Goal: Task Accomplishment & Management: Manage account settings

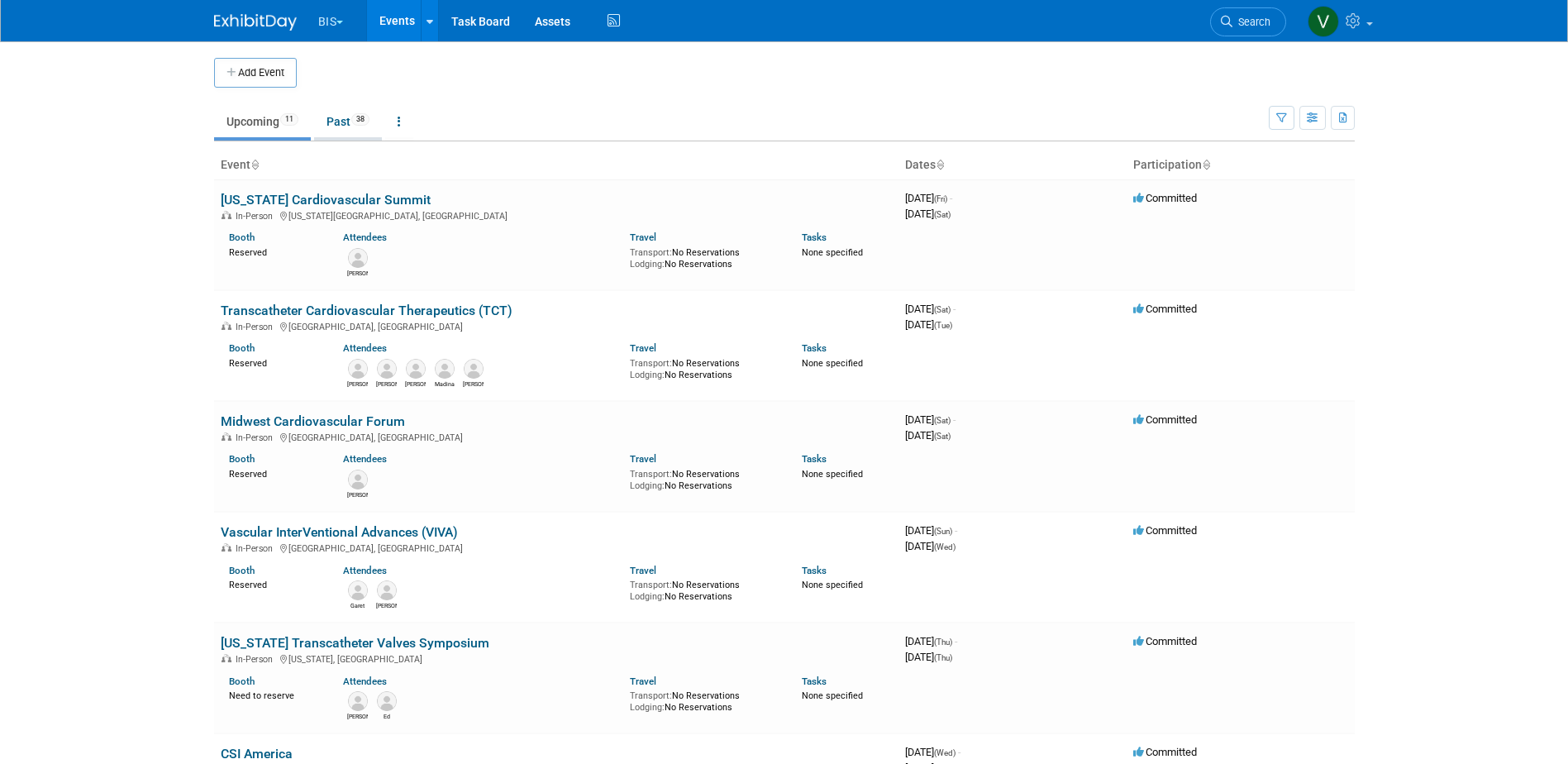
click at [355, 115] on link "Past 38" at bounding box center [348, 121] width 68 height 31
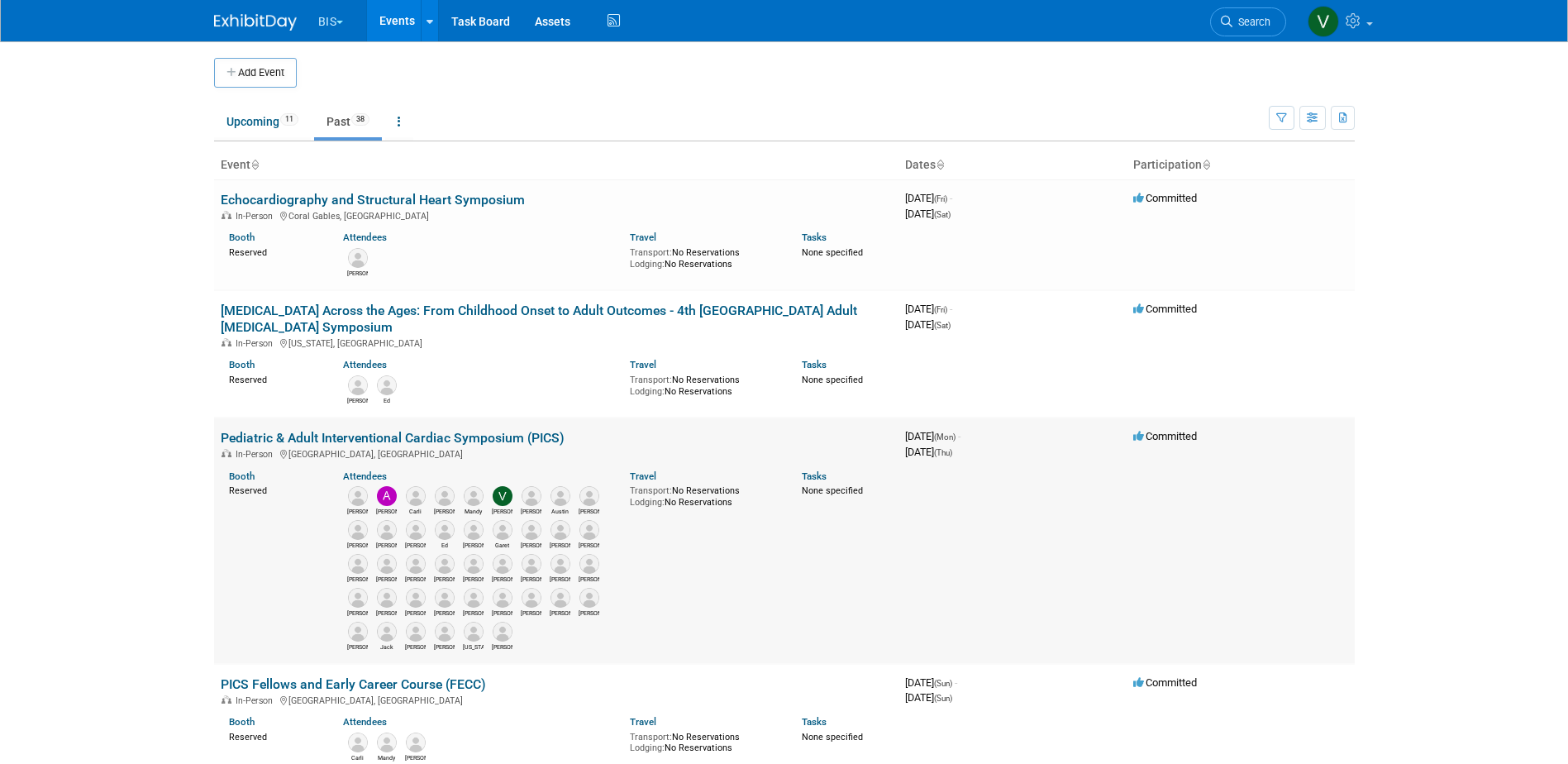
click at [453, 438] on link "Pediatric & Adult Interventional Cardiac Symposium (PICS)" at bounding box center [392, 438] width 343 height 16
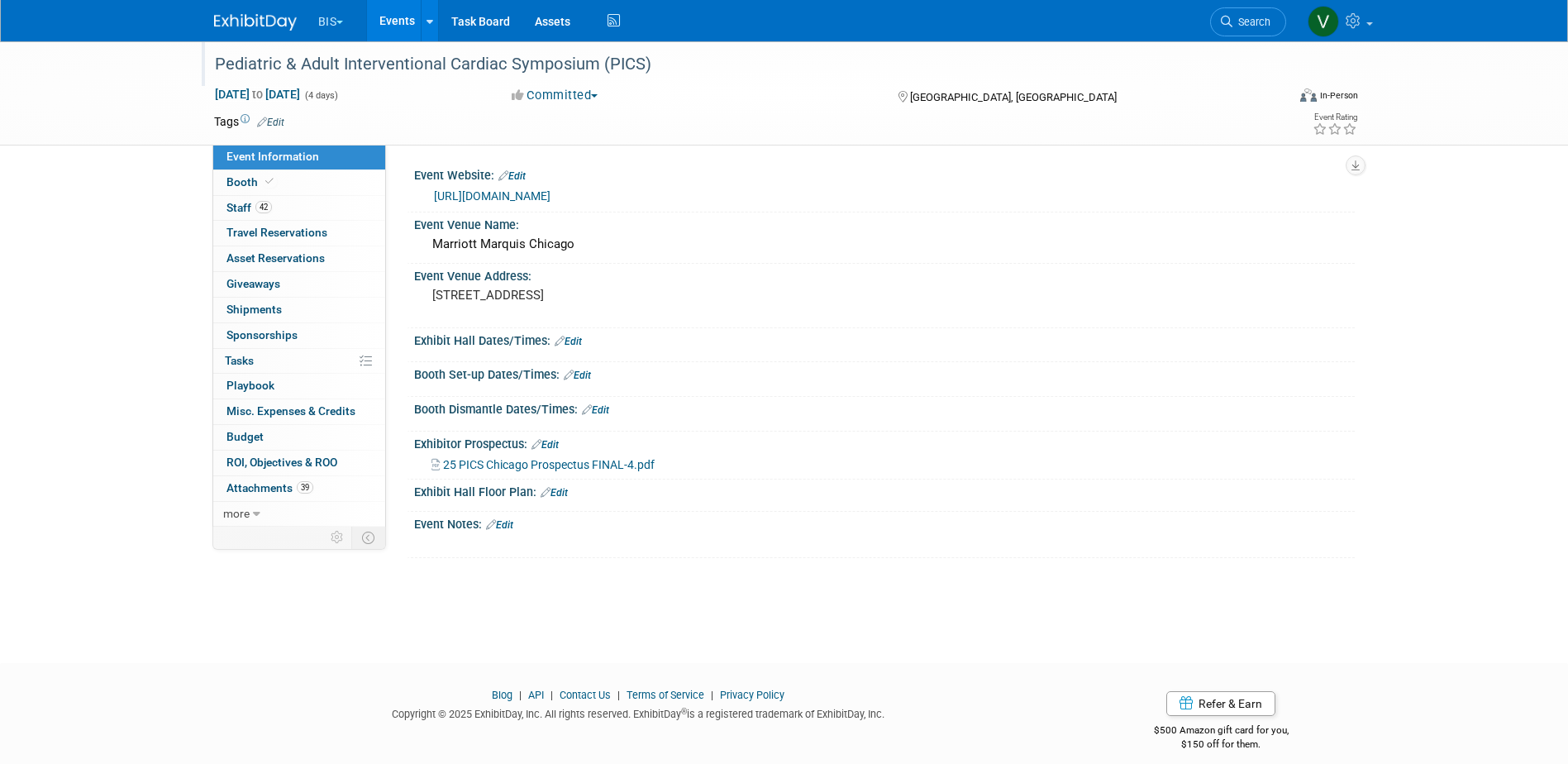
click at [528, 63] on div "Pediatric & Adult Interventional Cardiac Symposium (PICS)" at bounding box center [735, 64] width 1052 height 30
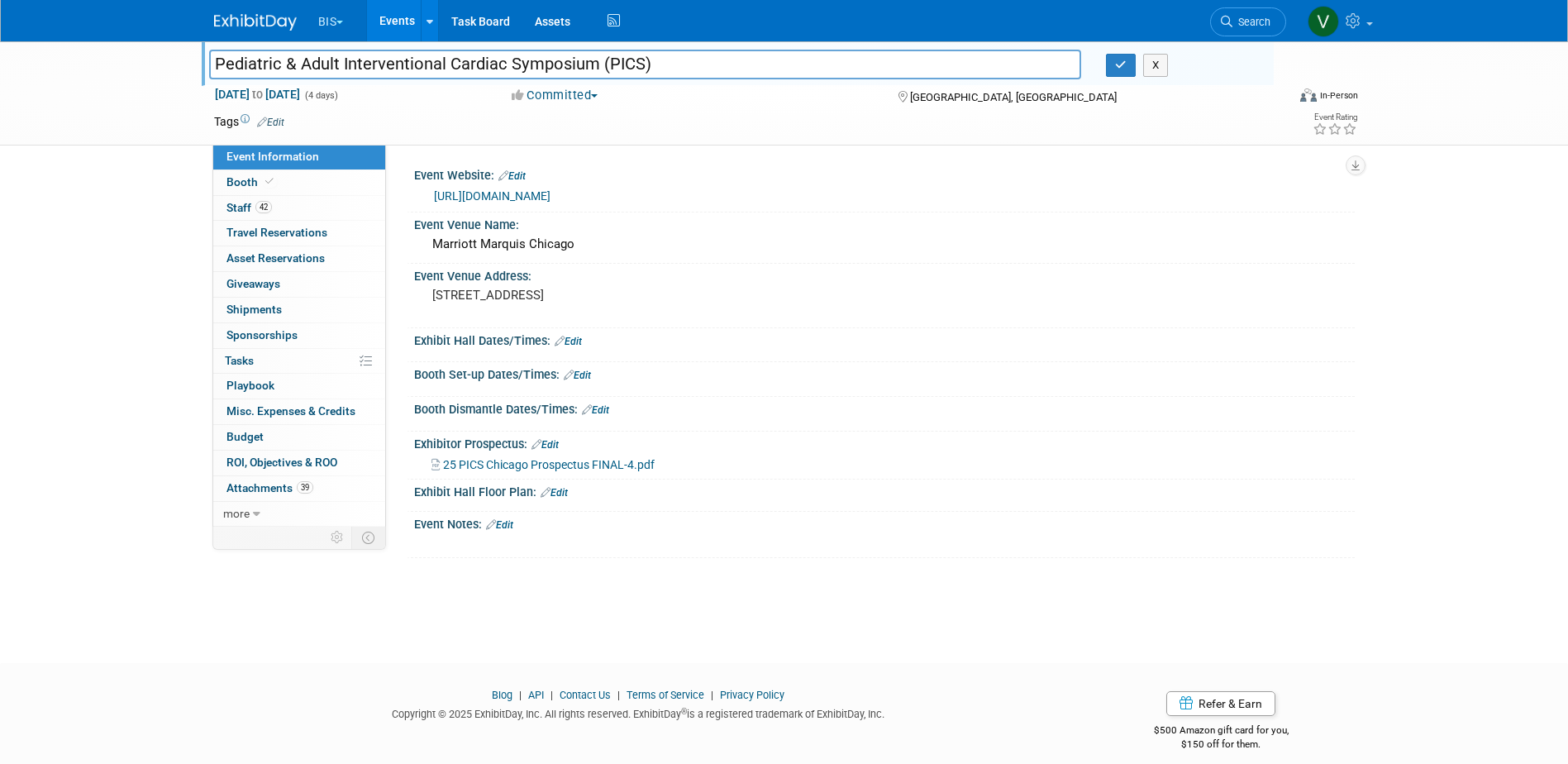
click at [528, 63] on input "Pediatric & Adult Interventional Cardiac Symposium (PICS)" at bounding box center [645, 64] width 873 height 29
click at [248, 14] on img at bounding box center [254, 22] width 82 height 16
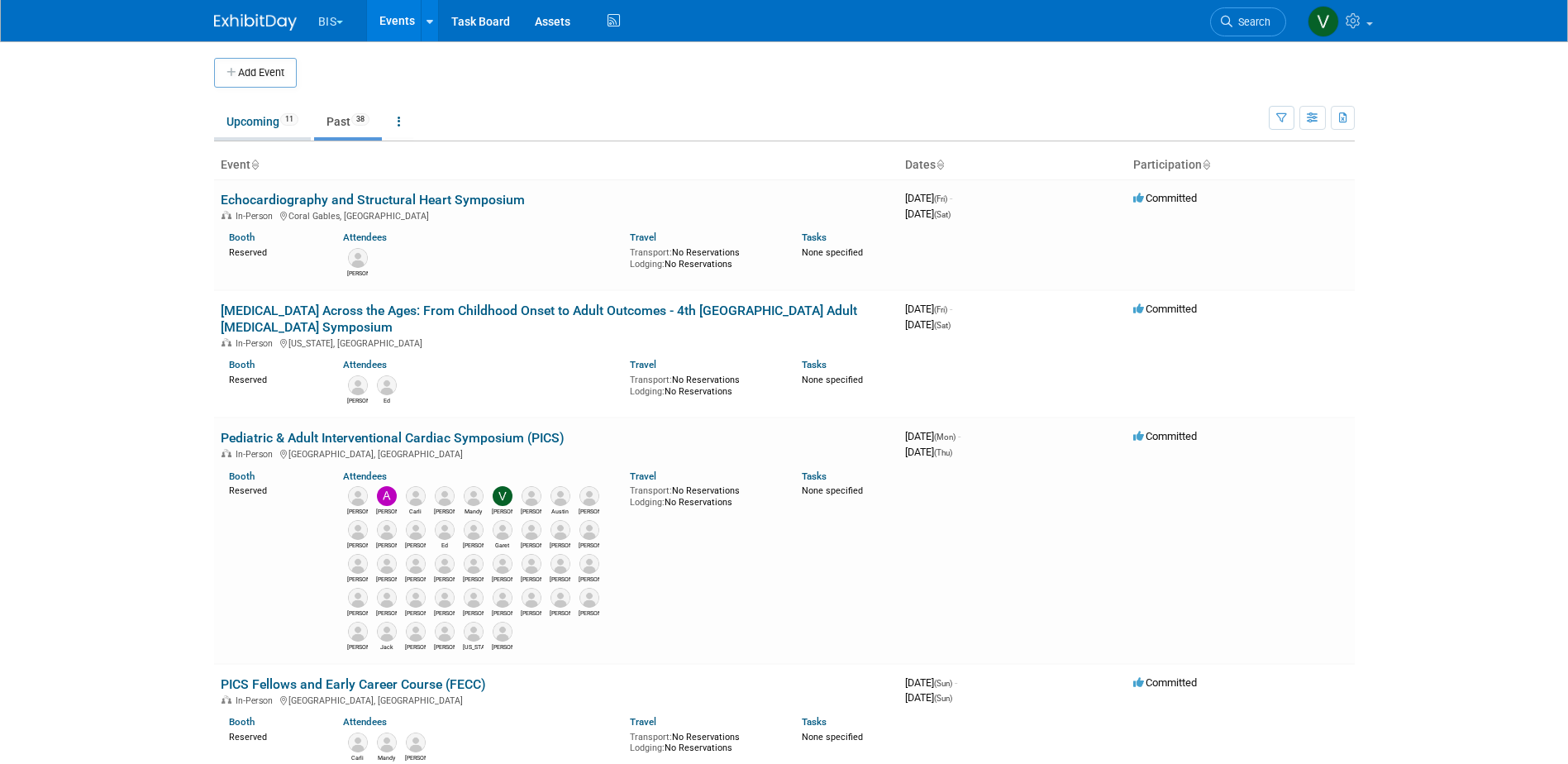
click at [254, 126] on link "Upcoming 11" at bounding box center [262, 121] width 97 height 31
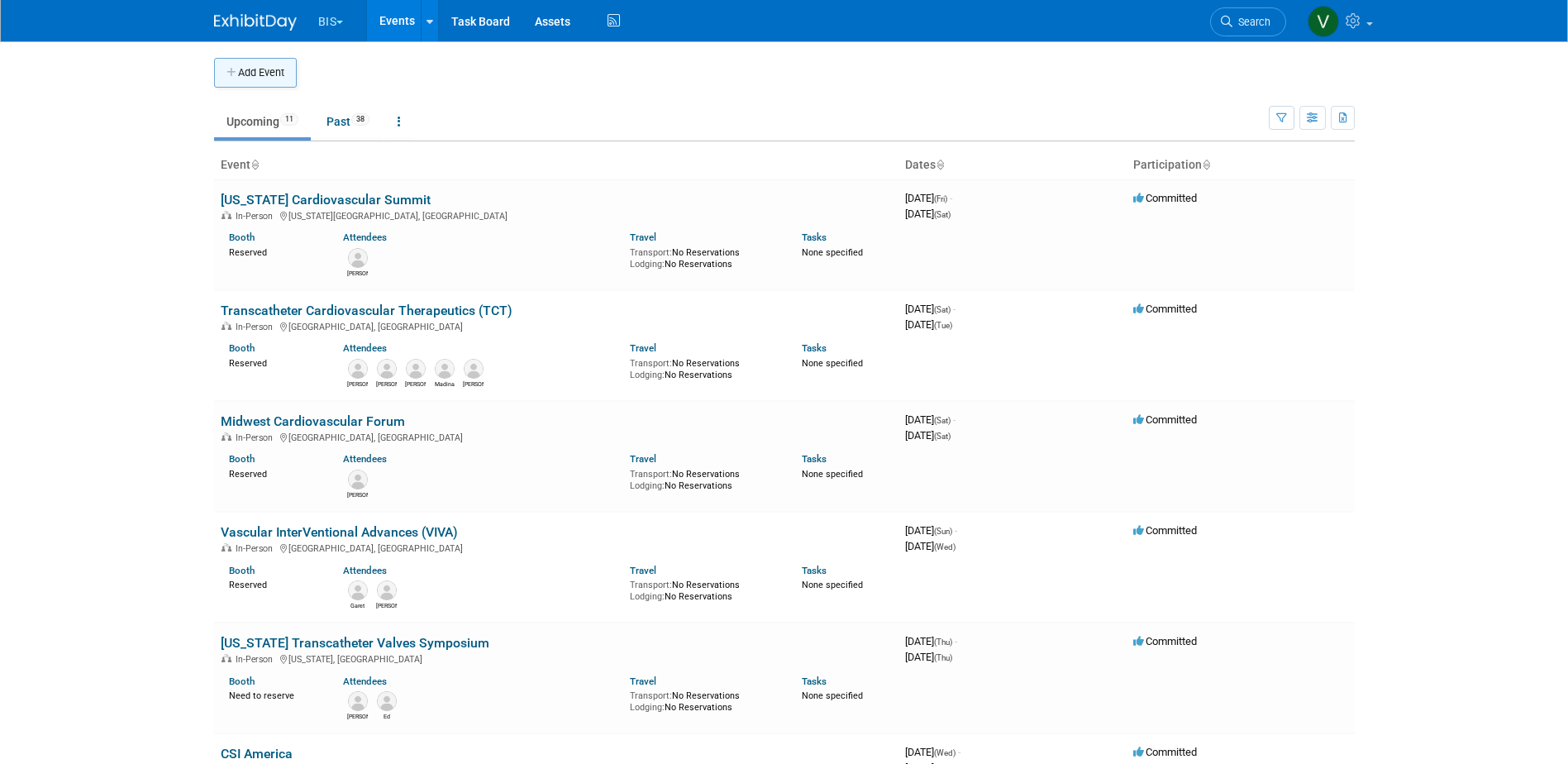
click at [276, 75] on button "Add Event" at bounding box center [254, 72] width 82 height 30
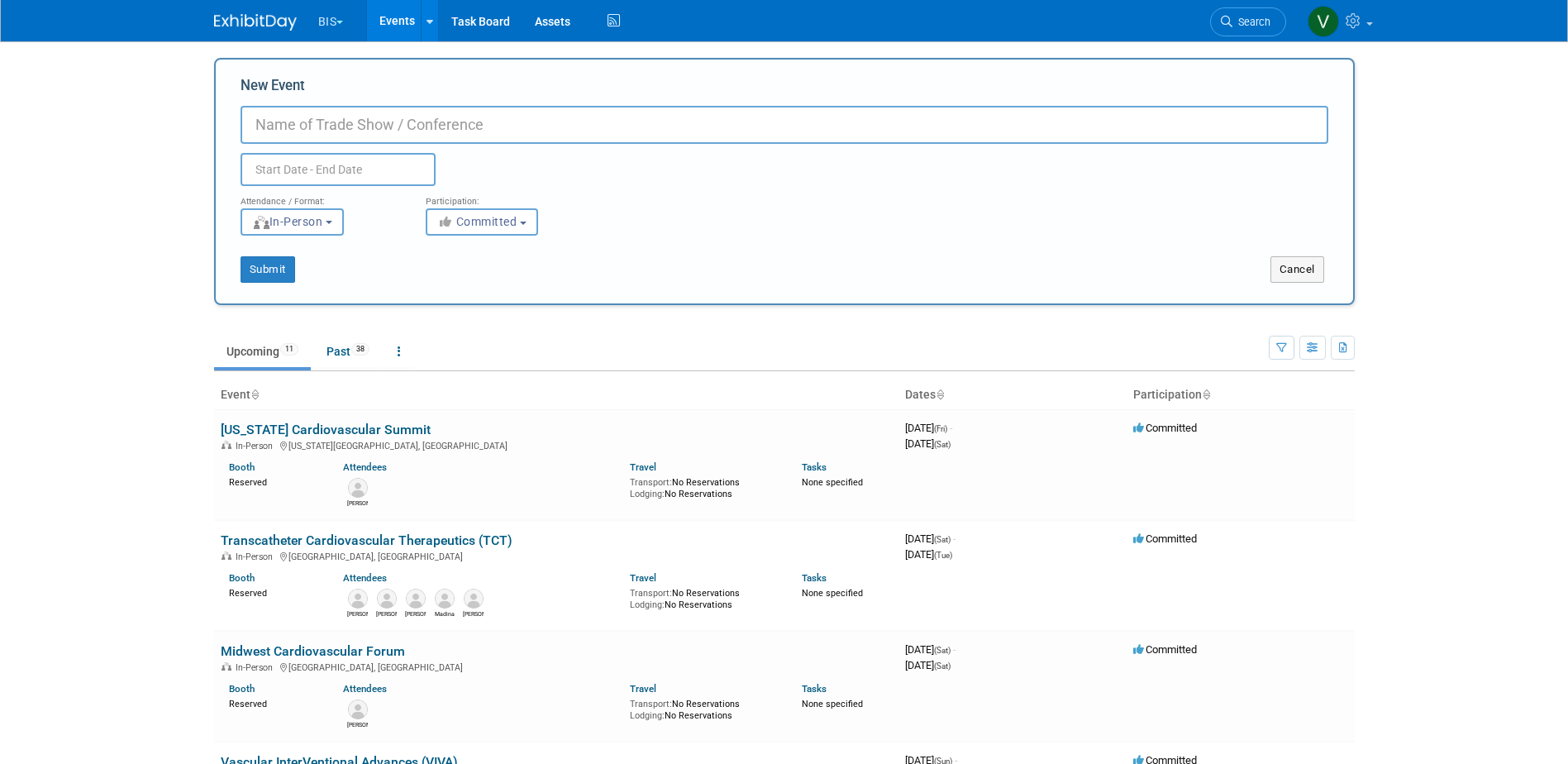
paste input "Pediatric & Adult Interventional Cardiac Symposium (PICS)"
type input "Pediatric & Adult Interventional Cardiac Symposium (PICS)"
click at [317, 174] on body "BIS Explore: My Workspaces 3 Go to Workspace: Aesculap B. Braun BIS Events Add …" at bounding box center [784, 382] width 1568 height 764
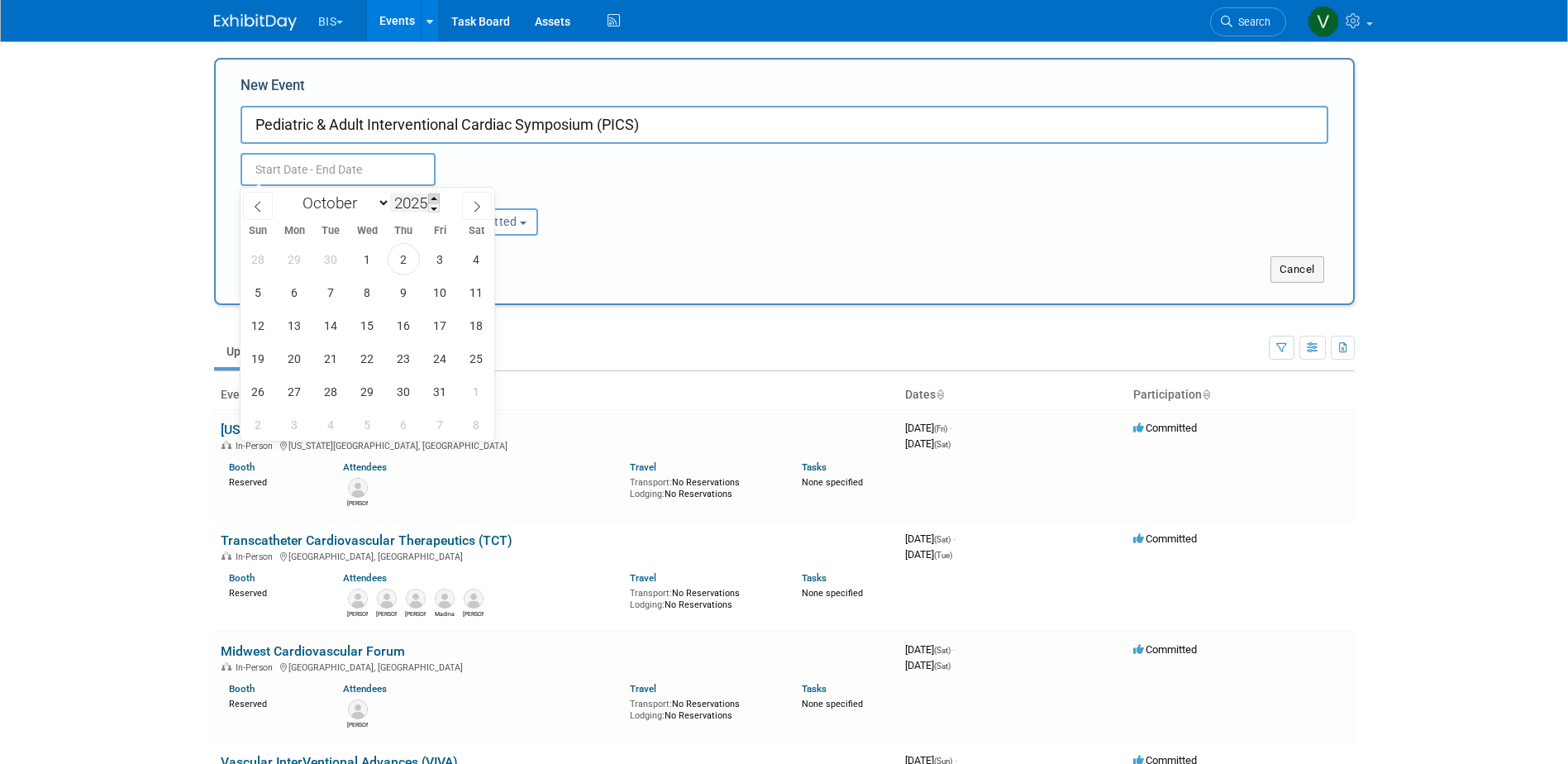
click at [438, 200] on span at bounding box center [434, 198] width 12 height 10
type input "2026"
click at [378, 202] on select "January February March April May June July August September October November De…" at bounding box center [343, 203] width 95 height 20
select select "7"
click at [295, 192] on select "January February March April May June July August September October November De…" at bounding box center [343, 203] width 95 height 20
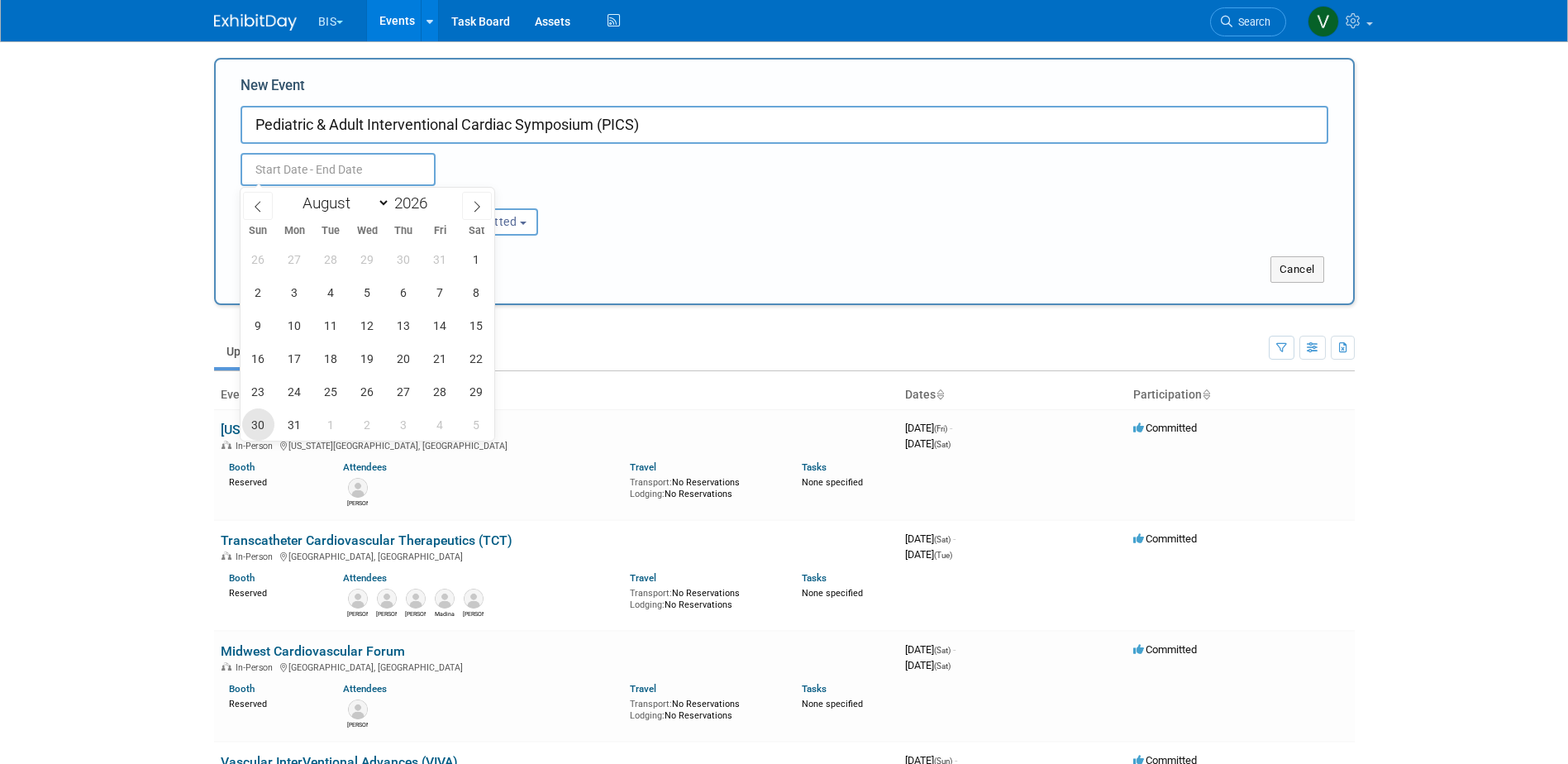
click at [254, 419] on span "30" at bounding box center [259, 424] width 32 height 32
type input "Aug 30, 2026 to Aug 30, 2026"
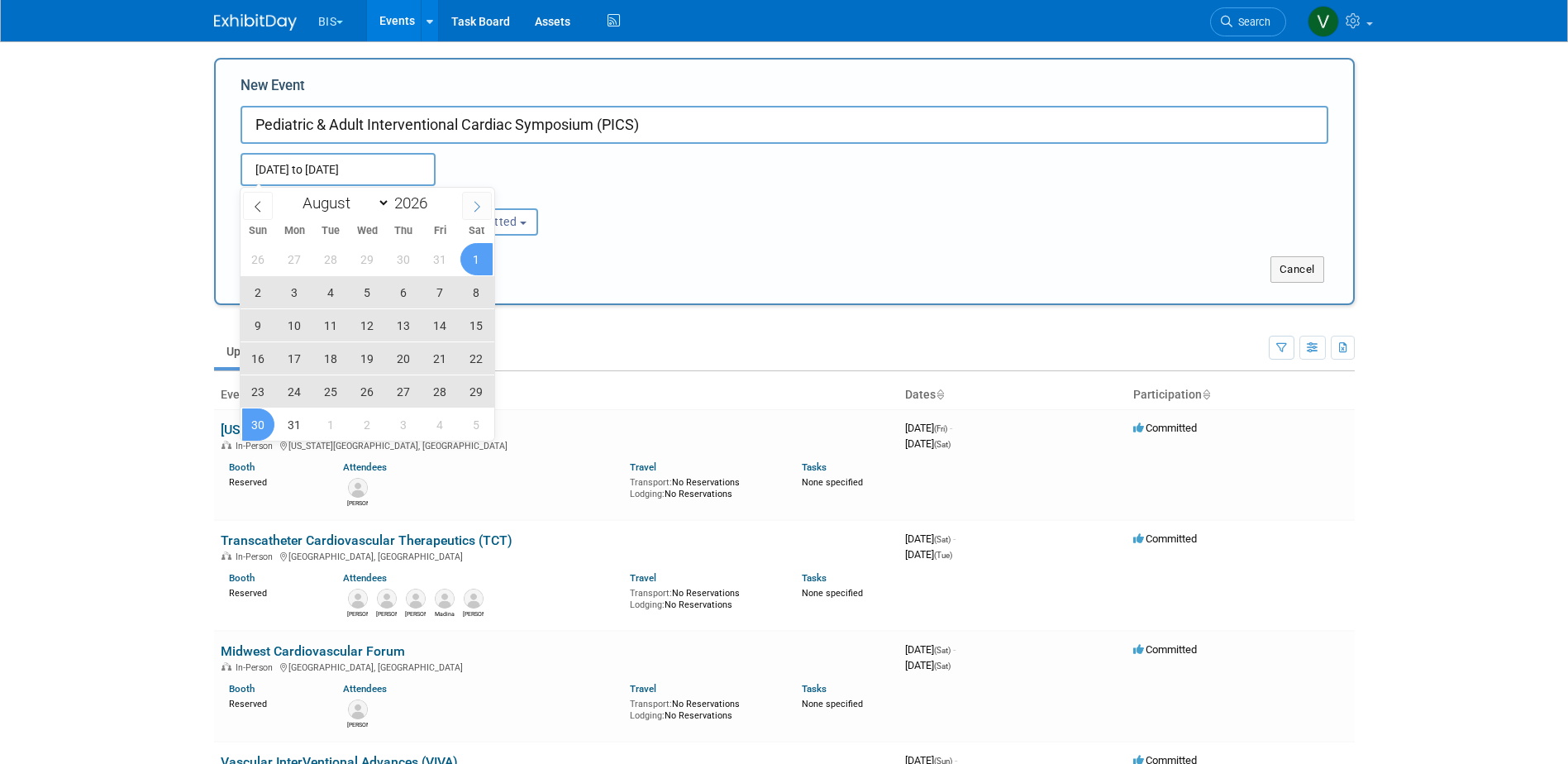
click at [479, 198] on span at bounding box center [477, 205] width 30 height 28
select select "8"
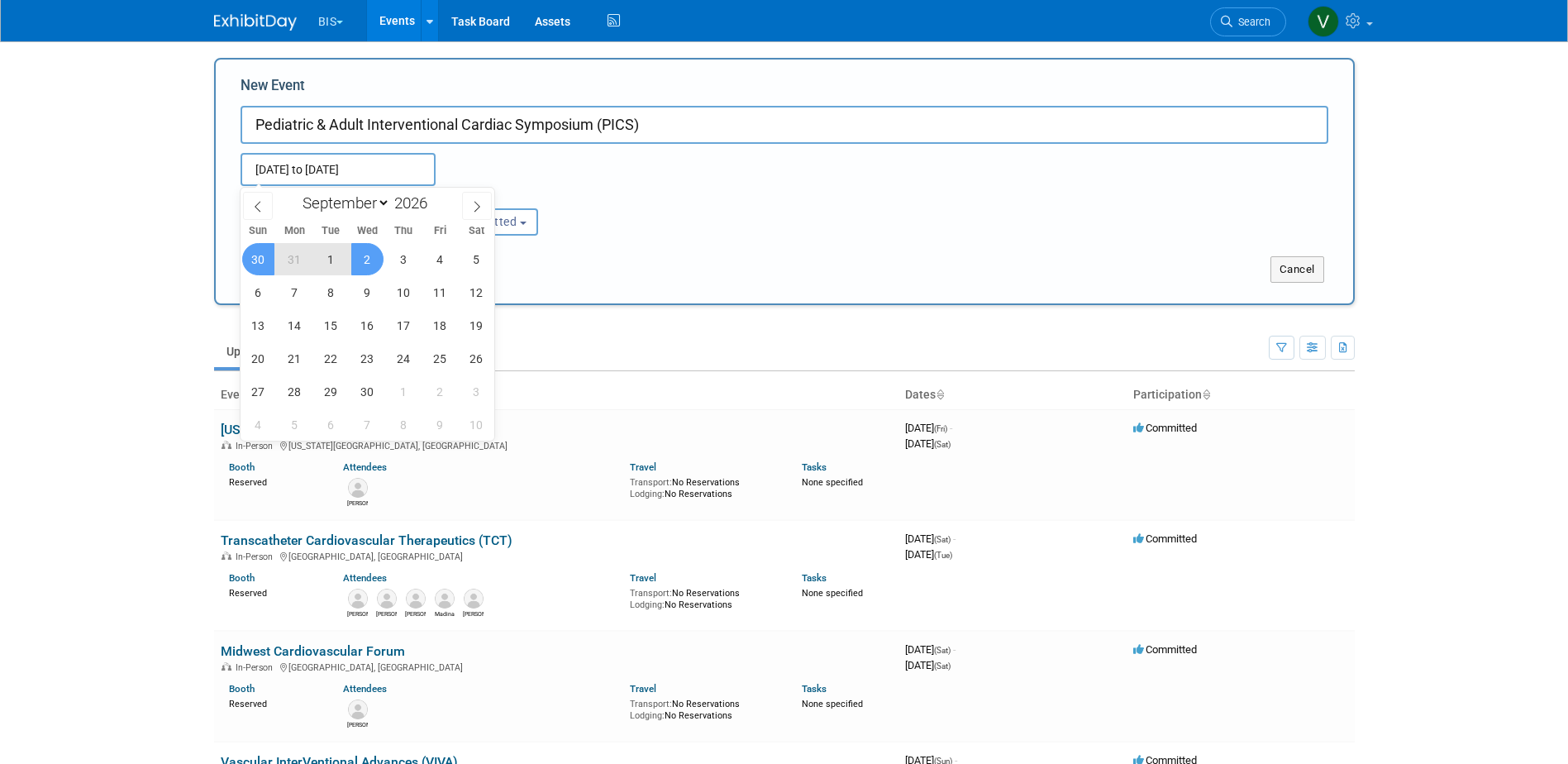
click at [371, 263] on span "2" at bounding box center [367, 259] width 32 height 32
type input "Aug 30, 2026 to Sep 2, 2026"
click at [706, 176] on div "Aug 30, 2026 to Sep 2, 2026 (4 days) Duplicate Event Warning" at bounding box center [784, 165] width 1113 height 42
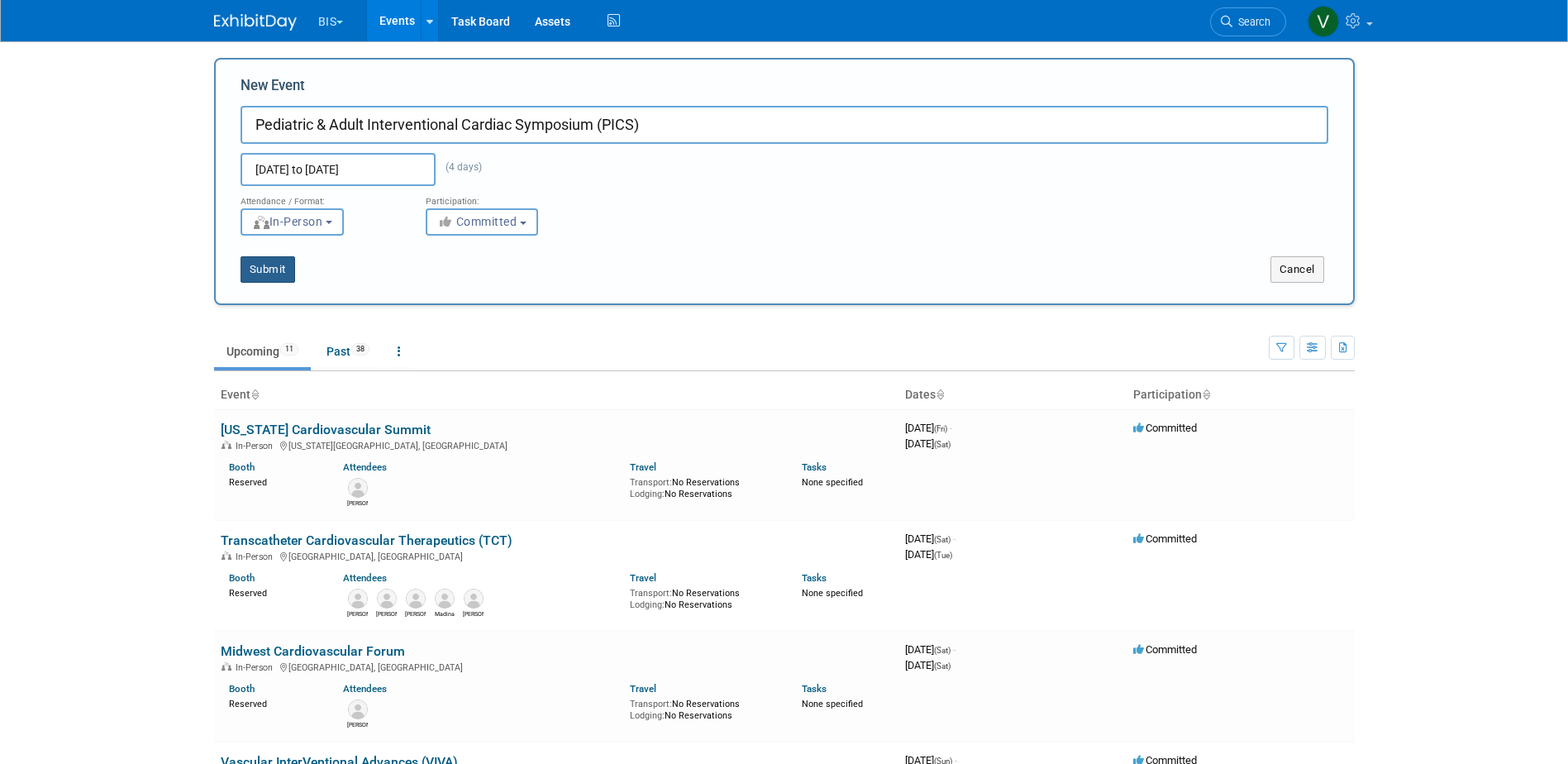
click at [276, 265] on button "Submit" at bounding box center [268, 269] width 54 height 26
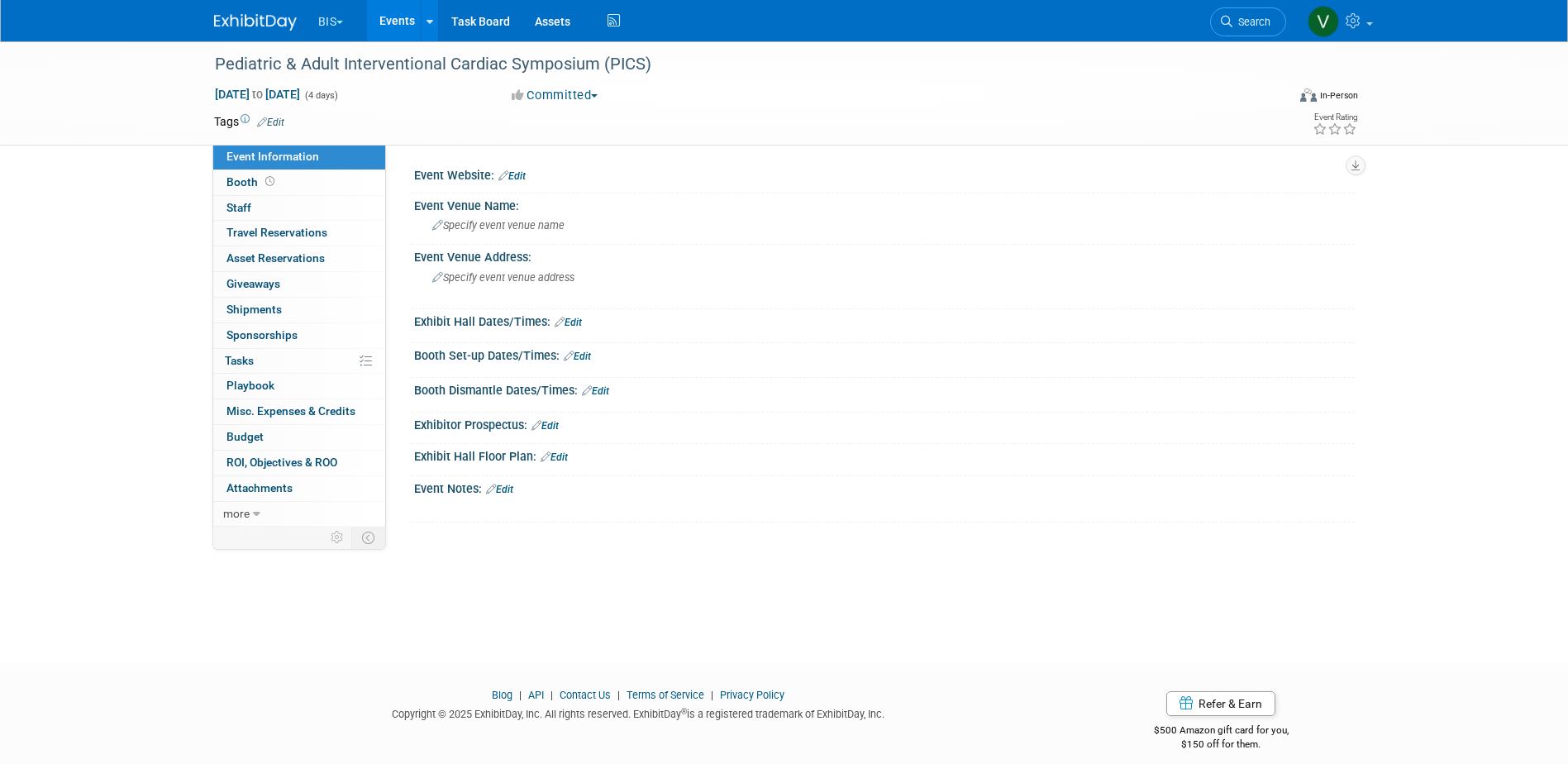
click at [517, 182] on div at bounding box center [884, 184] width 916 height 4
click at [517, 176] on link "Edit" at bounding box center [512, 176] width 27 height 12
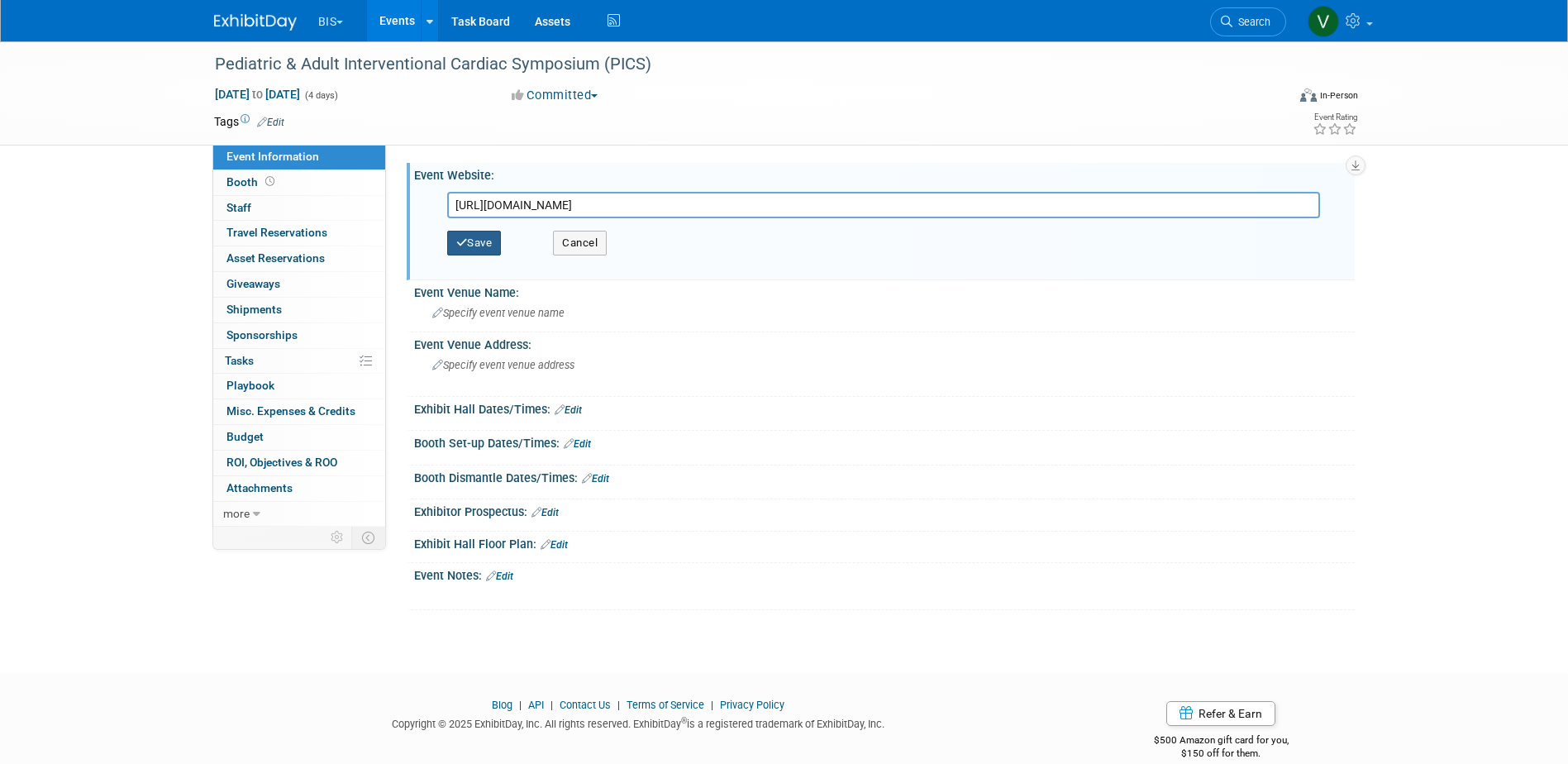
type input "https://www.picsymposium.com/"
click at [487, 252] on button "Save" at bounding box center [474, 243] width 54 height 25
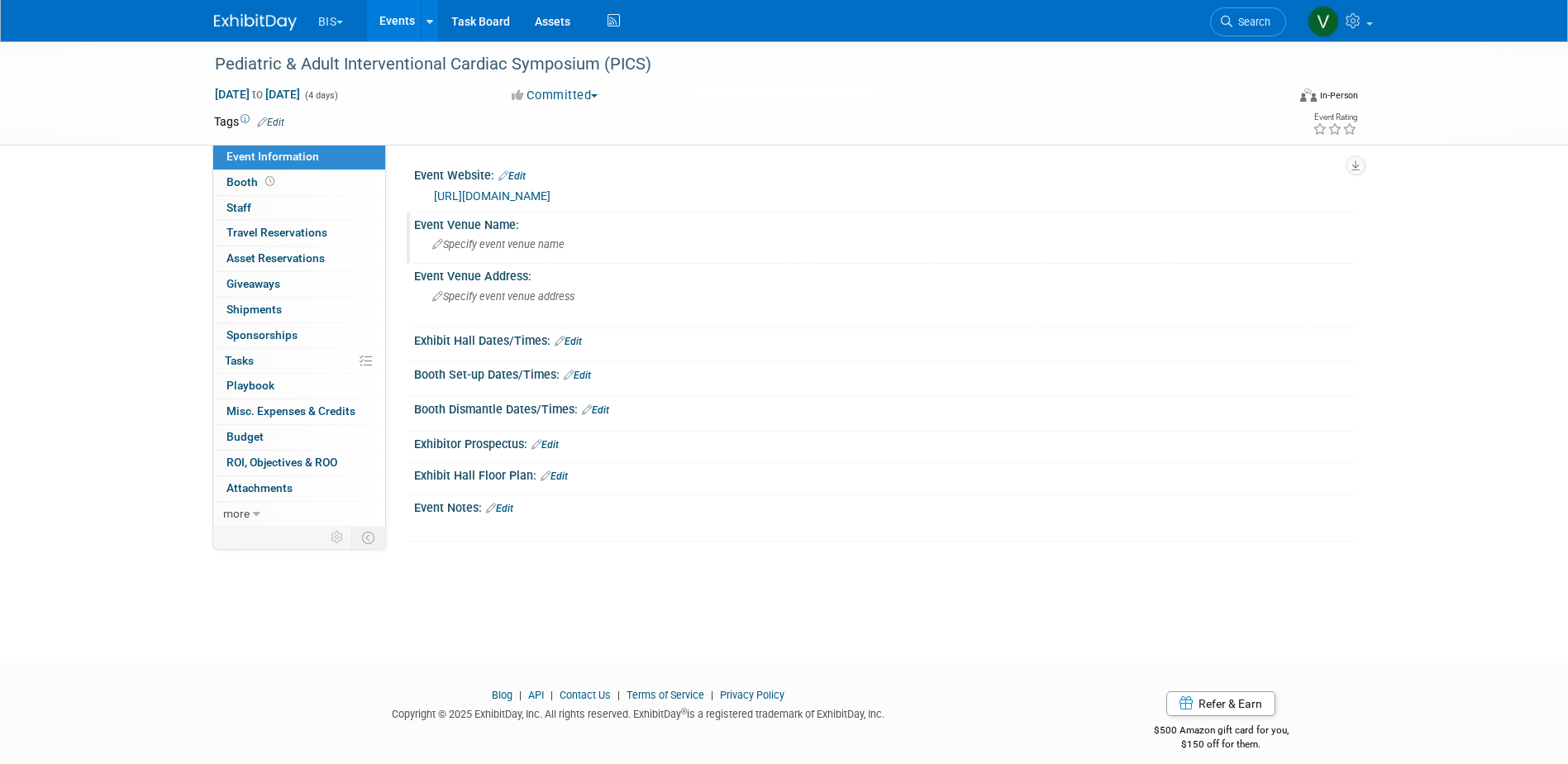
click at [516, 243] on span "Specify event venue name" at bounding box center [499, 244] width 132 height 13
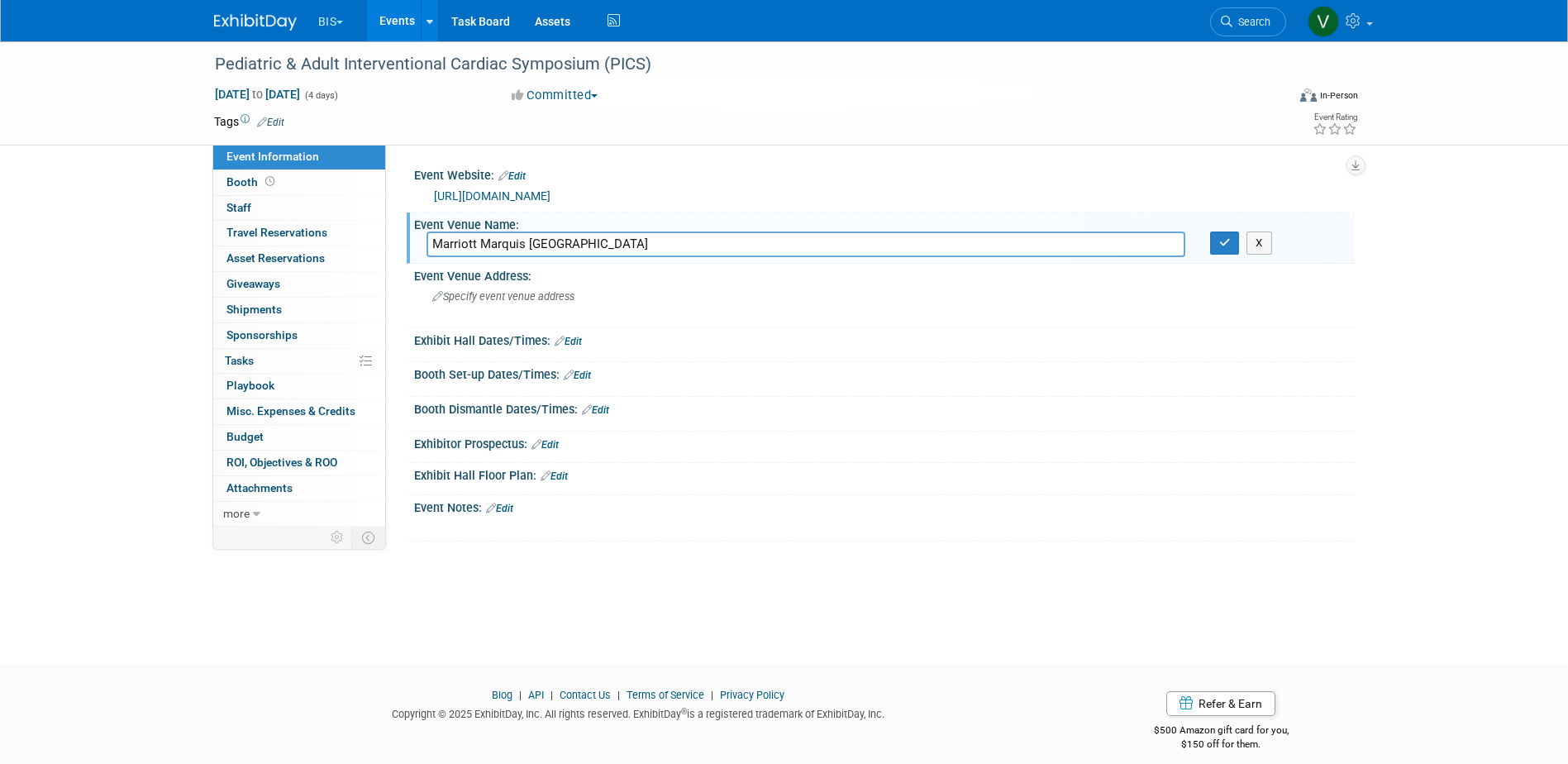
type input "Marriott Marquis San Diego Marina"
click at [1037, 339] on div "Exhibit Hall Dates/Times: Edit" at bounding box center [884, 338] width 940 height 21
click at [484, 298] on span "Specify event venue address" at bounding box center [504, 296] width 142 height 13
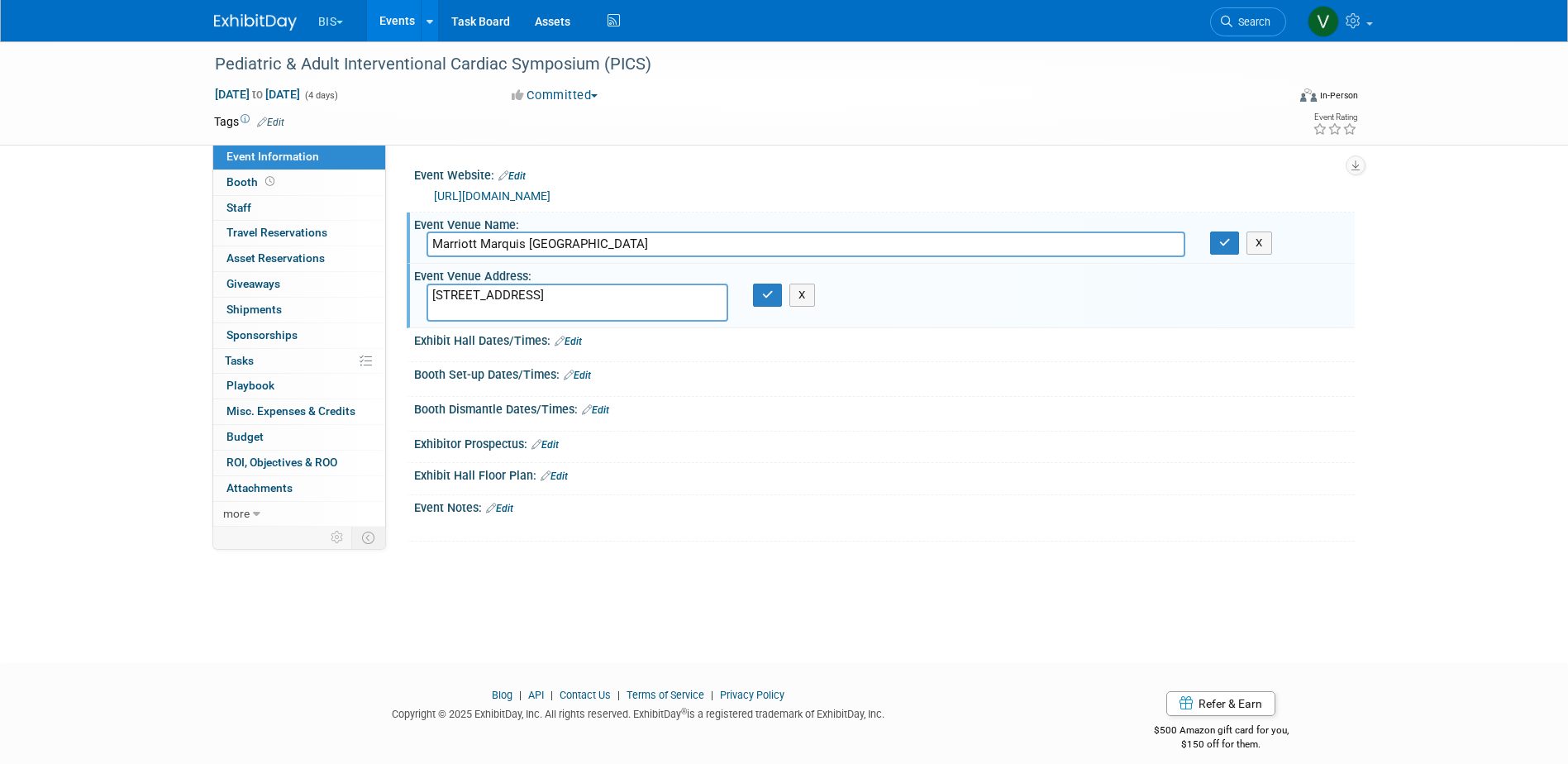
click at [526, 296] on textarea "333 W Harbor Dr, San Diego, CA 92101" at bounding box center [578, 302] width 302 height 38
type textarea "333 W Harbor Dr San Diego, CA 92101"
click at [766, 296] on icon "button" at bounding box center [768, 294] width 12 height 11
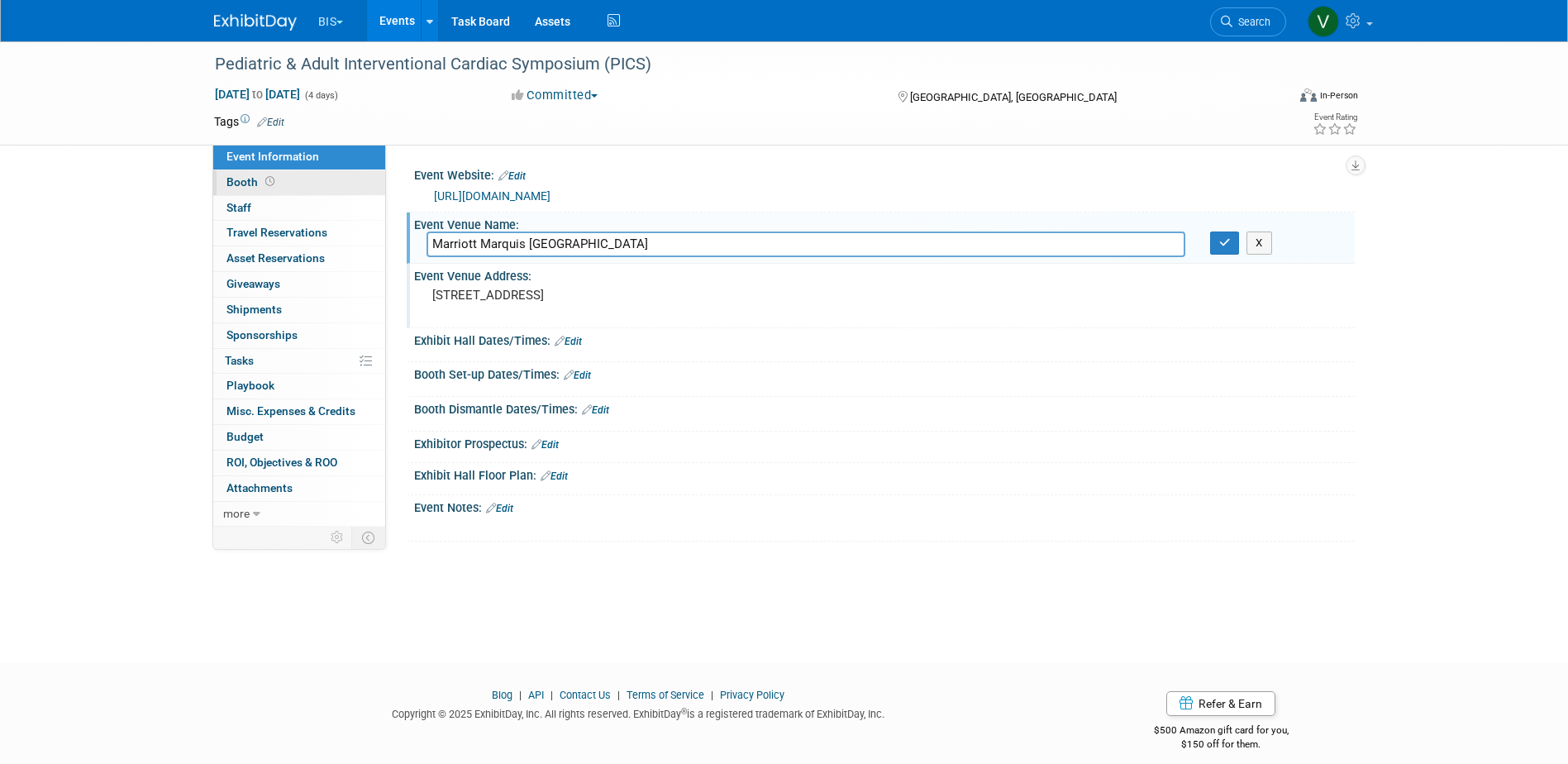
click at [242, 174] on link "Booth" at bounding box center [299, 182] width 172 height 25
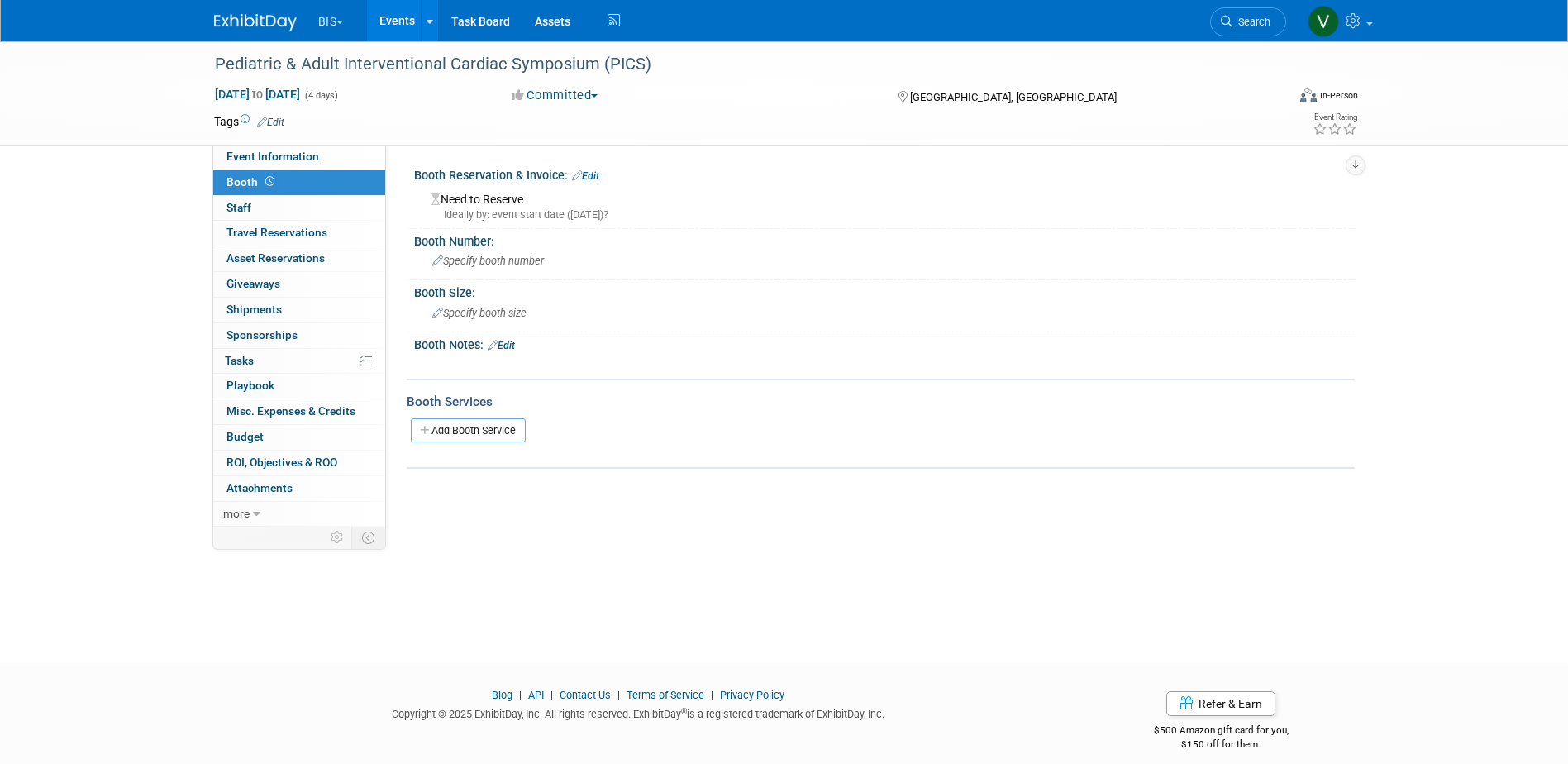
click at [510, 342] on link "Edit" at bounding box center [501, 346] width 27 height 12
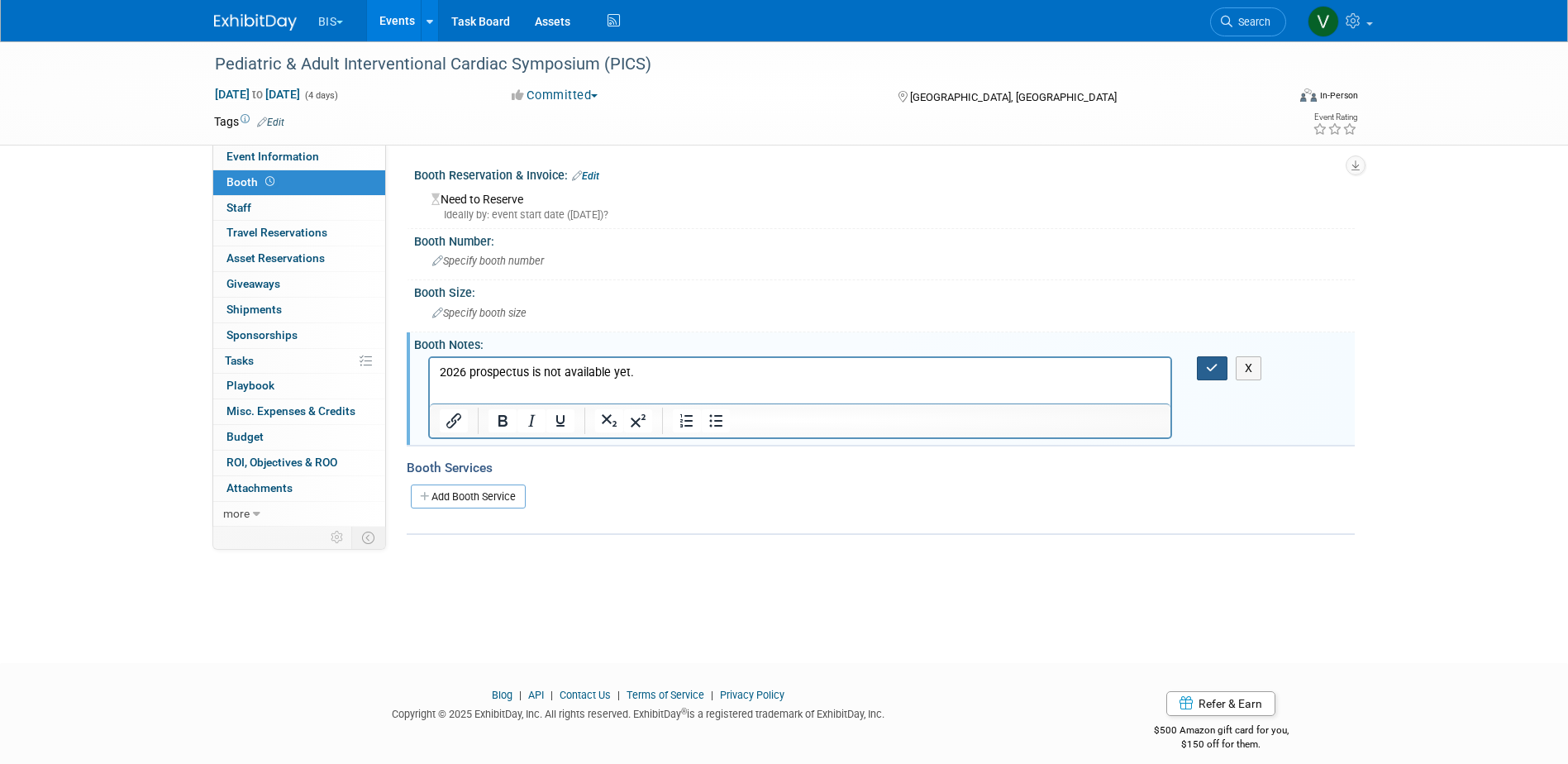
click at [1223, 368] on button "button" at bounding box center [1212, 368] width 31 height 24
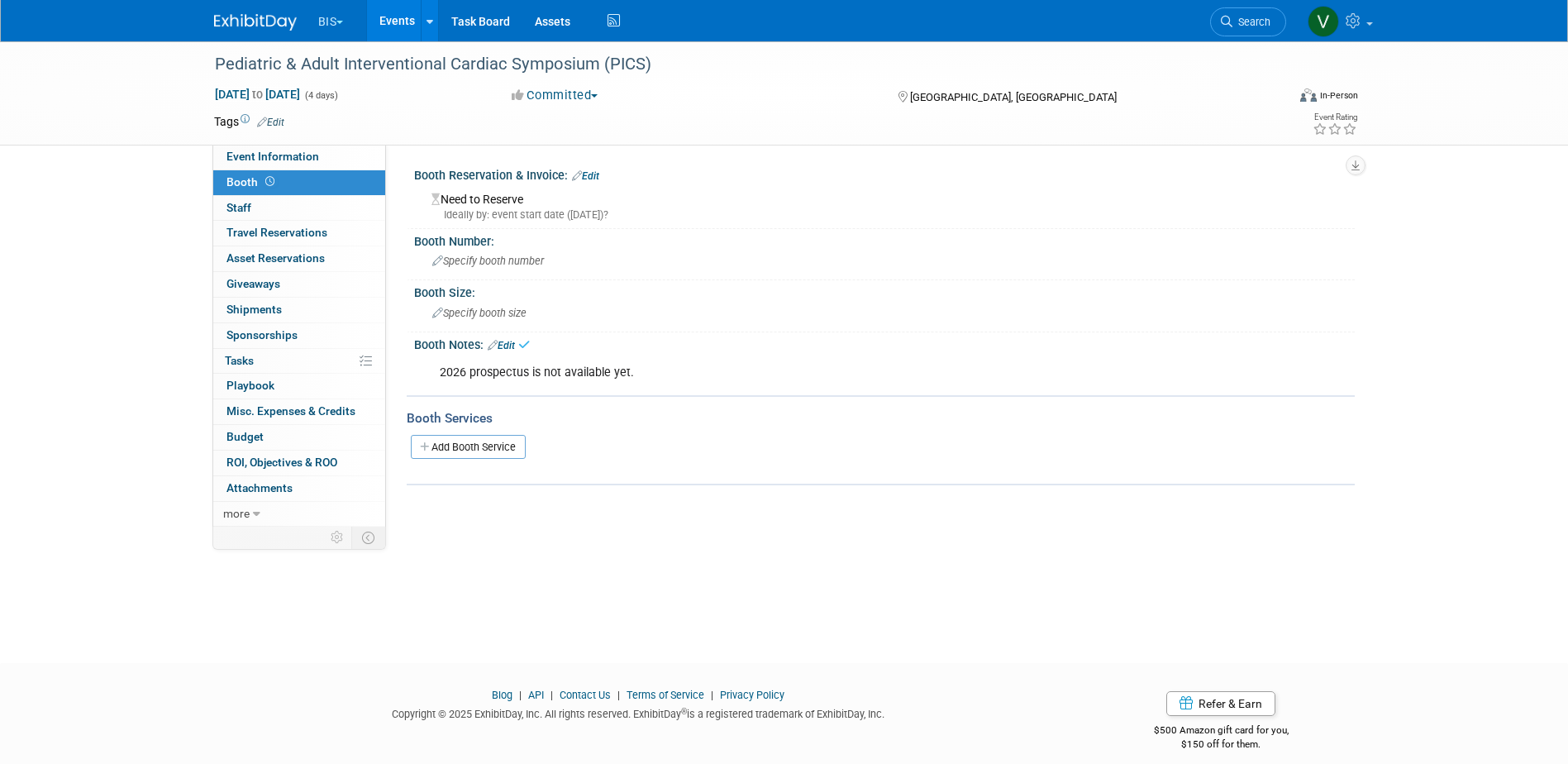
drag, startPoint x: 384, startPoint y: 20, endPoint x: 396, endPoint y: 41, distance: 24.2
click at [384, 20] on link "Events" at bounding box center [397, 20] width 60 height 42
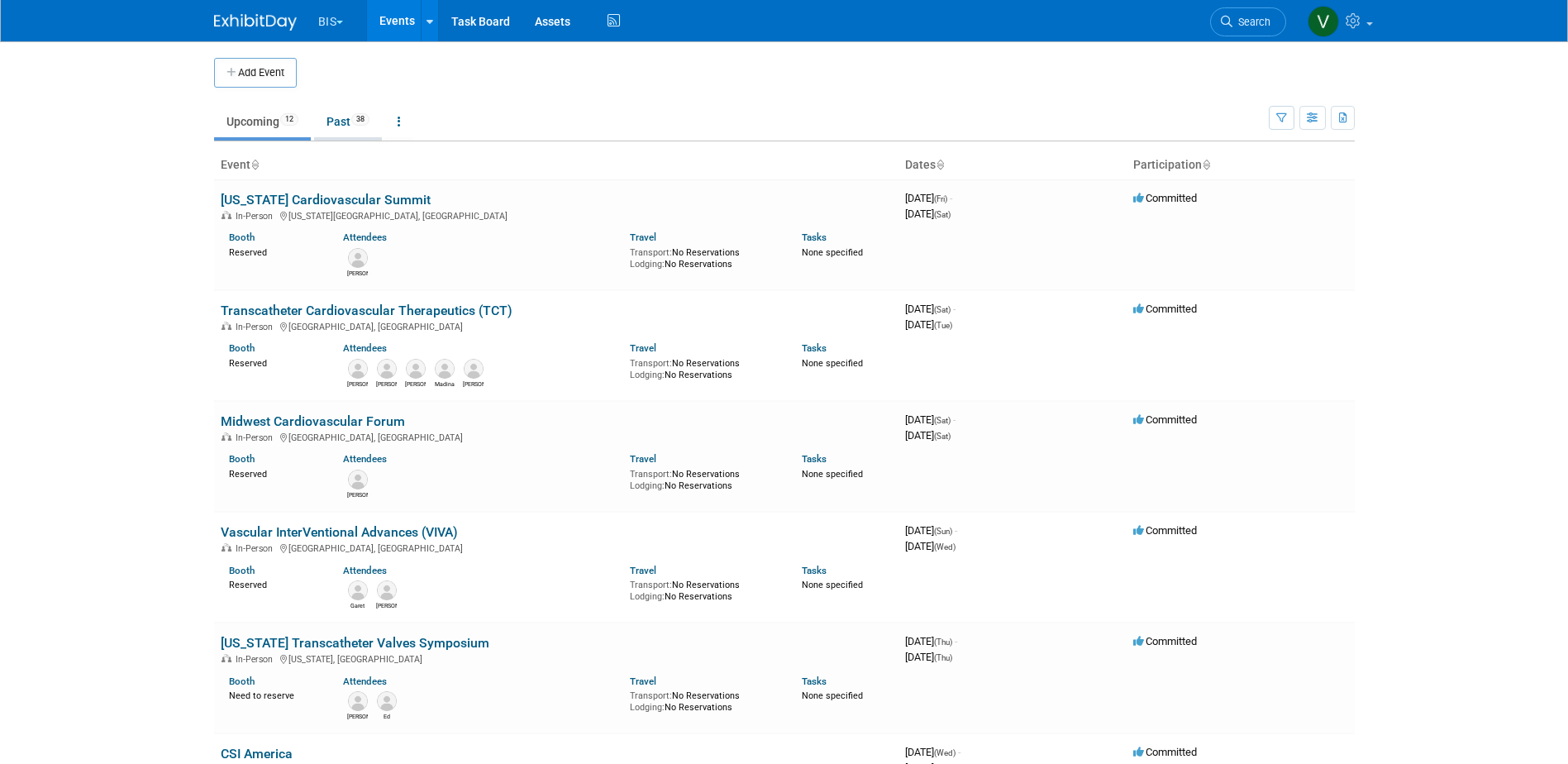
click at [345, 126] on link "Past 38" at bounding box center [348, 121] width 68 height 31
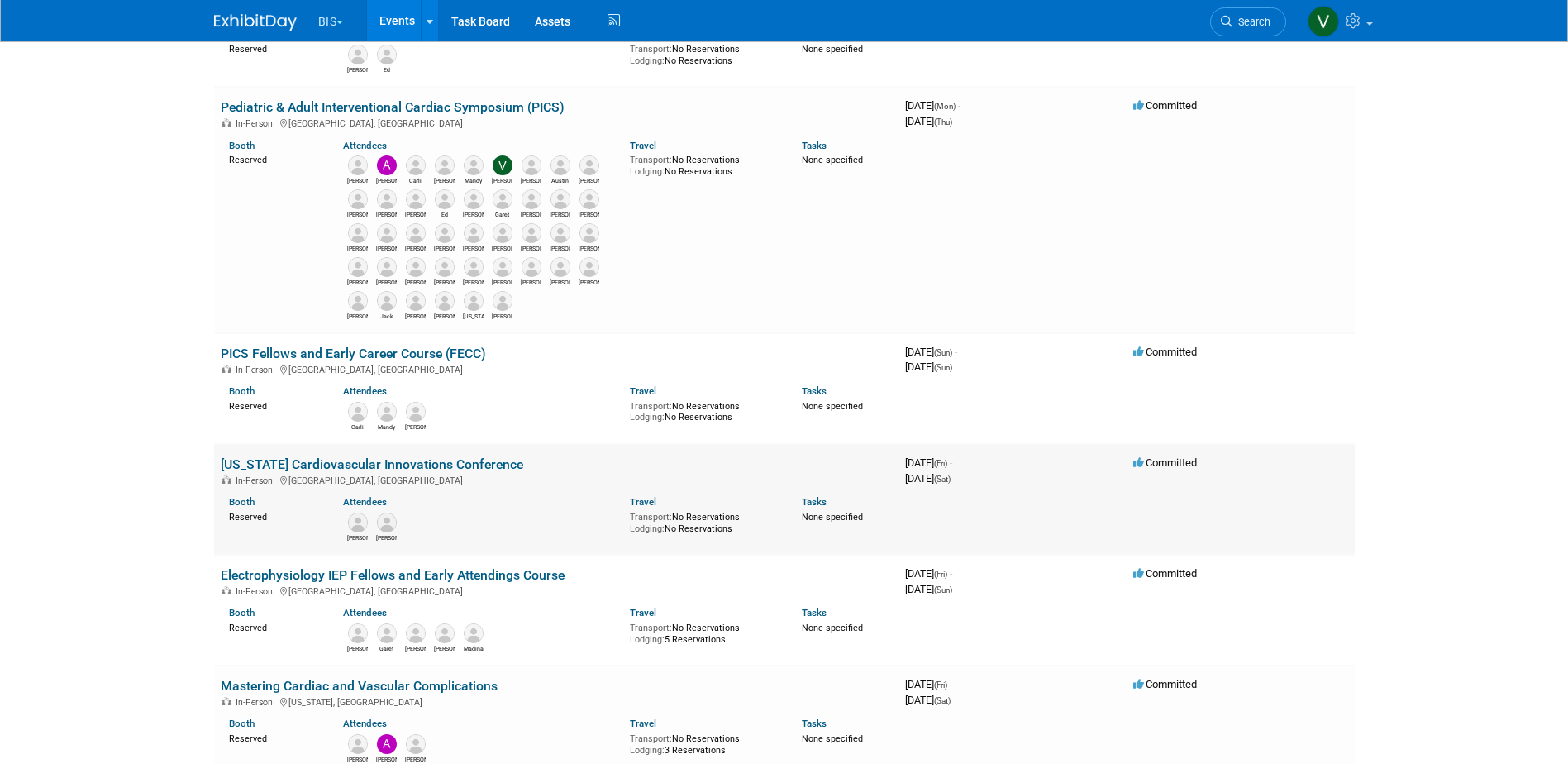
scroll to position [413, 0]
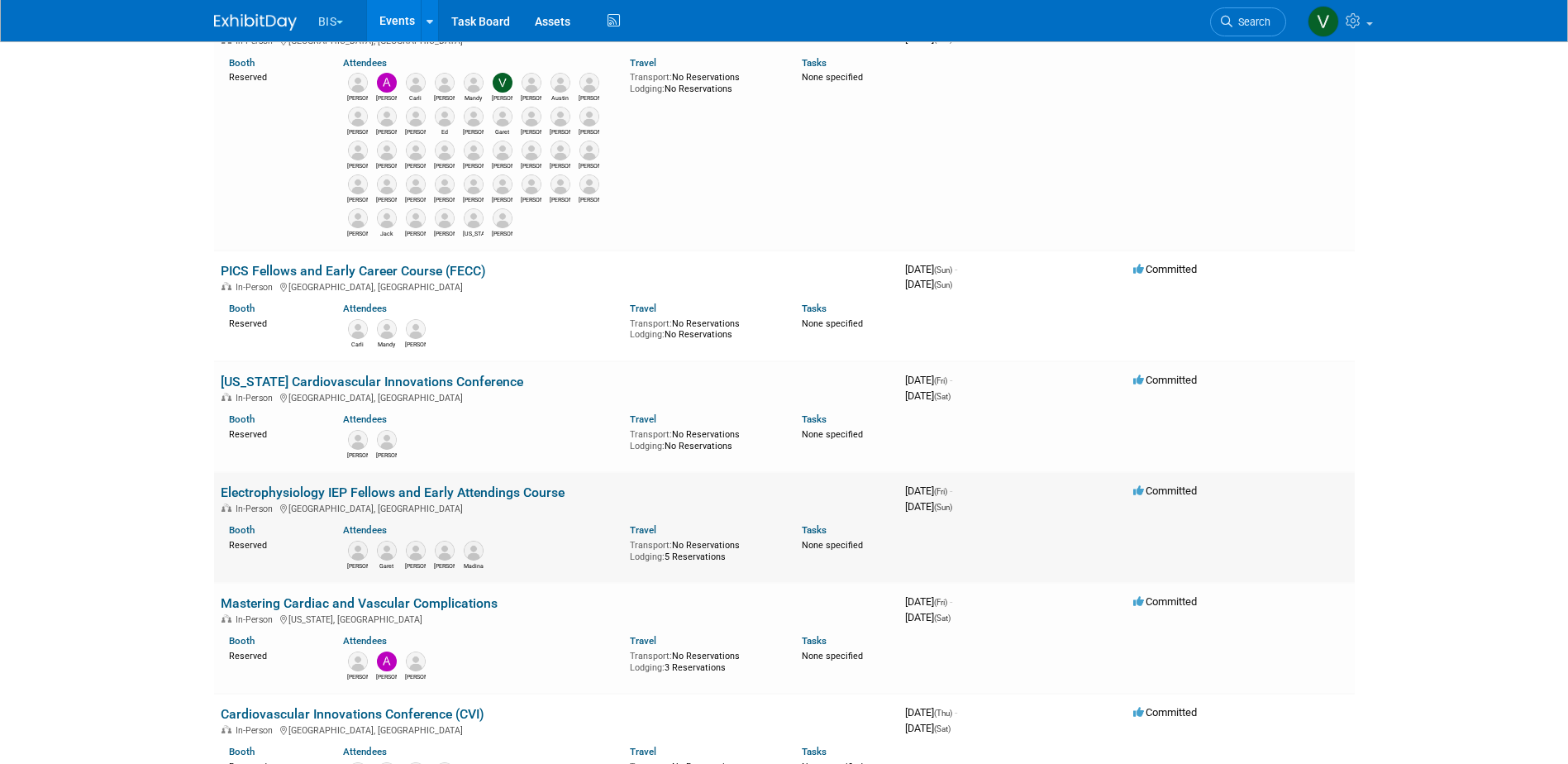
click at [457, 488] on link "Electrophysiology IEP Fellows and Early Attendings Course" at bounding box center [392, 492] width 343 height 16
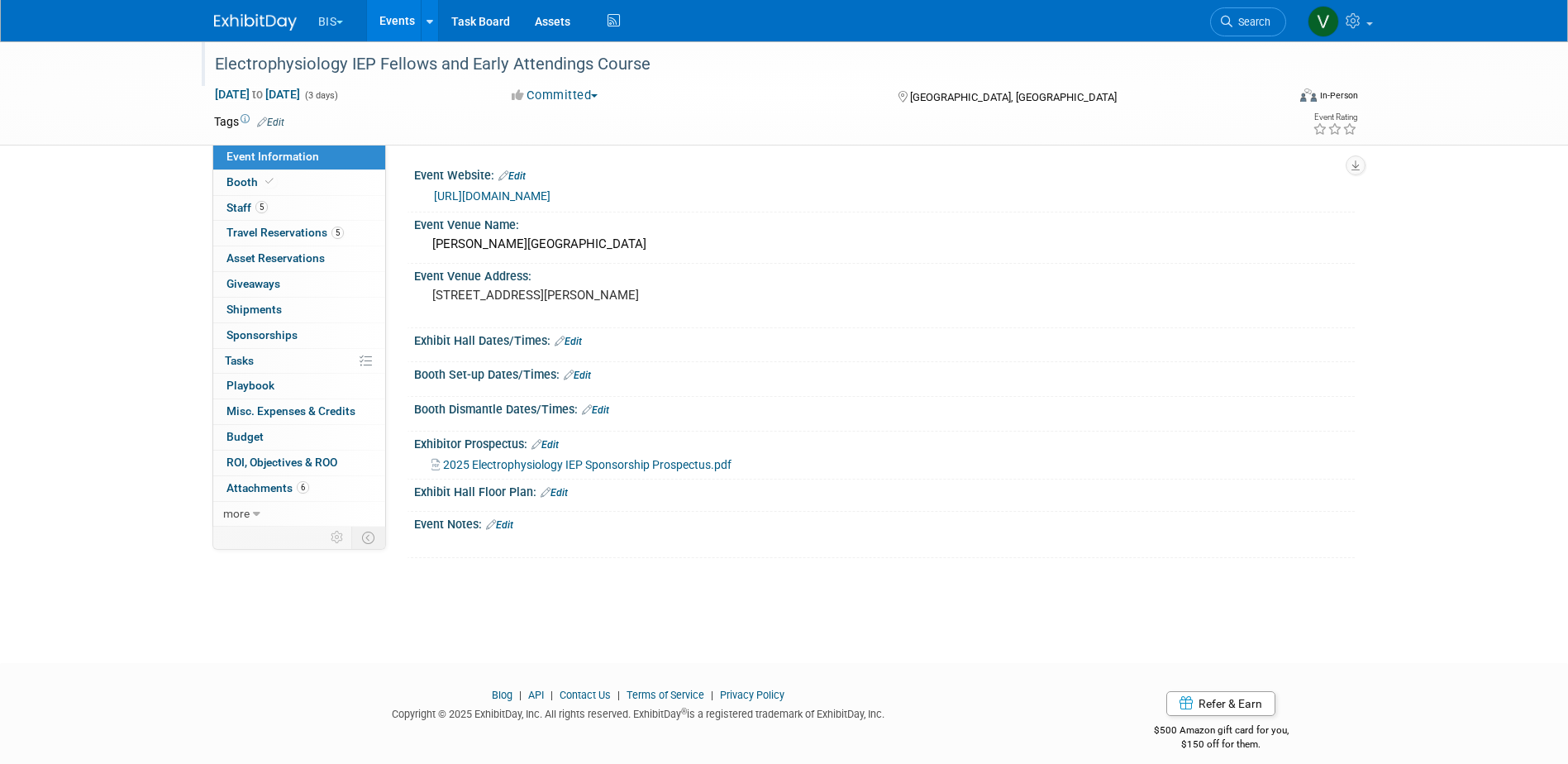
click at [476, 65] on div "Electrophysiology IEP Fellows and Early Attendings Course" at bounding box center [735, 64] width 1052 height 30
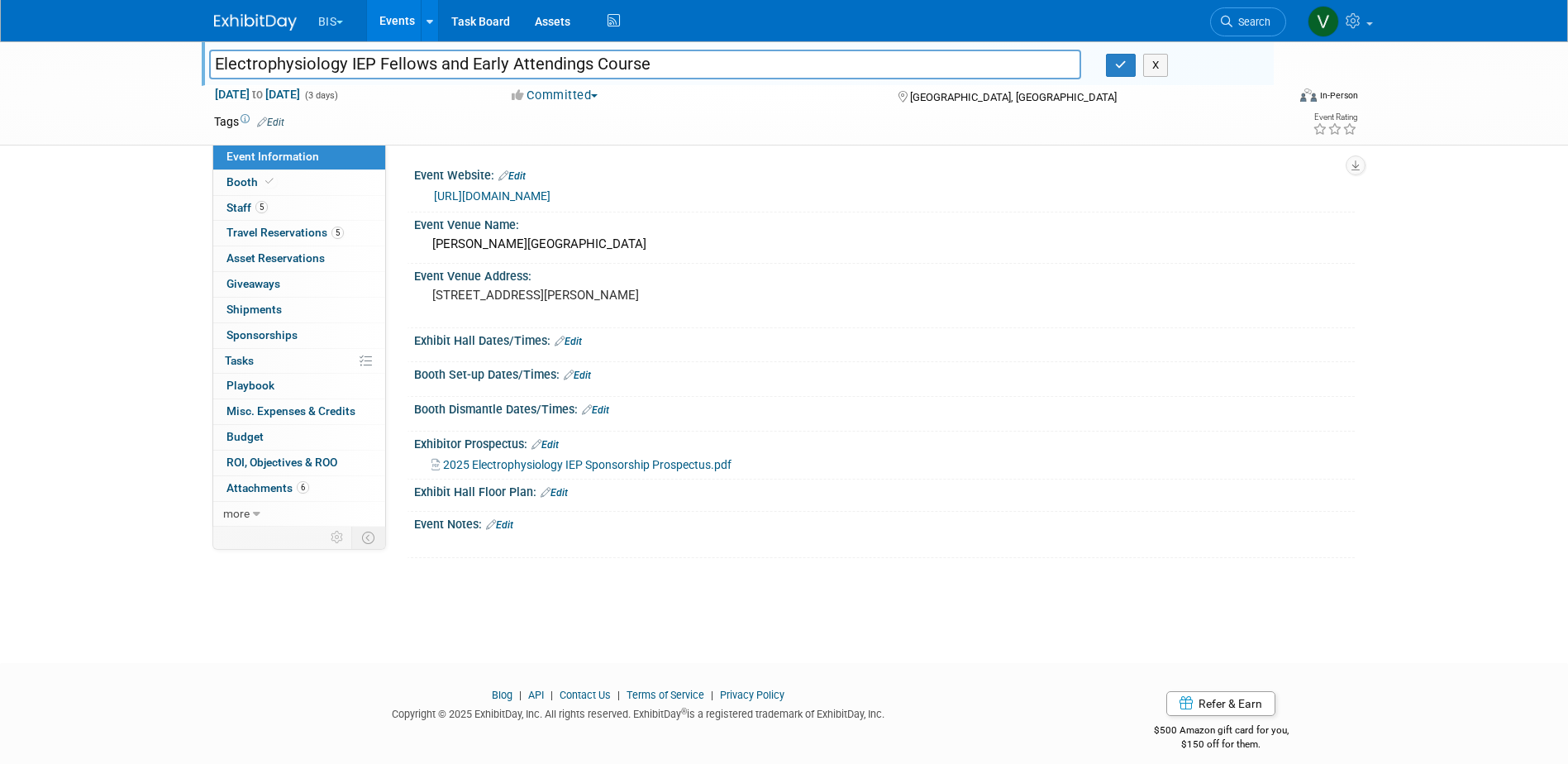
click at [477, 65] on input "Electrophysiology IEP Fellows and Early Attendings Course" at bounding box center [645, 64] width 873 height 29
click at [124, 113] on div "Electrophysiology IEP Fellows and Early Attendings Course Electrophysiology IEP…" at bounding box center [784, 93] width 1568 height 104
click at [400, 20] on link "Events" at bounding box center [397, 20] width 60 height 42
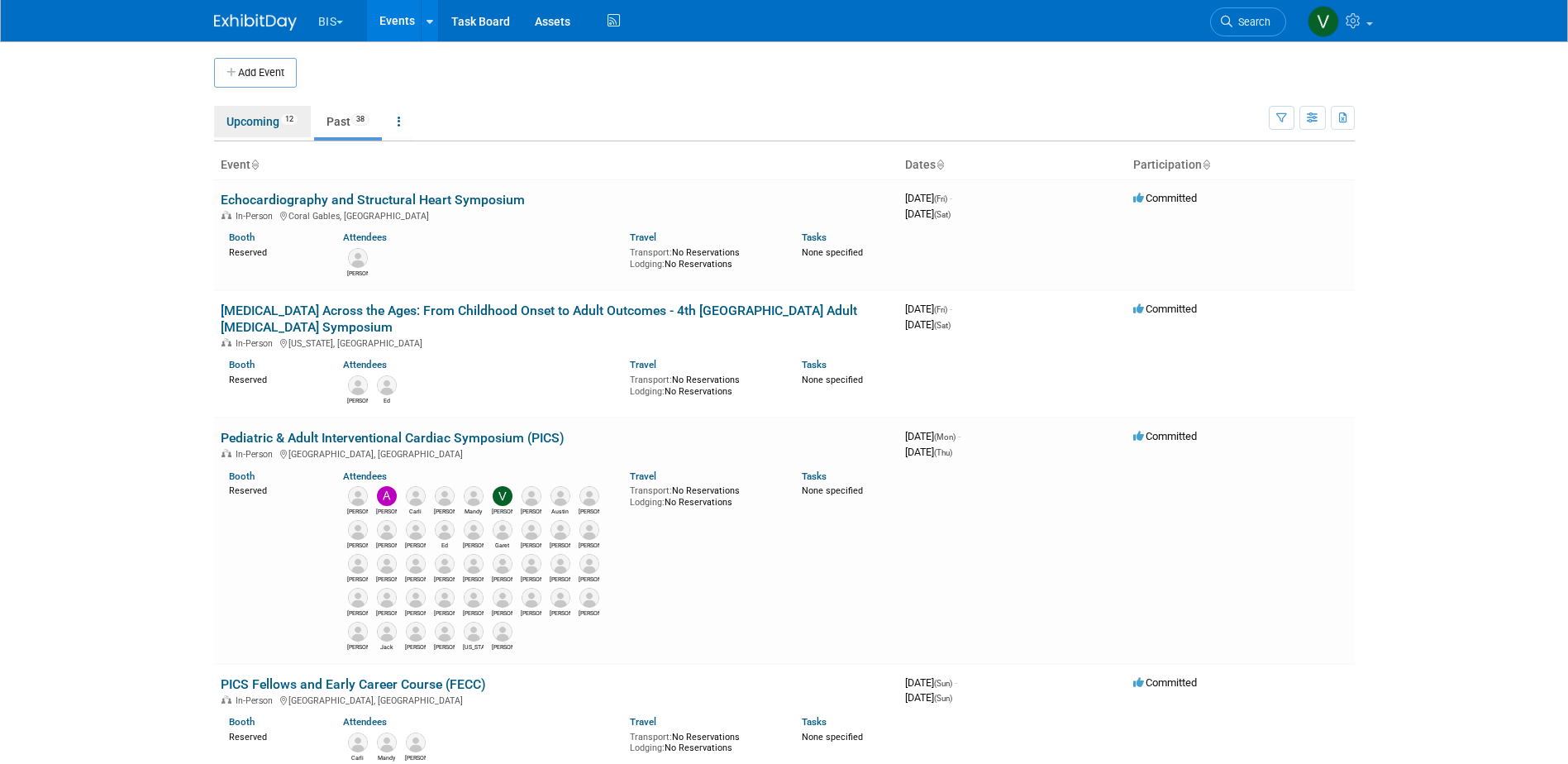
click at [248, 115] on link "Upcoming 12" at bounding box center [262, 121] width 97 height 31
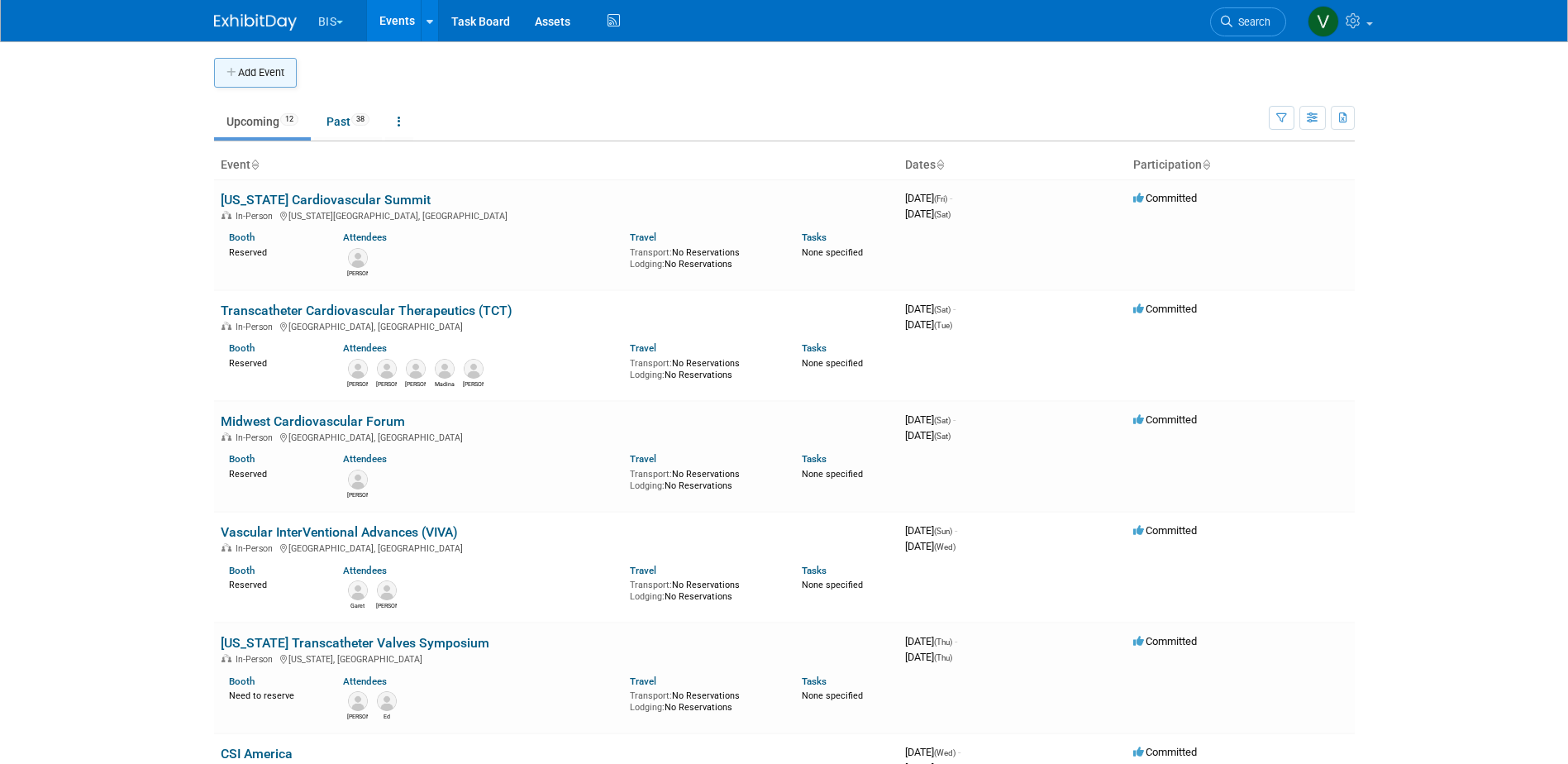
click at [252, 64] on button "Add Event" at bounding box center [254, 72] width 82 height 30
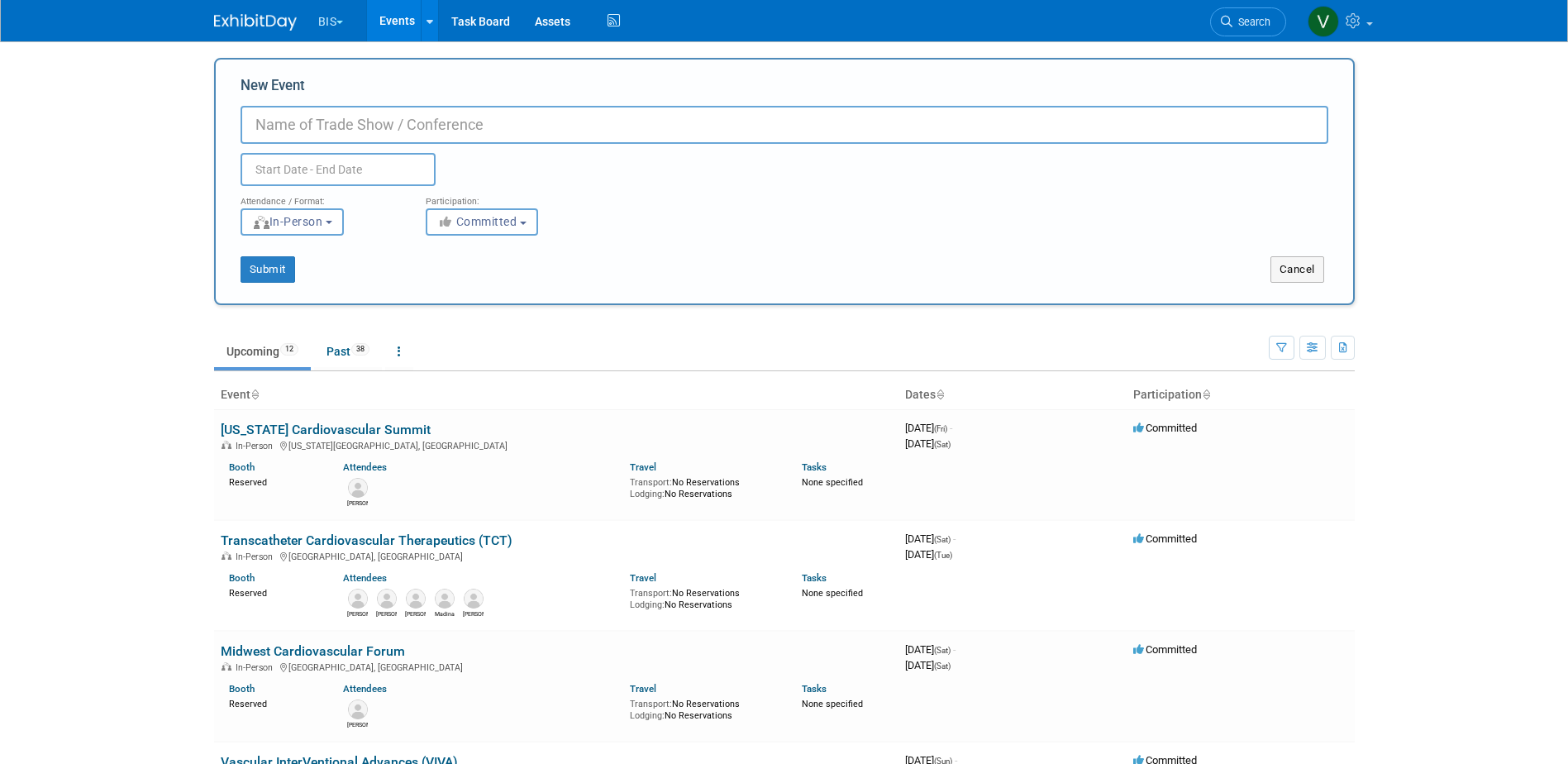
paste input "Electrophysiology IEP Fellows and Early Attendings Course"
type input "Electrophysiology IEP Fellows and Early Attendings Course"
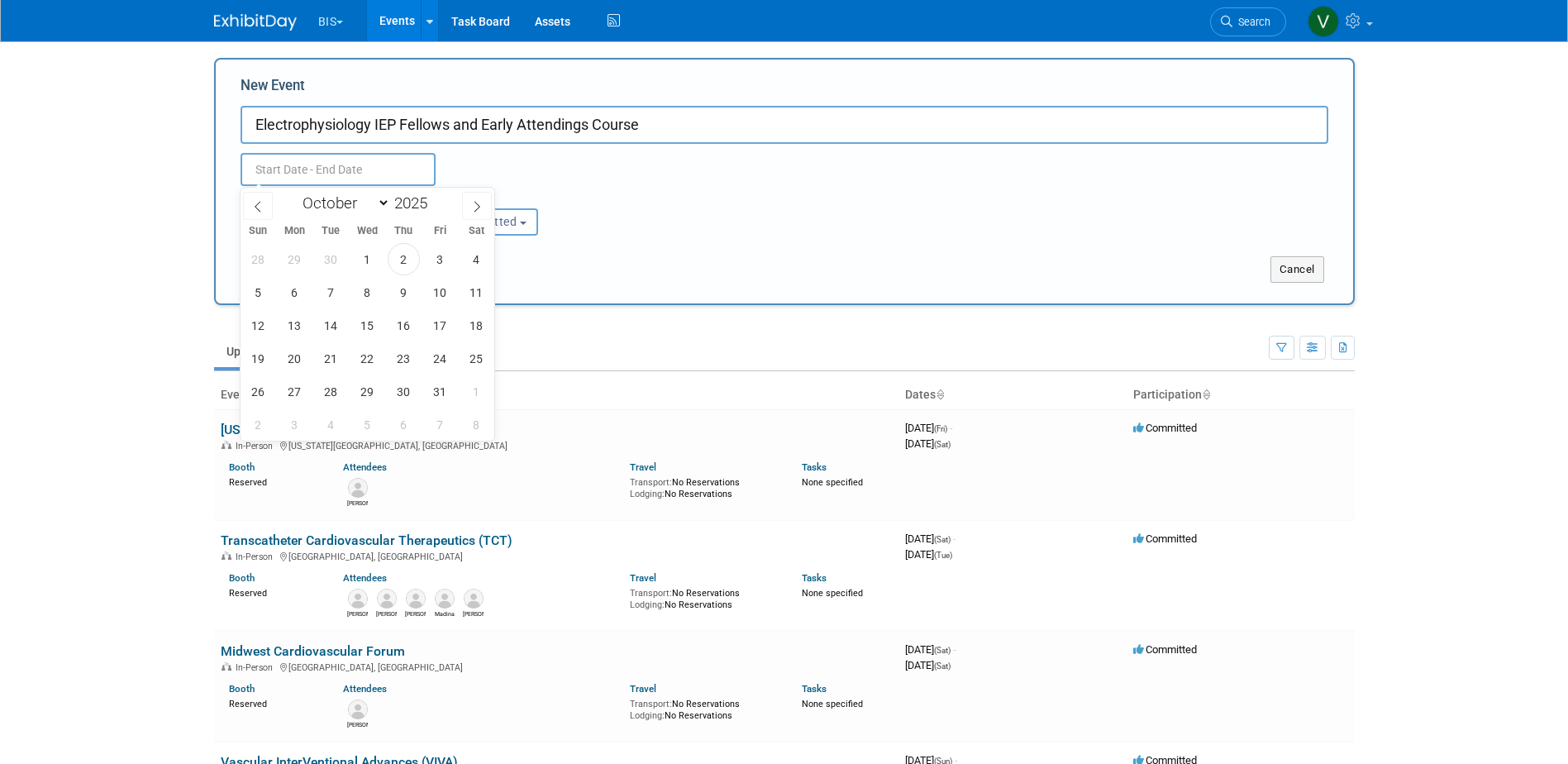
click at [297, 164] on input "text" at bounding box center [338, 169] width 195 height 33
click at [476, 204] on icon at bounding box center [477, 207] width 12 height 12
select select "10"
click at [433, 194] on span at bounding box center [434, 198] width 12 height 10
type input "2026"
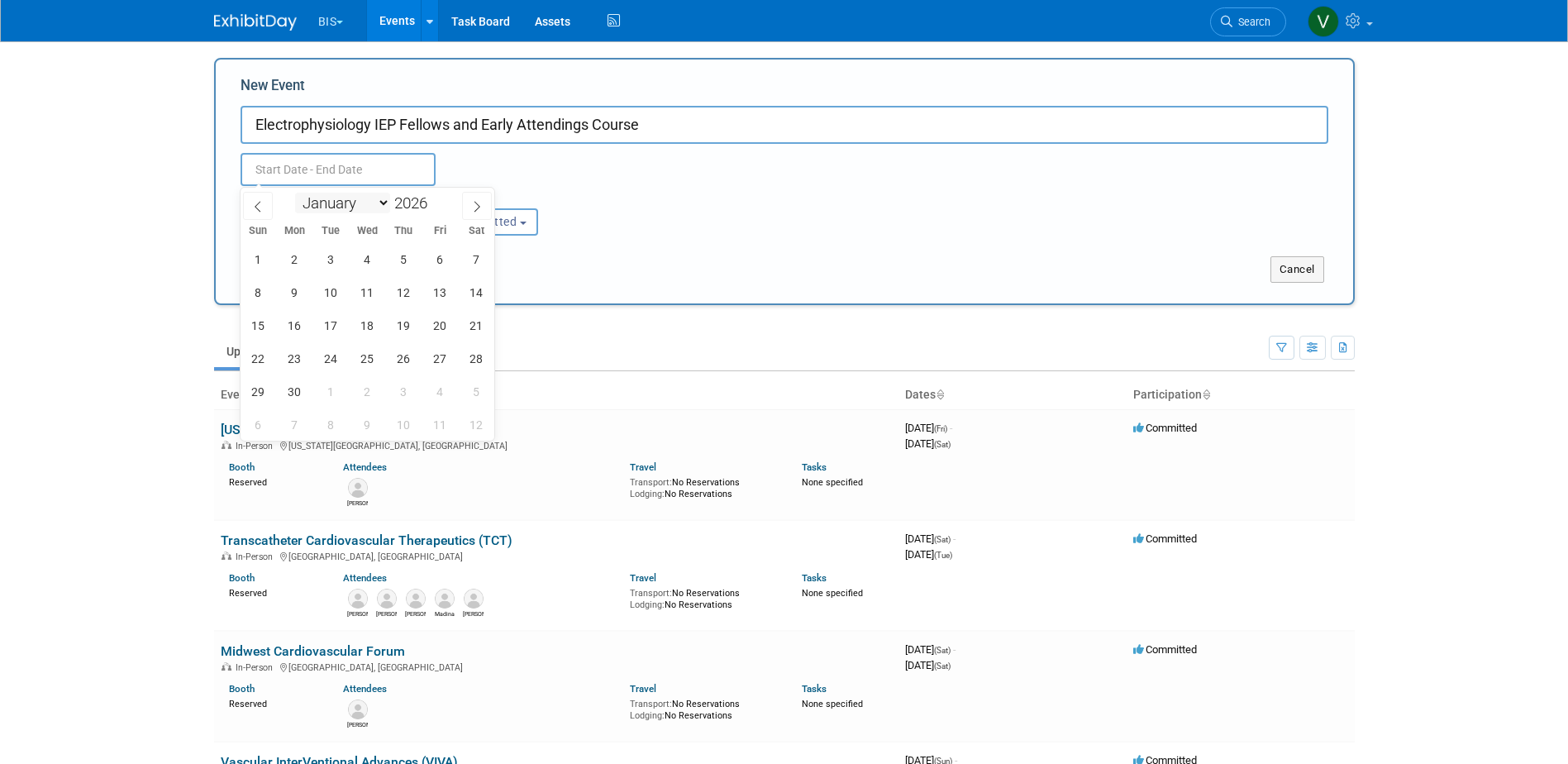
click at [378, 202] on select "January February March April May June July August September October November De…" at bounding box center [343, 203] width 95 height 20
select select "4"
click at [295, 192] on select "January February March April May June July August September October November De…" at bounding box center [343, 203] width 95 height 20
click at [439, 386] on span "29" at bounding box center [440, 391] width 32 height 32
click at [247, 422] on span "31" at bounding box center [259, 424] width 32 height 32
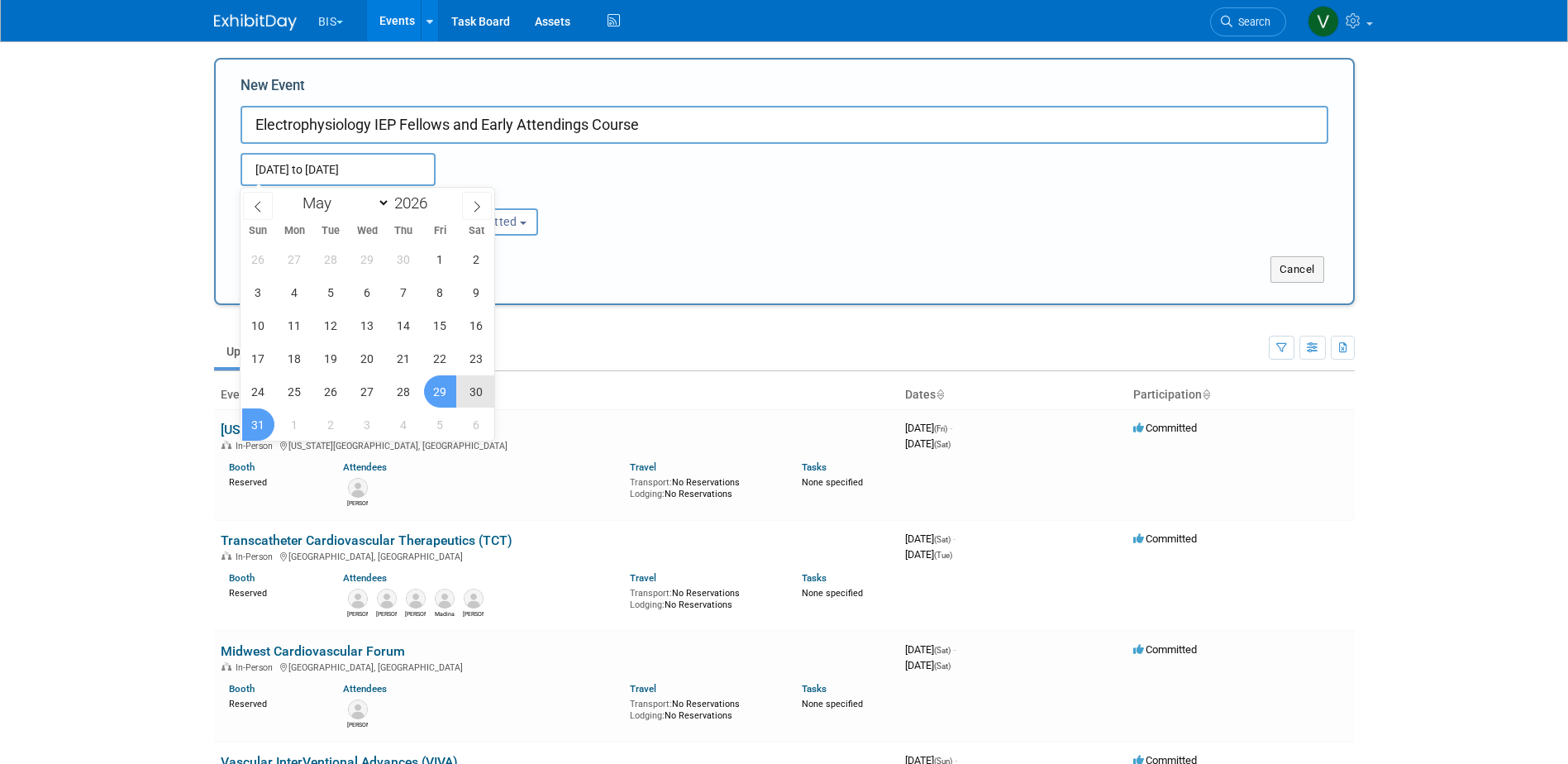
type input "[DATE] to [DATE]"
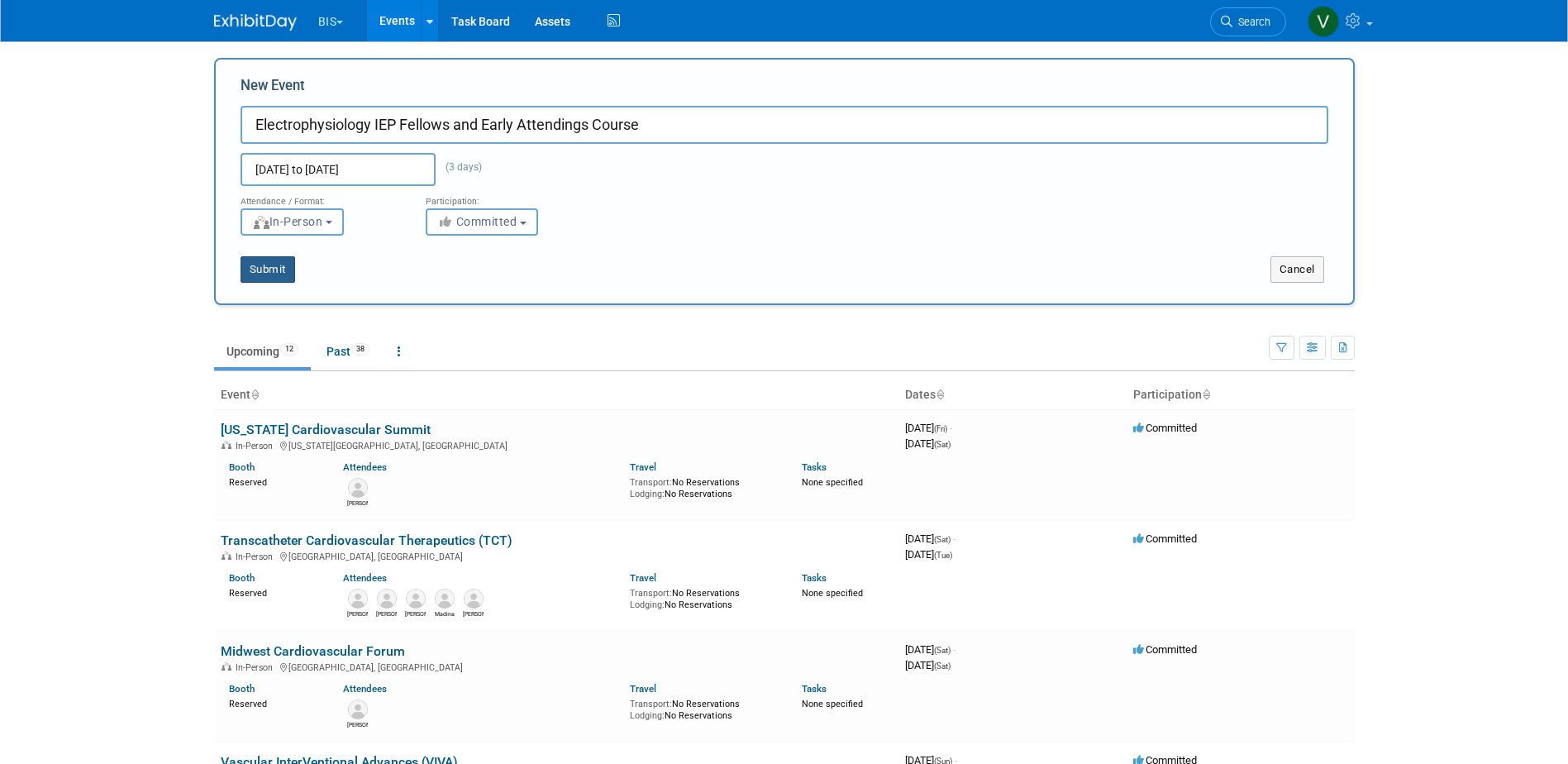
click at [267, 270] on button "Submit" at bounding box center [268, 269] width 54 height 26
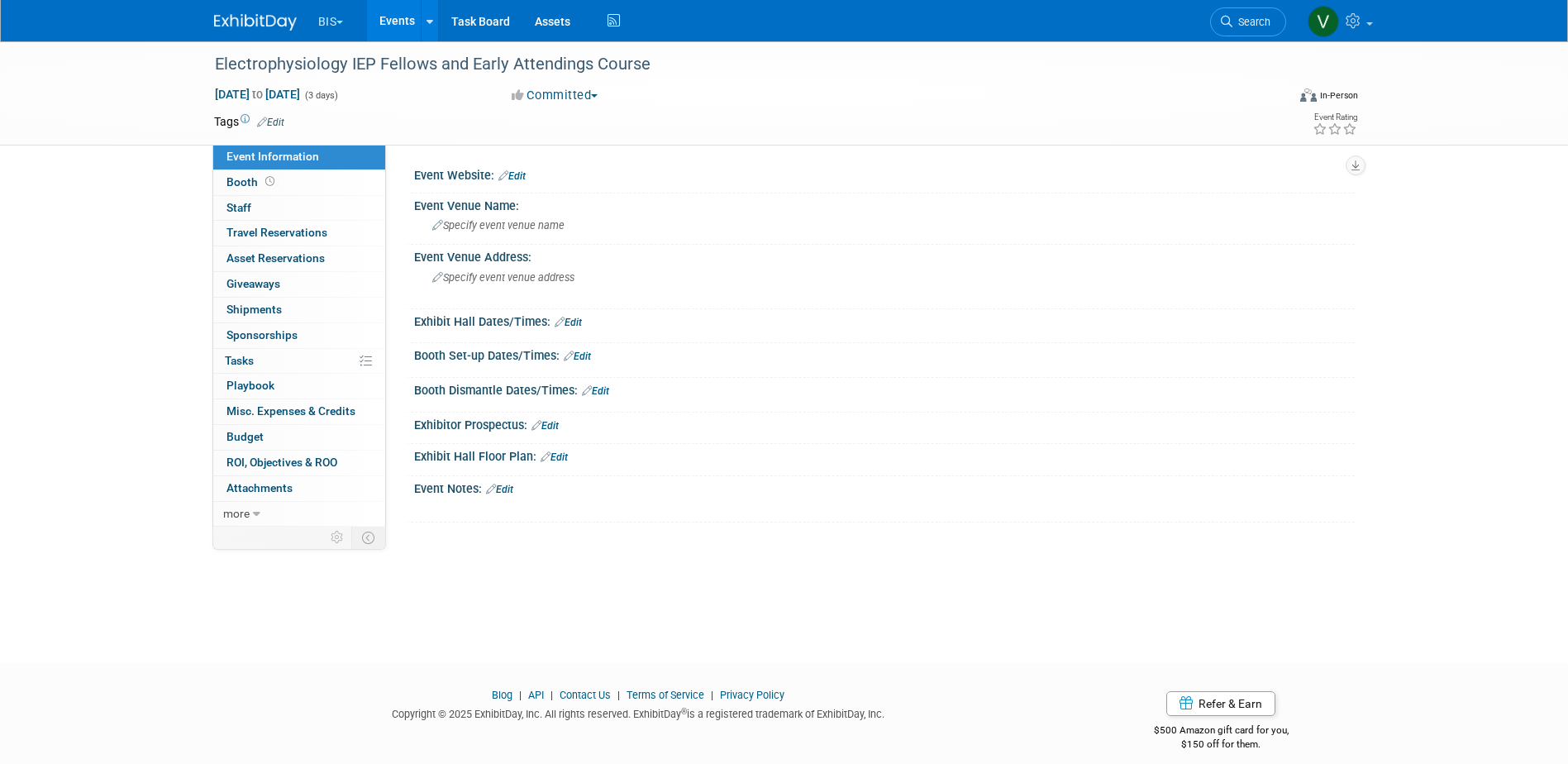
click at [522, 176] on link "Edit" at bounding box center [512, 176] width 27 height 12
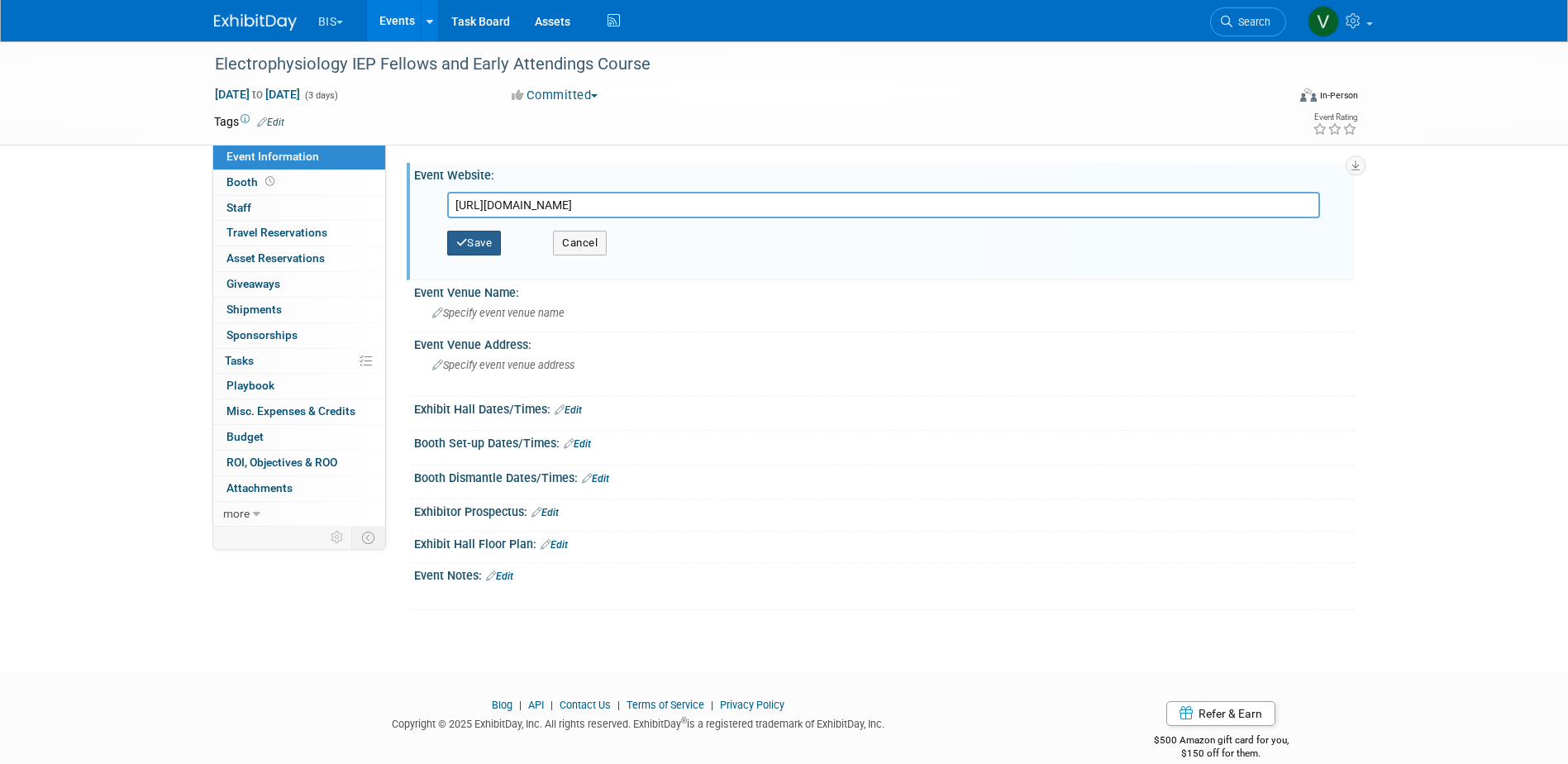
type input "https://www.electrophysiology-iep.com/"
click at [487, 243] on button "Save" at bounding box center [474, 243] width 54 height 25
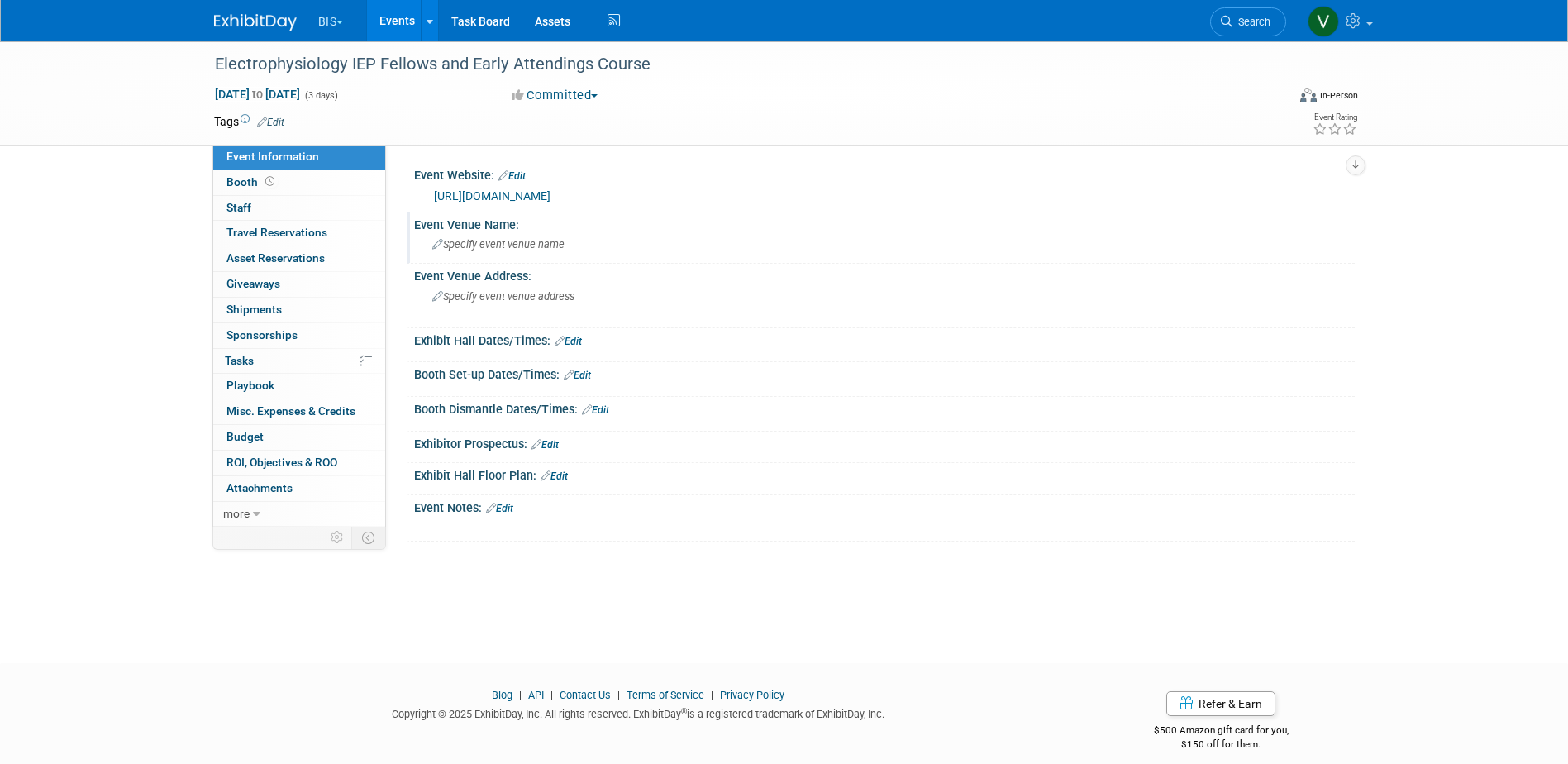
click at [488, 237] on div "Specify event venue name" at bounding box center [884, 244] width 916 height 25
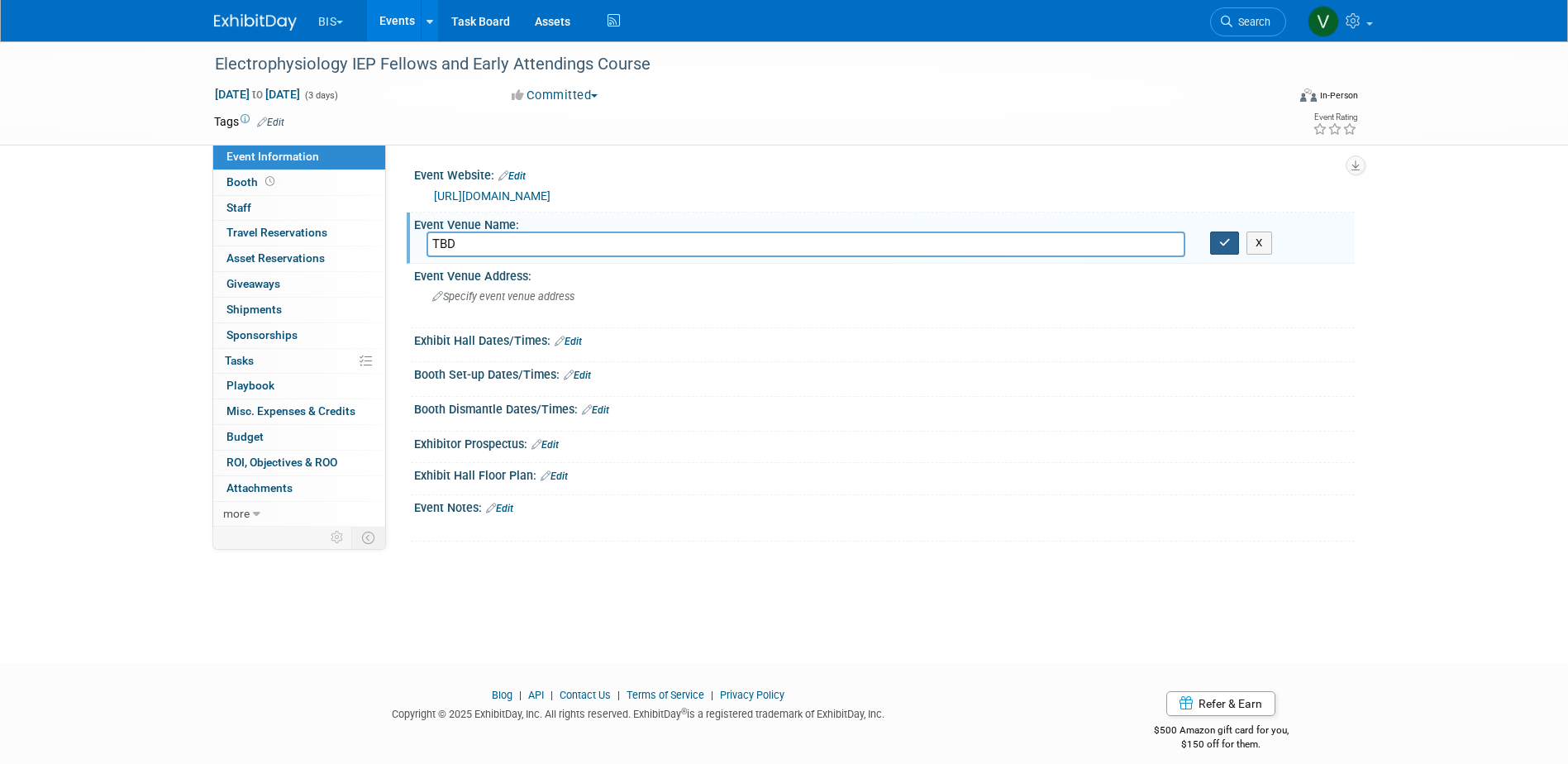
type input "TBD"
click at [1220, 244] on icon "button" at bounding box center [1225, 243] width 12 height 11
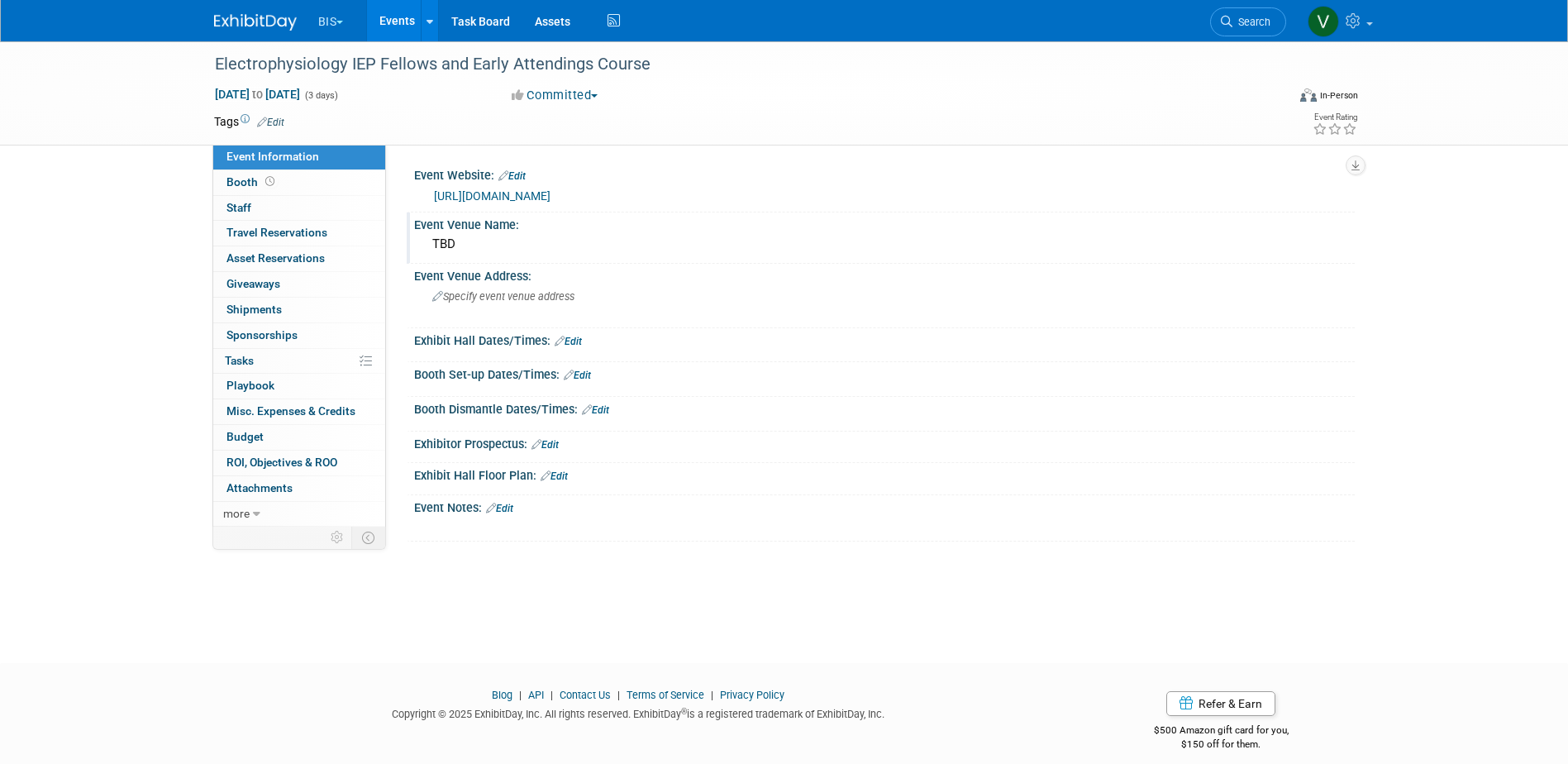
click at [505, 505] on link "Edit" at bounding box center [499, 509] width 27 height 12
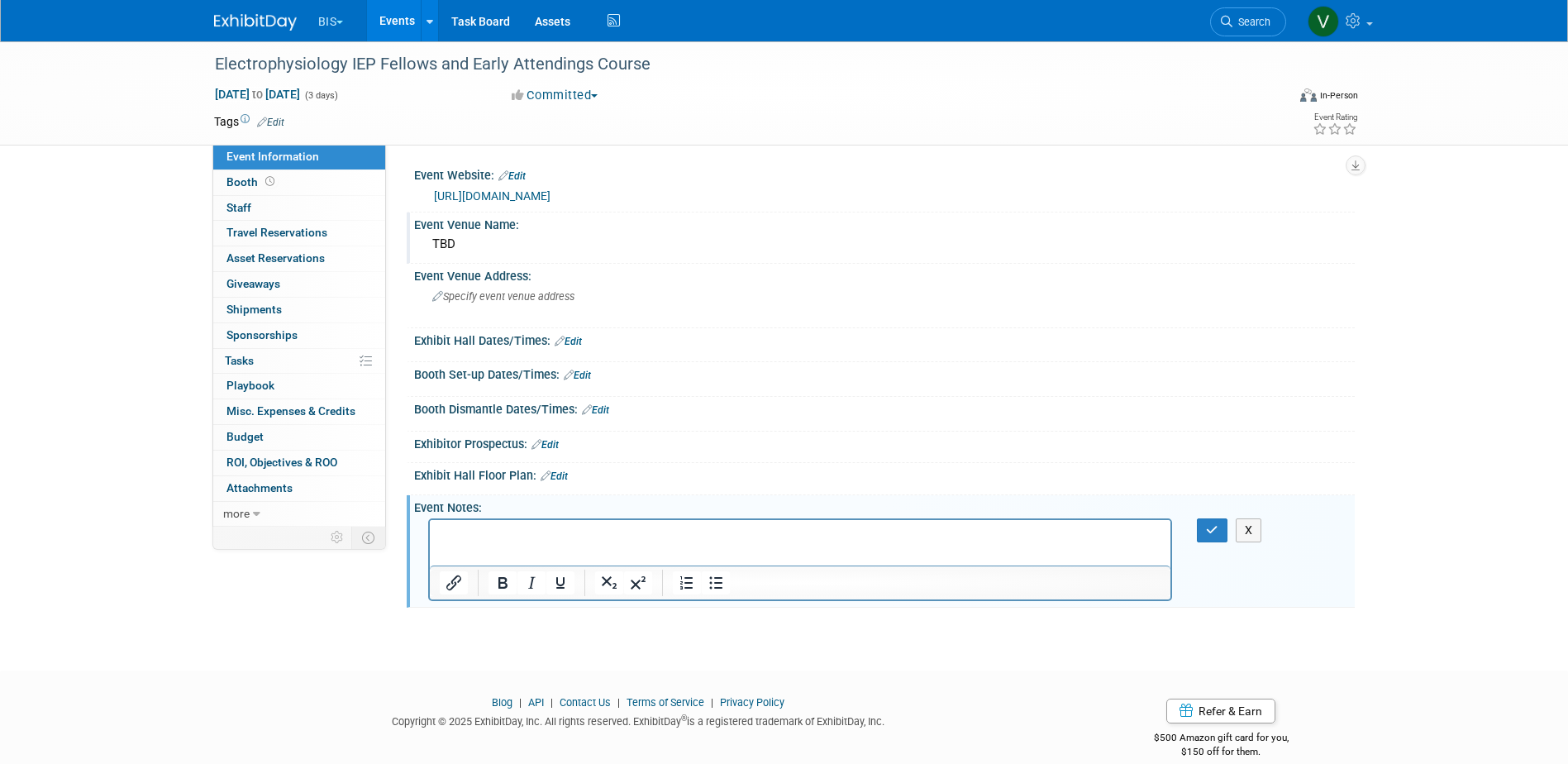
click at [886, 543] on html at bounding box center [800, 531] width 741 height 23
click at [1211, 522] on button "button" at bounding box center [1212, 530] width 31 height 24
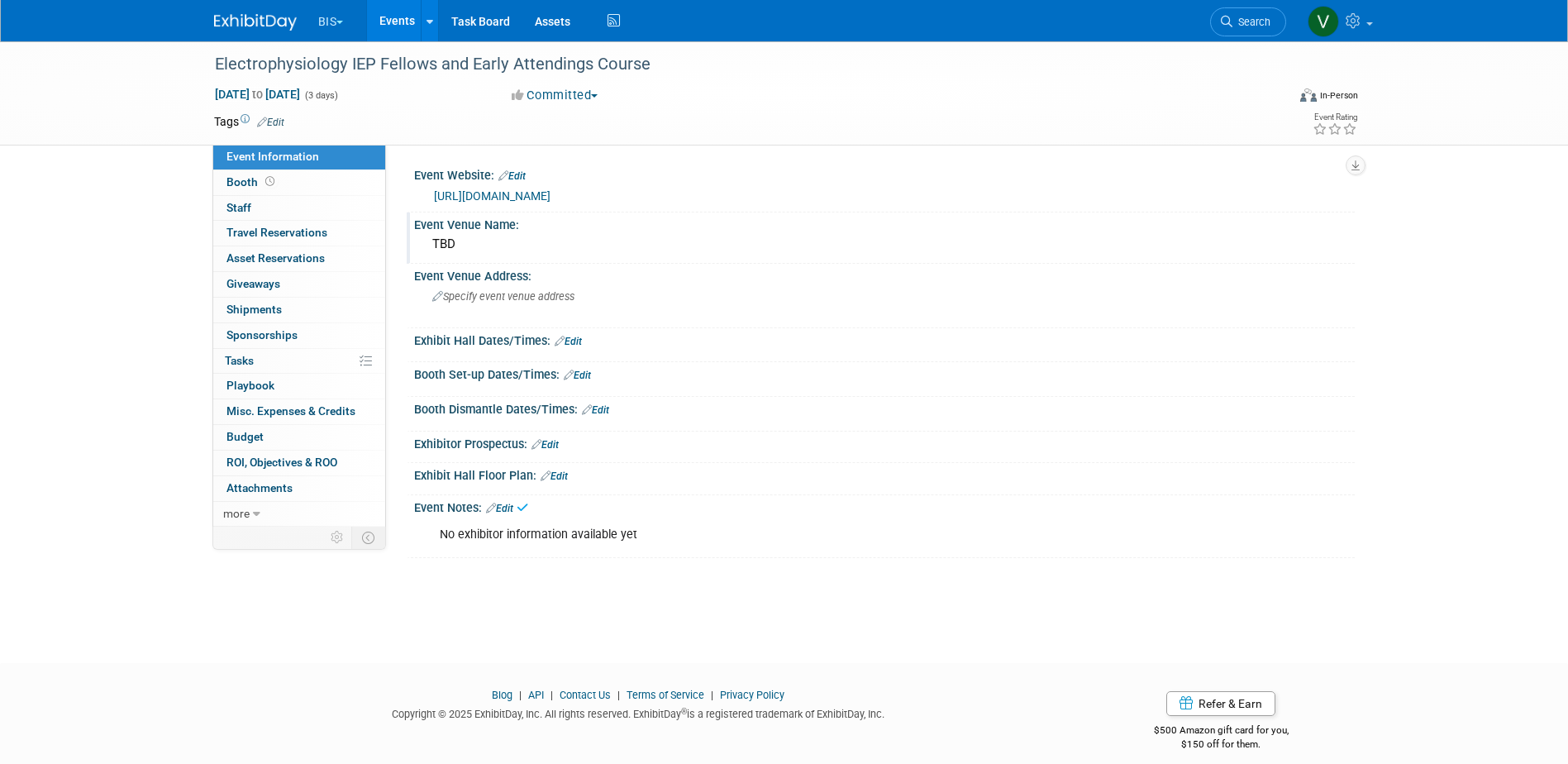
click at [399, 25] on link "Events" at bounding box center [397, 20] width 60 height 42
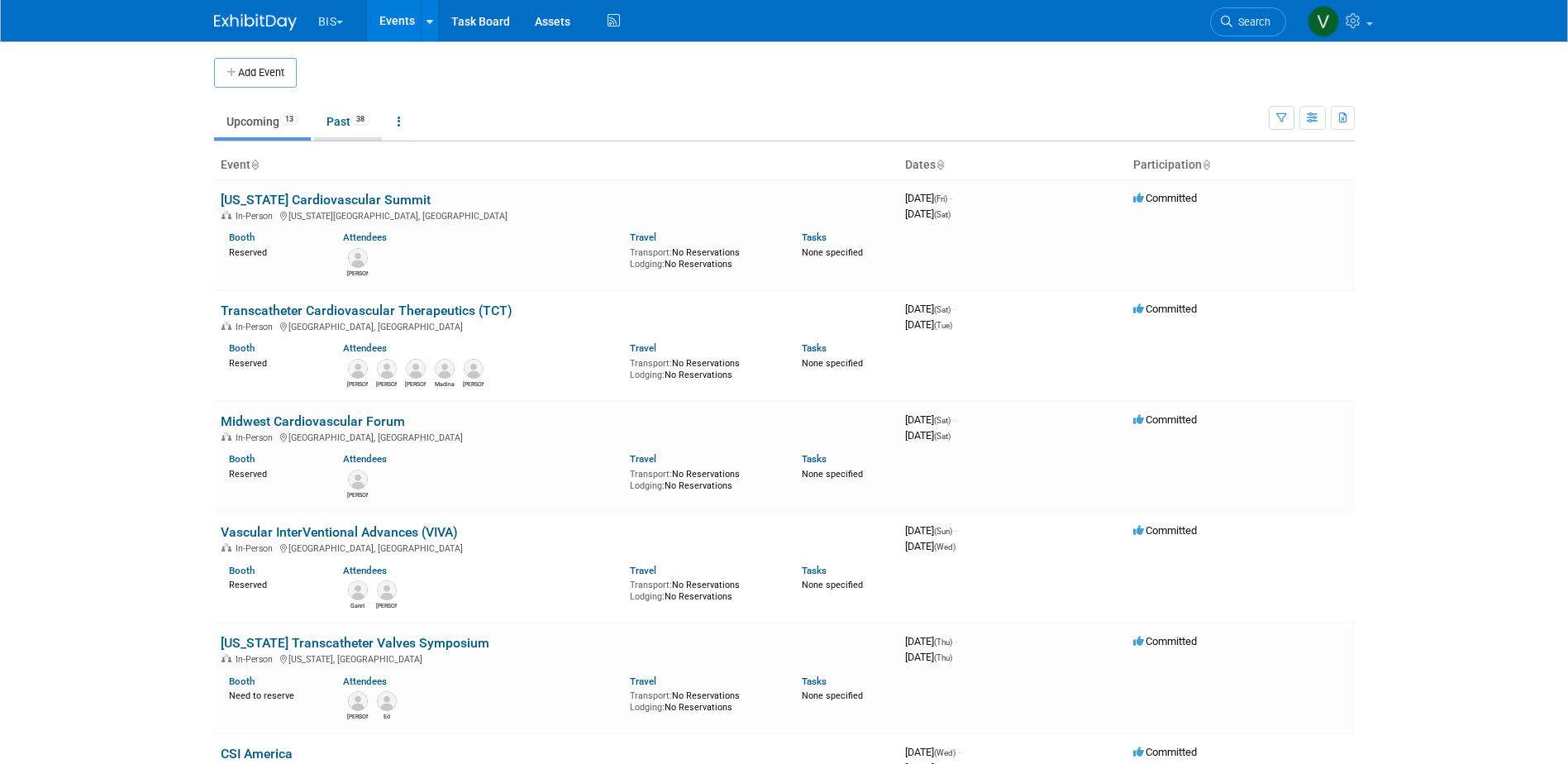
click at [345, 121] on link "Past 38" at bounding box center [348, 121] width 68 height 31
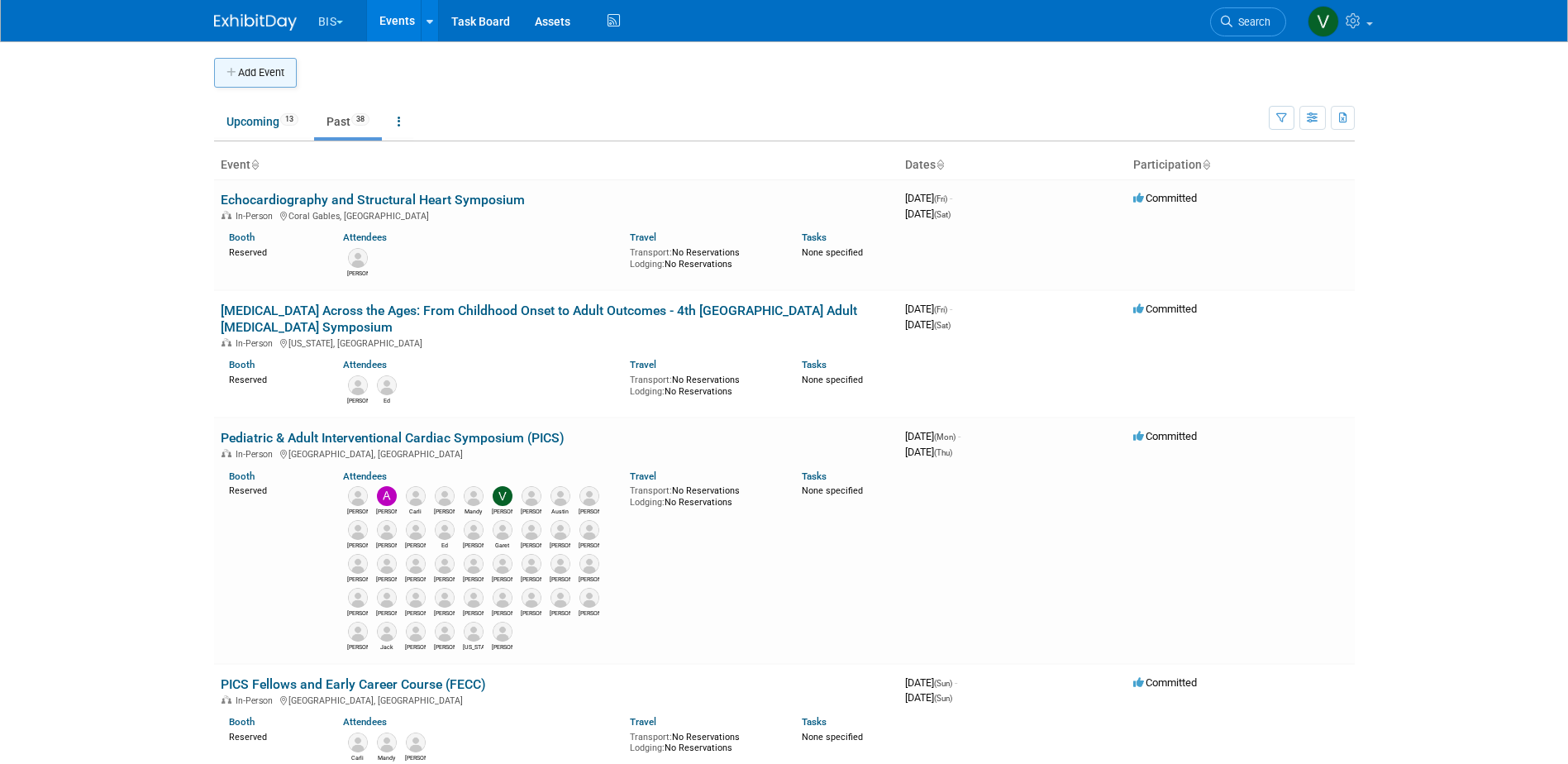
click at [259, 73] on button "Add Event" at bounding box center [254, 72] width 82 height 30
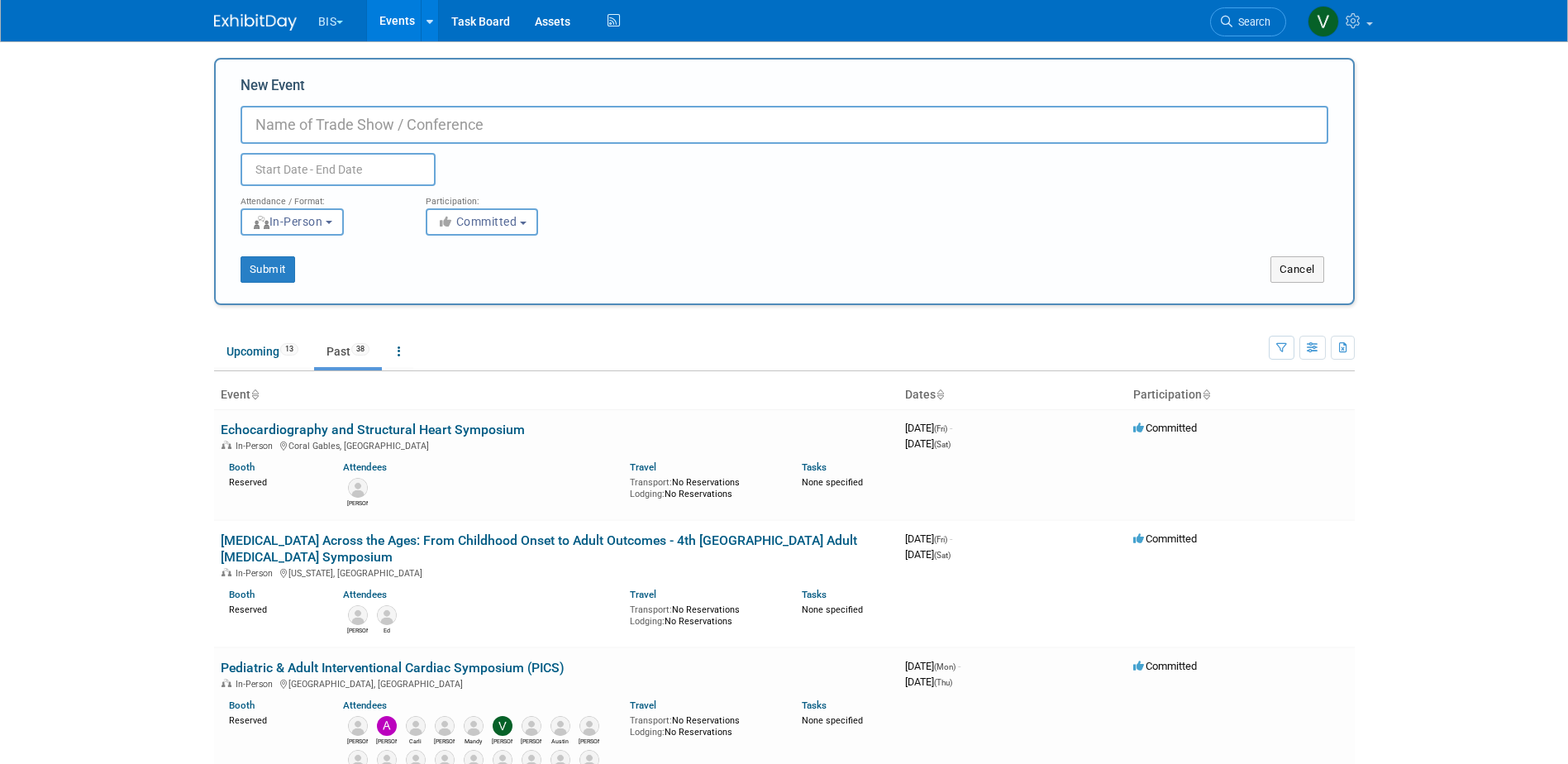
click at [185, 112] on body "BIS Explore: My Workspaces 3 Go to Workspace: Aesculap B. Braun BIS Events Add …" at bounding box center [784, 382] width 1568 height 764
click at [1314, 263] on button "Cancel" at bounding box center [1297, 269] width 53 height 26
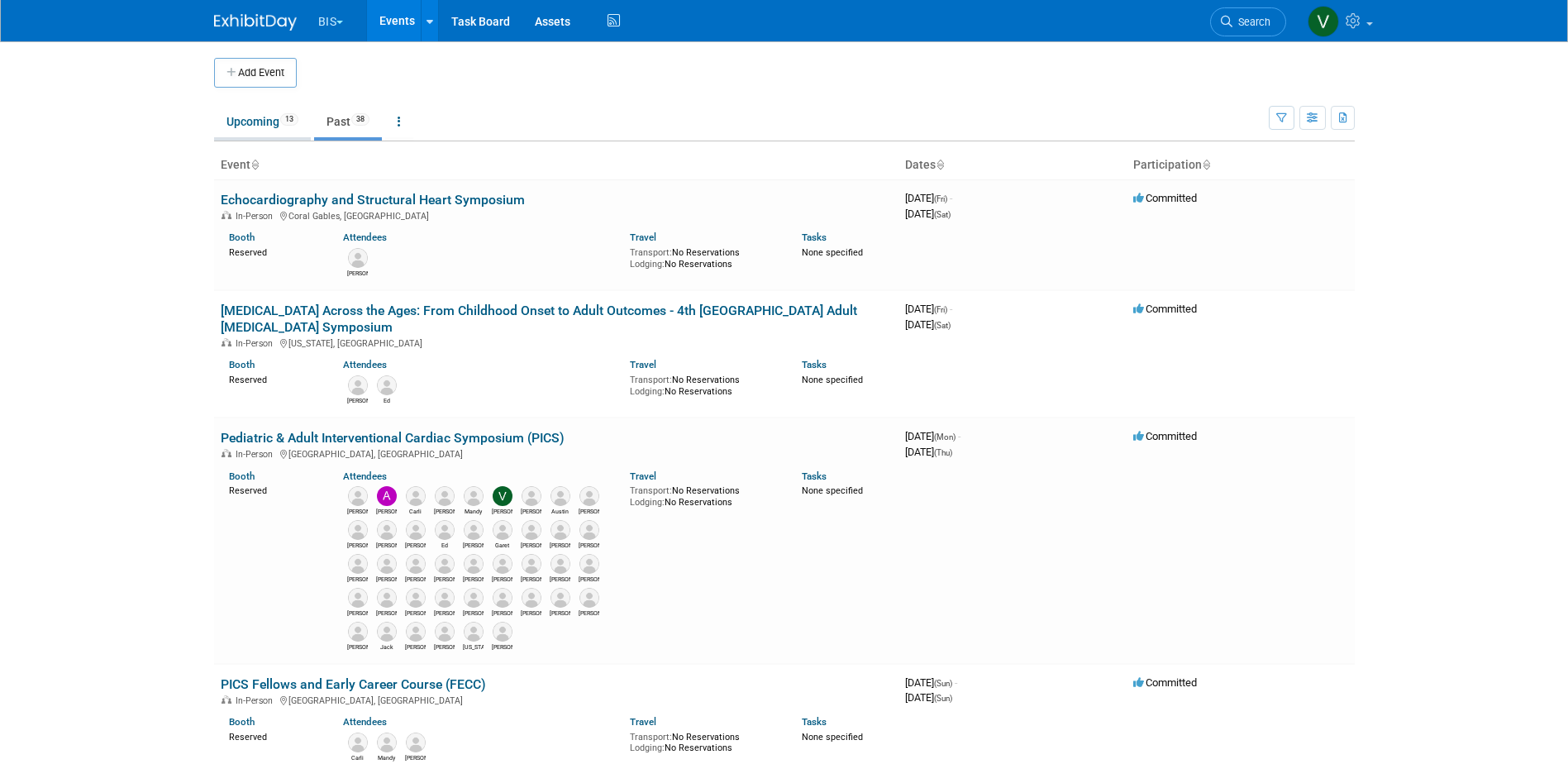
click at [252, 112] on link "Upcoming 13" at bounding box center [262, 121] width 97 height 31
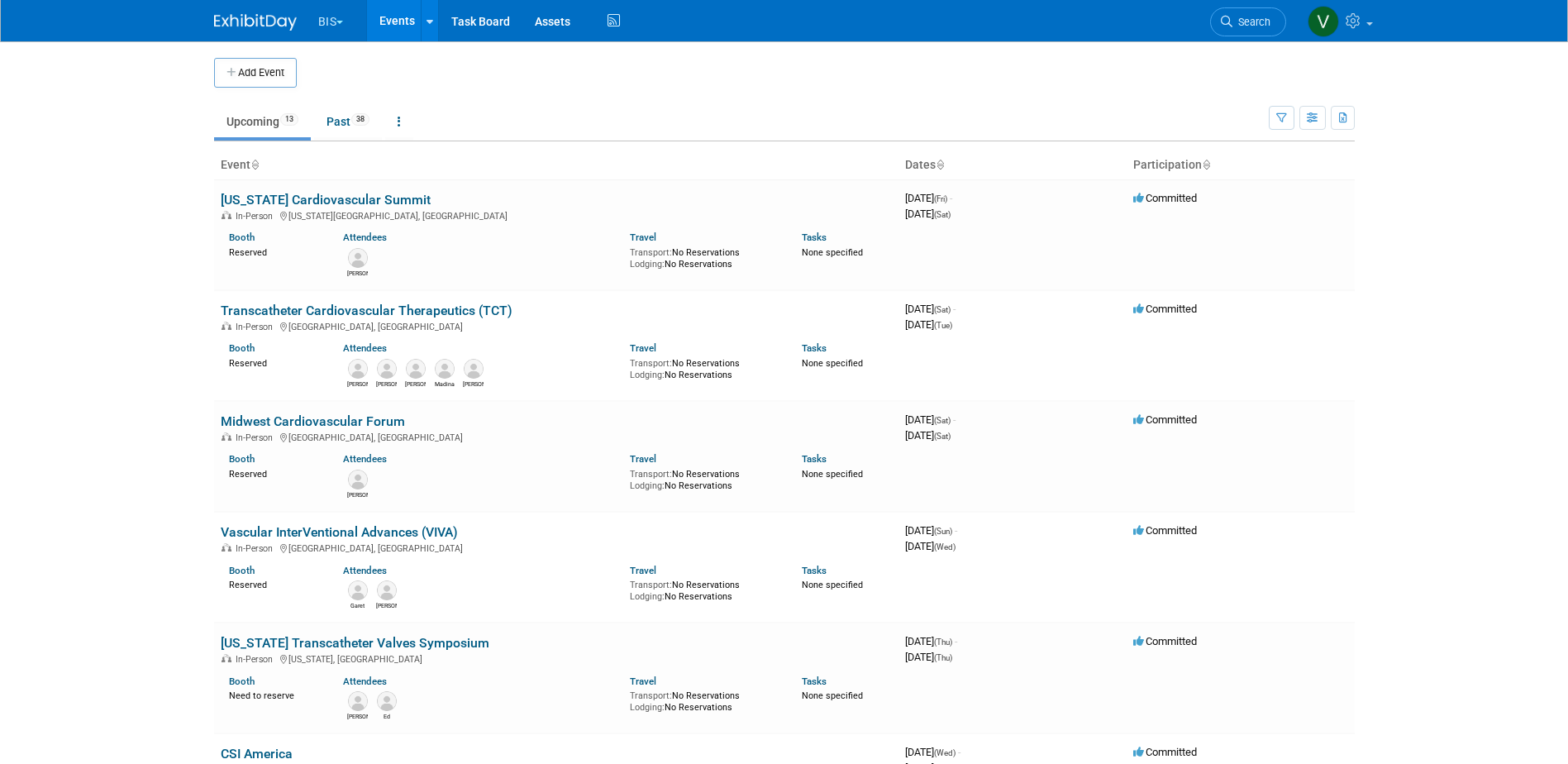
click at [251, 69] on button "Add Event" at bounding box center [254, 72] width 82 height 30
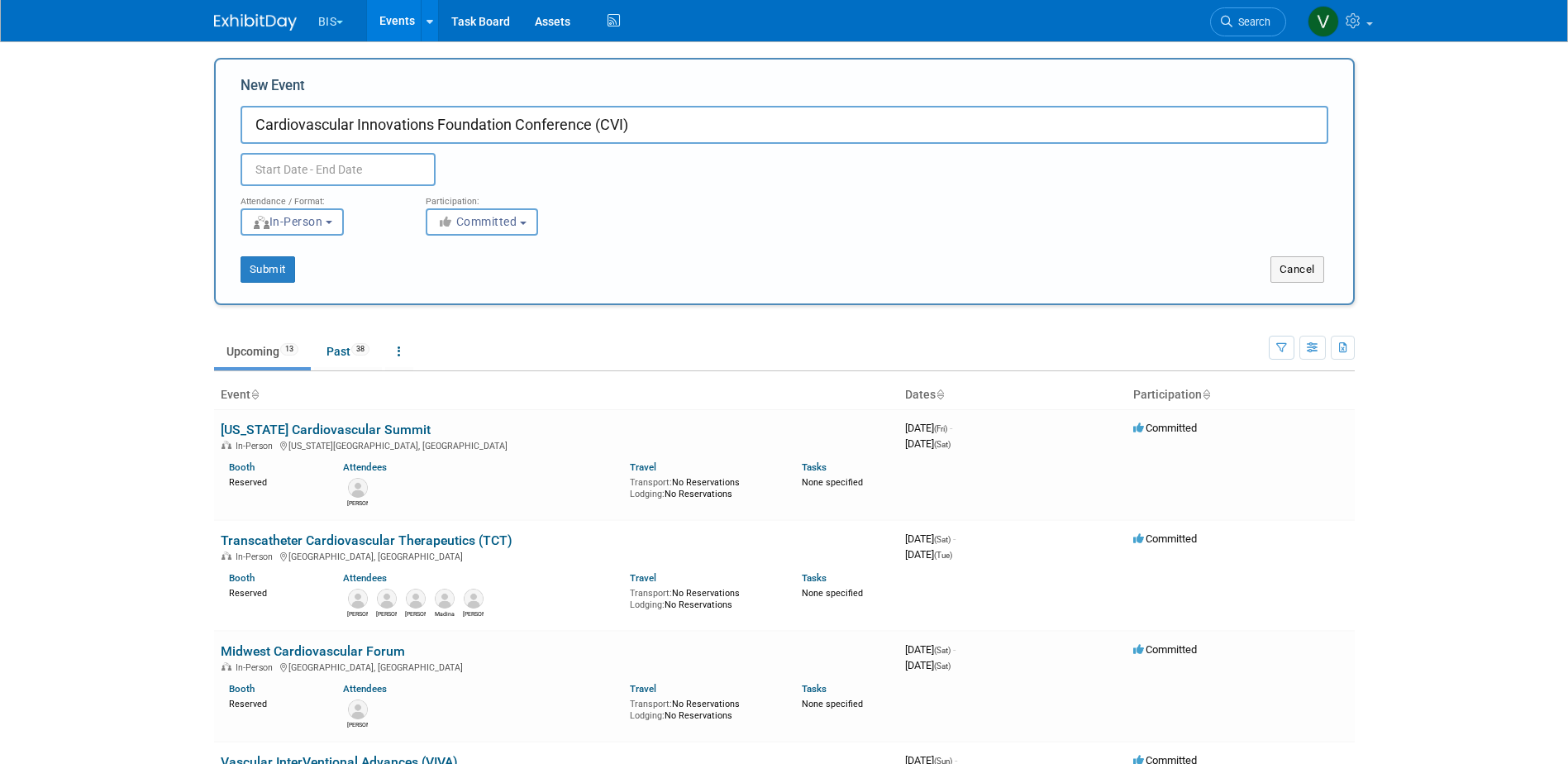
type input "Cardiovascular Innovations Foundation Conference (CVI)"
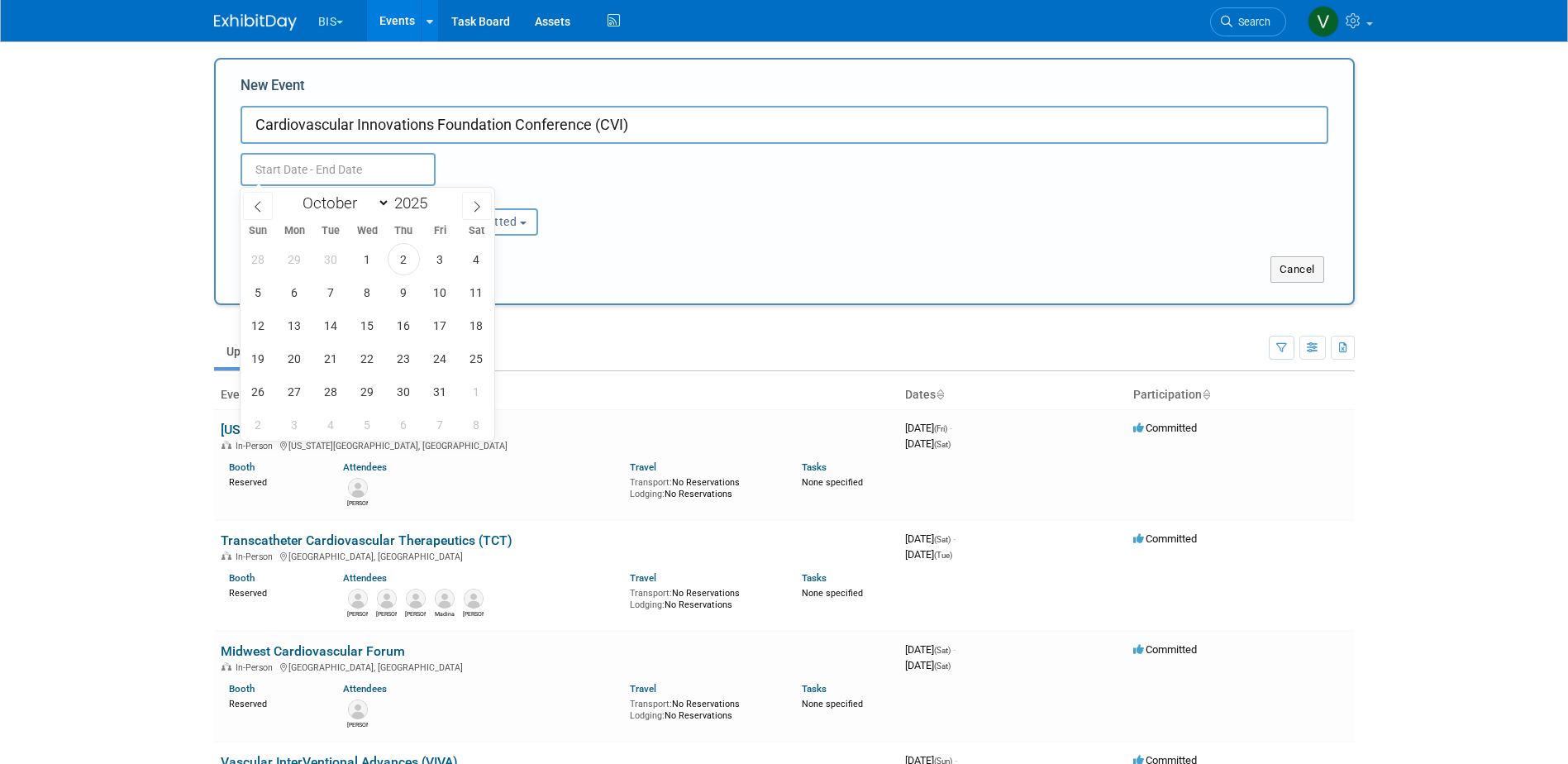
click at [358, 169] on input "text" at bounding box center [338, 169] width 195 height 33
click at [434, 194] on span at bounding box center [434, 198] width 12 height 10
type input "2026"
click at [377, 209] on select "January February March April May June July August September October November De…" at bounding box center [343, 203] width 95 height 20
select select "7"
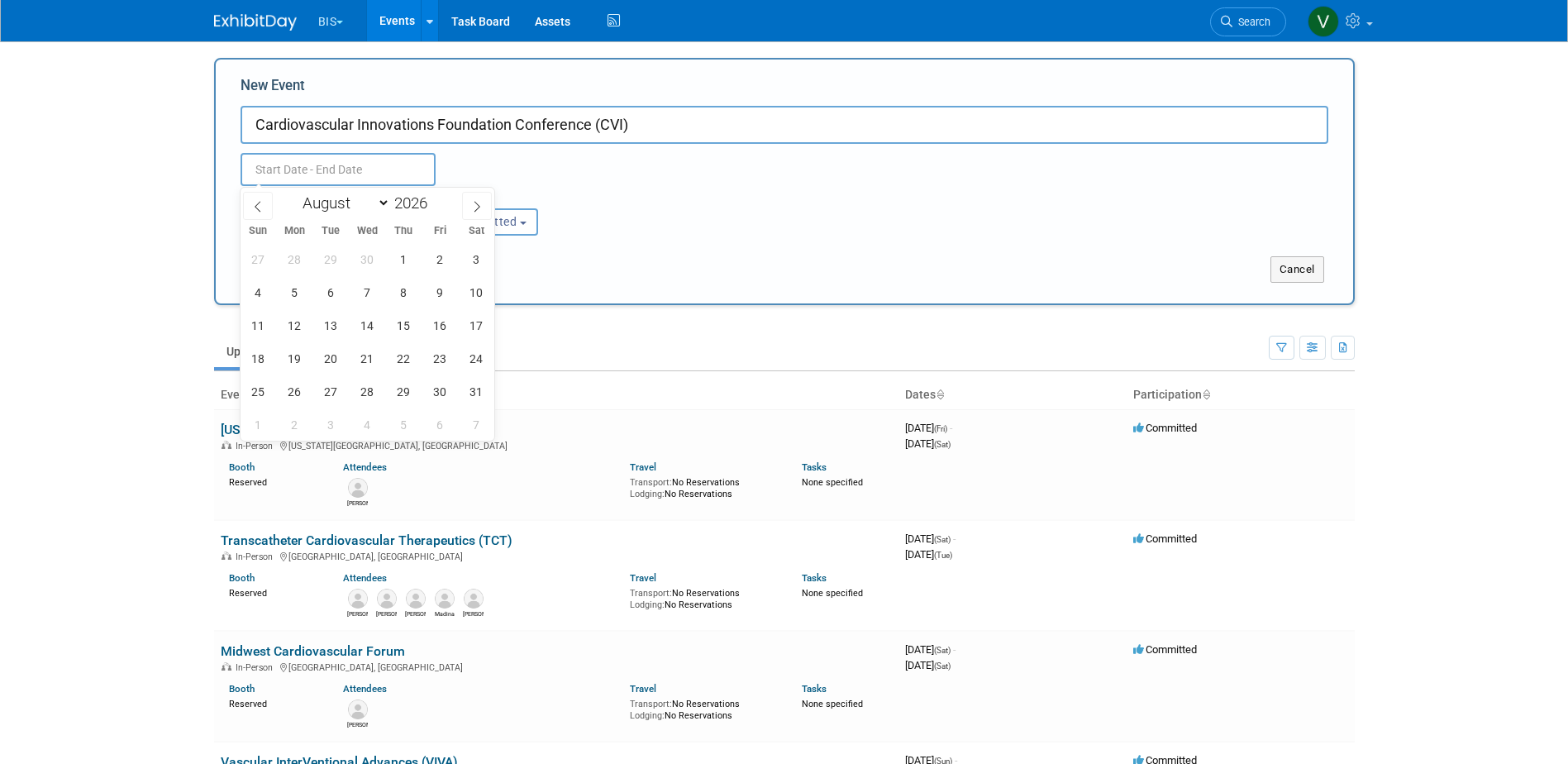
click at [295, 192] on select "January February March April May June July August September October November De…" at bounding box center [343, 203] width 95 height 20
click at [401, 287] on span "6" at bounding box center [404, 293] width 32 height 32
click at [481, 284] on span "8" at bounding box center [477, 293] width 32 height 32
type input "[DATE] to [DATE]"
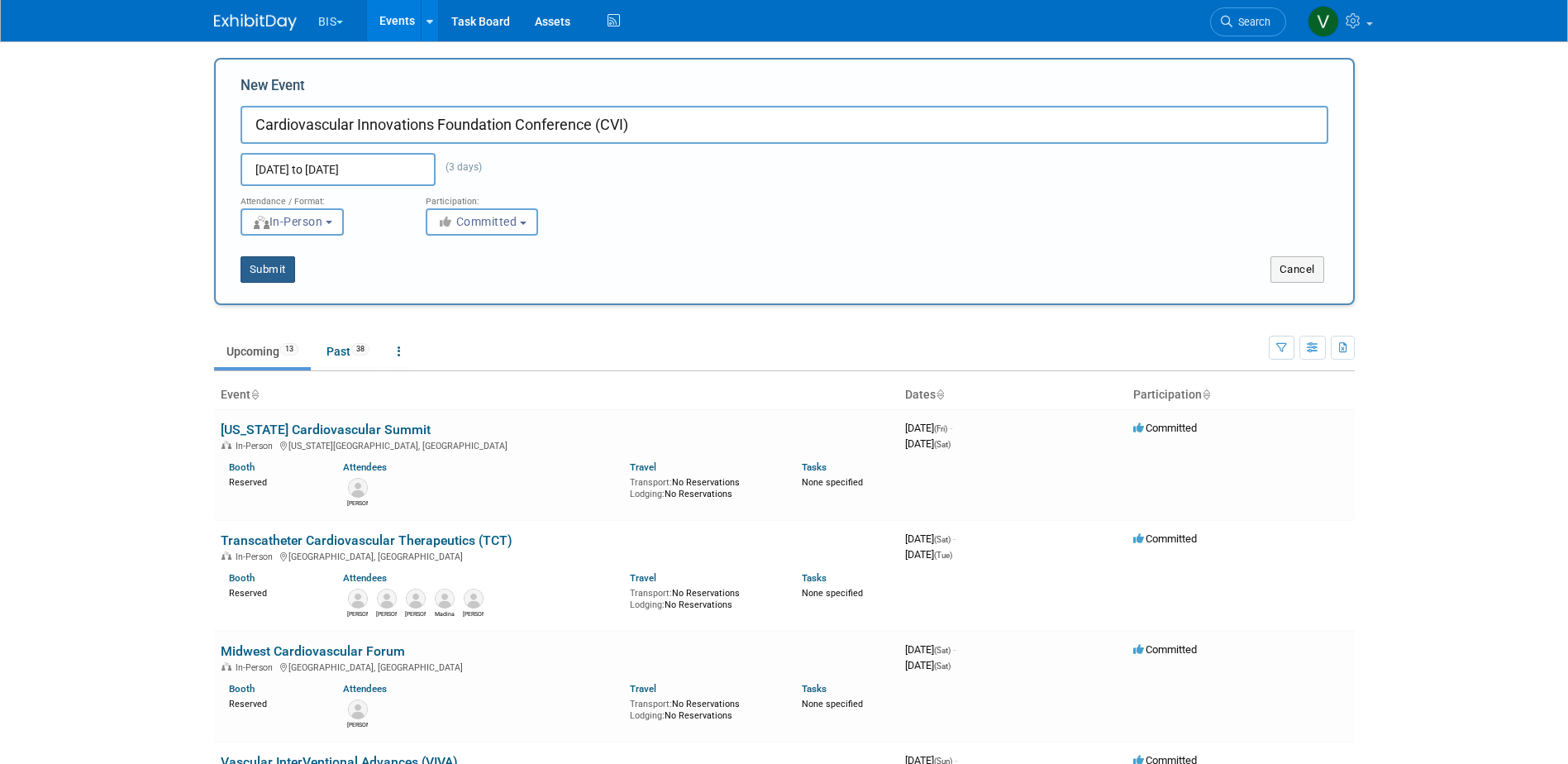
click at [269, 273] on button "Submit" at bounding box center [268, 269] width 54 height 26
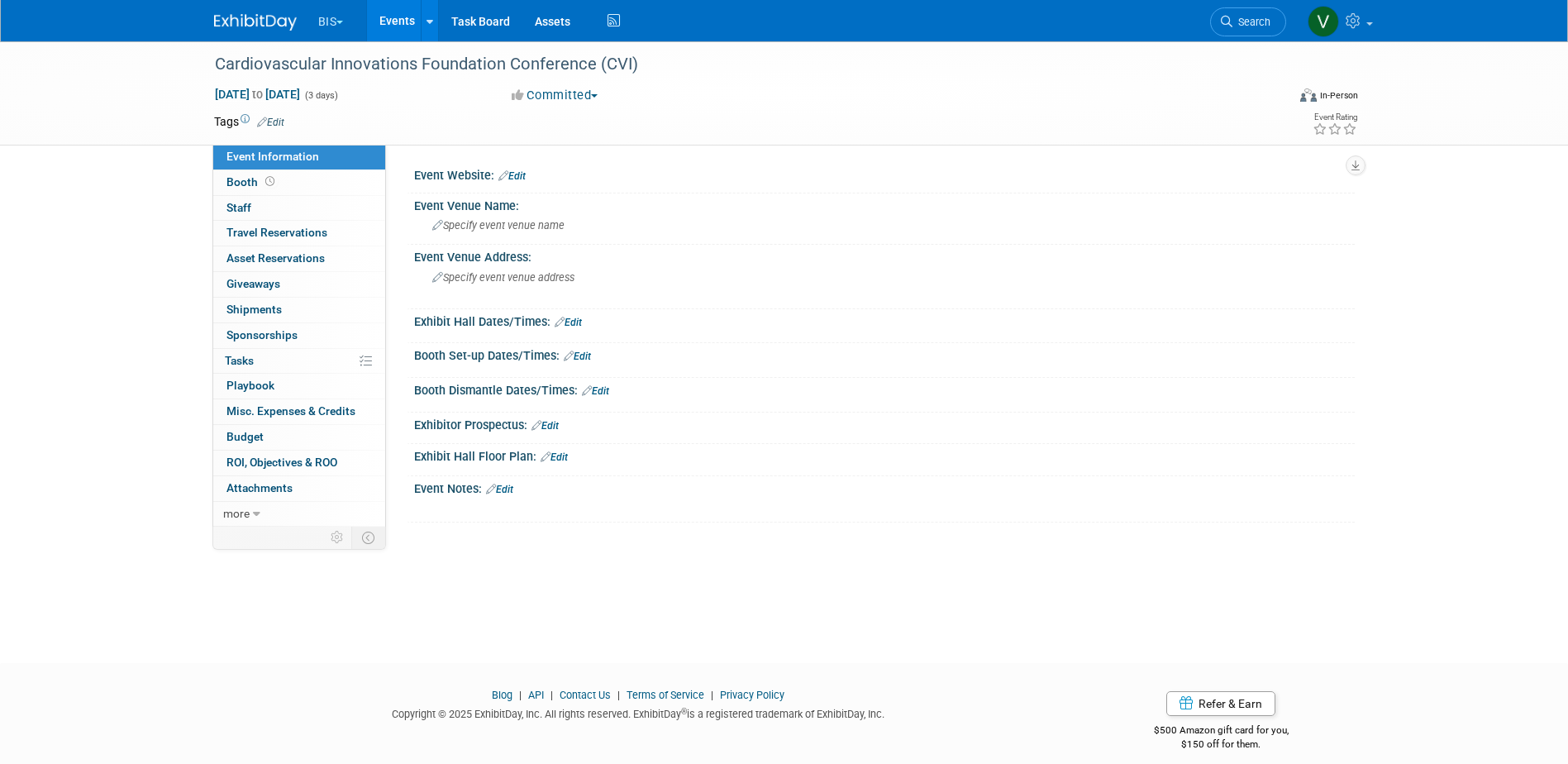
click at [524, 180] on link "Edit" at bounding box center [512, 176] width 27 height 12
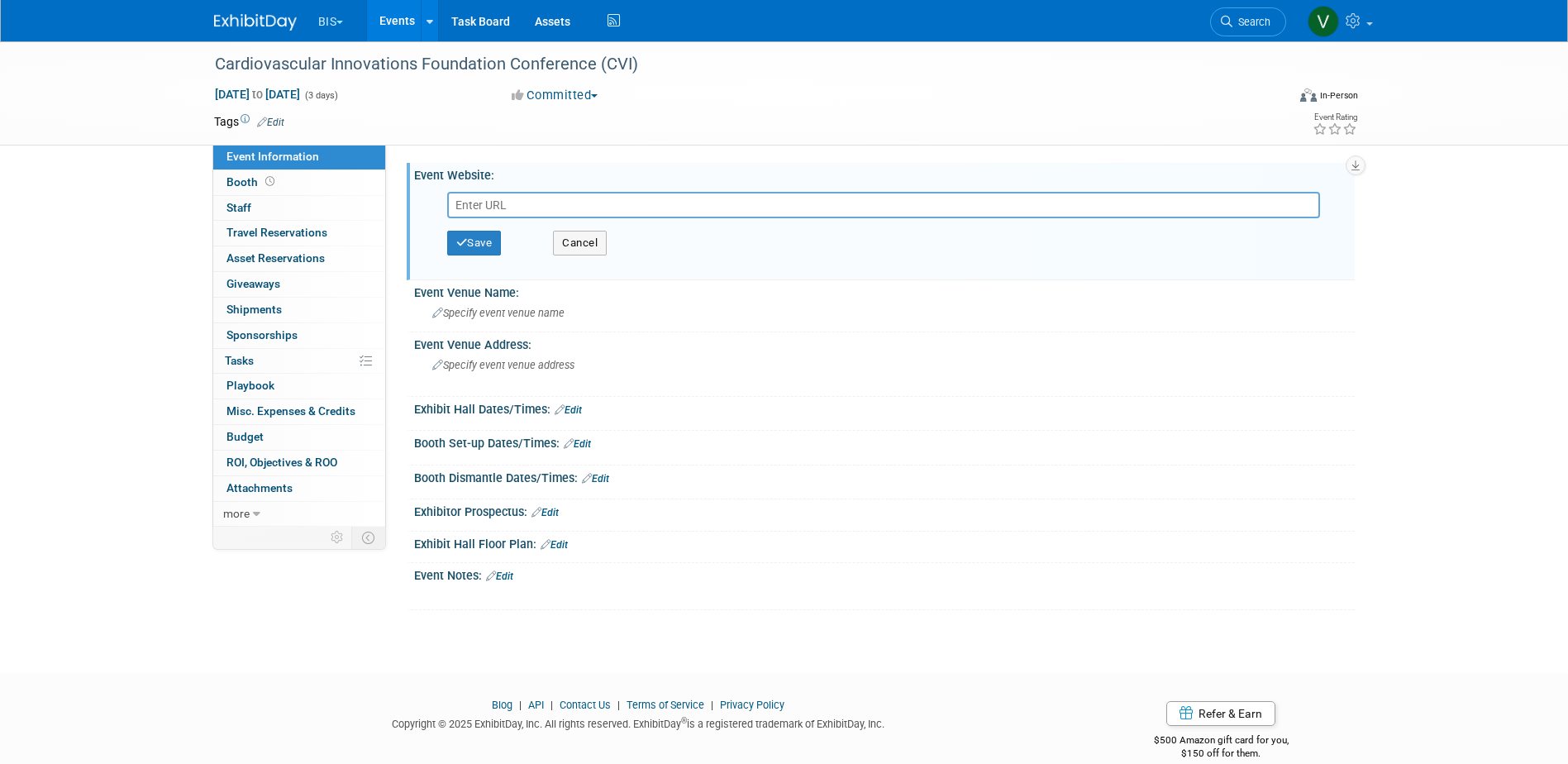
click at [508, 206] on input "text" at bounding box center [883, 204] width 873 height 26
type input "[URL][DOMAIN_NAME]"
click at [483, 254] on button "Save" at bounding box center [474, 243] width 54 height 25
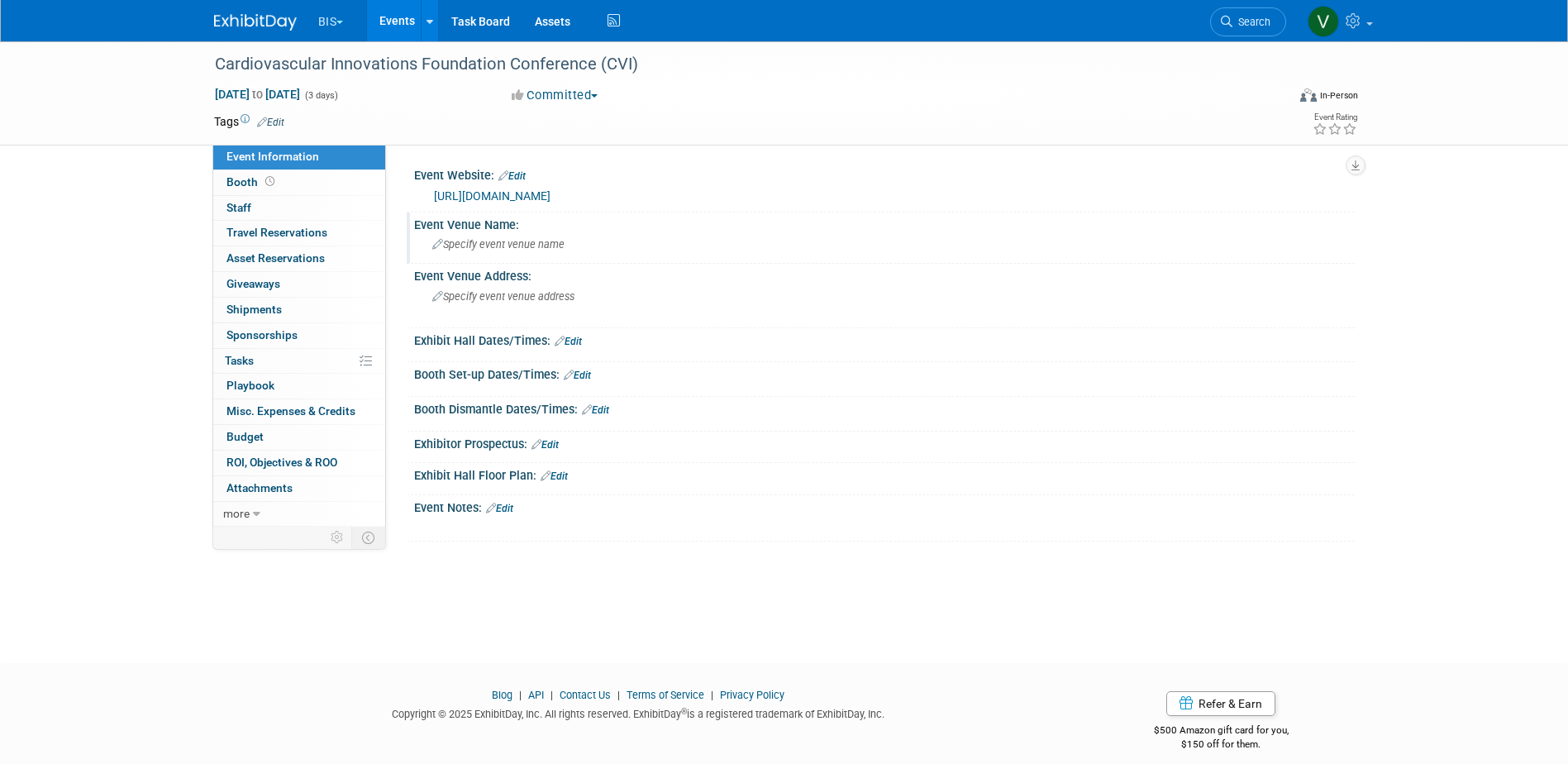
click at [544, 245] on span "Specify event venue name" at bounding box center [499, 244] width 132 height 13
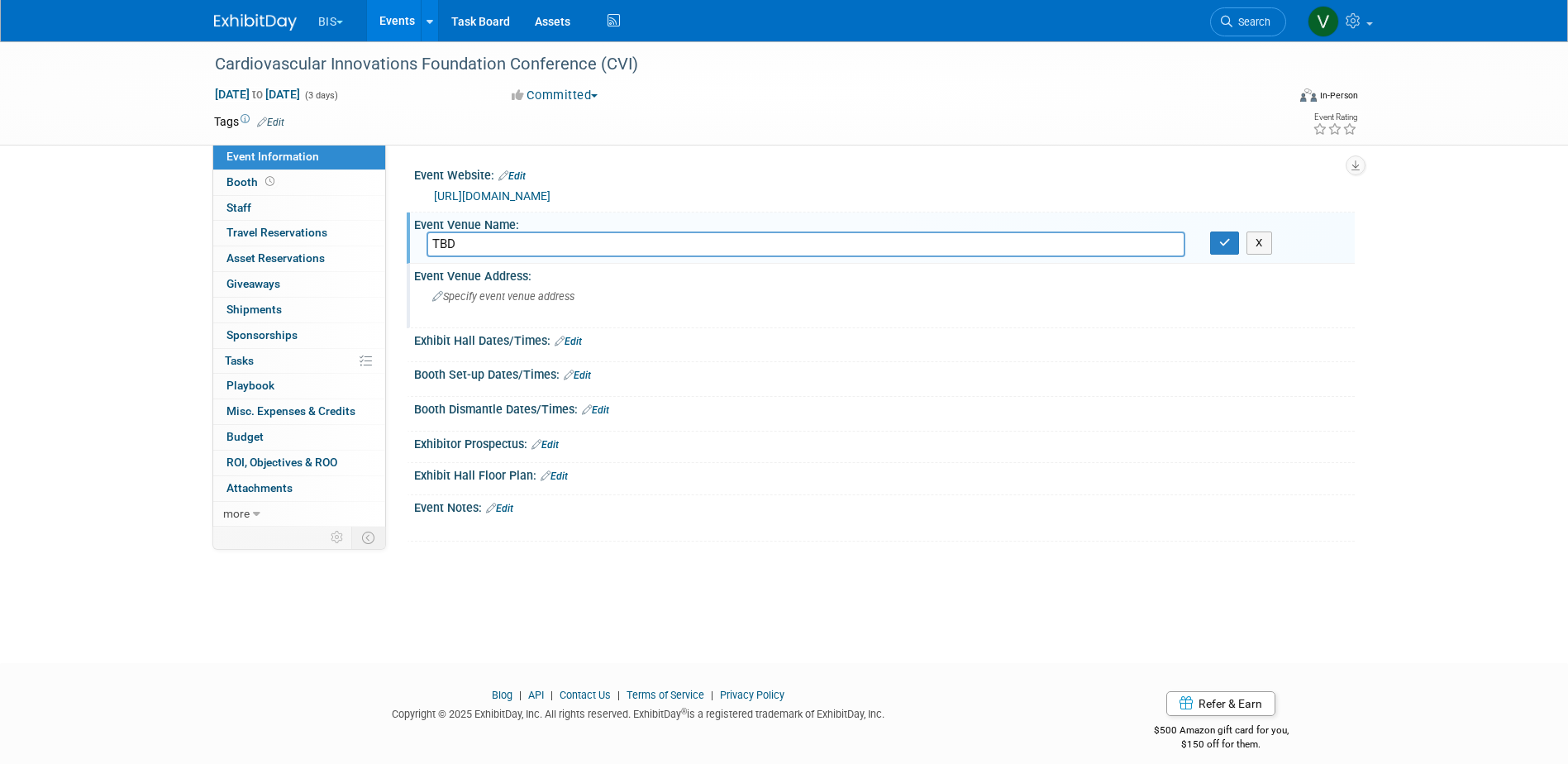
type input "TBD"
click at [561, 298] on span "Specify event venue address" at bounding box center [504, 296] width 142 height 13
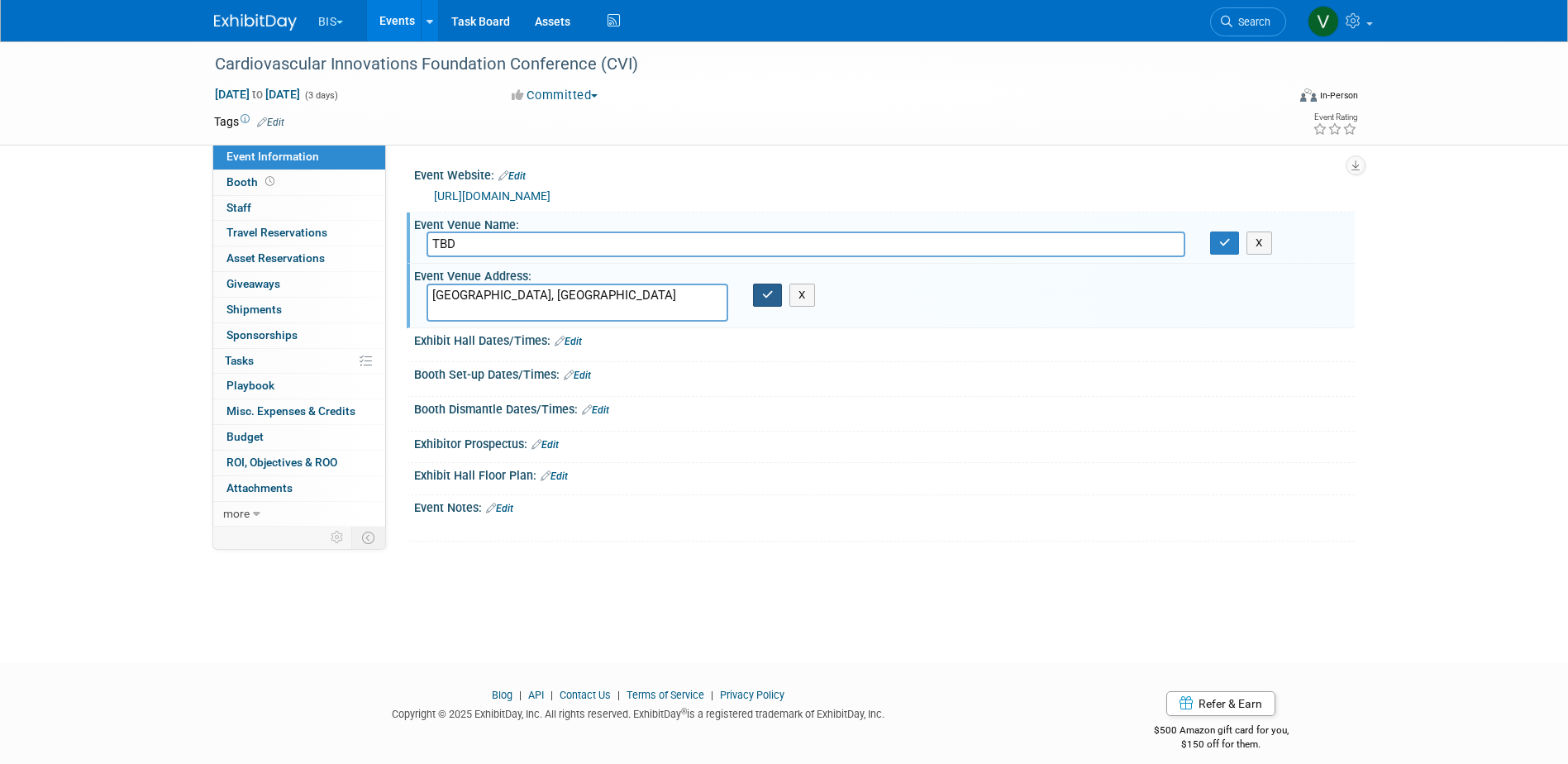
type textarea "[GEOGRAPHIC_DATA], [GEOGRAPHIC_DATA]"
click at [762, 296] on icon "button" at bounding box center [768, 294] width 12 height 11
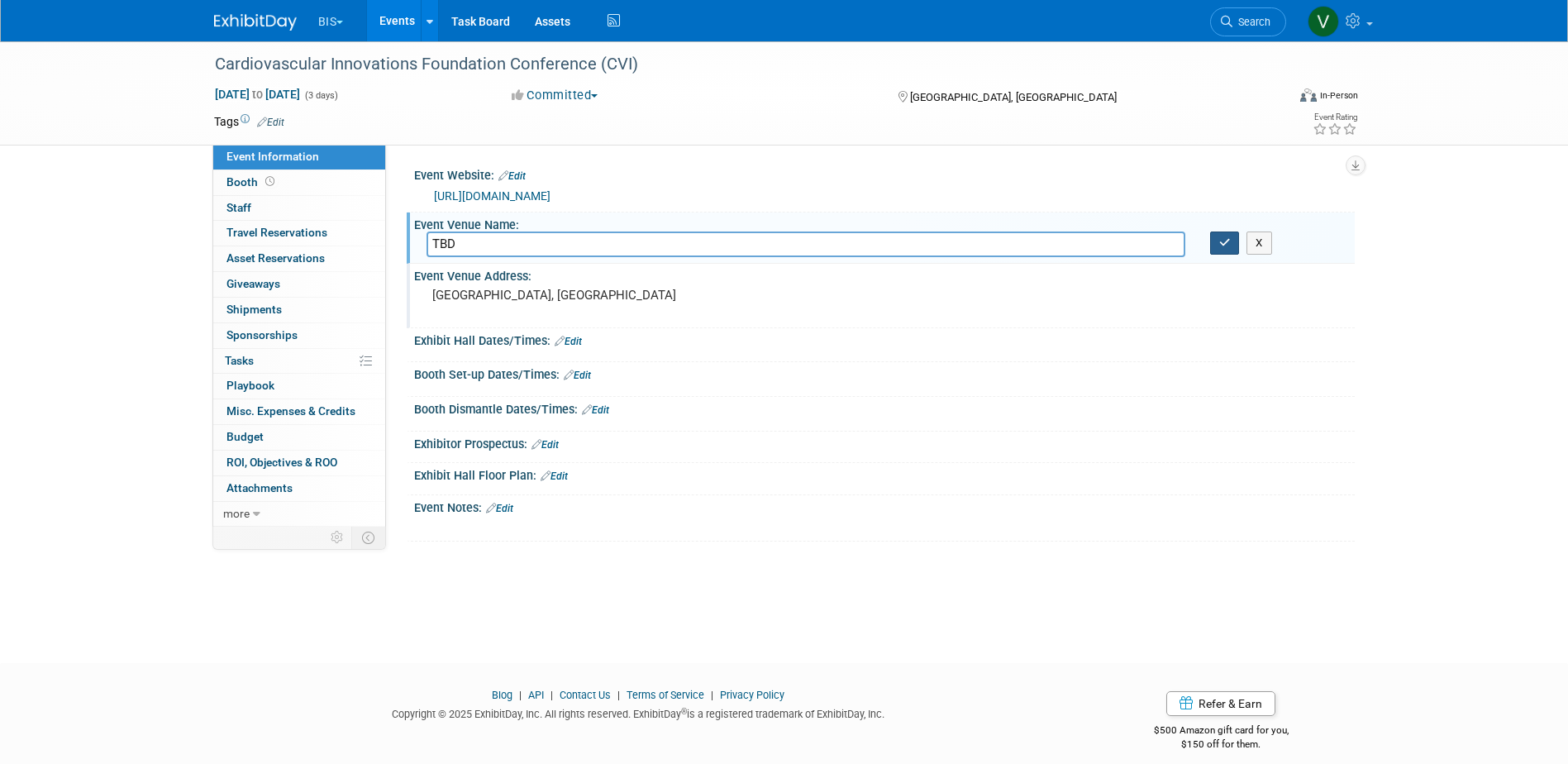
click at [1221, 238] on icon "button" at bounding box center [1225, 243] width 12 height 11
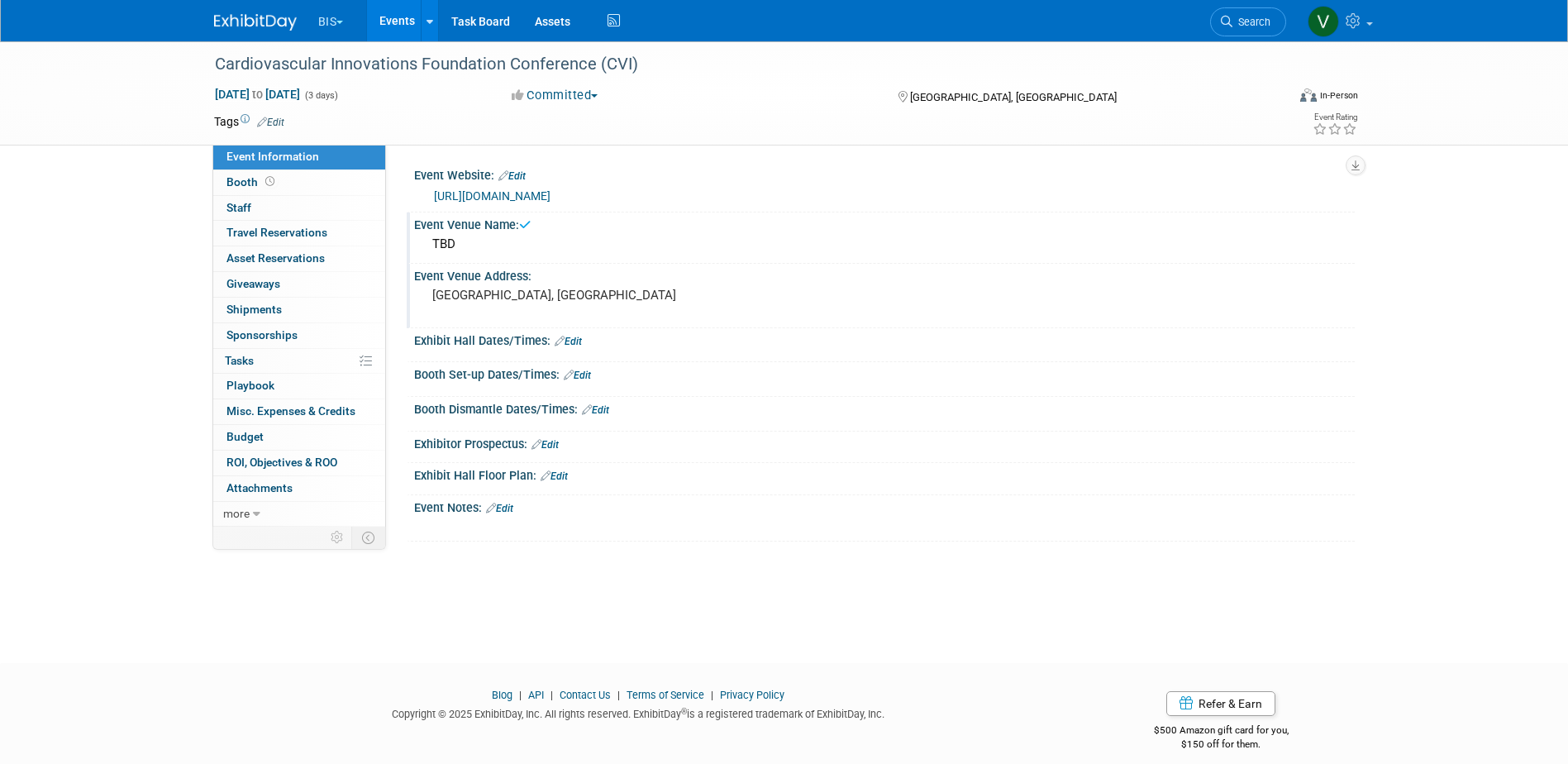
click at [405, 19] on link "Events" at bounding box center [397, 20] width 60 height 42
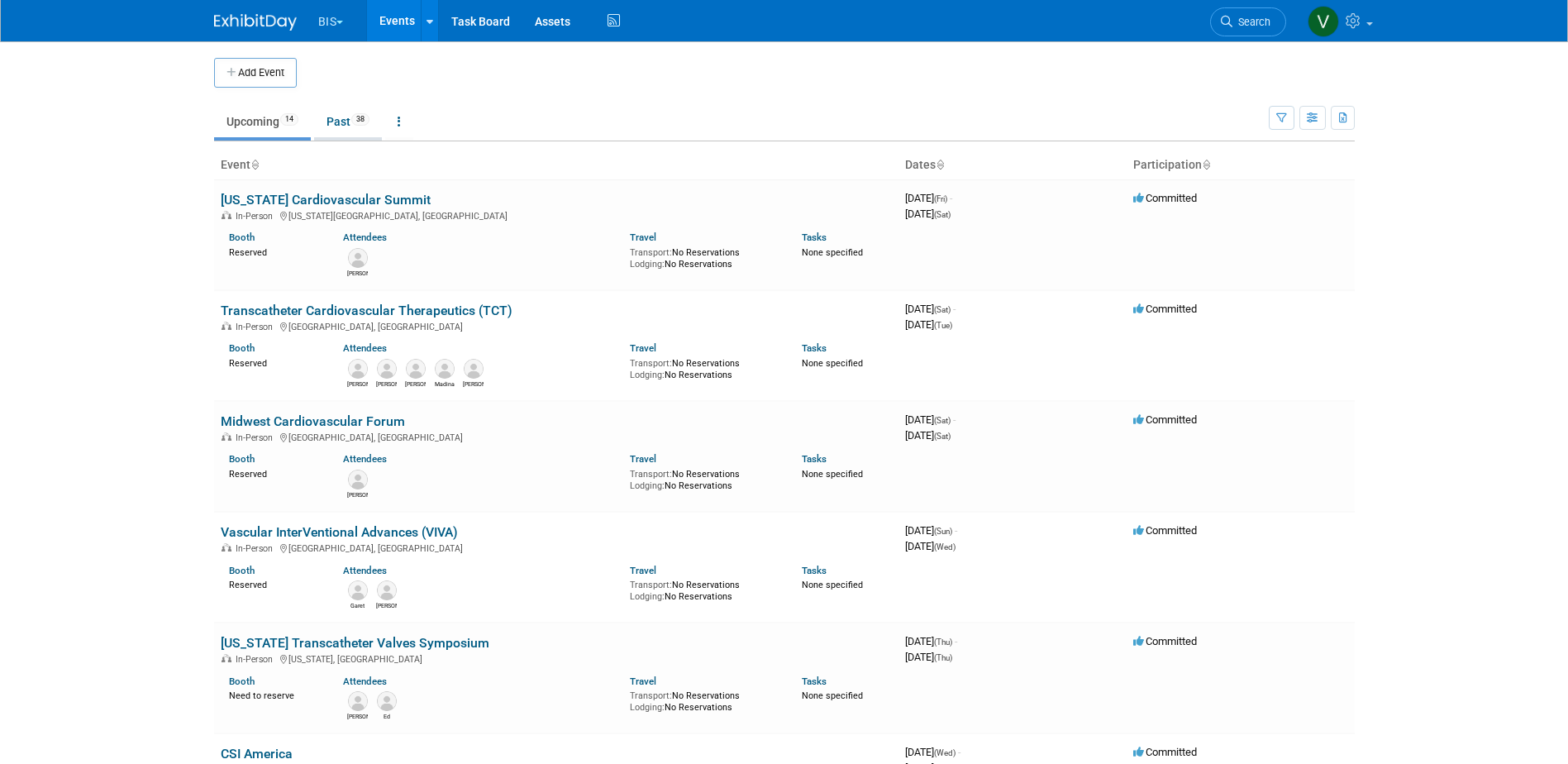
click at [357, 122] on span "38" at bounding box center [360, 120] width 18 height 13
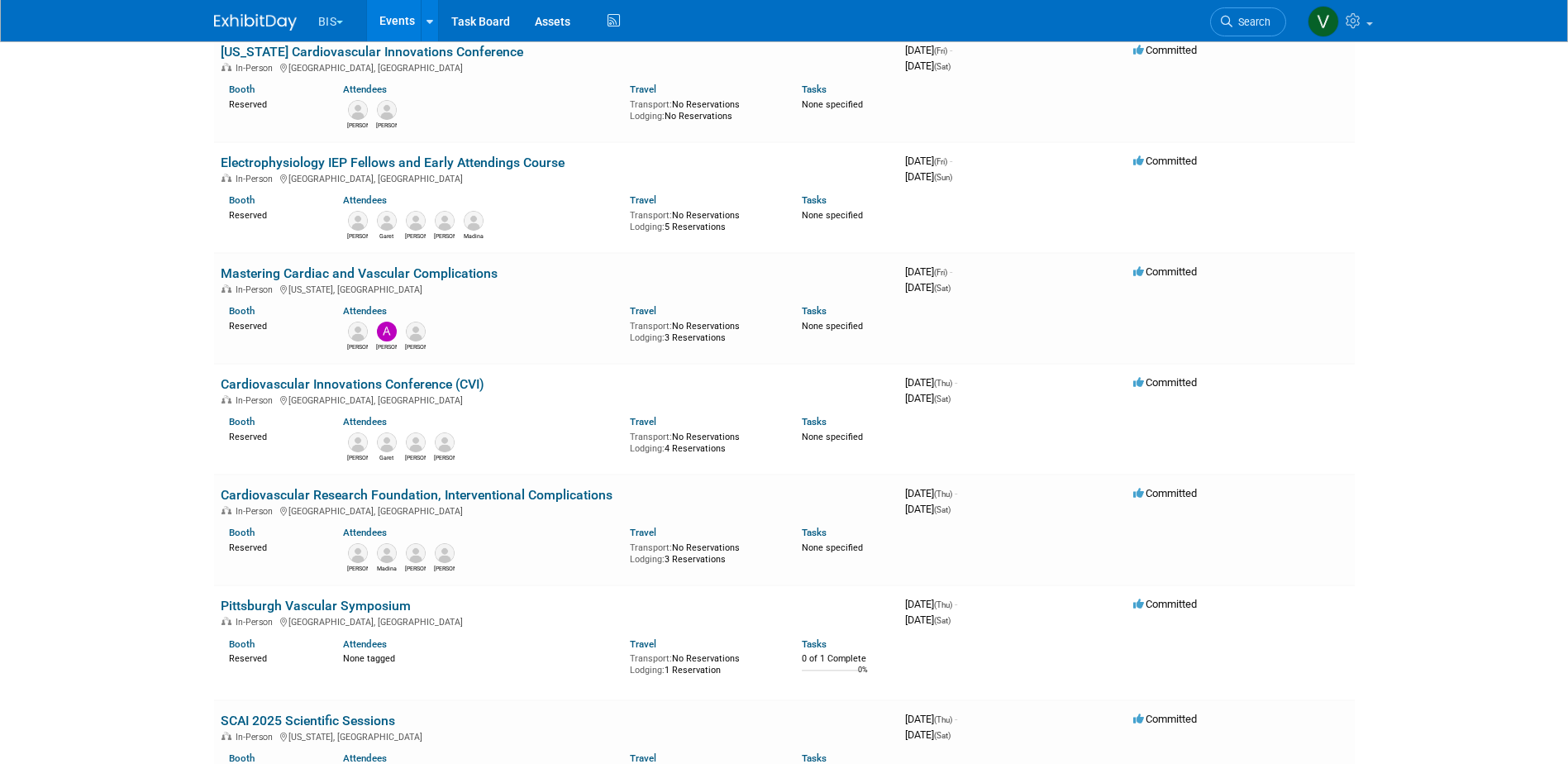
scroll to position [744, 0]
click at [462, 491] on link "Cardiovascular Research Foundation, Interventional Complications" at bounding box center [416, 494] width 392 height 16
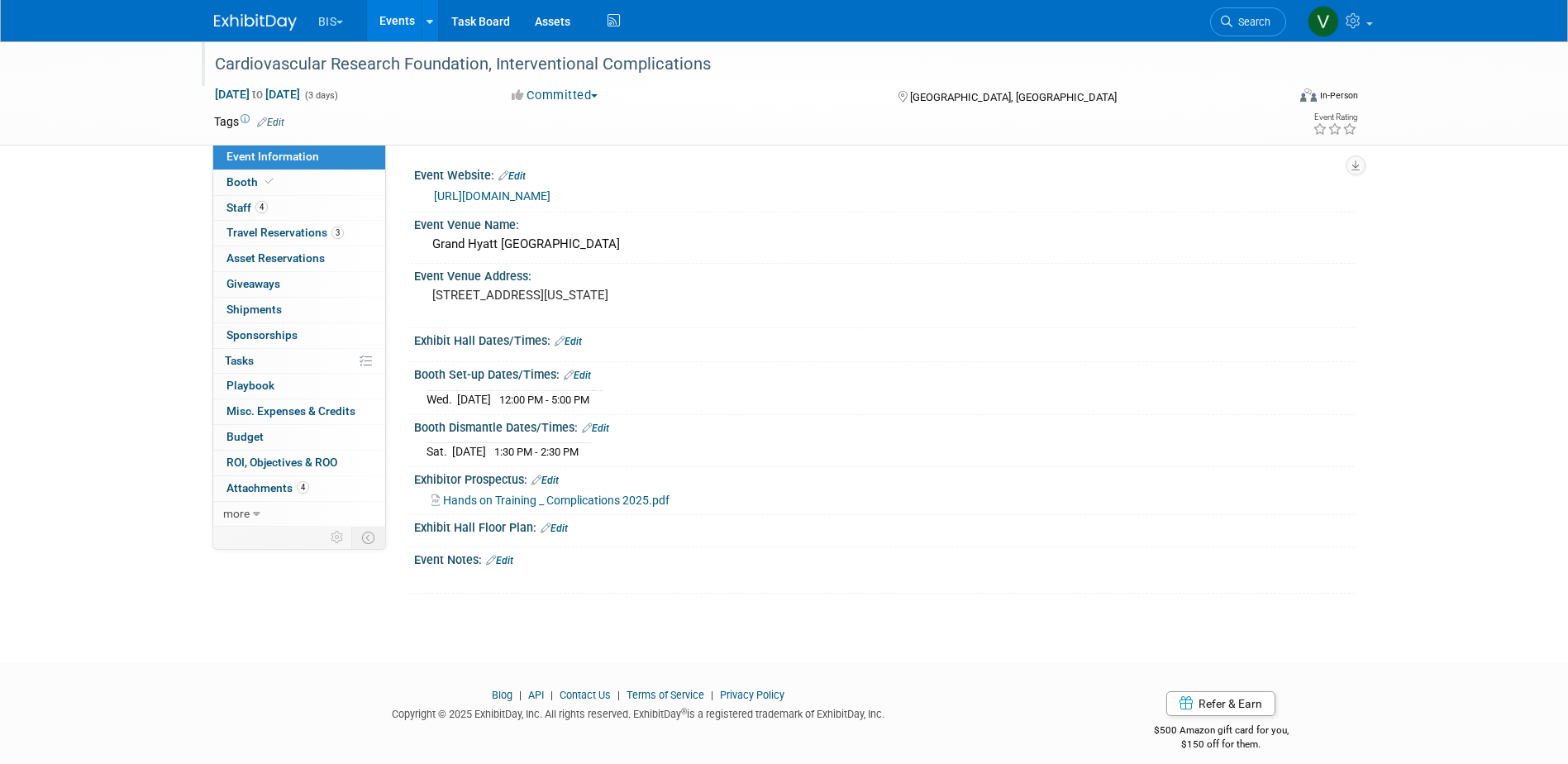
click at [417, 58] on div "Cardiovascular Research Foundation, Interventional Complications" at bounding box center [735, 64] width 1052 height 30
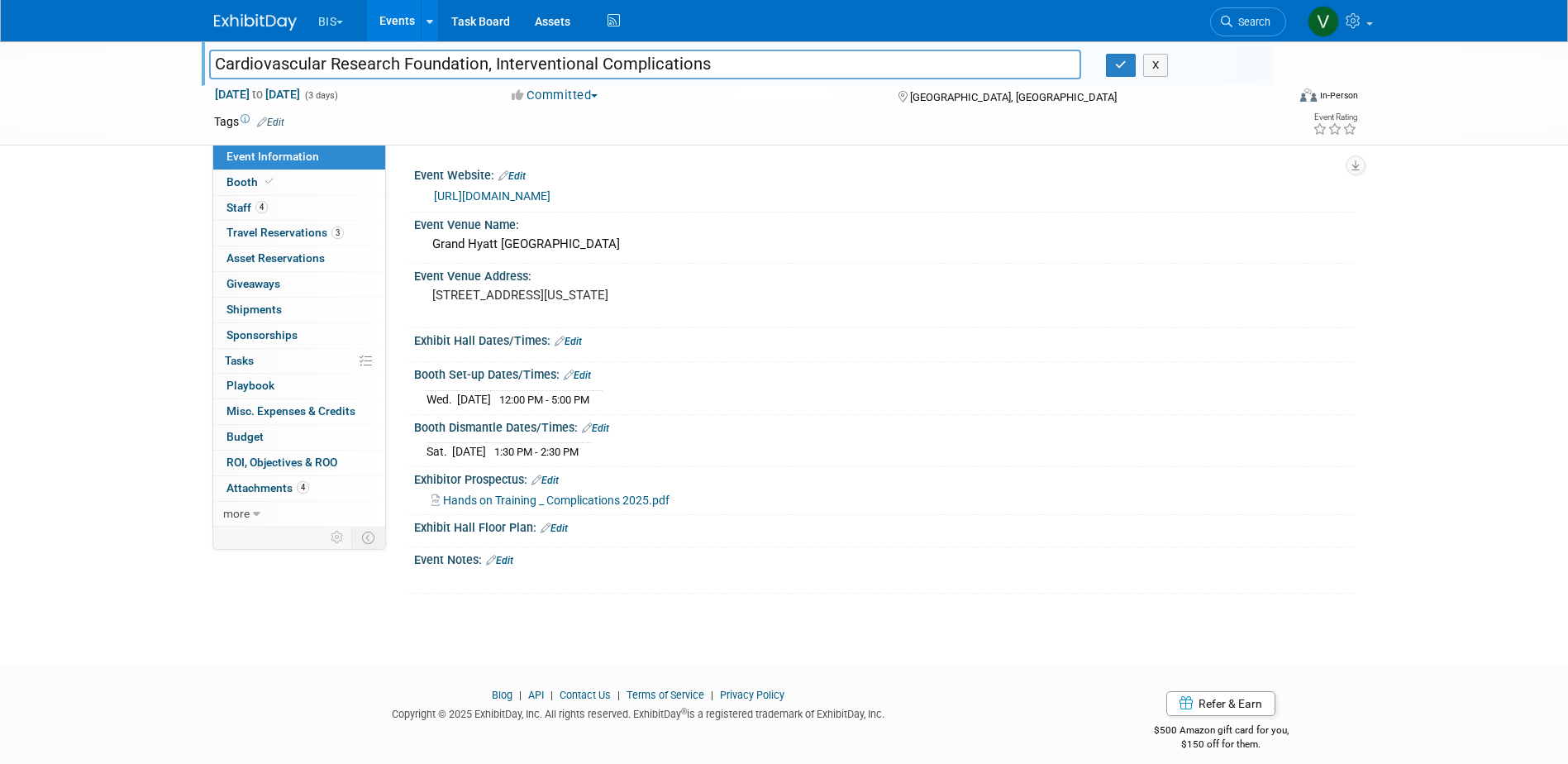
click at [418, 58] on input "Cardiovascular Research Foundation, Interventional Complications" at bounding box center [645, 64] width 873 height 29
click at [126, 109] on div "Cardiovascular Research Foundation, Interventional Complications Cardiovascular…" at bounding box center [784, 93] width 1568 height 104
click at [263, 14] on img at bounding box center [254, 22] width 82 height 16
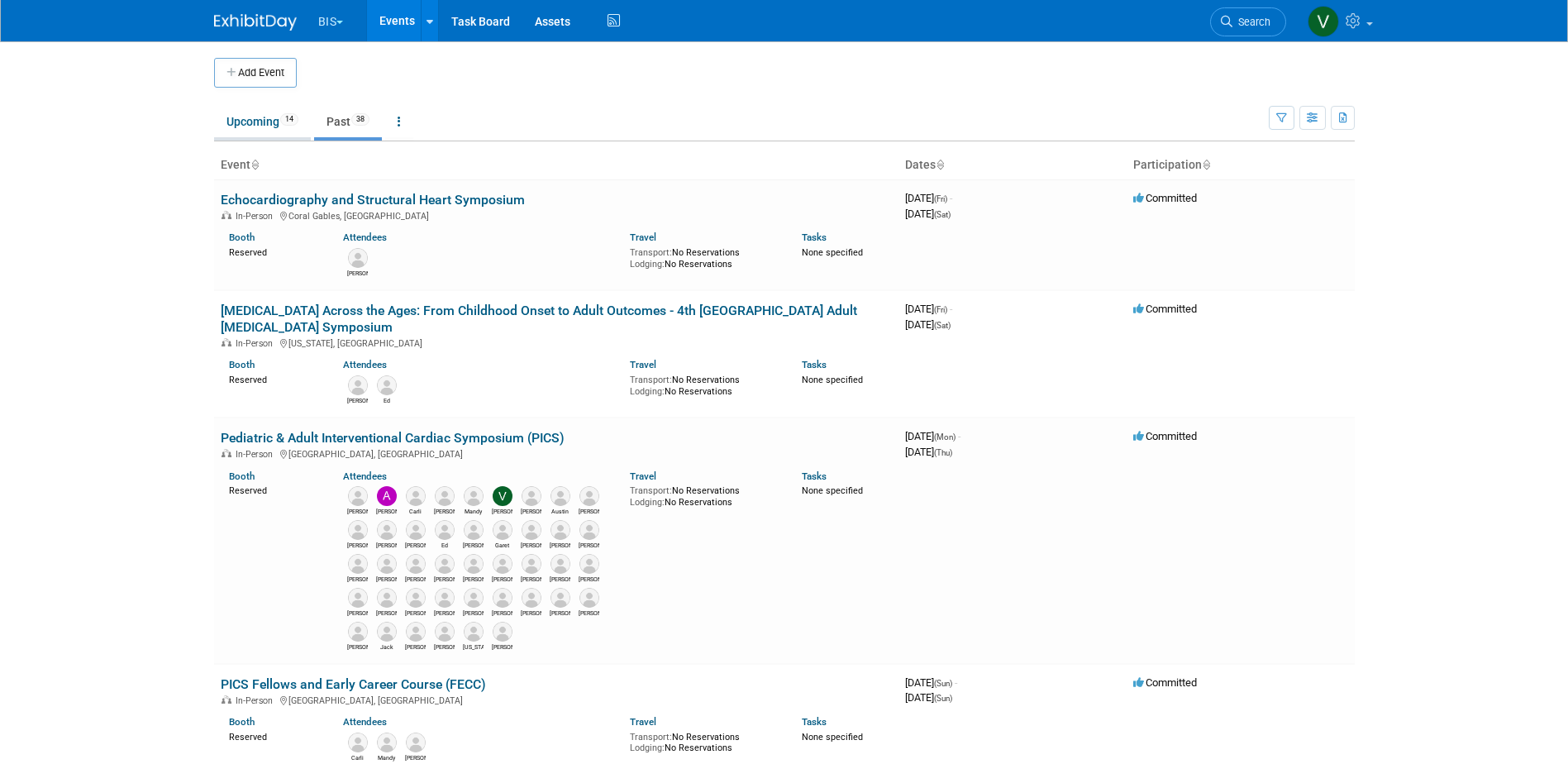
click at [268, 113] on link "Upcoming 14" at bounding box center [262, 121] width 97 height 31
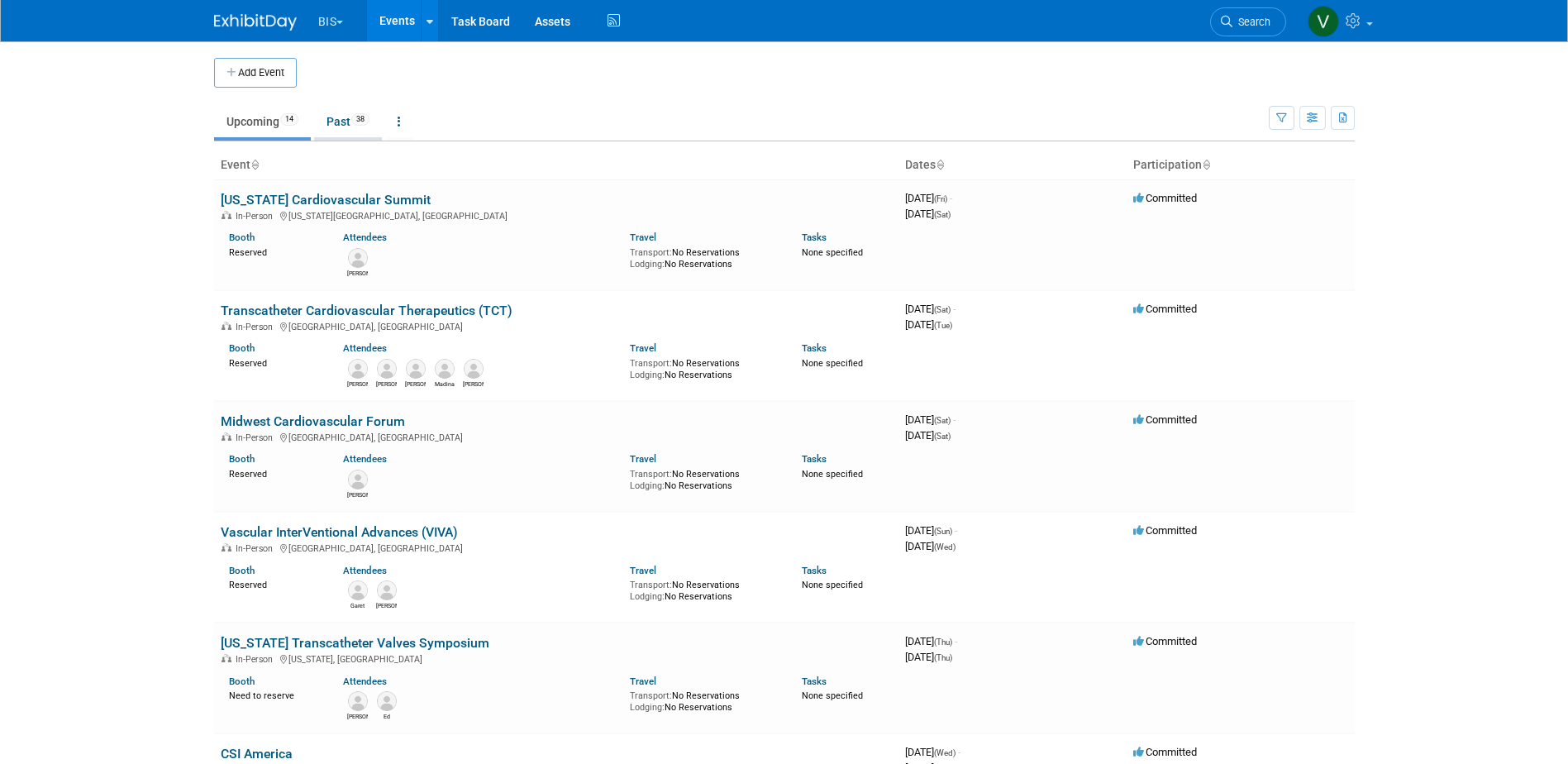
click at [340, 125] on link "Past 38" at bounding box center [348, 121] width 68 height 31
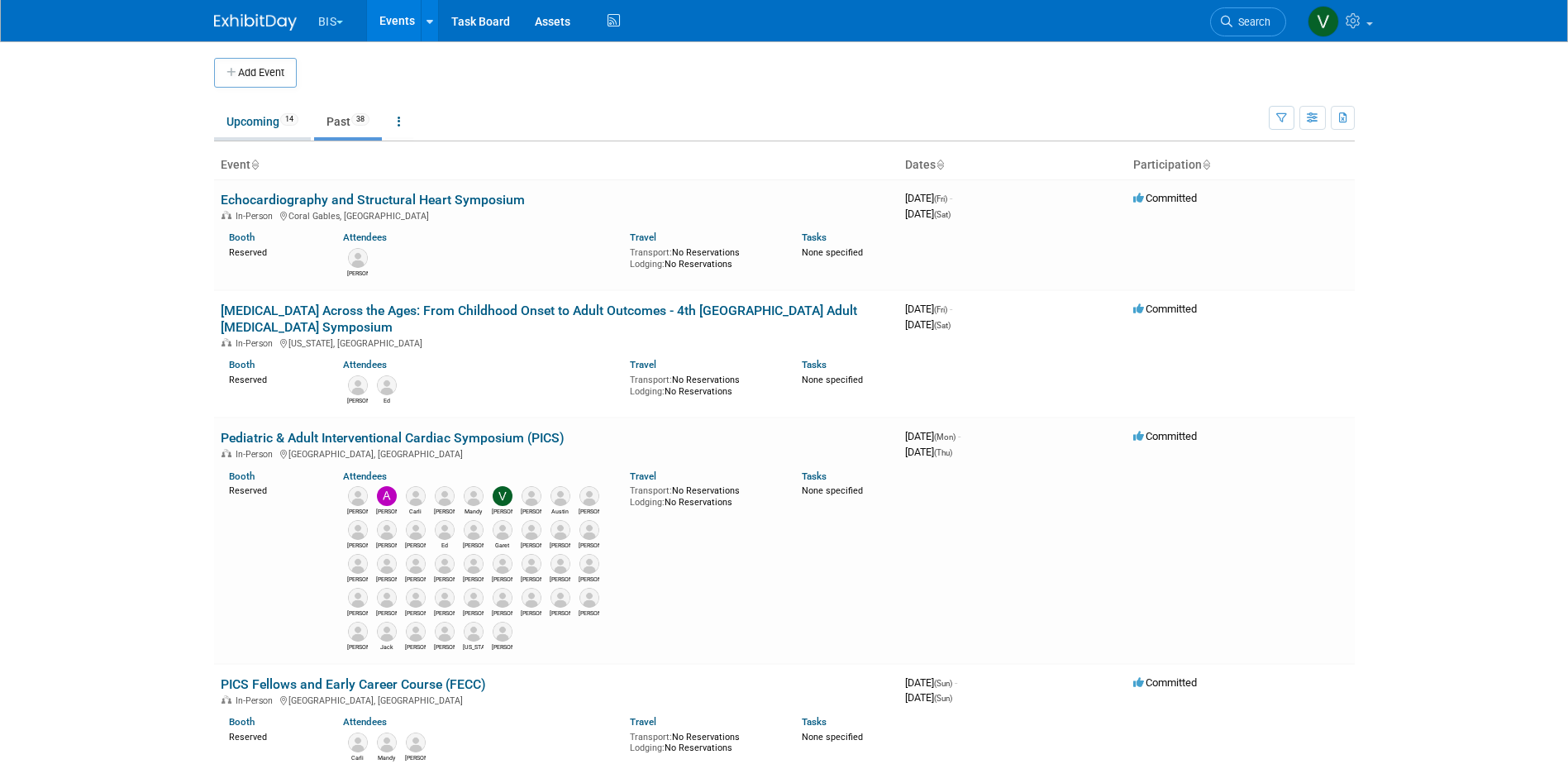
click at [261, 122] on link "Upcoming 14" at bounding box center [262, 121] width 97 height 31
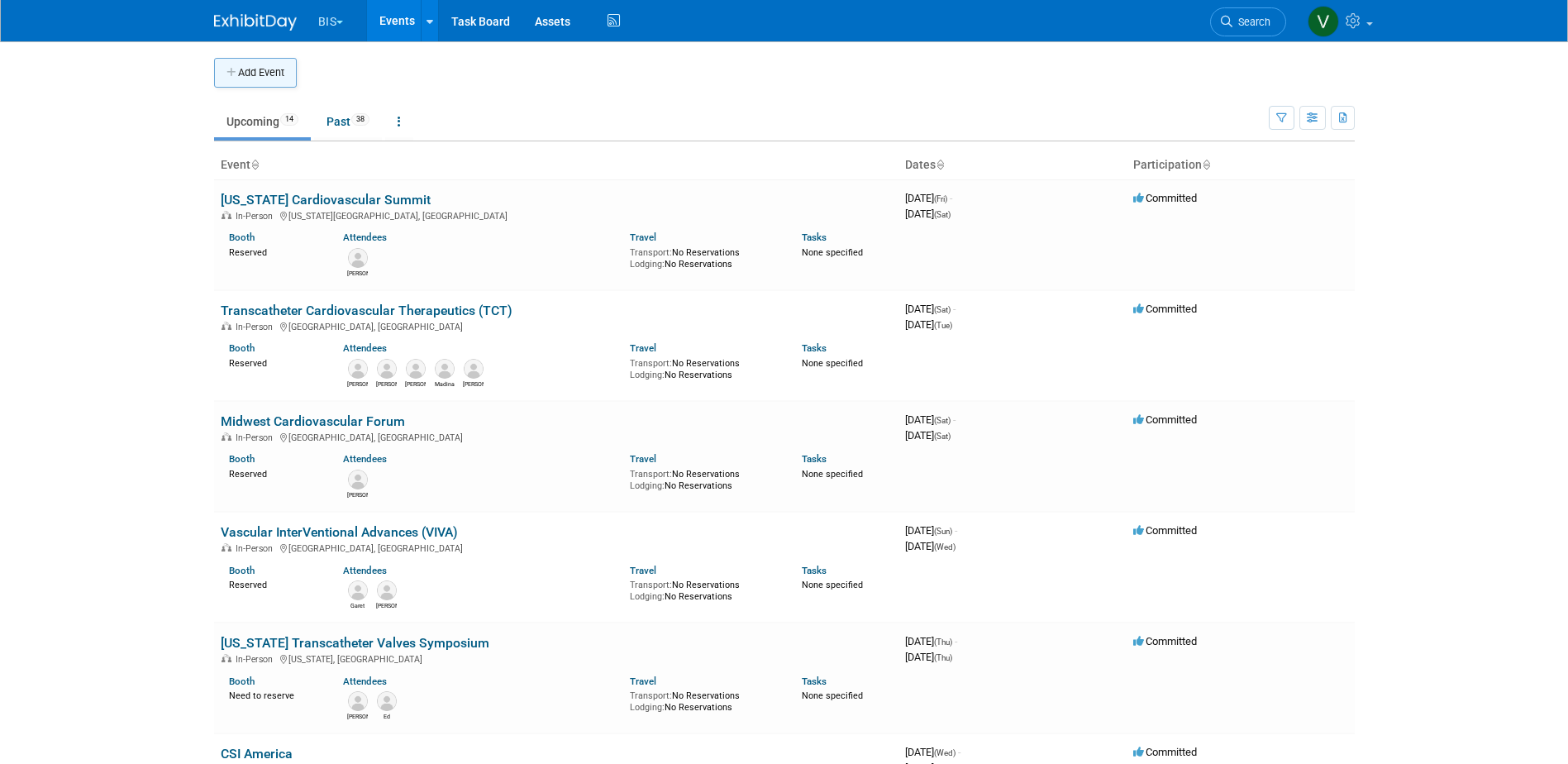
click at [249, 74] on button "Add Event" at bounding box center [254, 72] width 82 height 30
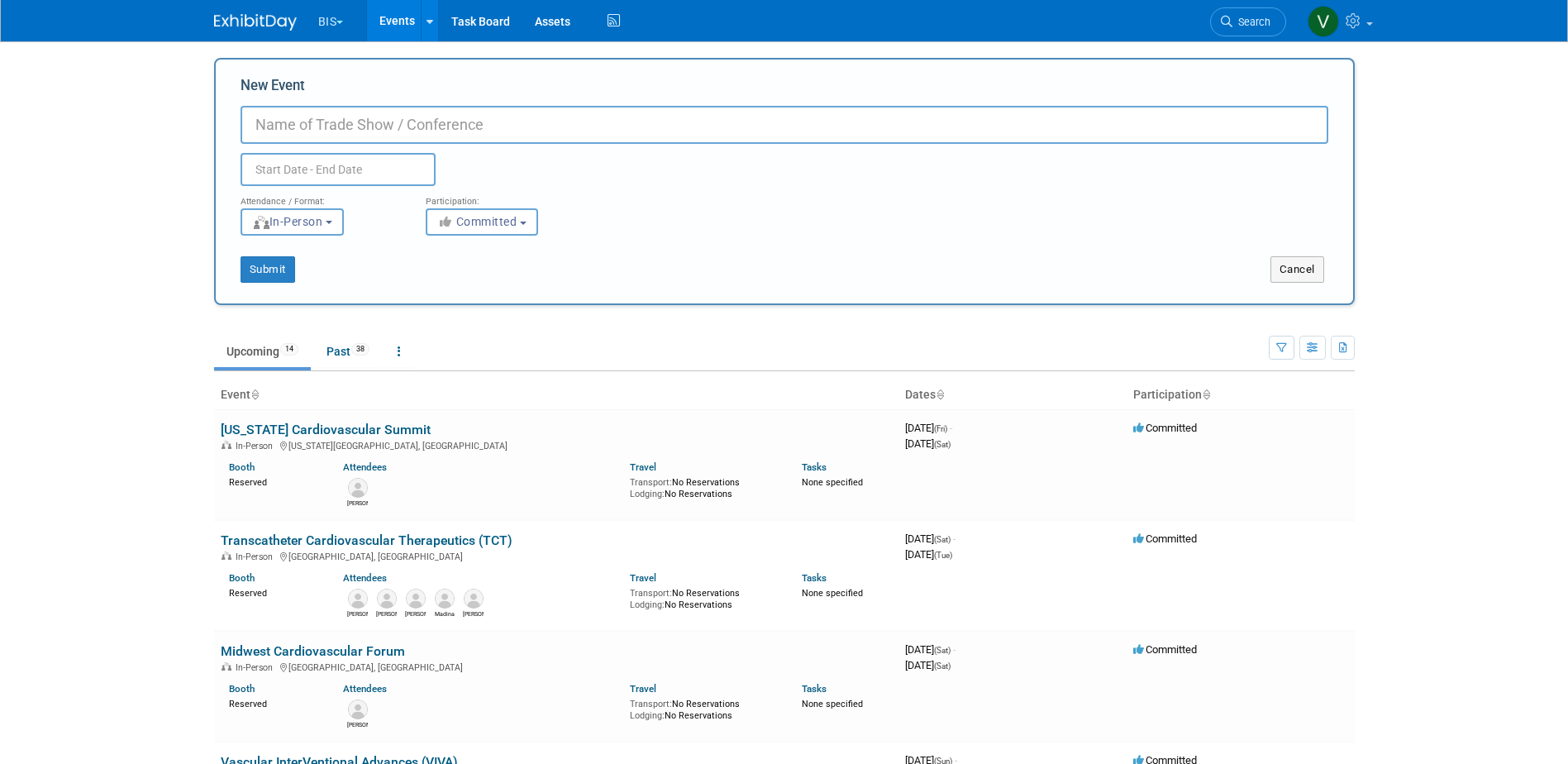
click at [293, 123] on input "New Event" at bounding box center [784, 125] width 1088 height 38
paste input "Cardiovascular Research Foundation, Interventional Complications"
type input "Cardiovascular Research Foundation, Interventional Complications"
click at [308, 168] on input "text" at bounding box center [338, 169] width 195 height 33
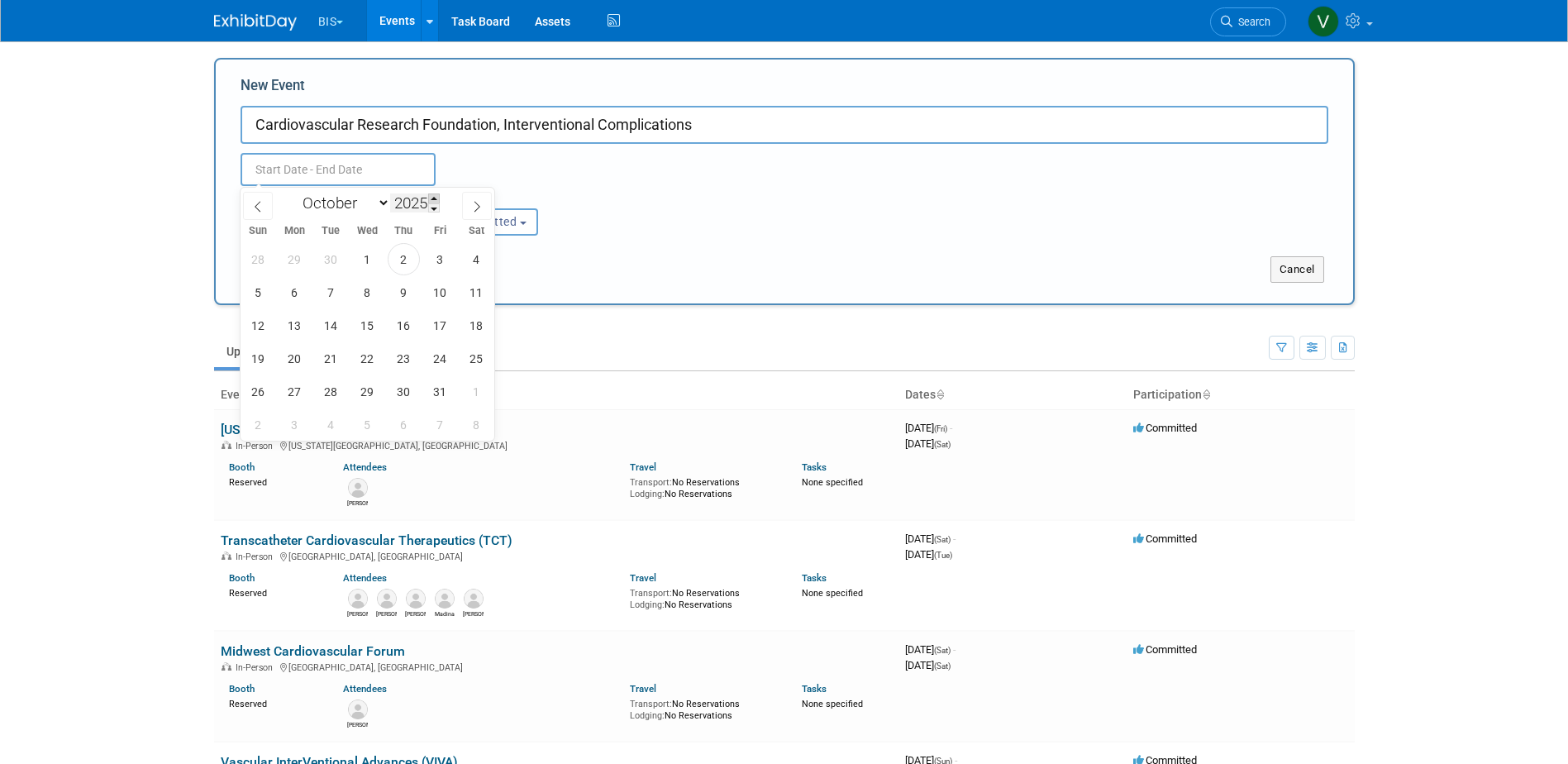
click at [437, 197] on span at bounding box center [434, 198] width 12 height 10
type input "2026"
click at [385, 208] on select "January February March April May June July August September October November De…" at bounding box center [343, 203] width 95 height 20
select select "6"
click at [295, 192] on select "January February March April May June July August September October November De…" at bounding box center [343, 203] width 95 height 20
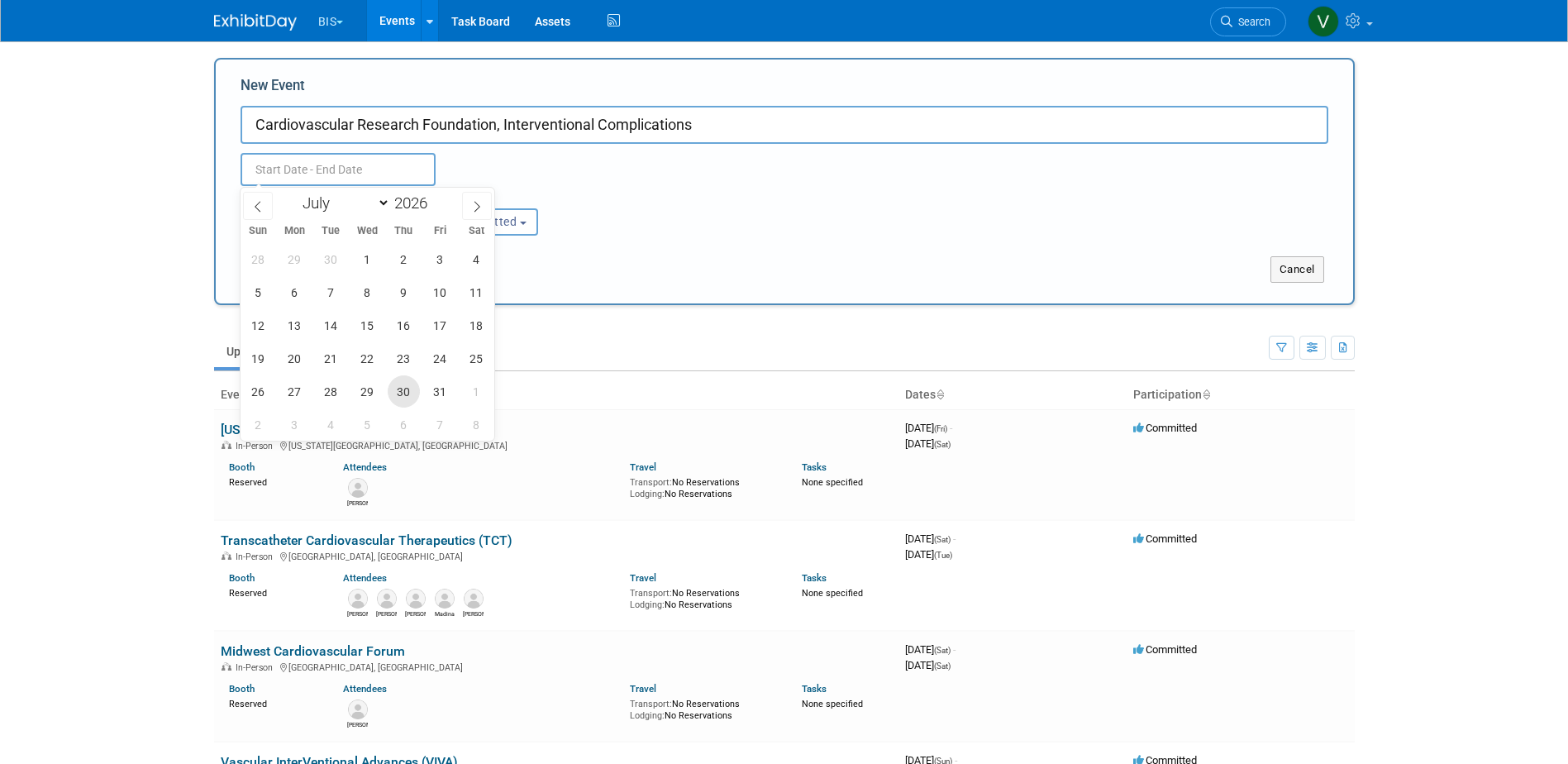
click at [407, 398] on span "30" at bounding box center [404, 391] width 32 height 32
click at [476, 389] on span "1" at bounding box center [477, 391] width 32 height 32
type input "Jul 30, 2026 to Aug 1, 2026"
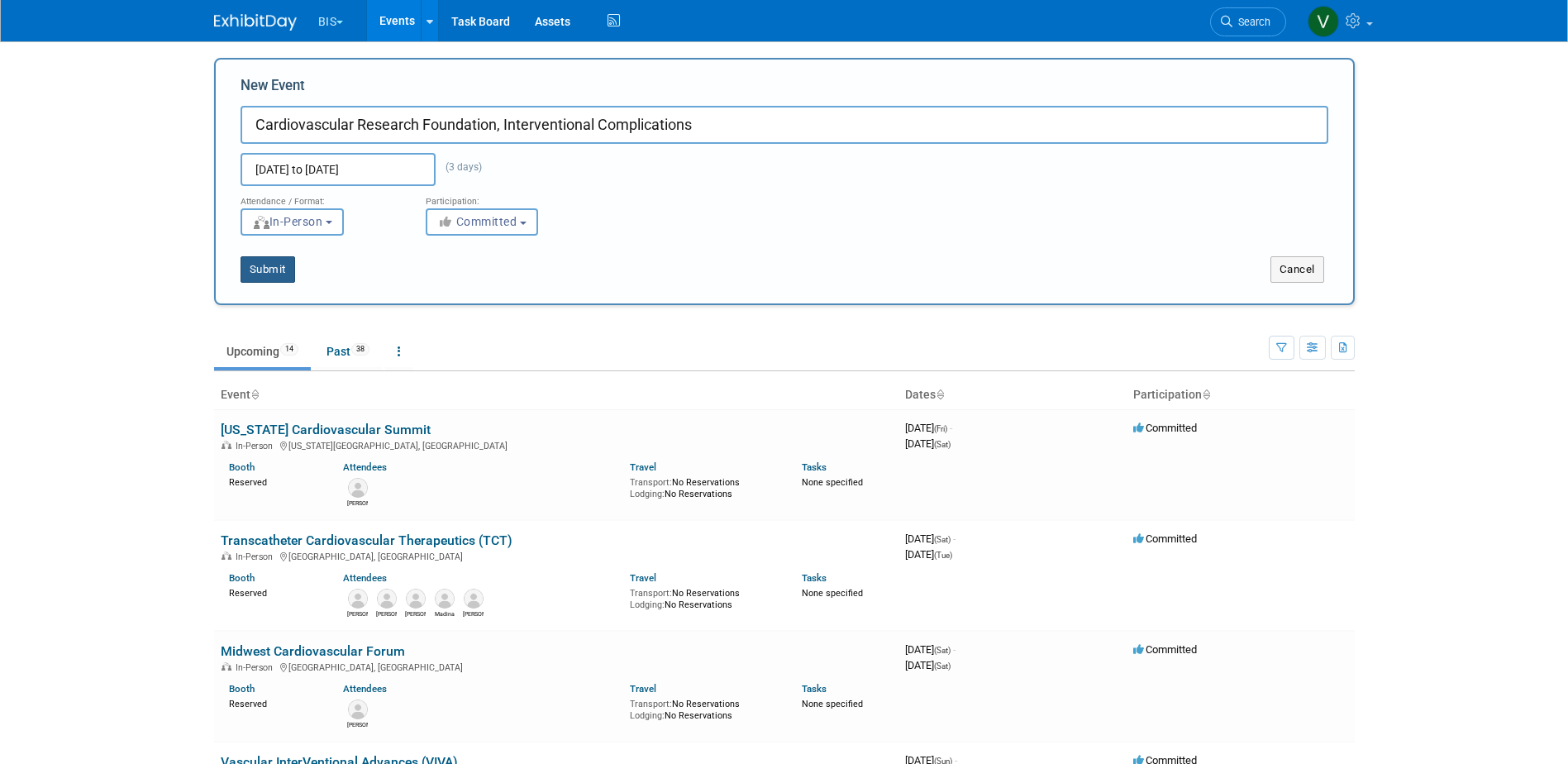
click at [276, 267] on button "Submit" at bounding box center [268, 269] width 54 height 26
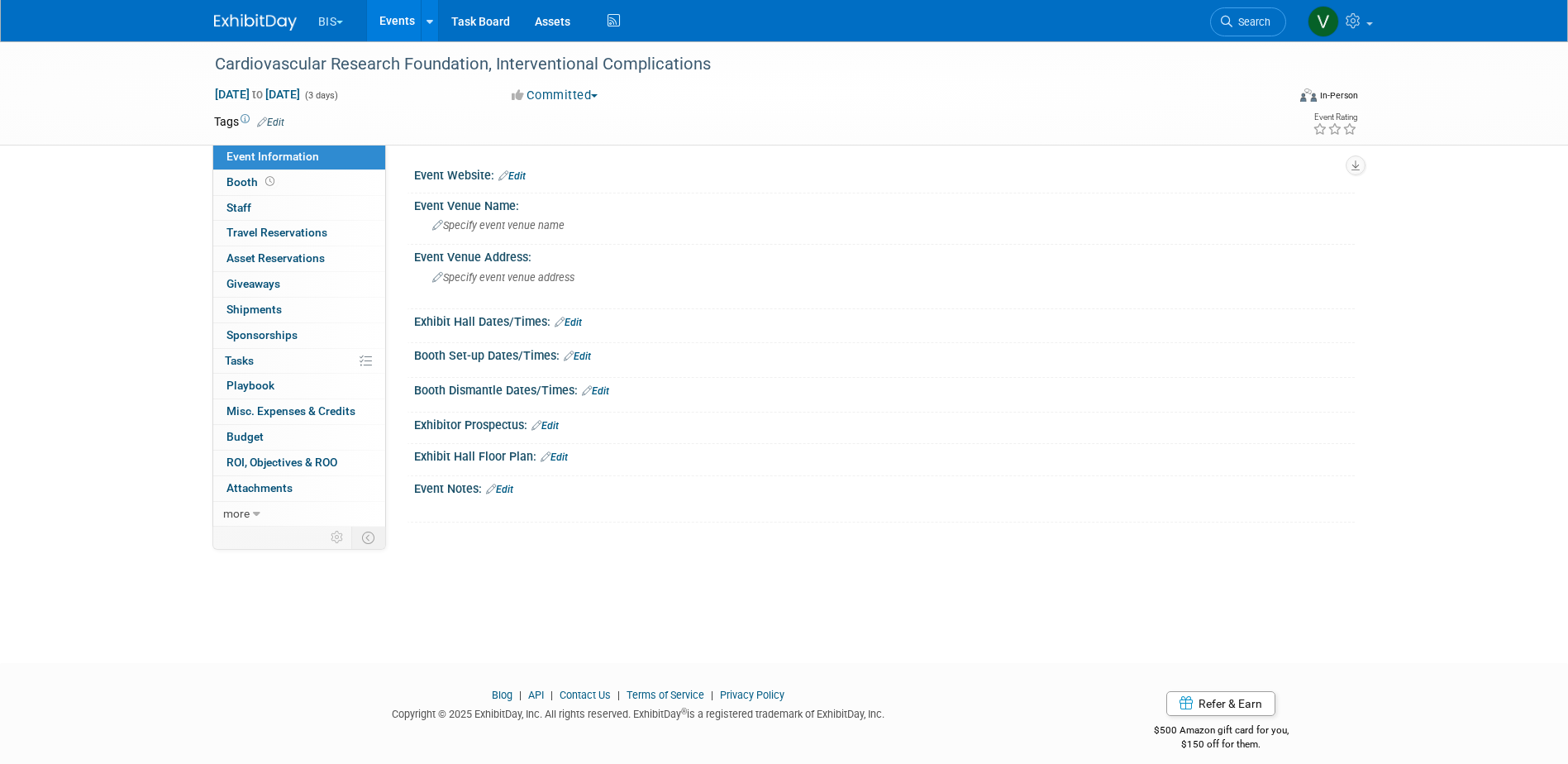
click at [521, 173] on link "Edit" at bounding box center [512, 176] width 27 height 12
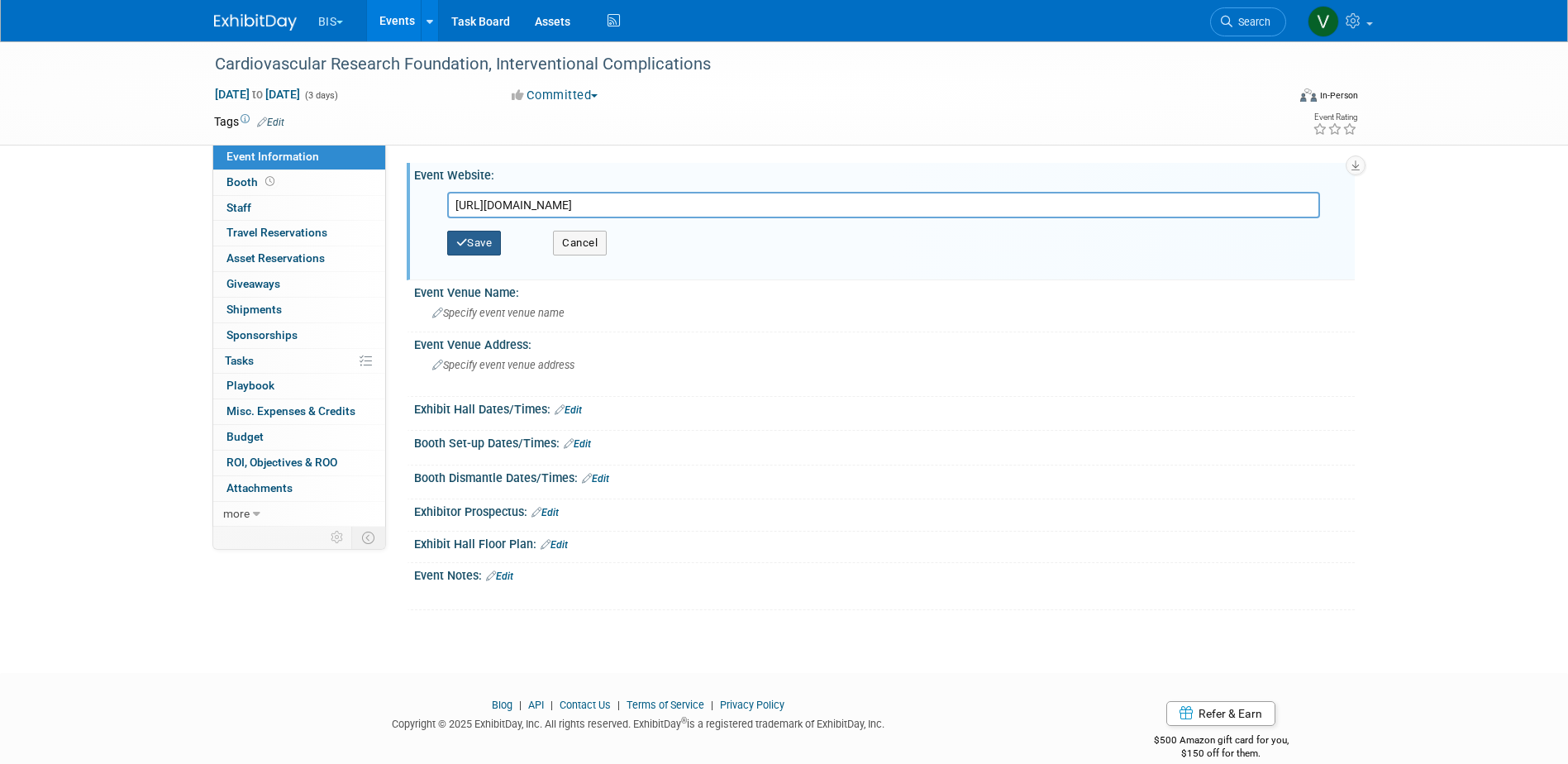
type input "https://www.interventionalcomplications.com/"
click at [493, 239] on button "Save" at bounding box center [474, 243] width 54 height 25
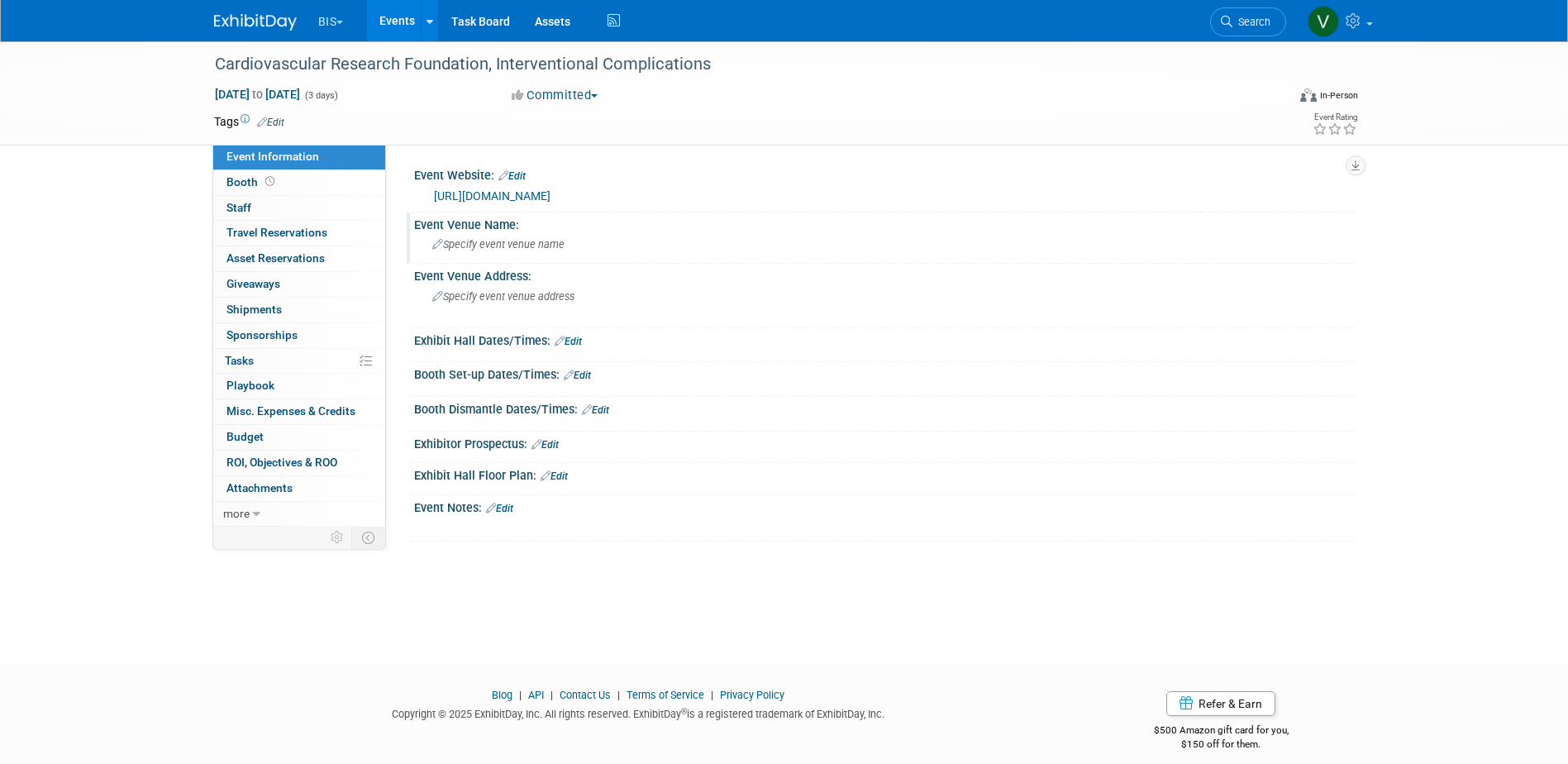
click at [551, 254] on div "Specify event venue name" at bounding box center [884, 244] width 916 height 25
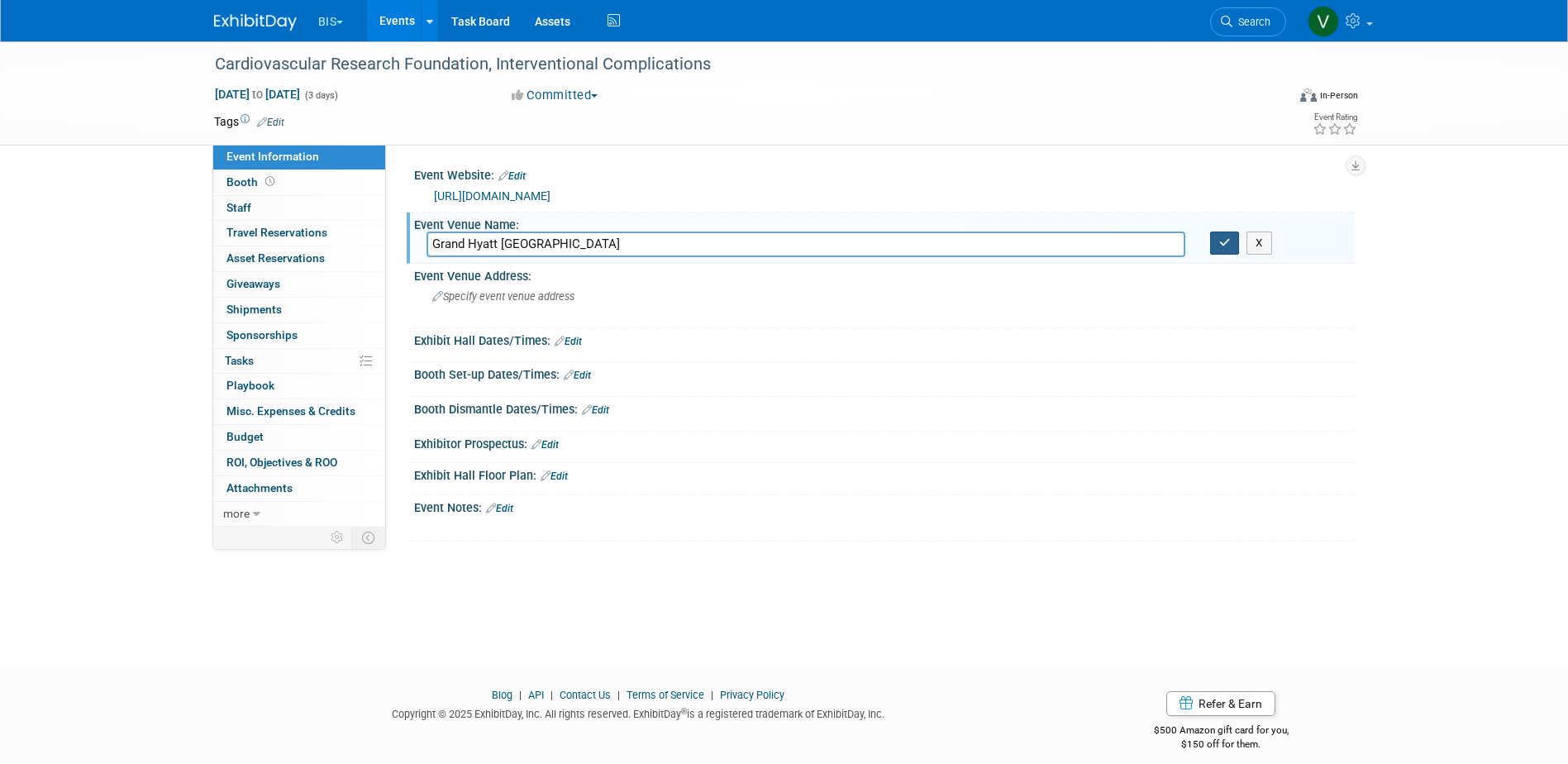
type input "Grand Hyatt Seattle"
click at [1225, 243] on icon "button" at bounding box center [1225, 243] width 12 height 11
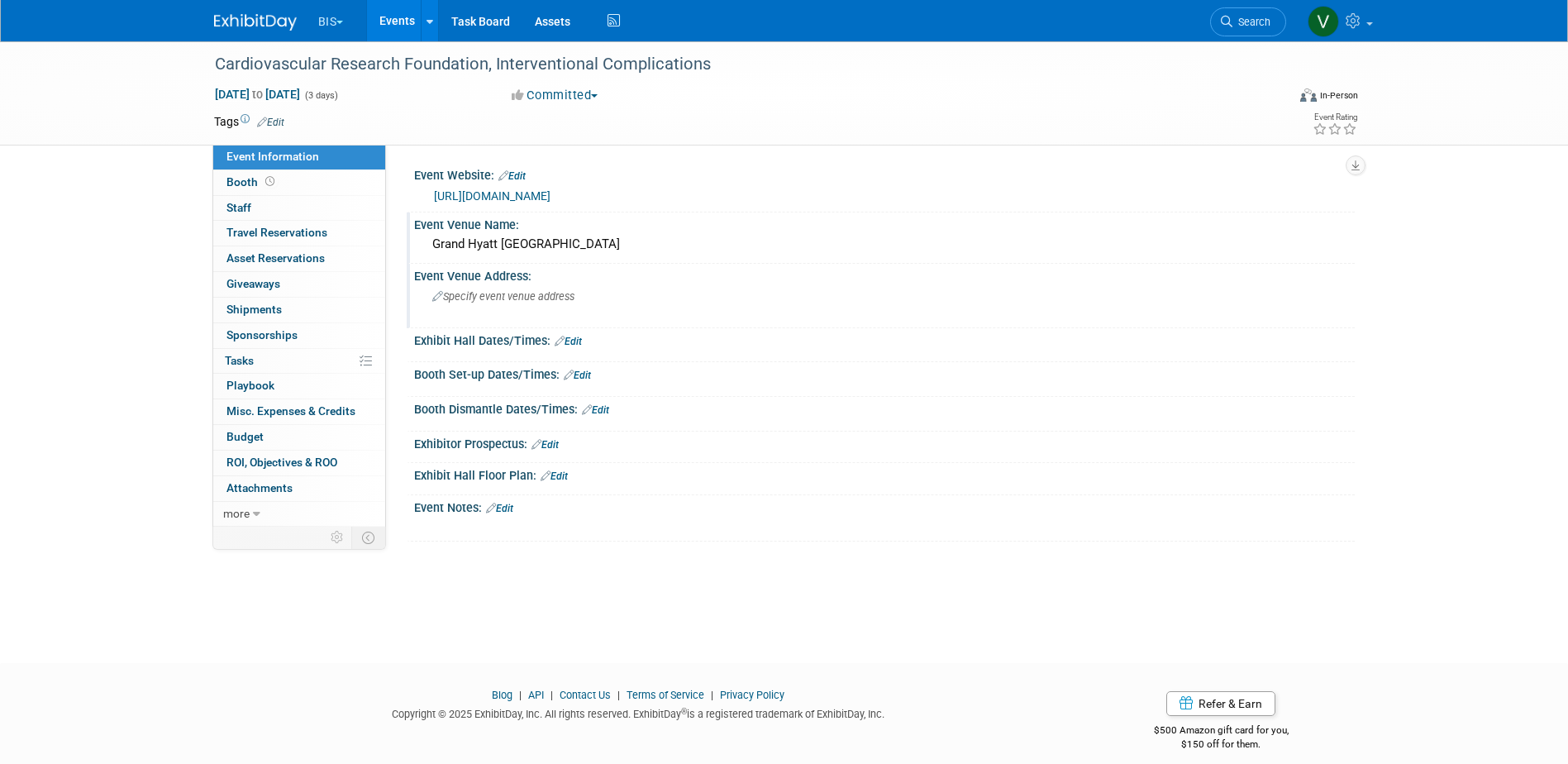
click at [507, 302] on span "Specify event venue address" at bounding box center [504, 296] width 142 height 13
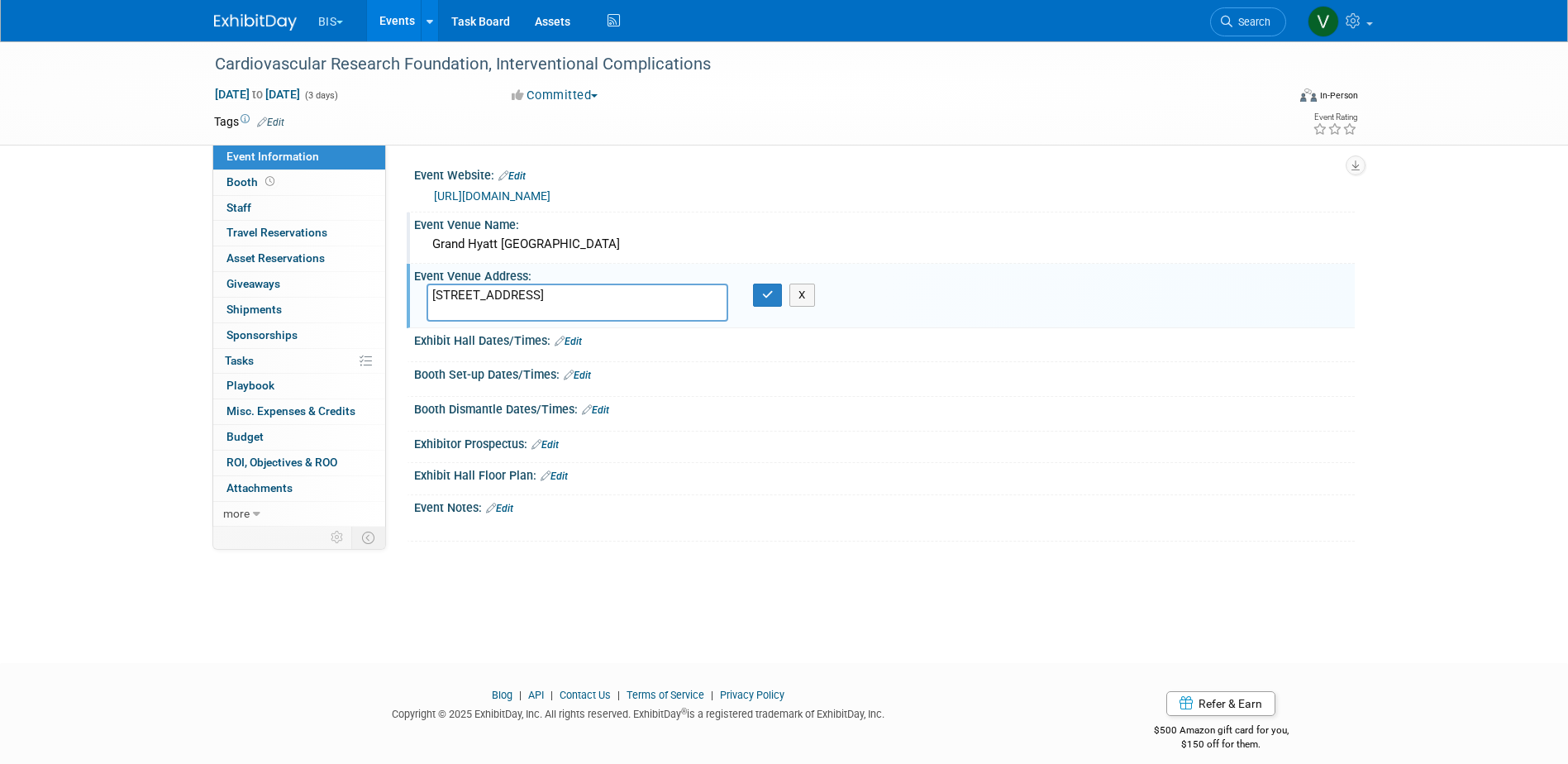
click at [538, 293] on textarea "721 Pine St, Seattle, WA 98101" at bounding box center [578, 302] width 302 height 38
click at [503, 294] on textarea "721 Pine St, Seattle, WA 98101" at bounding box center [578, 302] width 302 height 38
type textarea "721 Pine St Seattle, WA 98101"
click at [762, 293] on icon "button" at bounding box center [768, 294] width 12 height 11
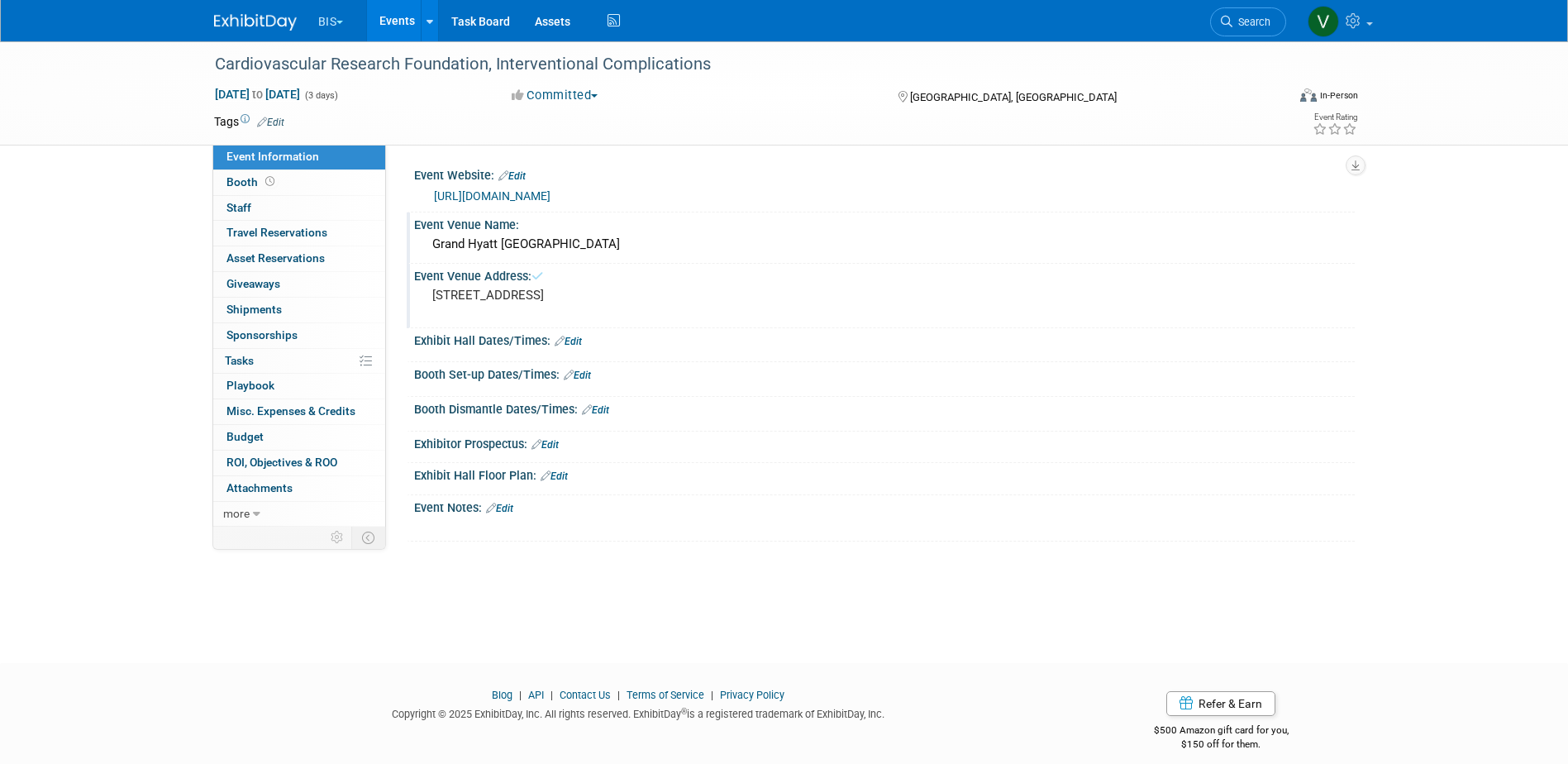
click at [398, 31] on link "Events" at bounding box center [397, 20] width 60 height 42
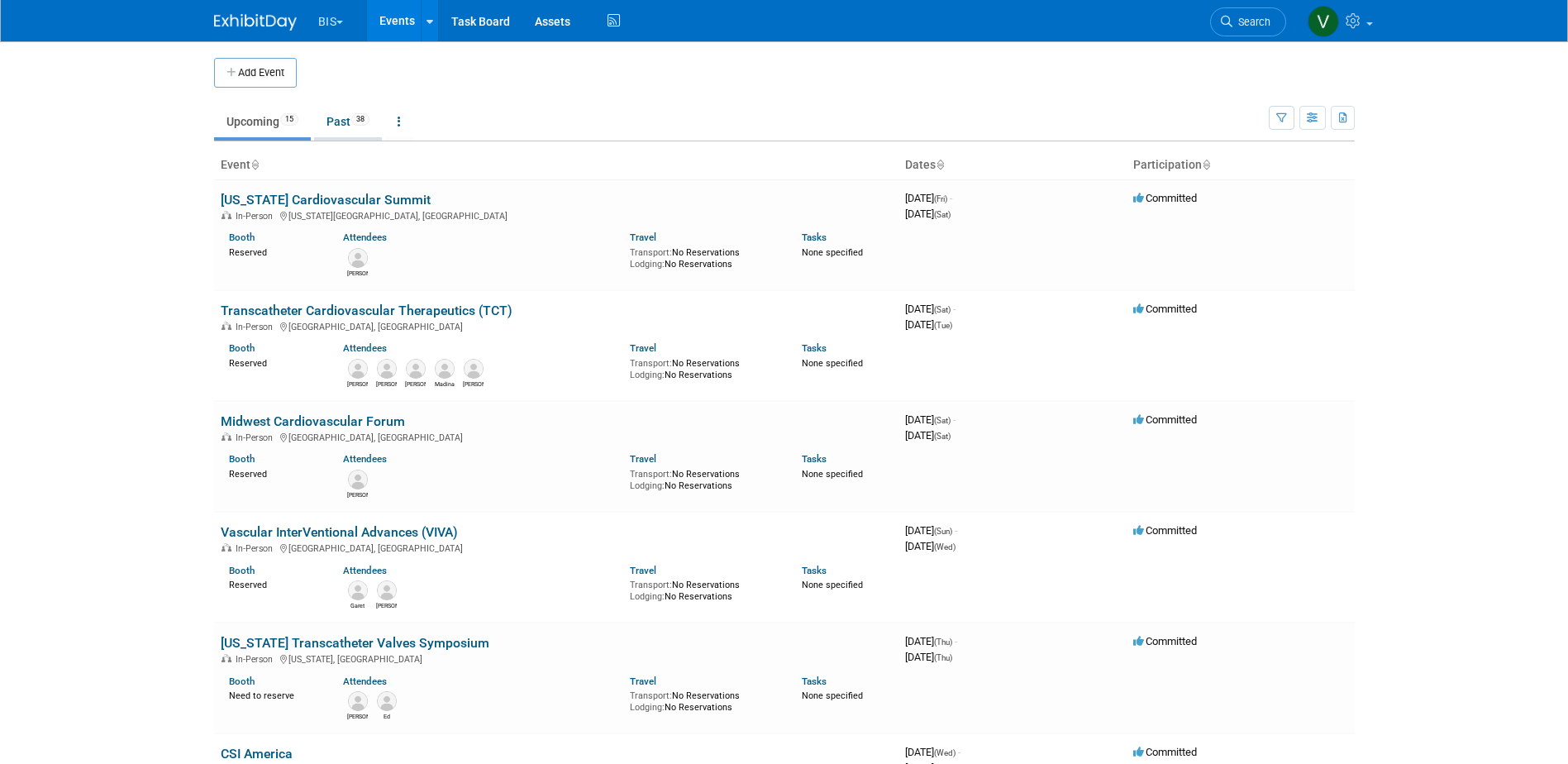
click at [357, 114] on span "38" at bounding box center [360, 120] width 18 height 13
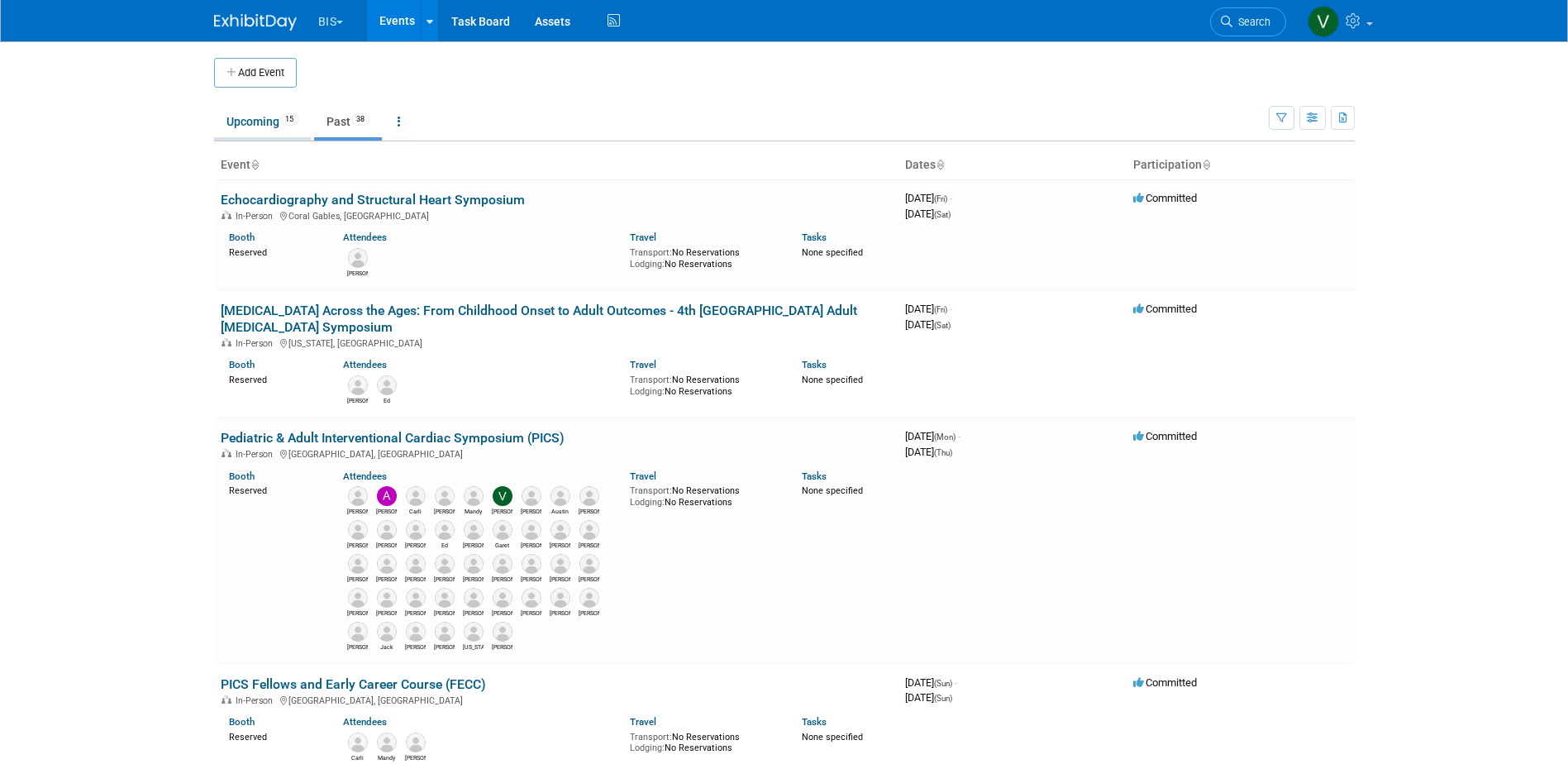
drag, startPoint x: 249, startPoint y: 124, endPoint x: 274, endPoint y: 129, distance: 25.5
click at [249, 124] on link "Upcoming 15" at bounding box center [262, 121] width 97 height 31
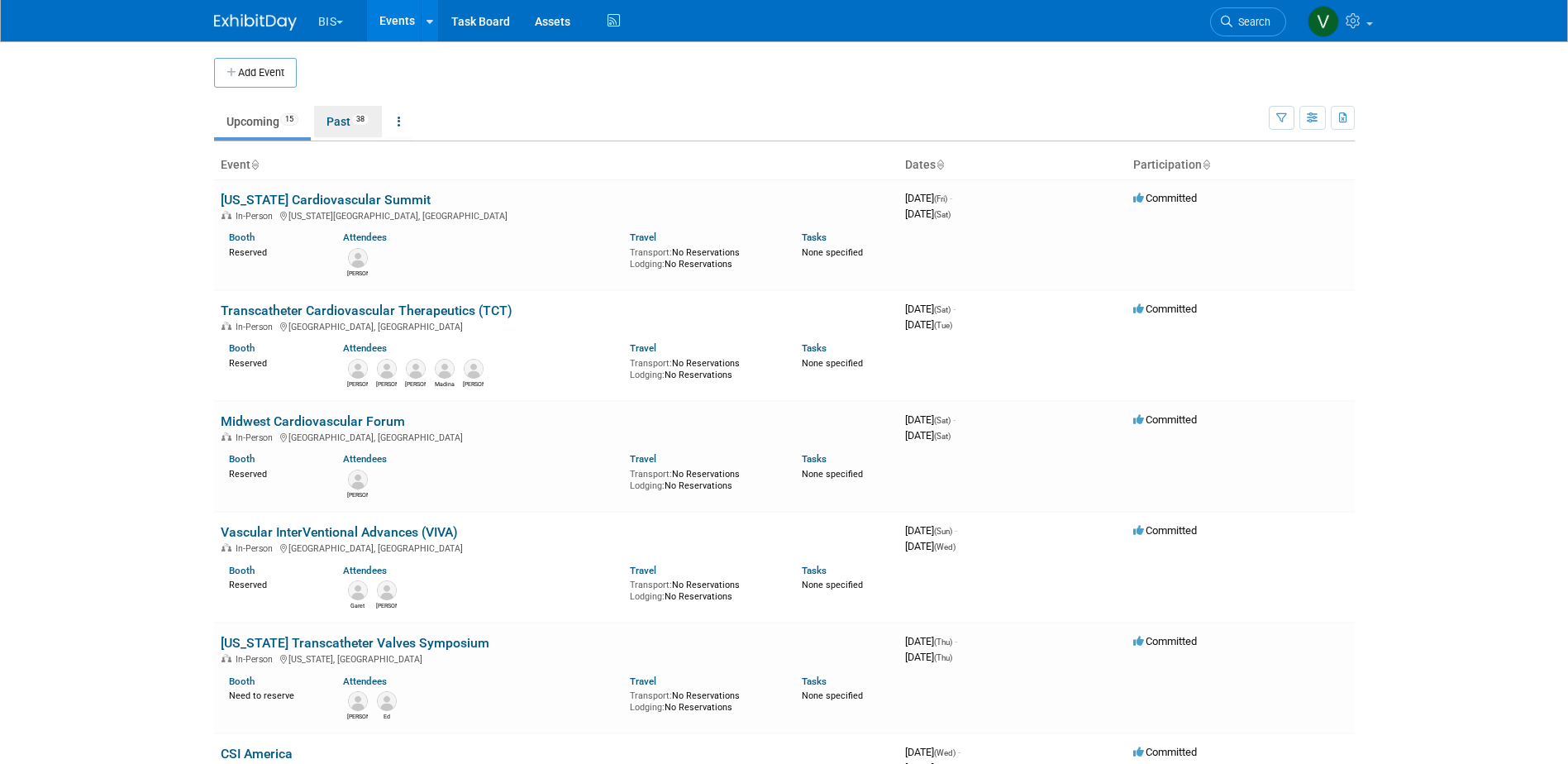
drag, startPoint x: 342, startPoint y: 114, endPoint x: 374, endPoint y: 163, distance: 58.5
click at [342, 114] on link "Past 38" at bounding box center [348, 121] width 68 height 31
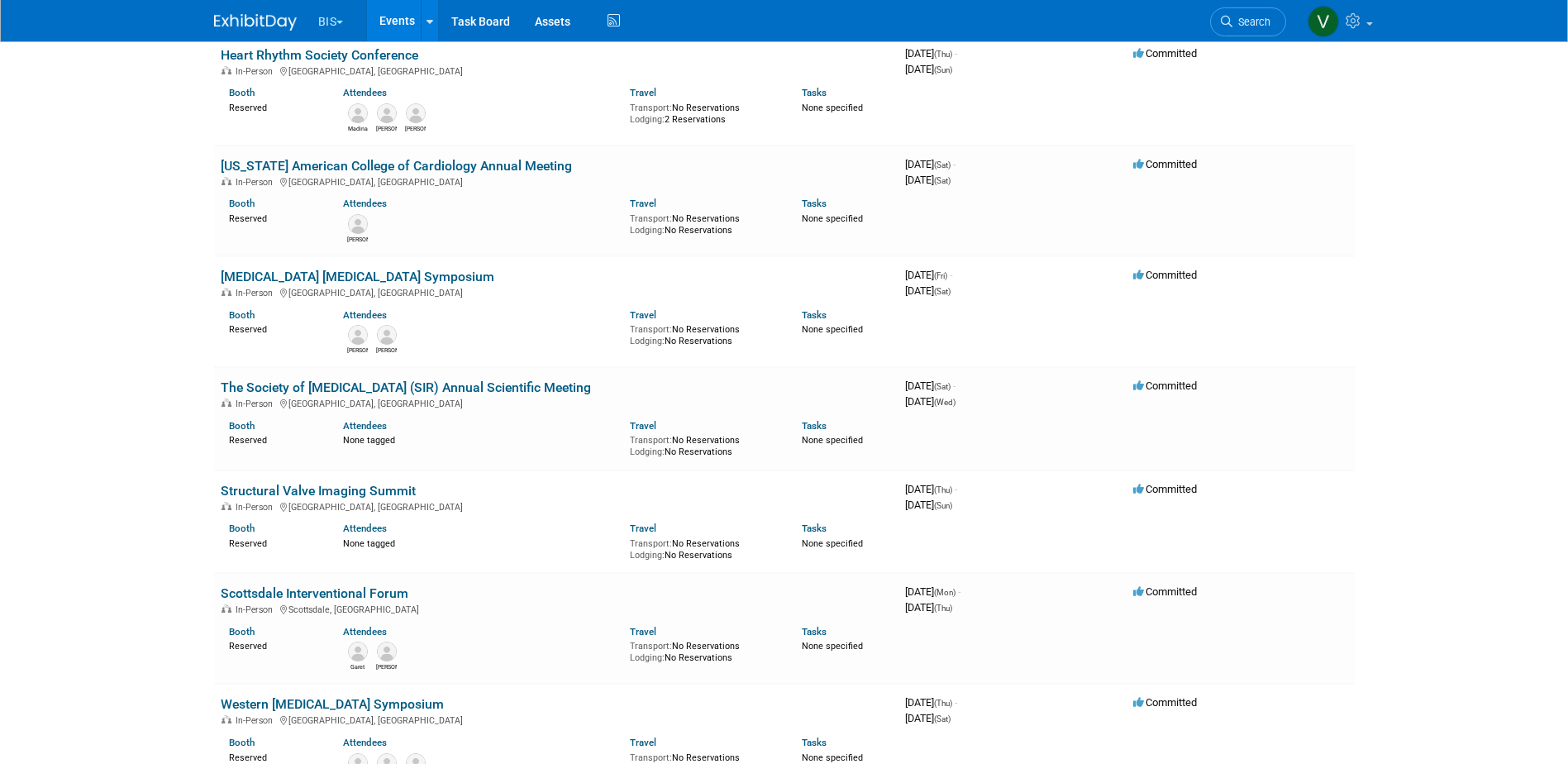
scroll to position [1570, 0]
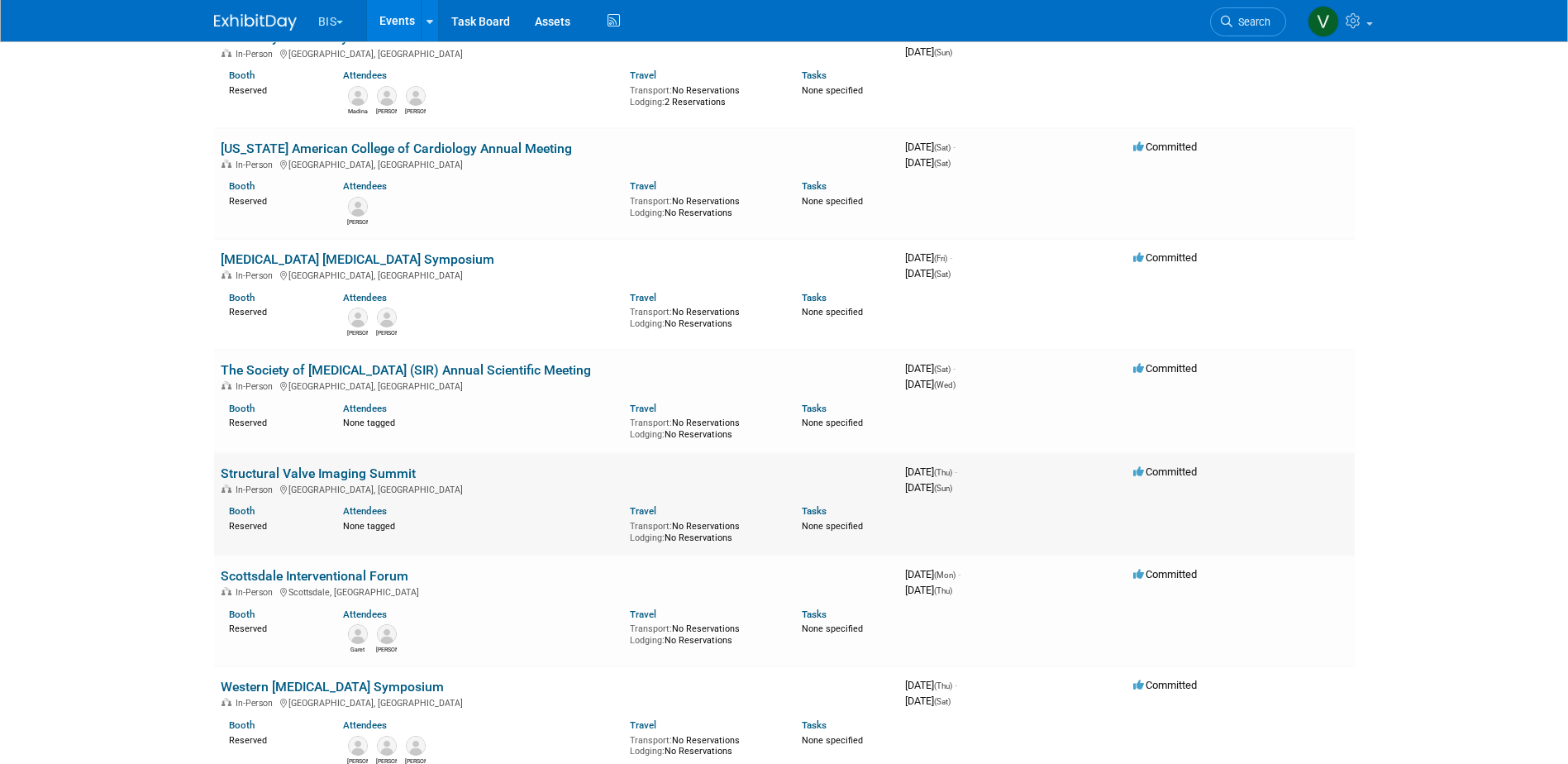
click at [399, 470] on link "Structural Valve Imaging Summit" at bounding box center [318, 473] width 195 height 16
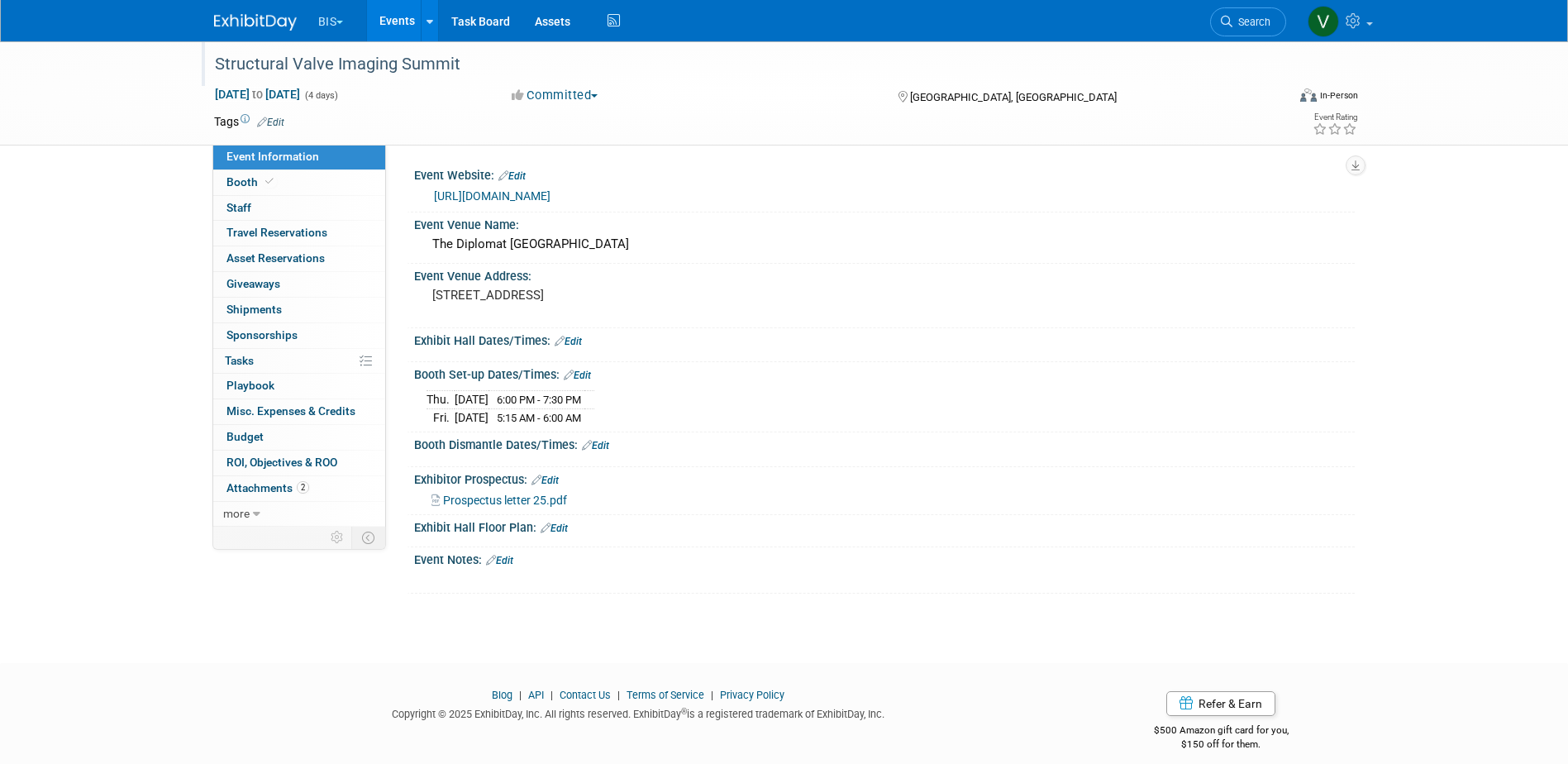
click at [393, 64] on div "Structural Valve Imaging Summit" at bounding box center [735, 64] width 1052 height 30
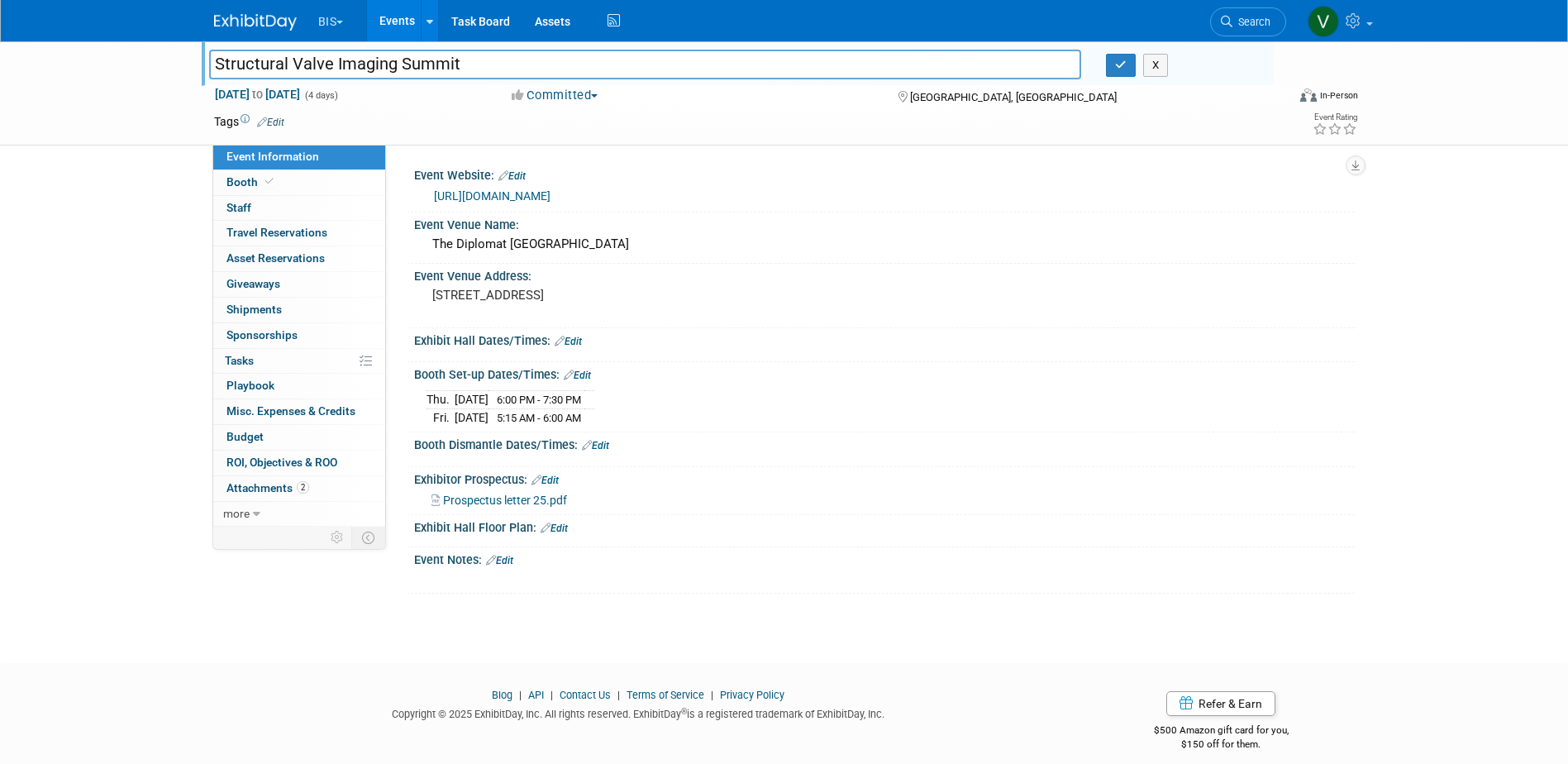
click at [393, 64] on input "Structural Valve Imaging Summit" at bounding box center [645, 64] width 873 height 29
click at [394, 64] on input "Structural Valve Imaging Summit" at bounding box center [645, 64] width 873 height 29
click at [131, 231] on div "Structural Valve Imaging Summit Structural Valve Imaging Summit X Mar 6, 2025 t…" at bounding box center [784, 337] width 1568 height 592
click at [397, 7] on link "Events" at bounding box center [397, 20] width 60 height 42
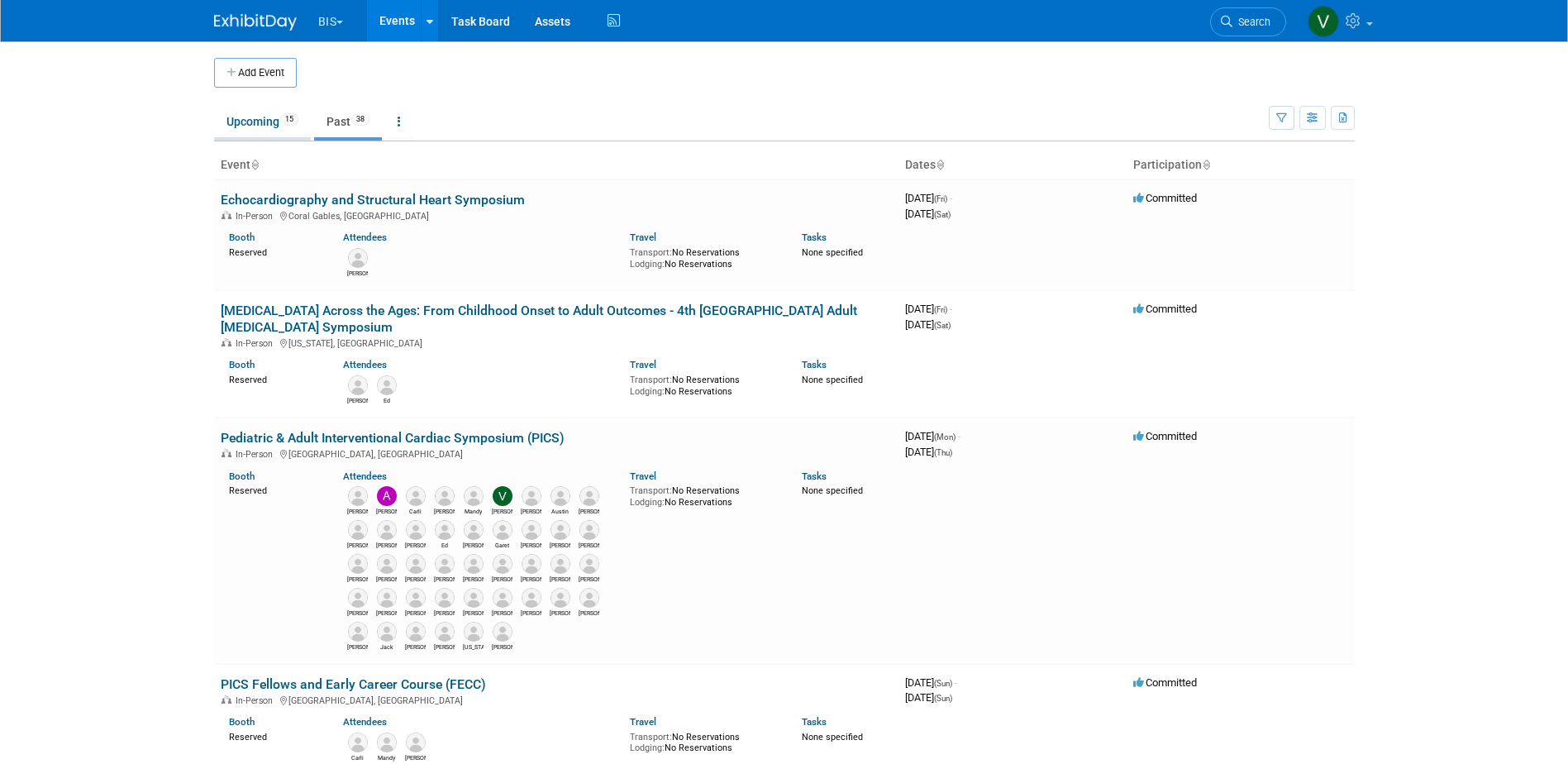
click at [252, 129] on link "Upcoming 15" at bounding box center [262, 121] width 97 height 31
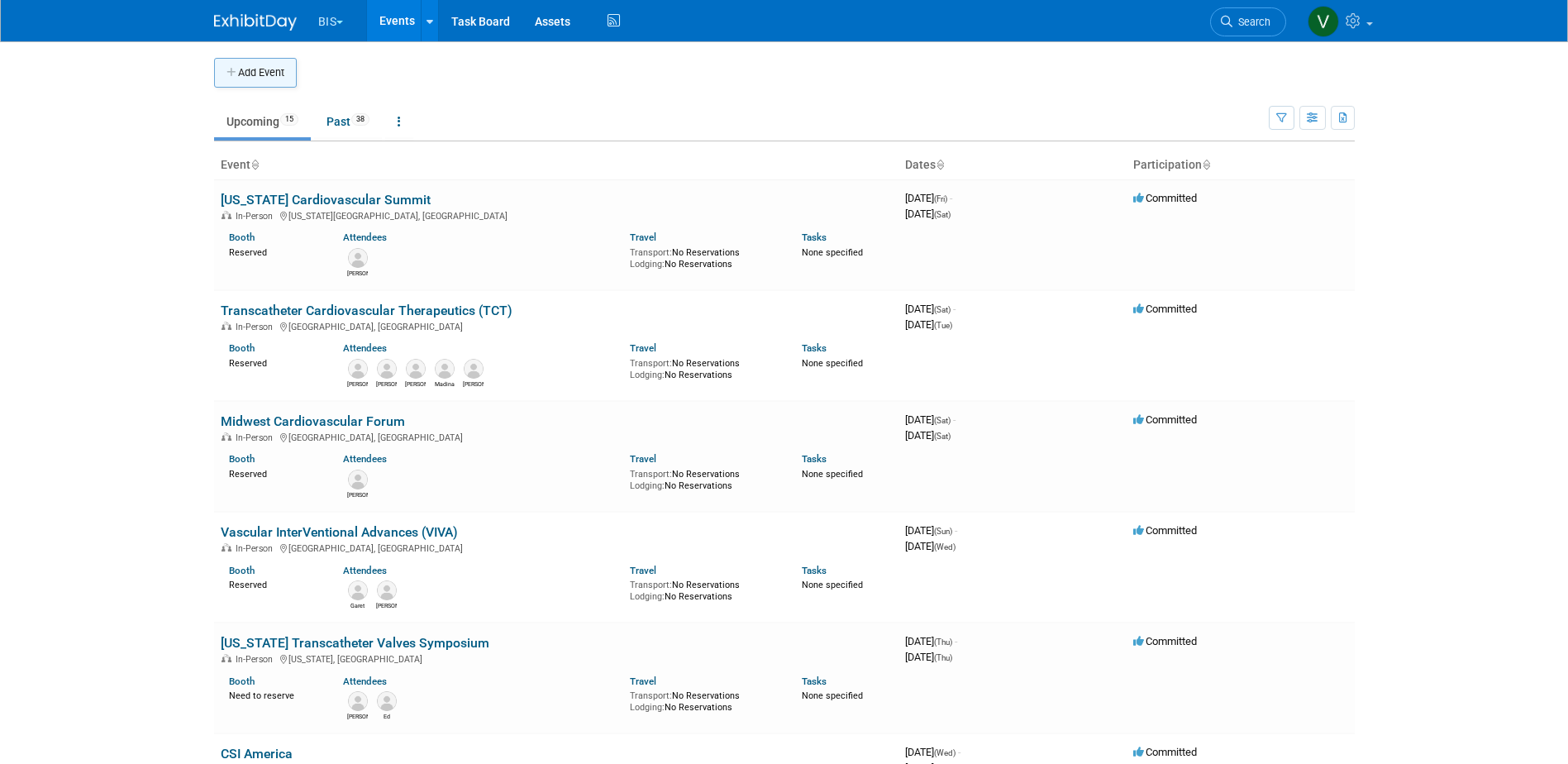
click at [267, 72] on button "Add Event" at bounding box center [254, 72] width 82 height 30
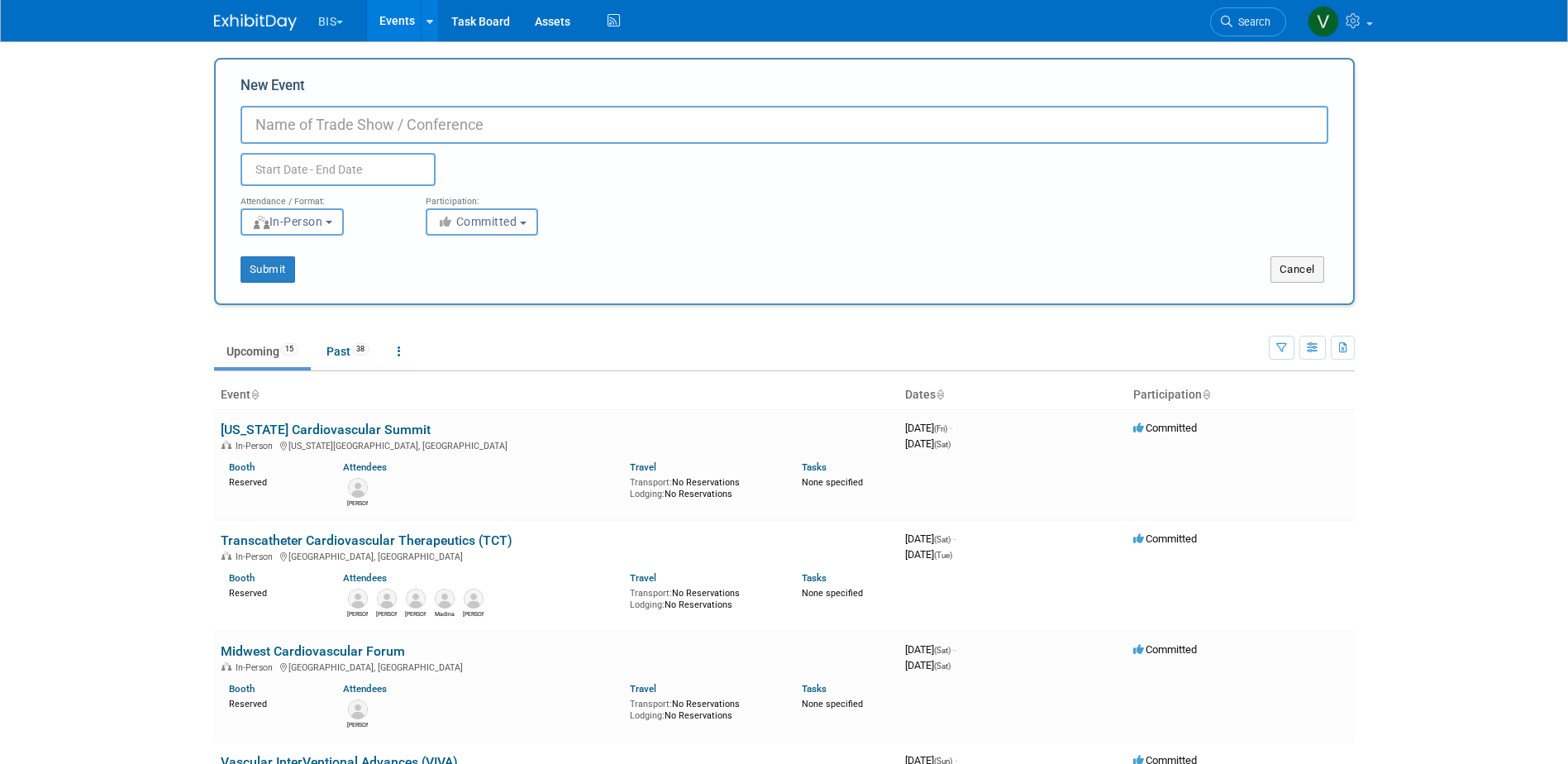
paste input "Structural Valve Imaging Summit"
type input "Structural Valve Imaging Summit (Cleveland Clinic)"
click at [372, 176] on body "BIS Explore: My Workspaces 3 Go to Workspace: Aesculap B. Braun BIS Events Add …" at bounding box center [784, 382] width 1568 height 764
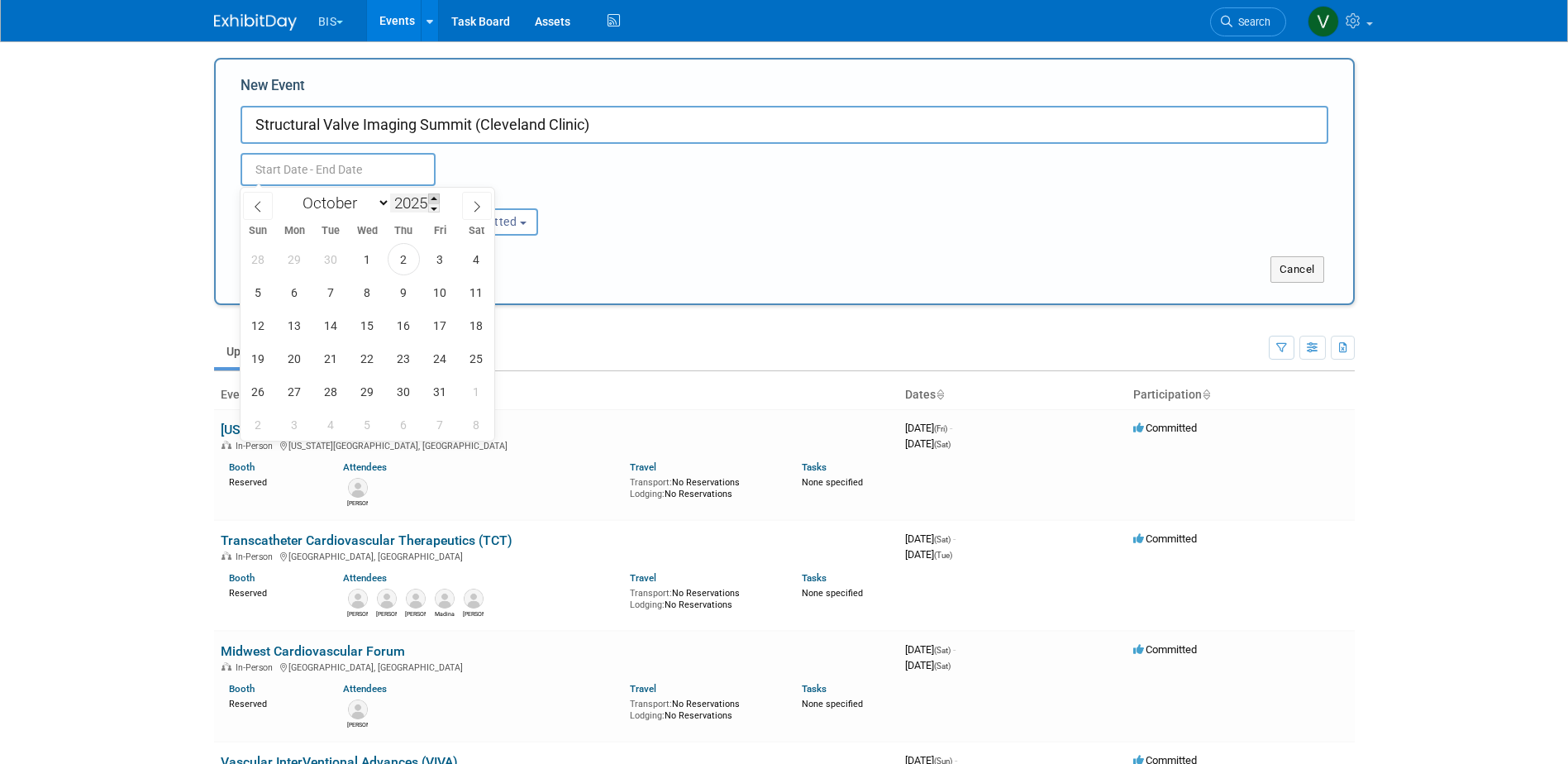
click at [437, 195] on span at bounding box center [434, 198] width 12 height 10
type input "2026"
click at [375, 204] on select "January February March April May June July August September October November De…" at bounding box center [343, 203] width 95 height 20
select select "2"
click at [295, 192] on select "January February March April May June July August September October November De…" at bounding box center [343, 203] width 95 height 20
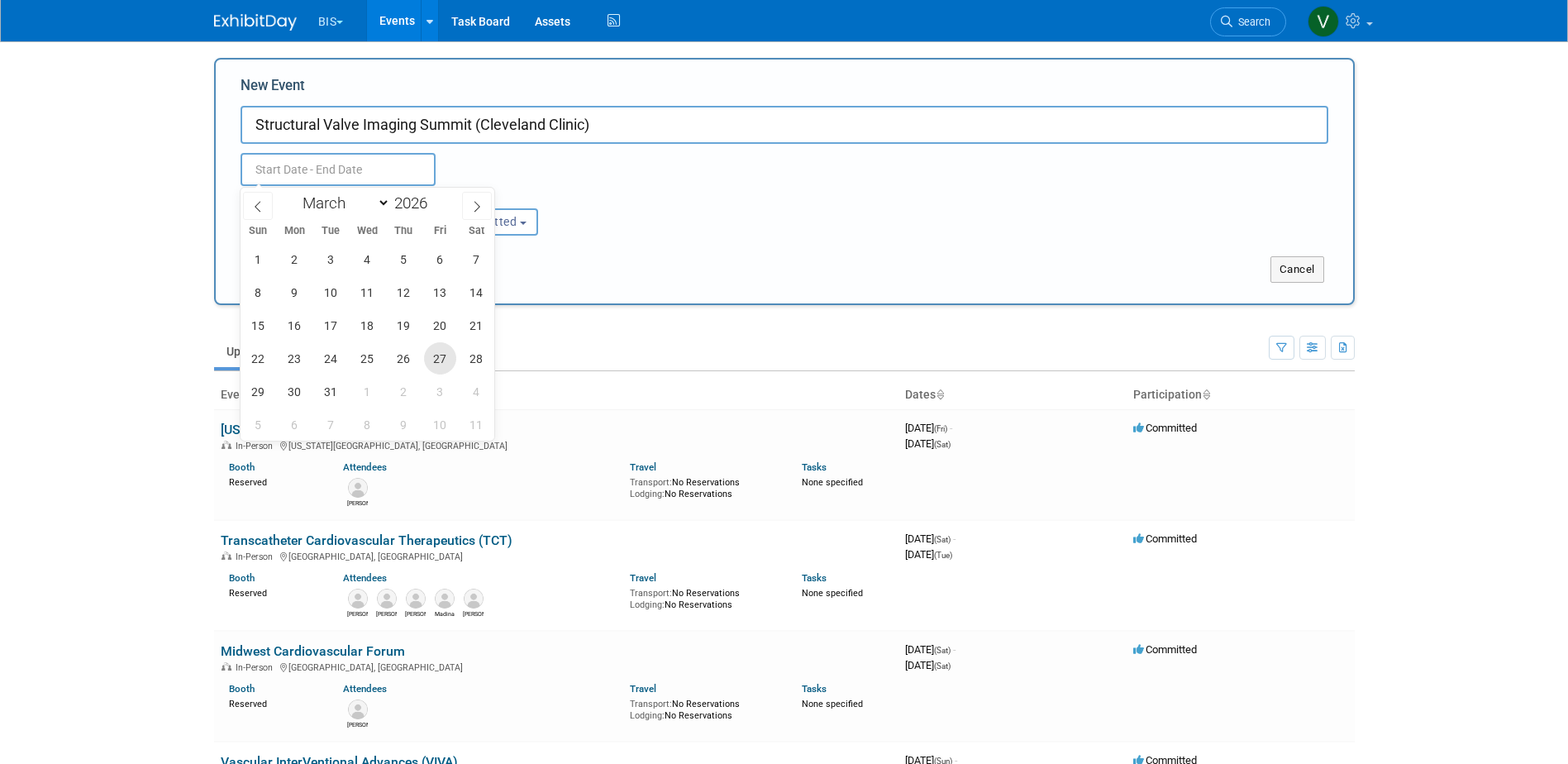
click at [452, 366] on span "27" at bounding box center [440, 358] width 32 height 32
type input "Mar 27, 2026 to Mar 27, 2026"
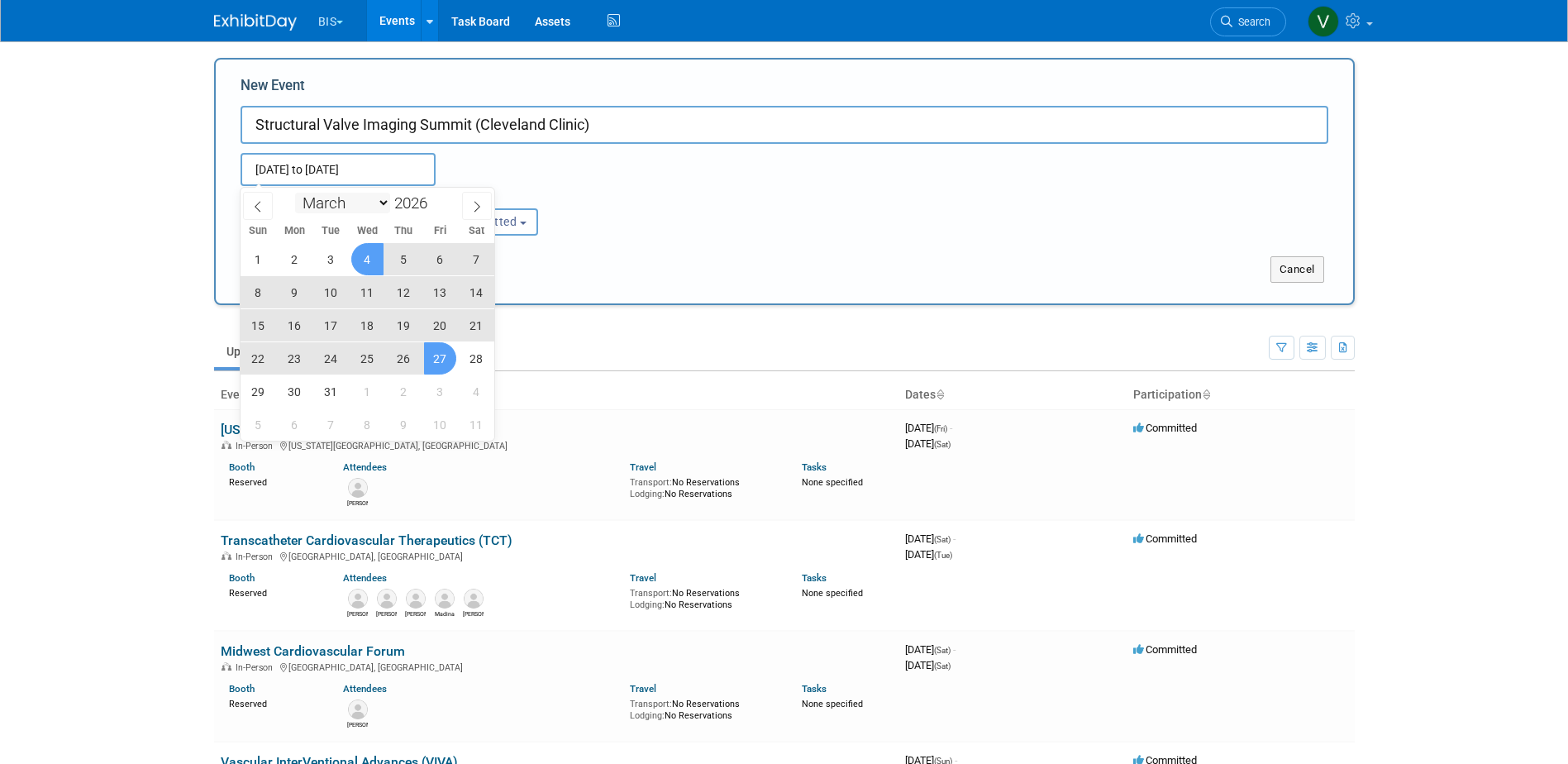
click at [383, 203] on select "January February March April May June July August September October November De…" at bounding box center [343, 203] width 95 height 20
select select "1"
click at [295, 192] on select "January February March April May June July August September October November De…" at bounding box center [343, 203] width 95 height 20
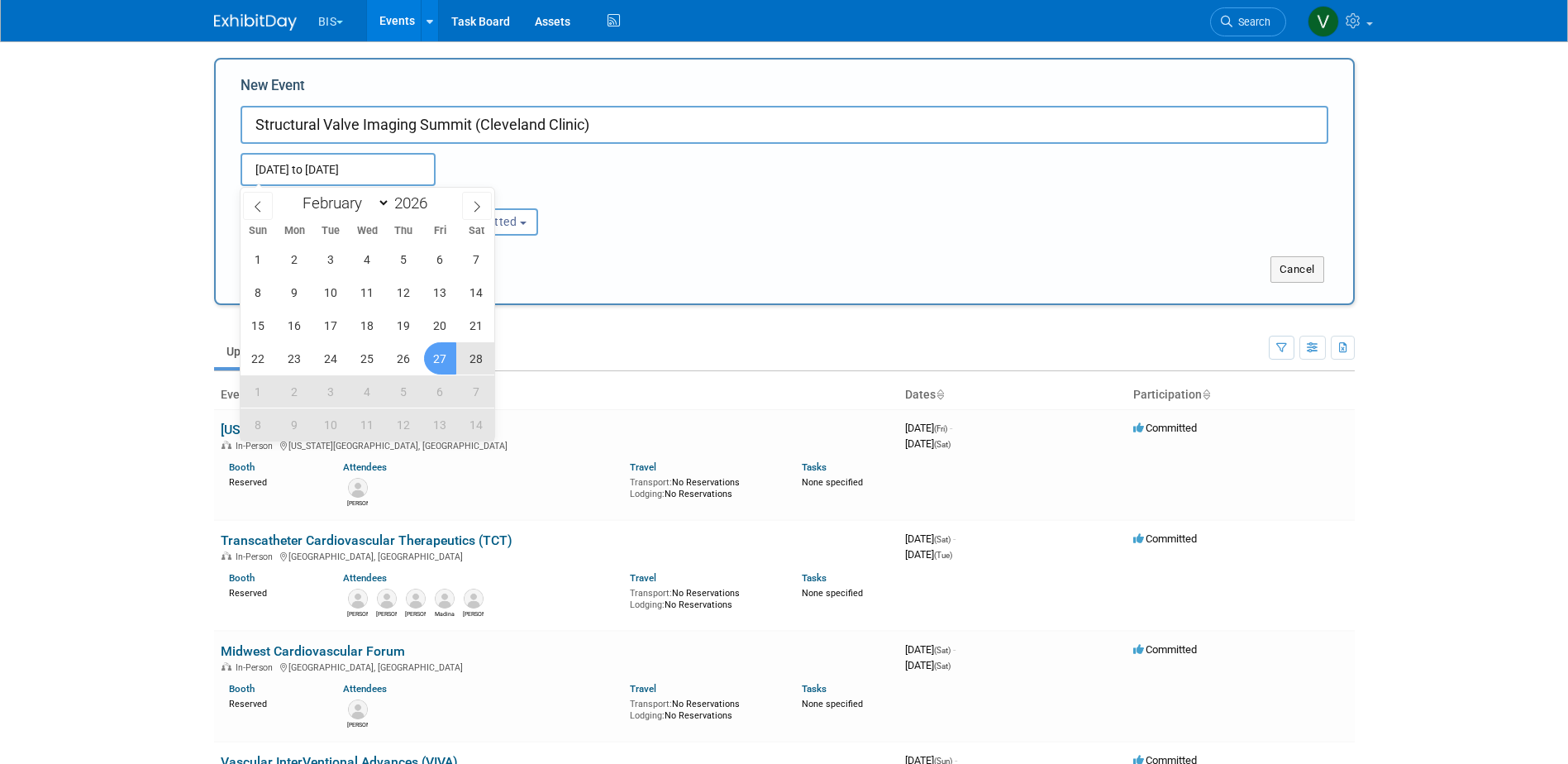
click at [439, 364] on span "27" at bounding box center [440, 358] width 32 height 32
type input "Feb 27, 2026 to Mar 27, 2026"
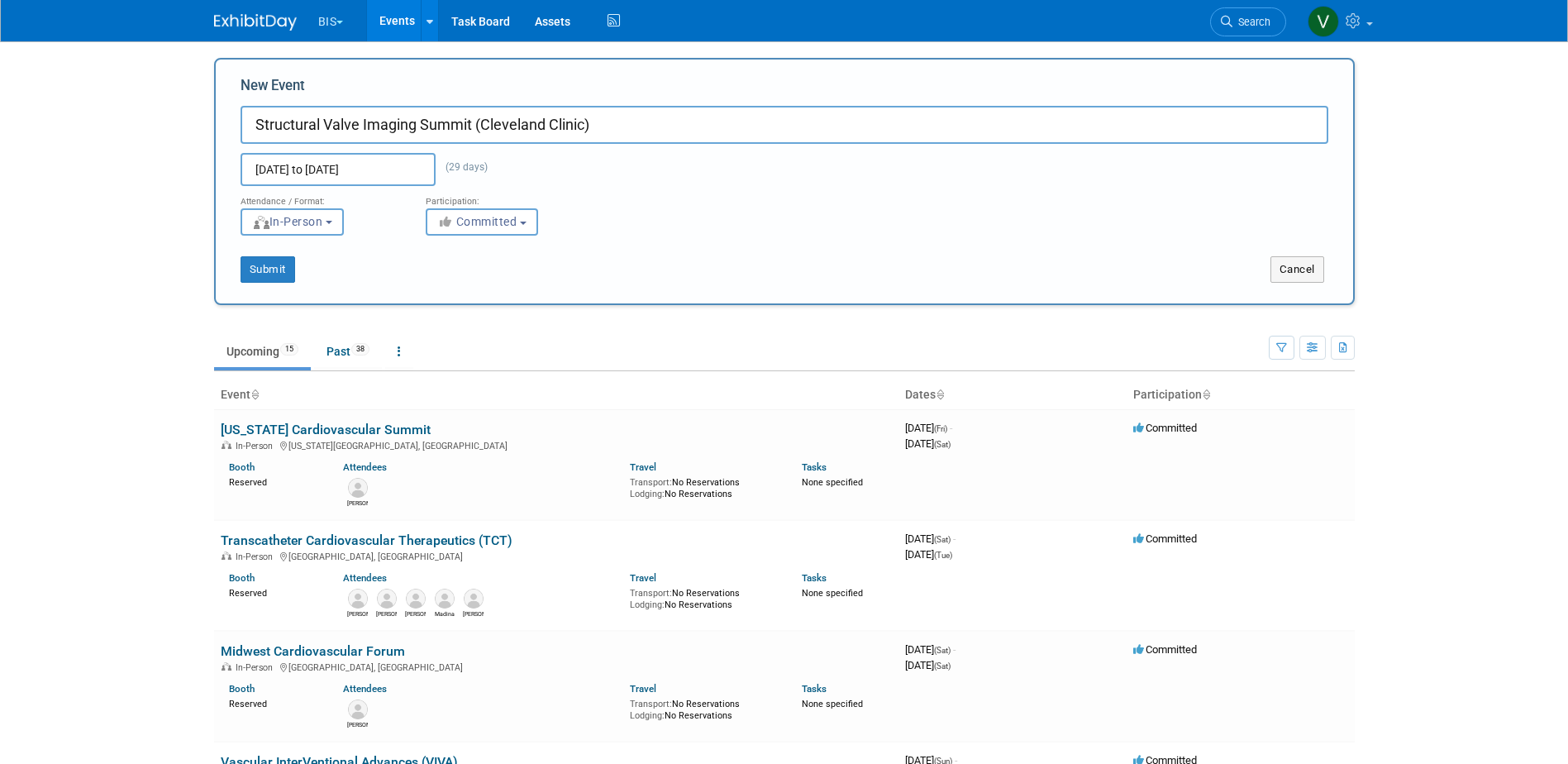
click at [405, 168] on input "Feb 27, 2026 to Mar 27, 2026" at bounding box center [338, 169] width 195 height 33
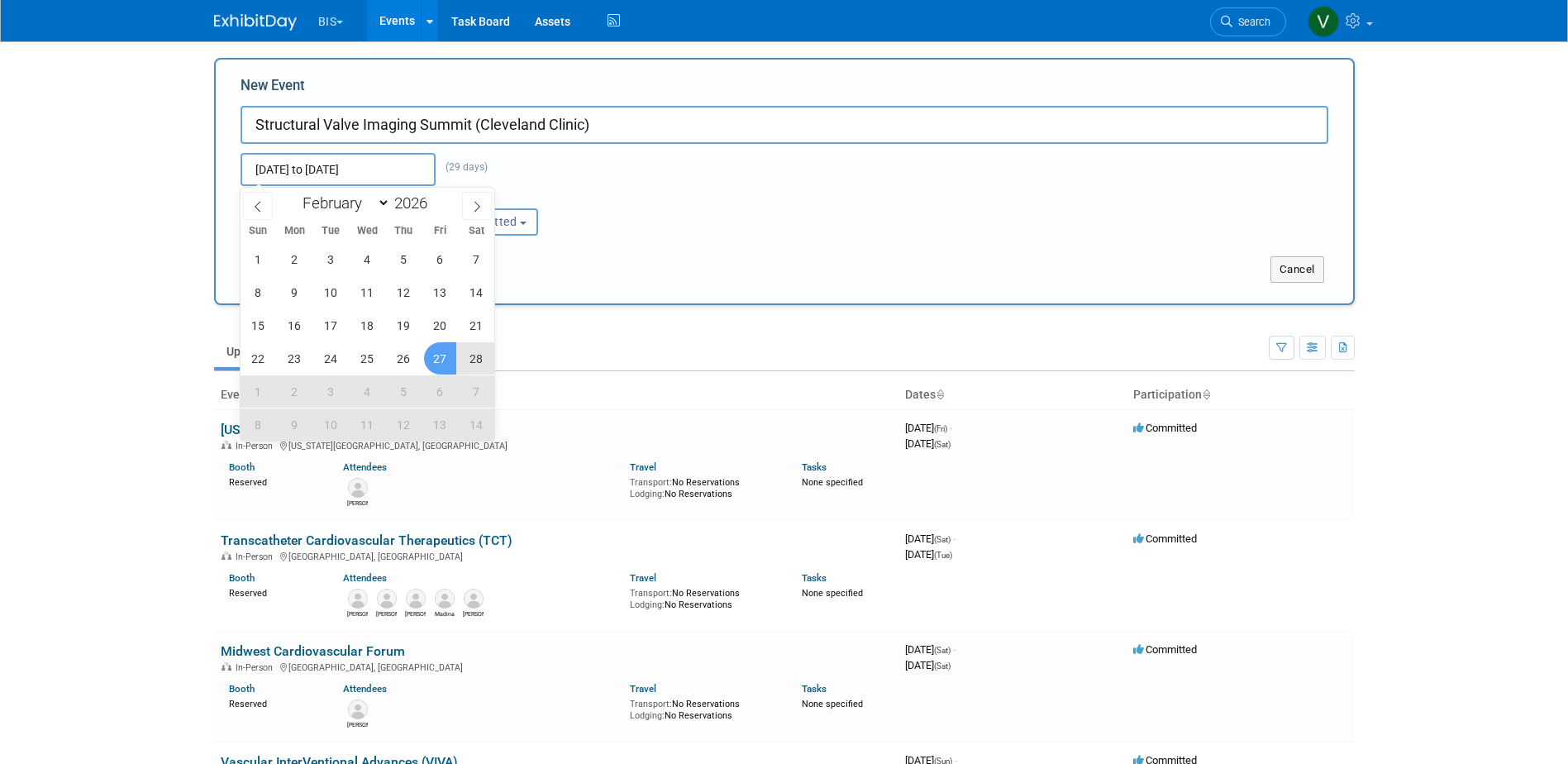
click at [630, 163] on div "Feb 27, 2026 to Mar 27, 2026 (29 days) Duplicate Event Warning" at bounding box center [784, 165] width 1113 height 42
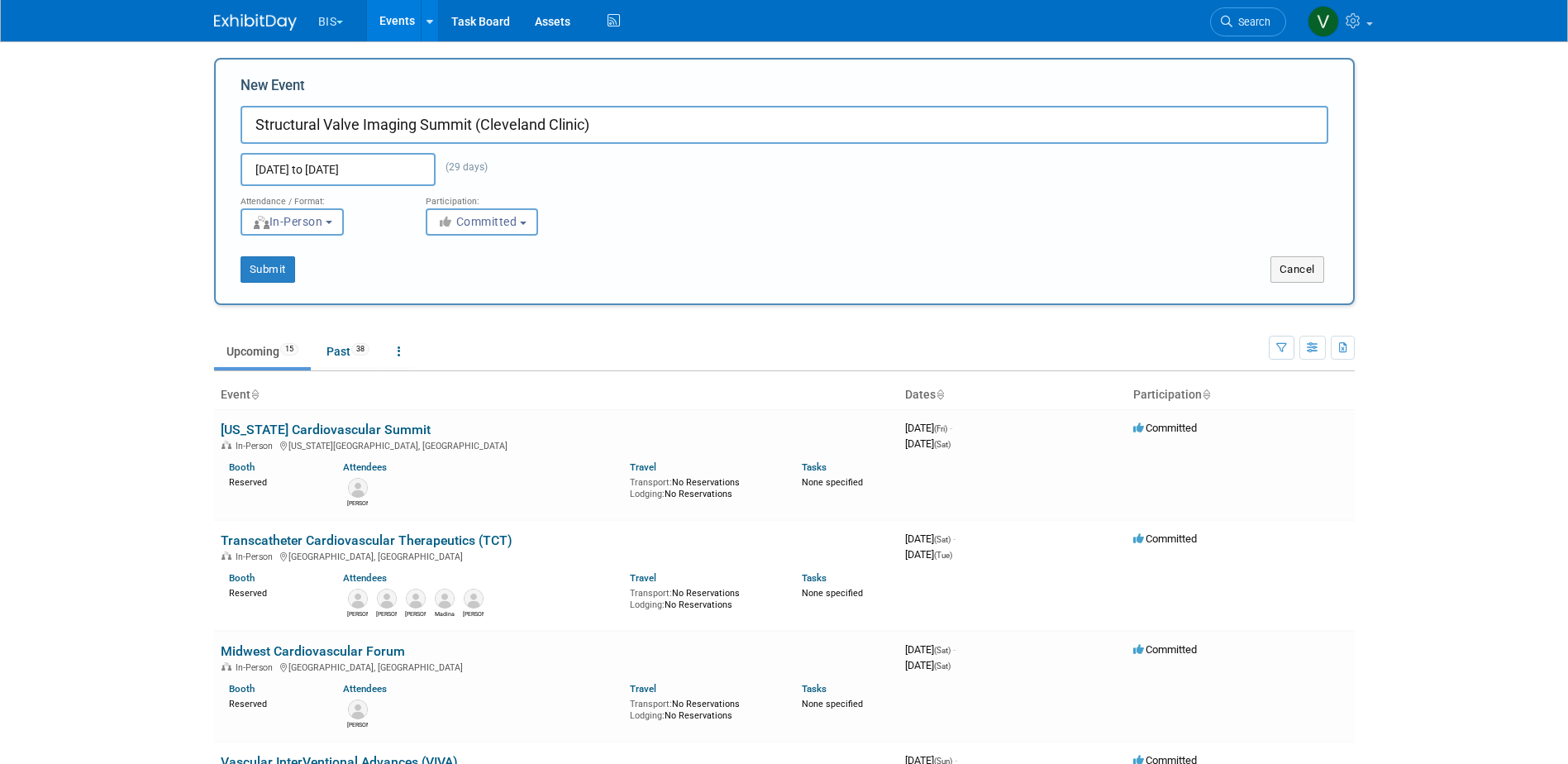
click at [416, 168] on input "Feb 27, 2026 to Mar 27, 2026" at bounding box center [338, 169] width 195 height 33
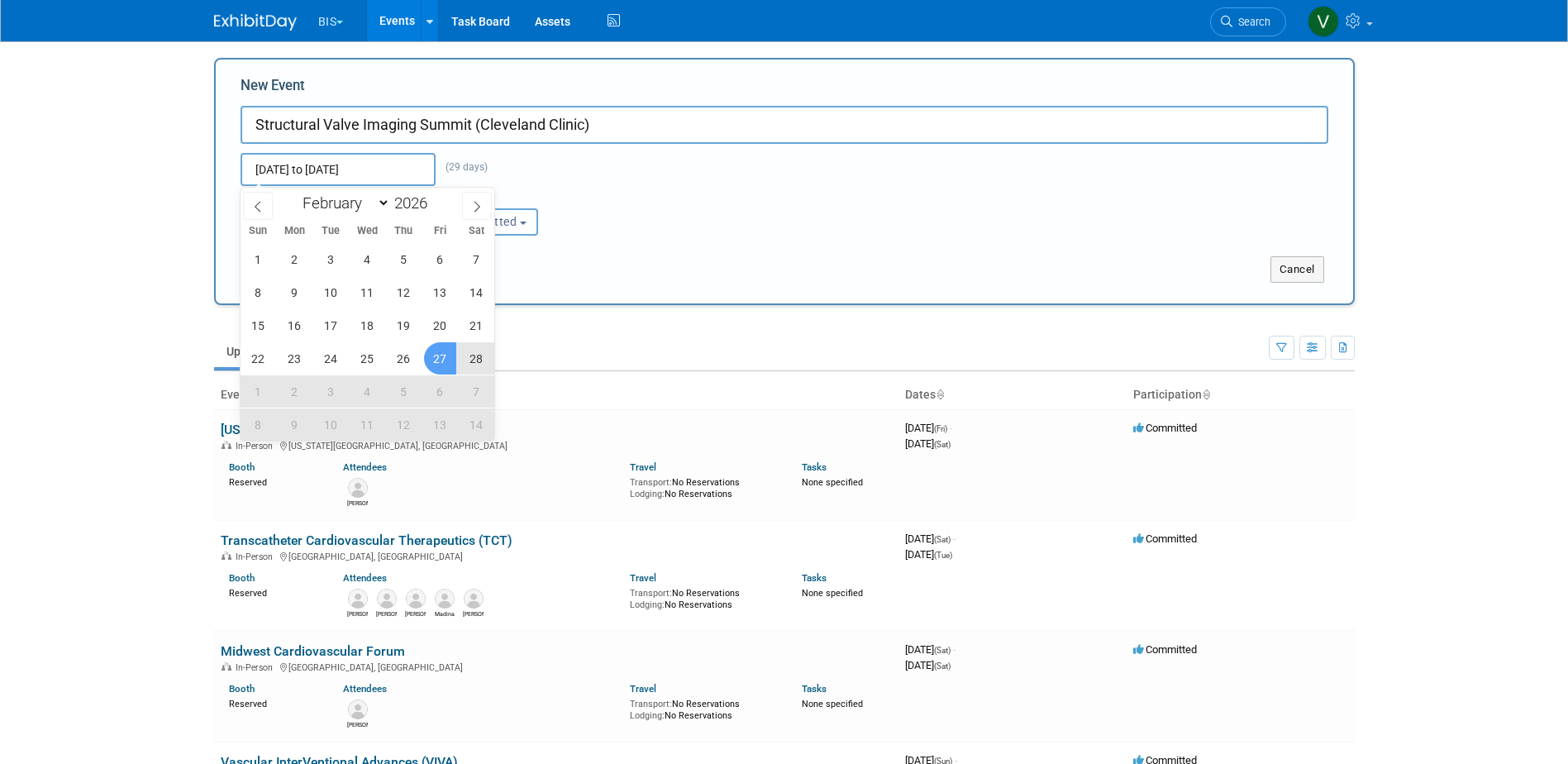
click at [396, 175] on input "Feb 27, 2026 to Mar 27, 2026" at bounding box center [338, 169] width 195 height 33
click at [331, 169] on input "Feb 27, 2026 to Mar 27, 2026" at bounding box center [338, 169] width 195 height 33
click at [167, 184] on body "BIS Explore: My Workspaces 3 Go to Workspace: Aesculap B. Braun BIS Events Add …" at bounding box center [784, 382] width 1568 height 764
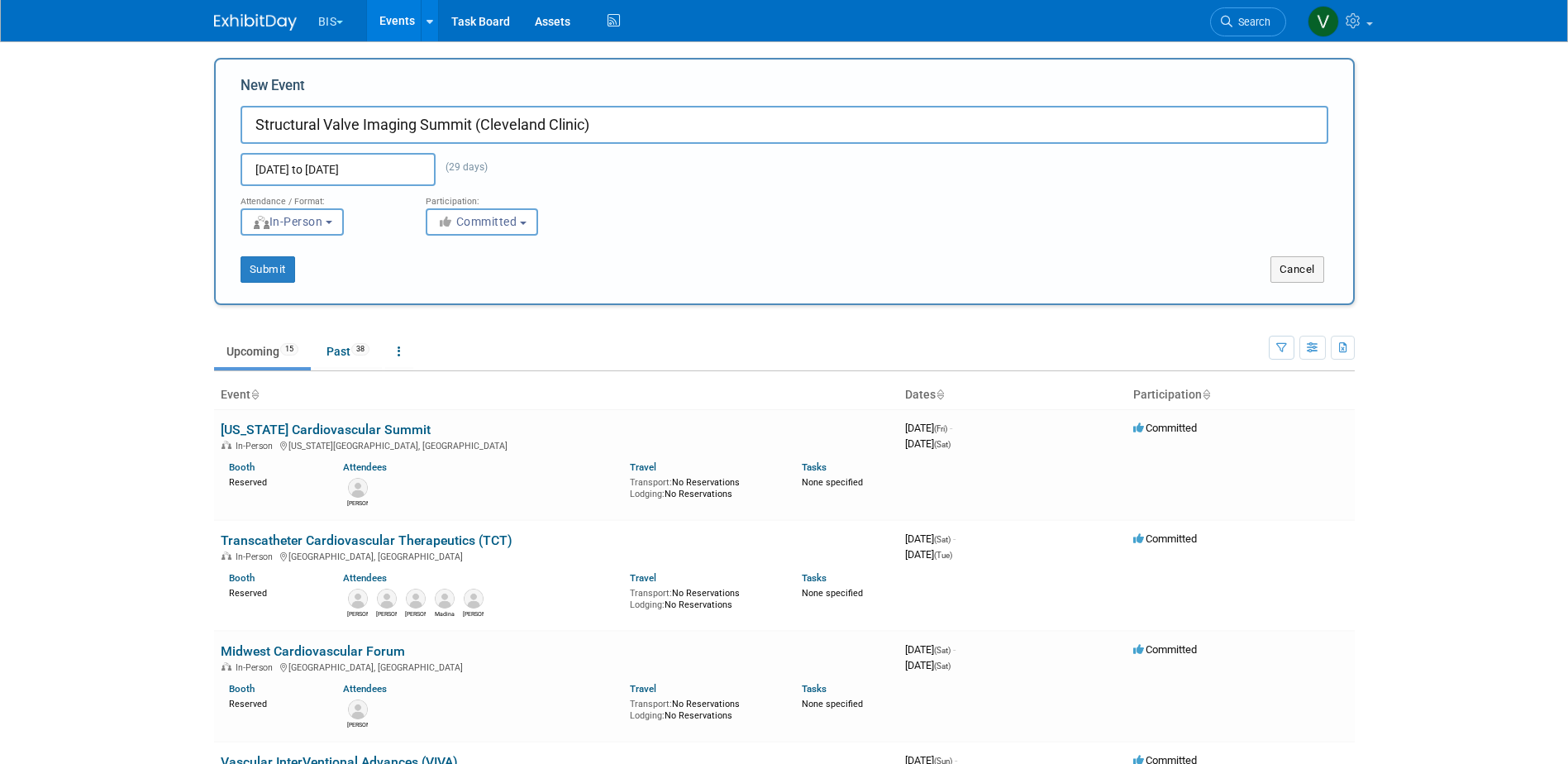
click at [287, 166] on input "Feb 27, 2026 to Mar 27, 2026" at bounding box center [338, 169] width 195 height 33
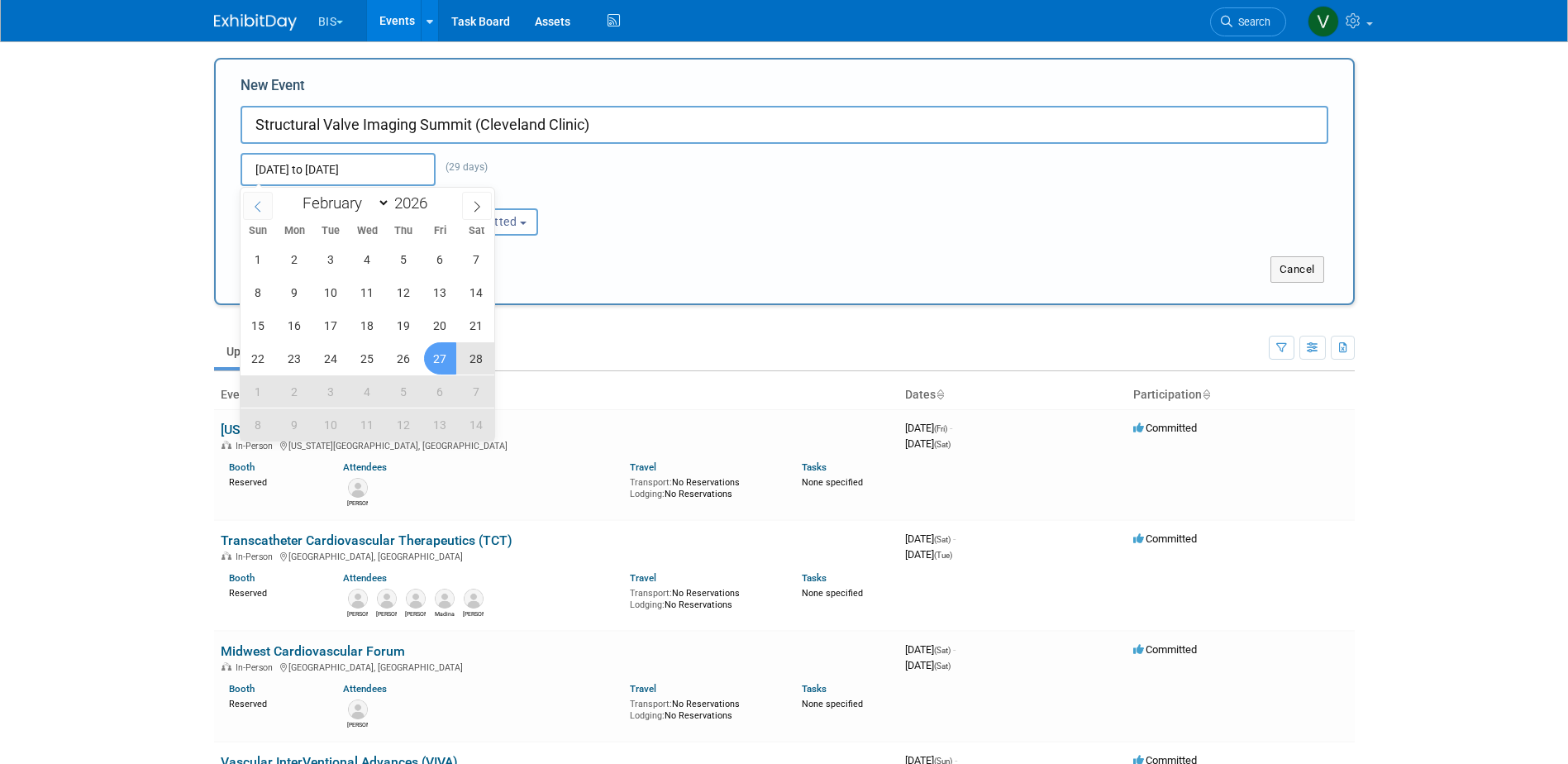
click at [256, 203] on icon at bounding box center [258, 207] width 12 height 12
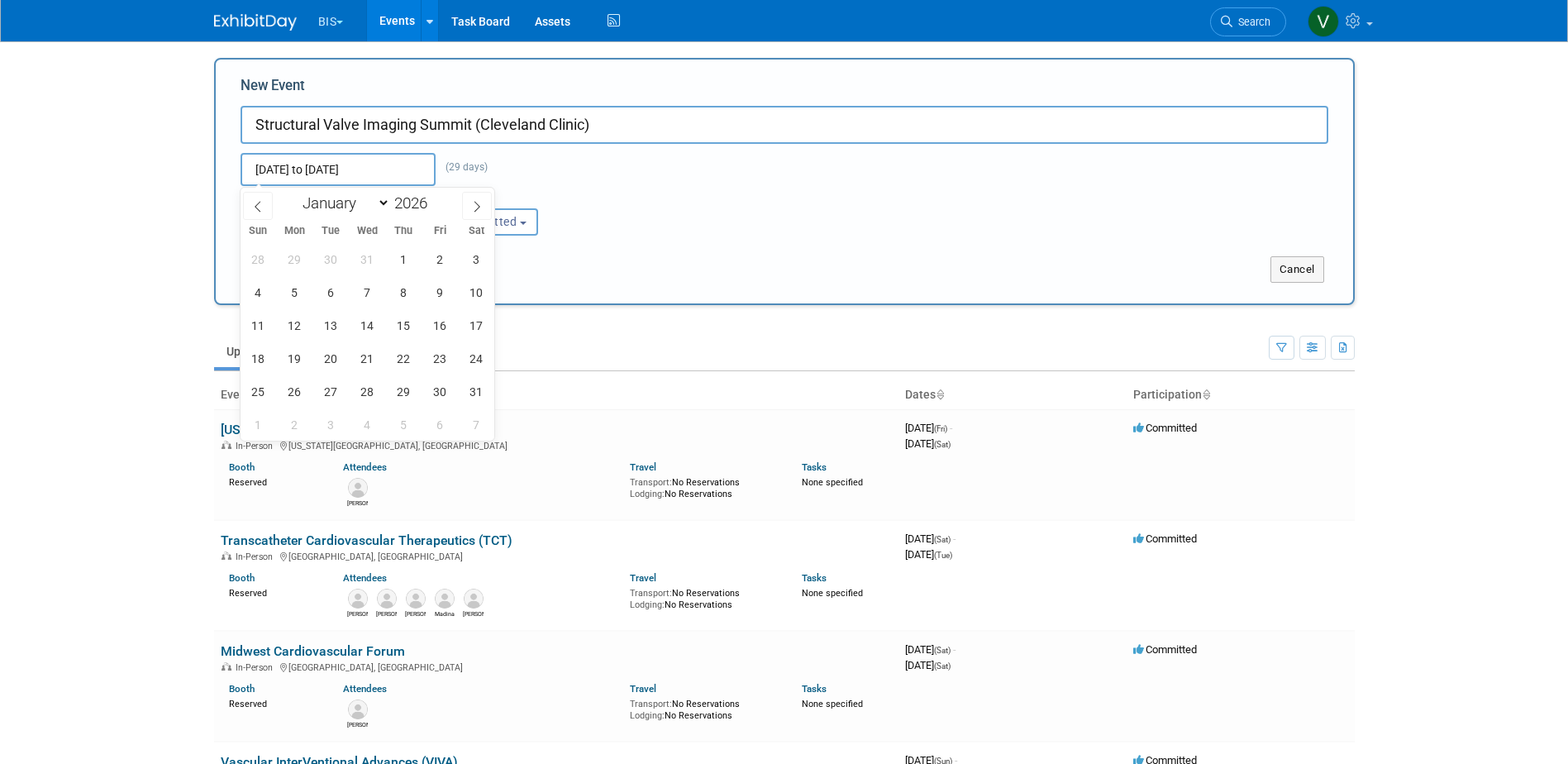
click at [411, 165] on input "Feb 27, 2026 to Mar 27, 2026" at bounding box center [338, 169] width 195 height 33
click at [383, 169] on input "Feb 27, 2026 to Mar 27, 2026" at bounding box center [338, 169] width 195 height 33
click at [377, 163] on input "Feb 27, 2026 to Mar 27, 2026" at bounding box center [338, 169] width 195 height 33
click at [379, 204] on select "January February March April May June July August September October November De…" at bounding box center [343, 203] width 95 height 20
click at [295, 192] on select "January February March April May June July August September October November De…" at bounding box center [343, 203] width 95 height 20
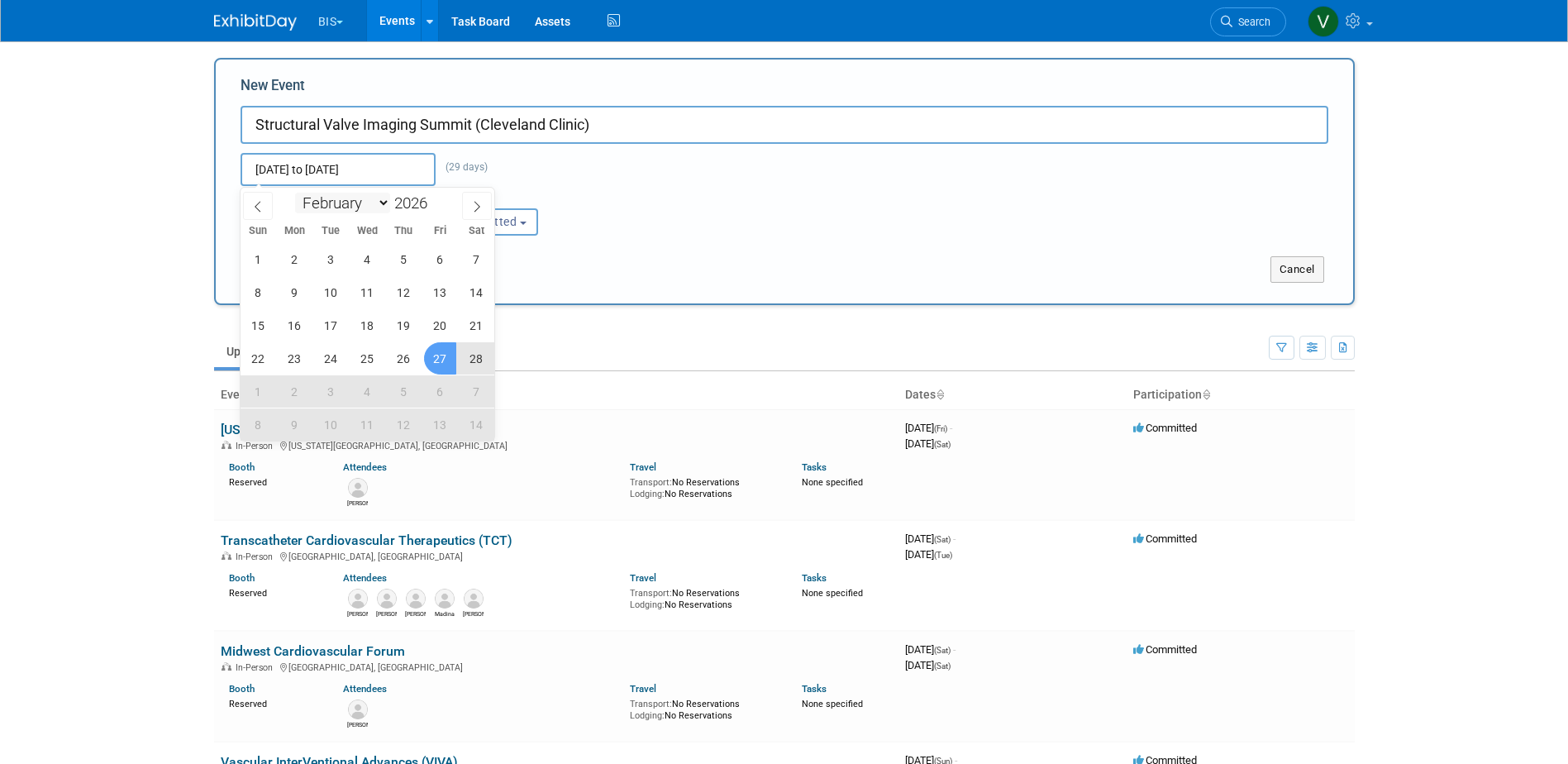
click at [377, 202] on select "January February March April May June July August September October November De…" at bounding box center [343, 203] width 95 height 20
select select "2"
click at [295, 192] on select "January February March April May June July August September October November De…" at bounding box center [343, 203] width 95 height 20
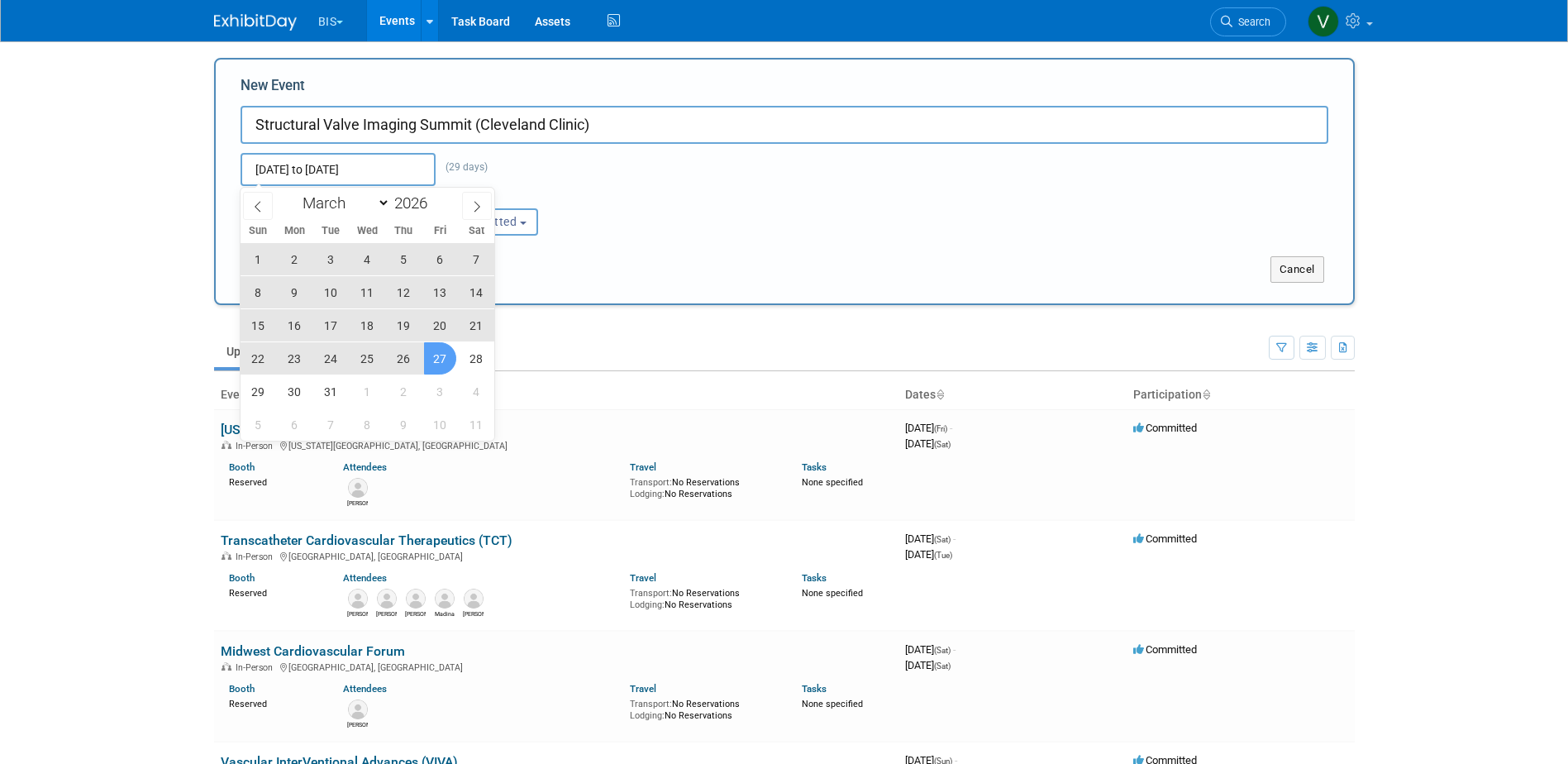
click at [262, 256] on span "1" at bounding box center [259, 259] width 32 height 32
type input "Mar 1, 2026 to Mar 1, 2026"
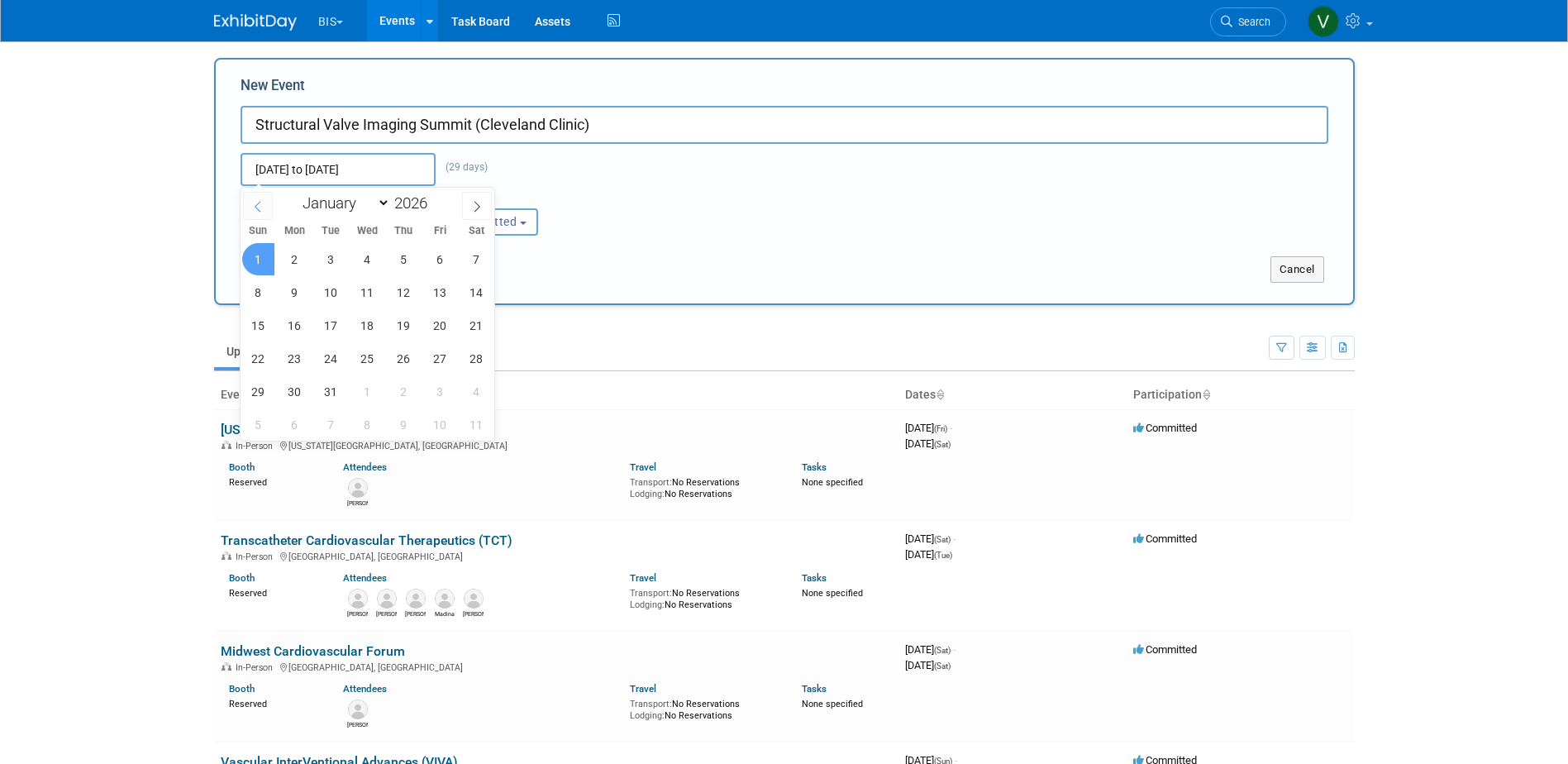
click at [261, 202] on icon at bounding box center [258, 207] width 12 height 12
select select "1"
click at [439, 353] on span "27" at bounding box center [440, 358] width 32 height 32
type input "Feb 27, 2026 to Mar 1, 2026"
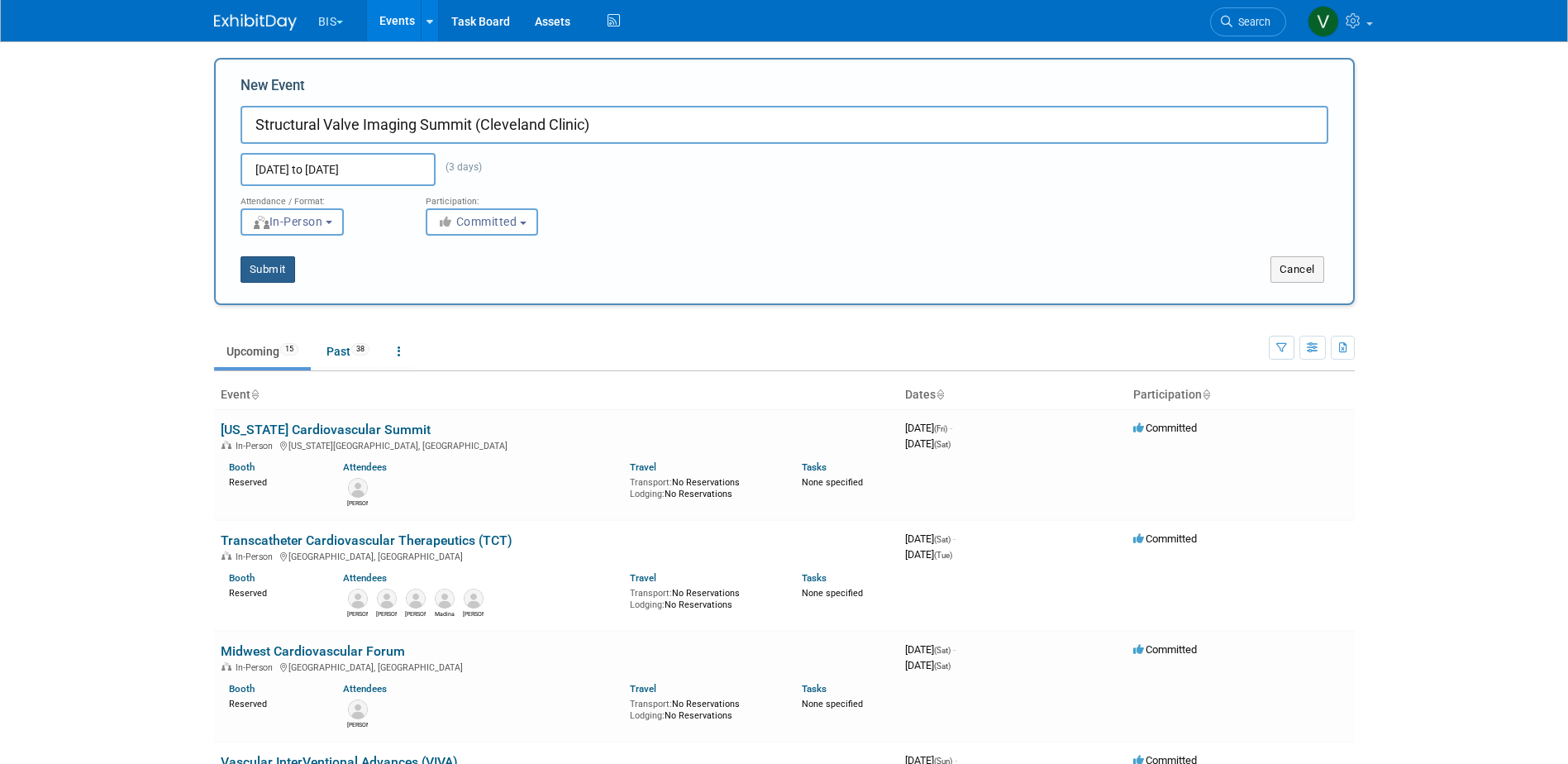
click at [289, 272] on button "Submit" at bounding box center [268, 269] width 54 height 26
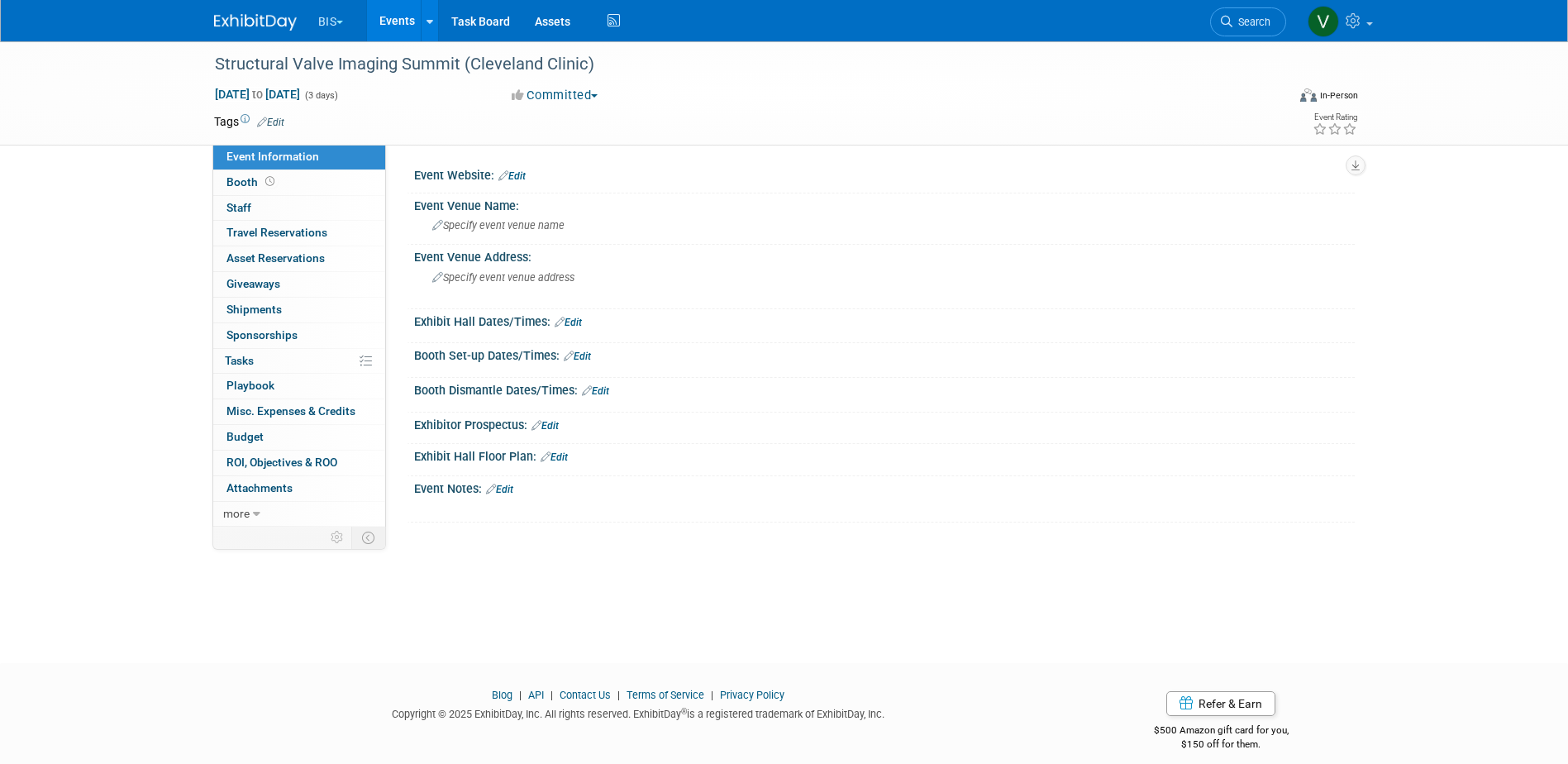
click at [521, 172] on link "Edit" at bounding box center [512, 176] width 27 height 12
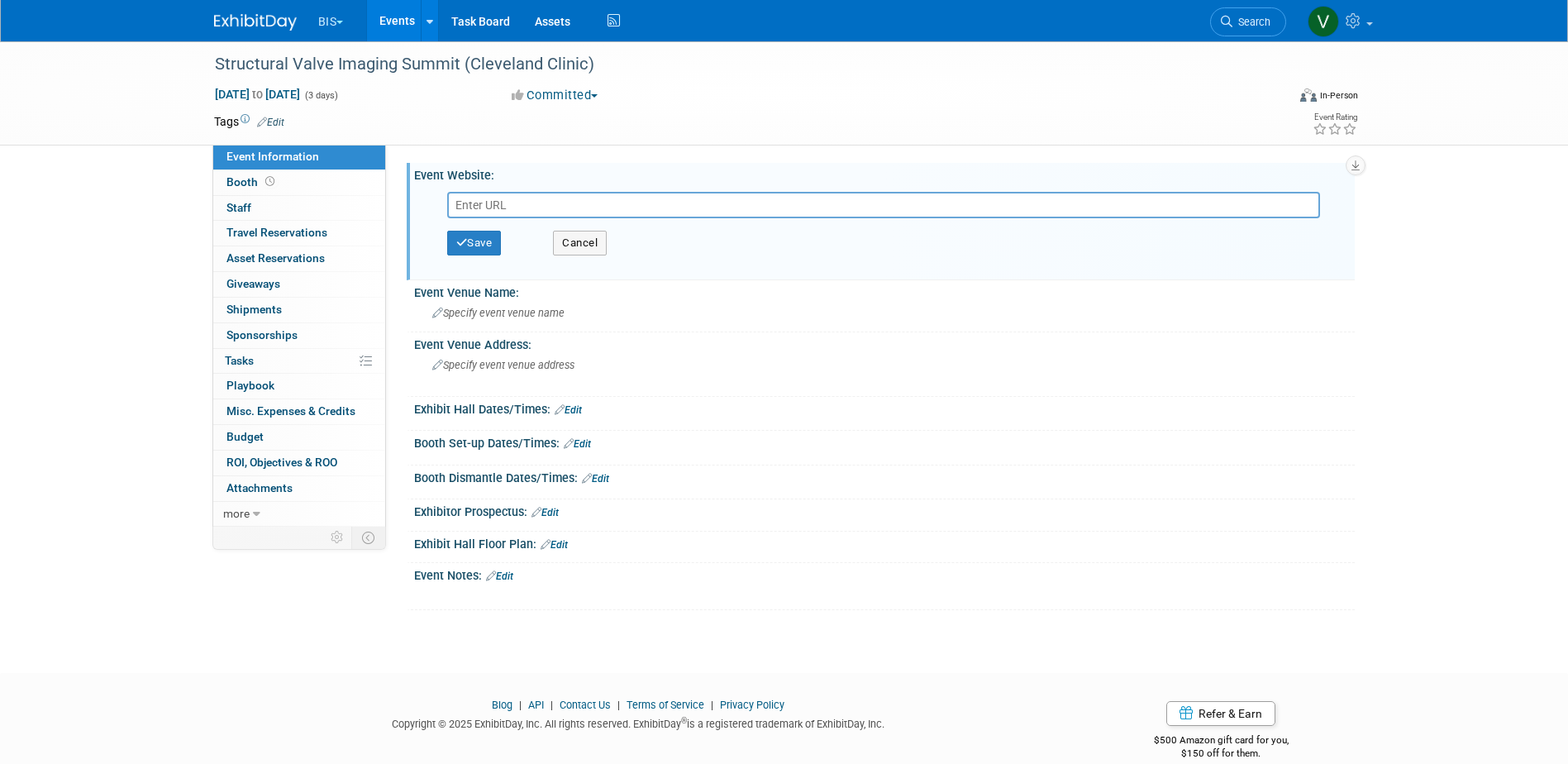
click at [621, 204] on input "text" at bounding box center [883, 204] width 873 height 26
paste input "https://www.clevelandclinicmeded.com/live/courses/echo/"
type input "https://www.clevelandclinicmeded.com/live/courses/echo/"
click at [487, 244] on button "Save" at bounding box center [474, 243] width 54 height 25
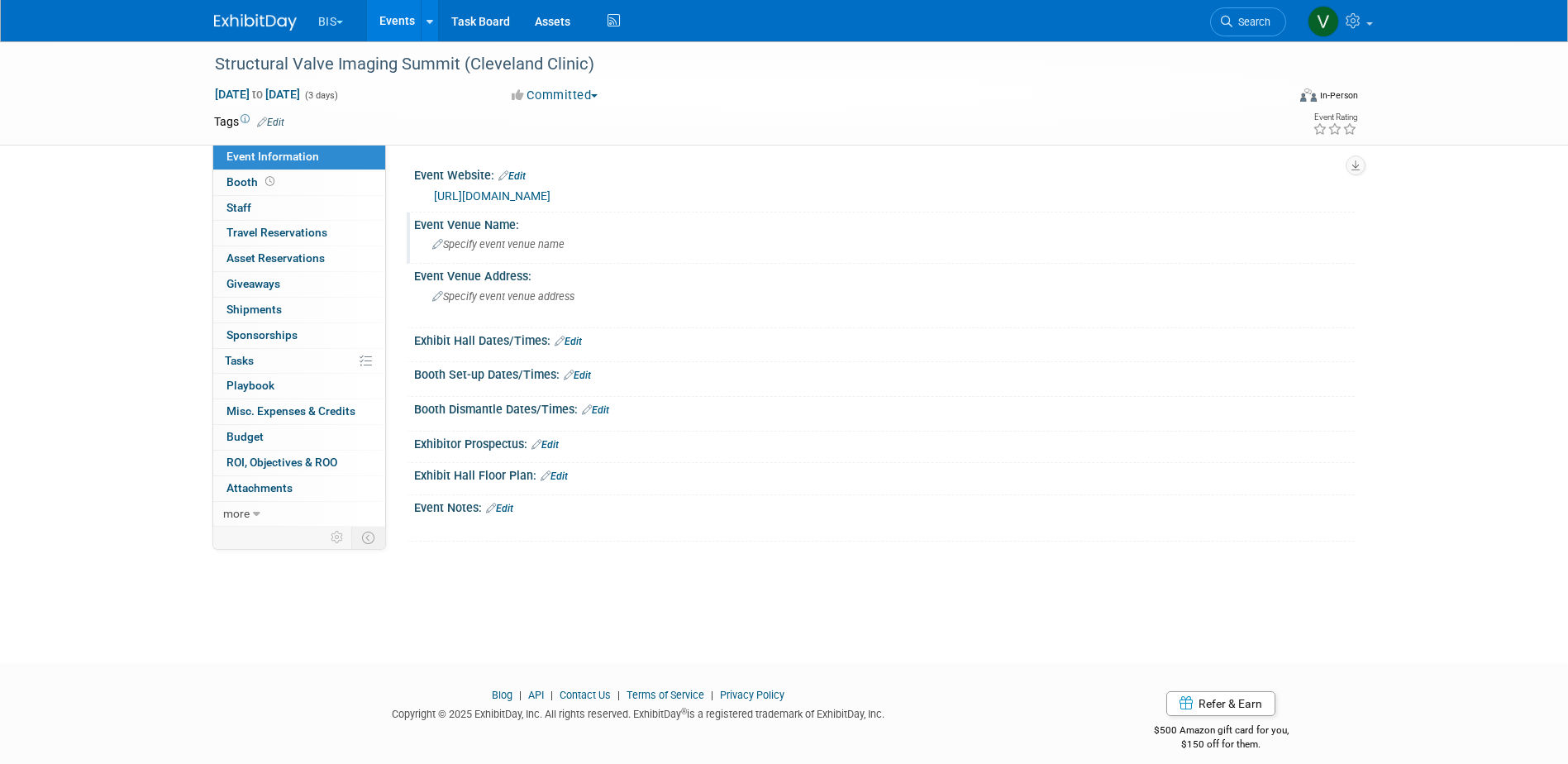
click at [532, 247] on span "Specify event venue name" at bounding box center [499, 244] width 132 height 13
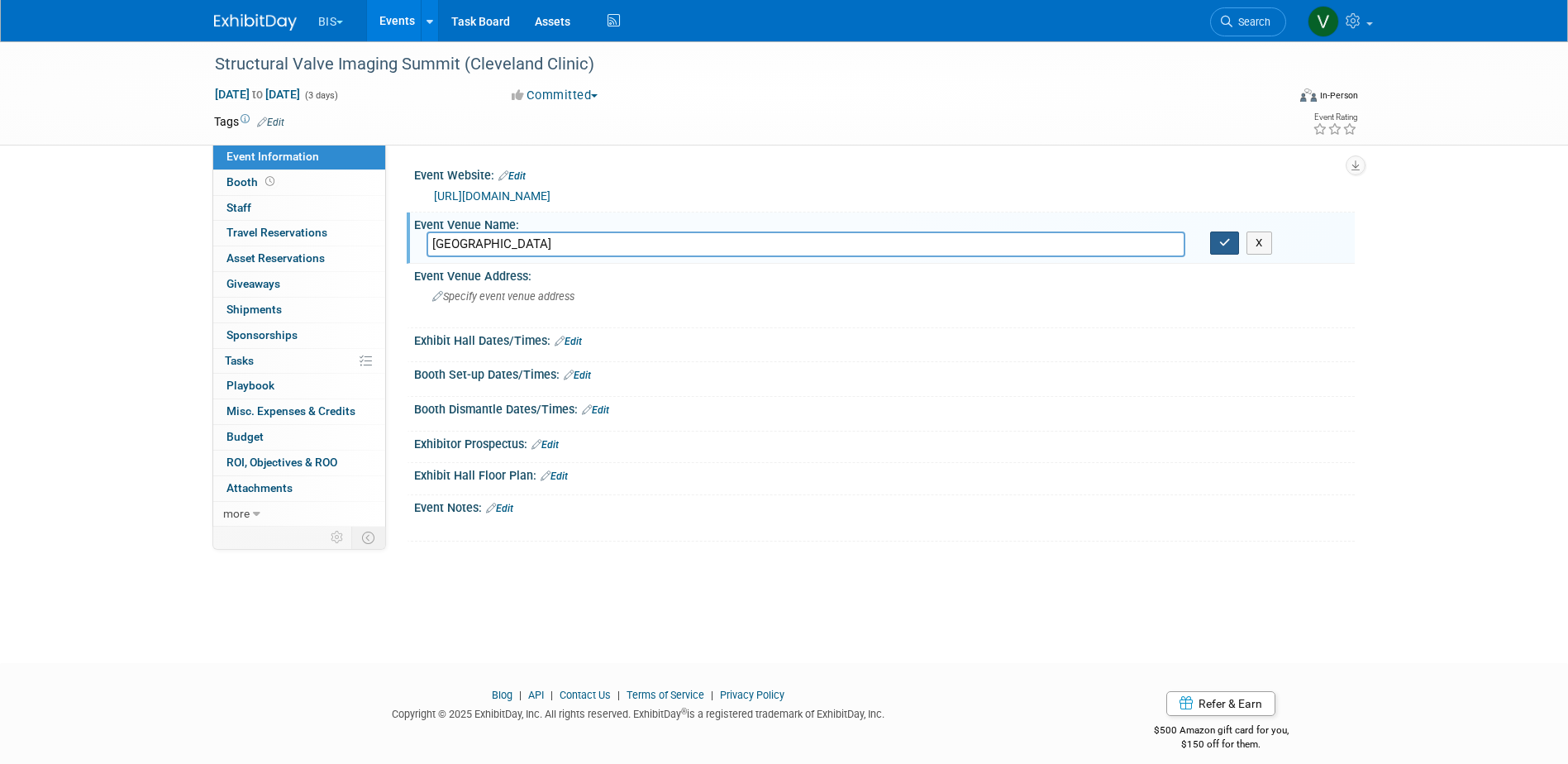
type input "Loews Miami Beach Hotel"
click at [1220, 234] on button "button" at bounding box center [1225, 243] width 30 height 23
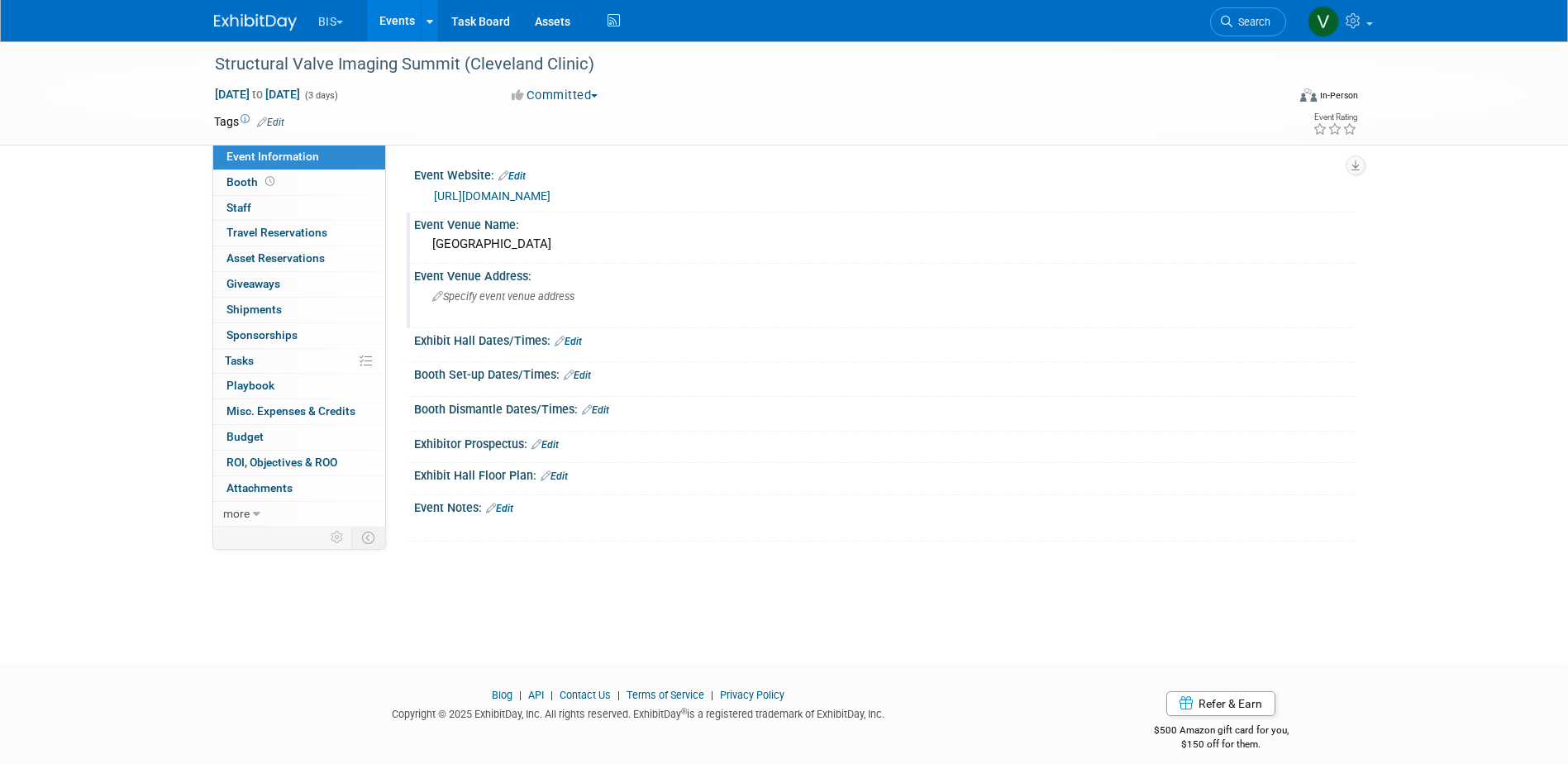
click at [506, 292] on span "Specify event venue address" at bounding box center [504, 296] width 142 height 13
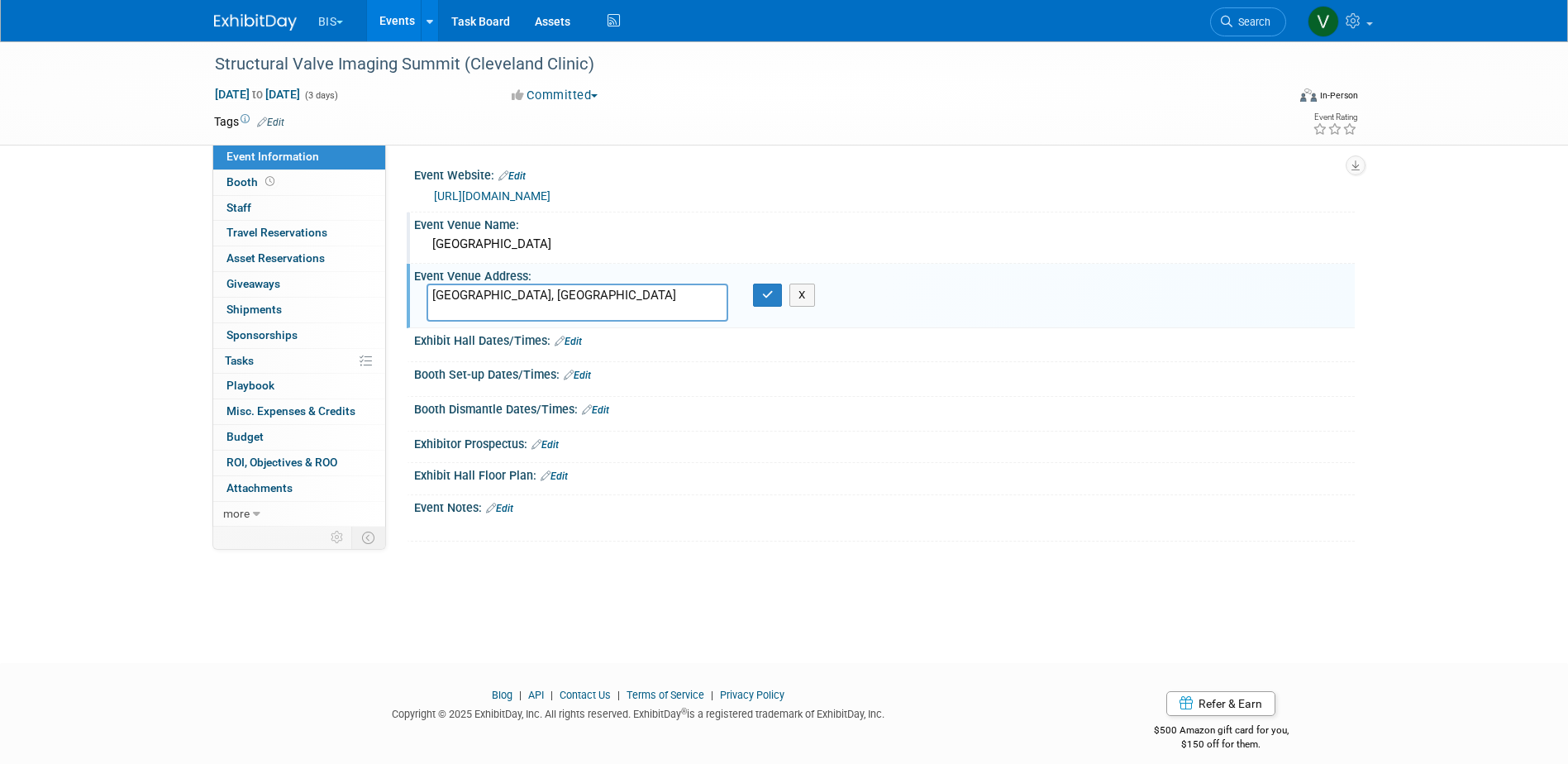
click at [546, 244] on div "Loews Miami Beach Hotel" at bounding box center [884, 244] width 916 height 25
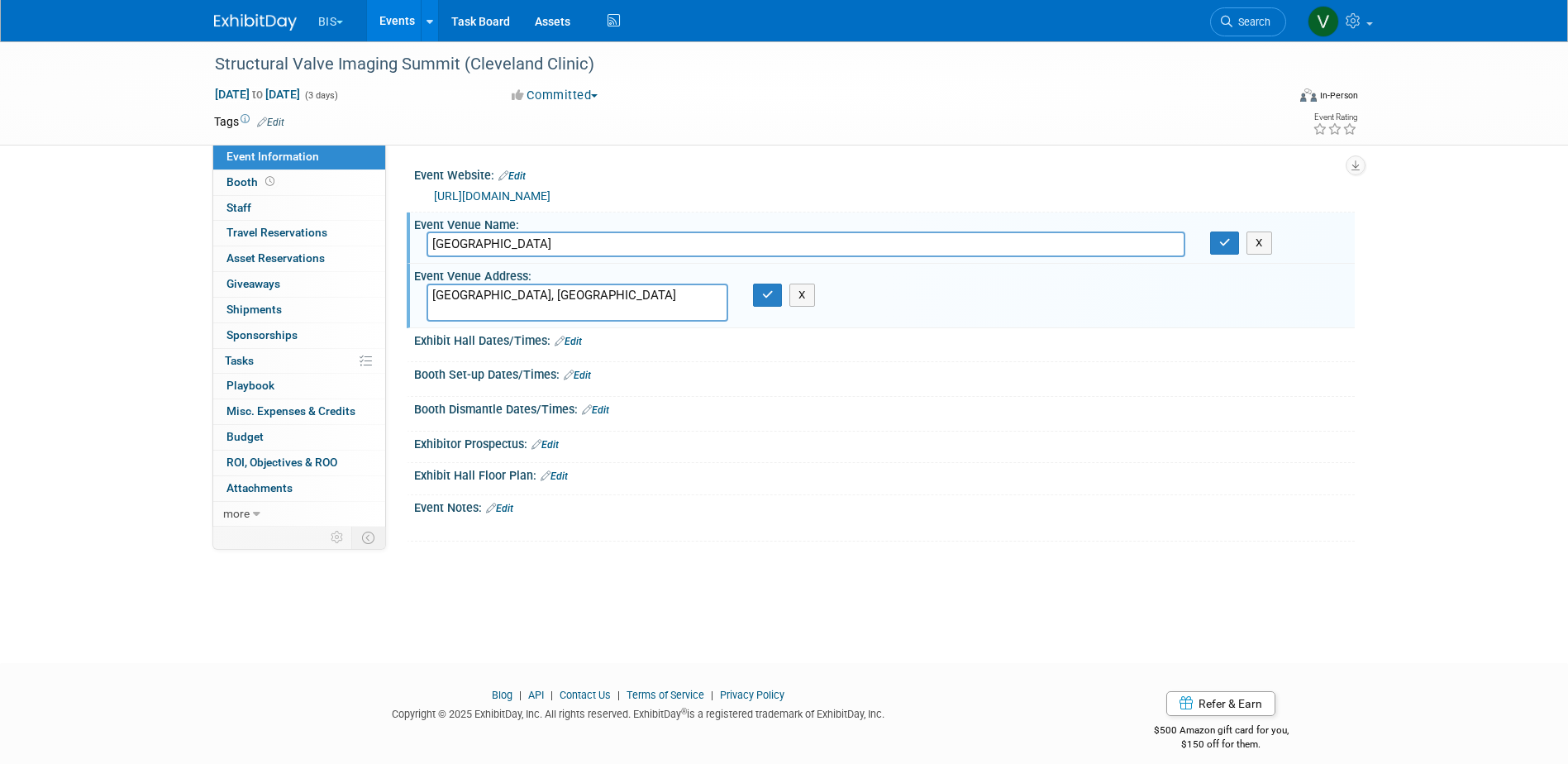
click at [546, 244] on input "Loews Miami Beach Hotel" at bounding box center [806, 244] width 759 height 25
click at [547, 244] on input "Loews Miami Beach Hotel" at bounding box center [806, 244] width 759 height 25
drag, startPoint x: 562, startPoint y: 304, endPoint x: 400, endPoint y: 283, distance: 163.4
click at [400, 283] on div "Event Website: Edit https://www.clevelandclinicmeded.com/live/courses/echo/ htt…" at bounding box center [870, 336] width 968 height 382
paste textarea "1601 Collins Ave, Miami Beach, FL 33139"
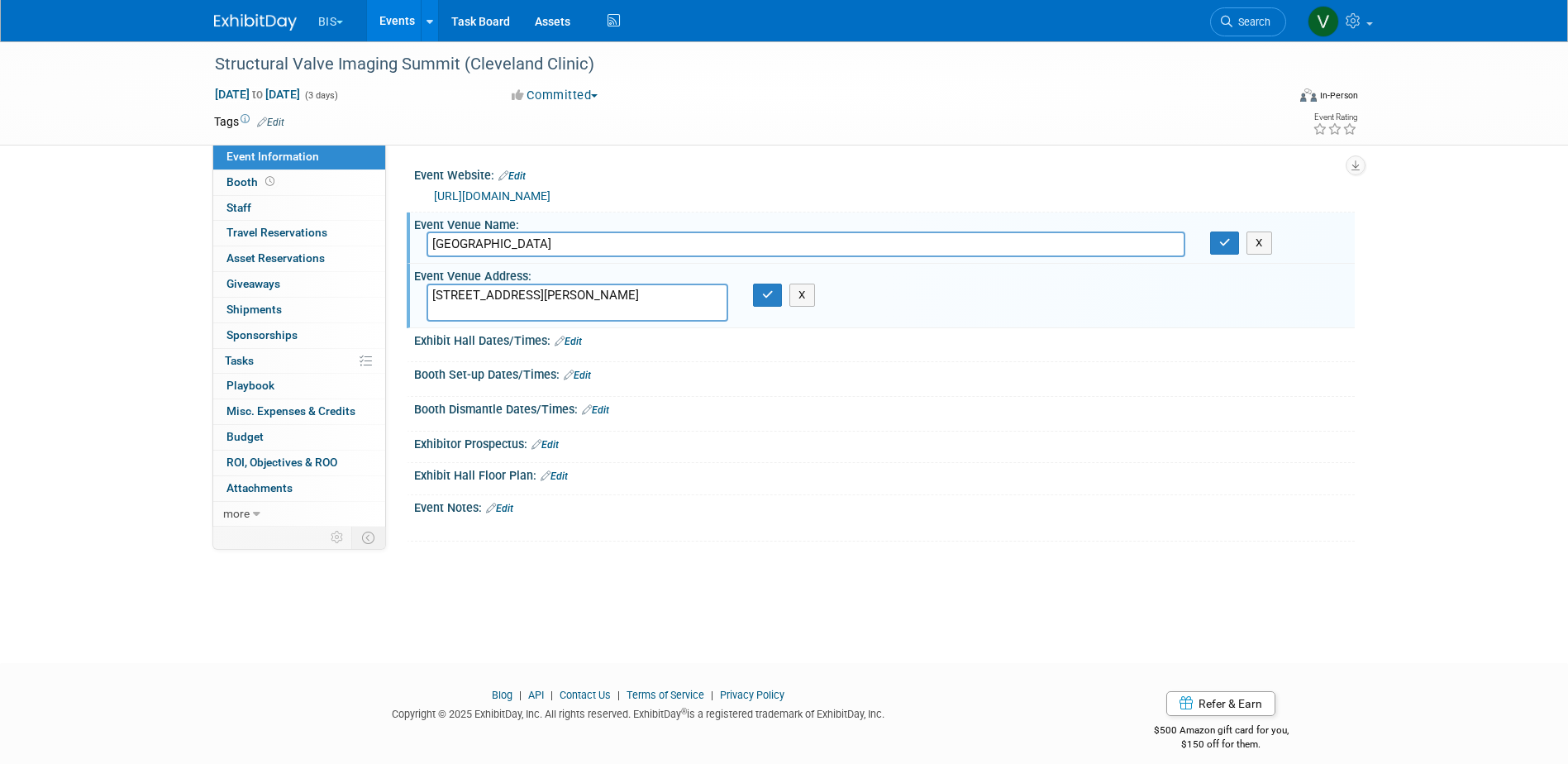
click at [528, 292] on textarea "1601 Collins Ave, Miami Beach, FL 33139" at bounding box center [578, 302] width 302 height 38
type textarea "1601 Collins Ave Miami Beach, FL 33139"
click at [763, 298] on icon "button" at bounding box center [768, 294] width 12 height 11
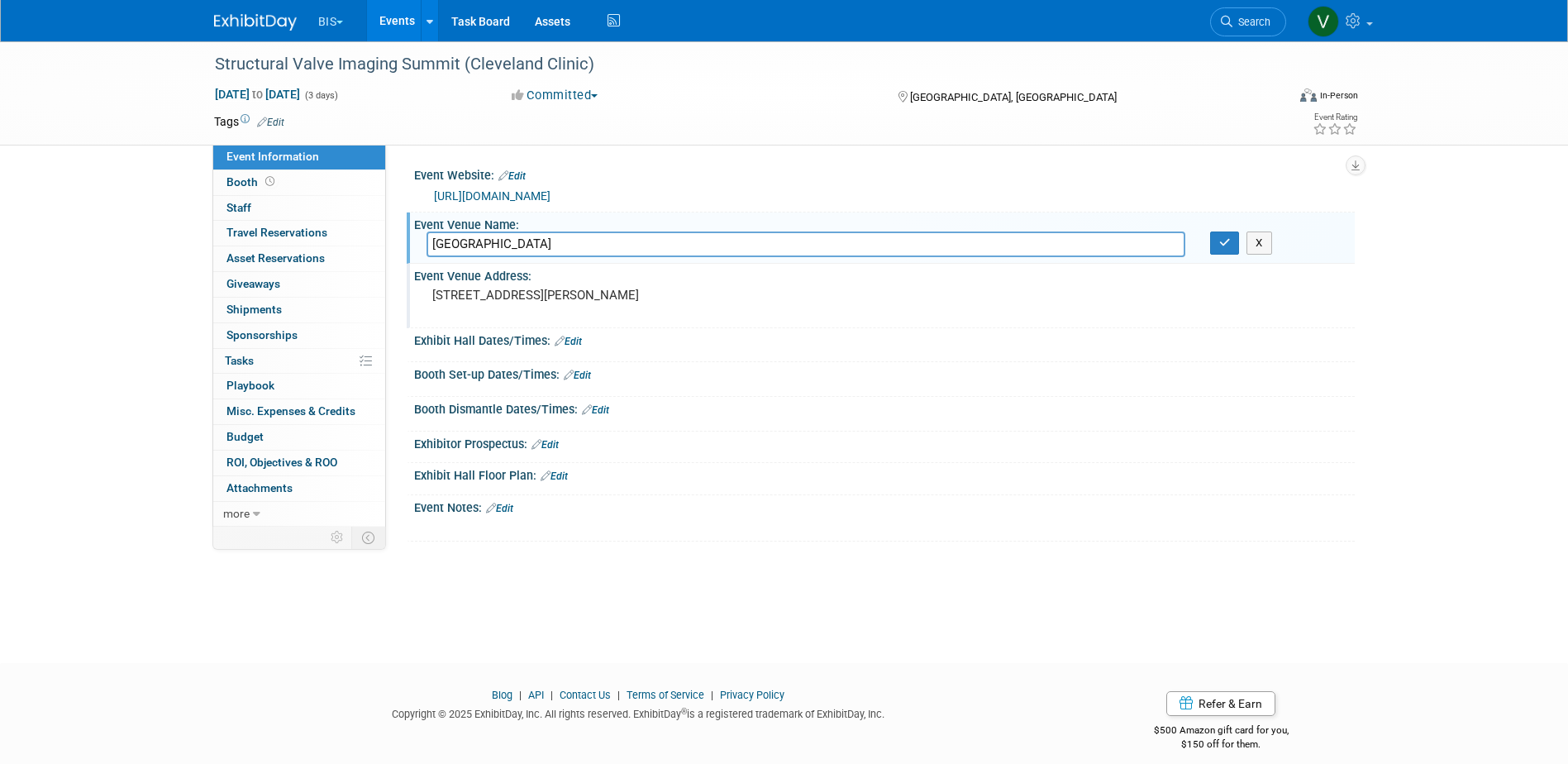
click at [404, 20] on link "Events" at bounding box center [397, 20] width 60 height 42
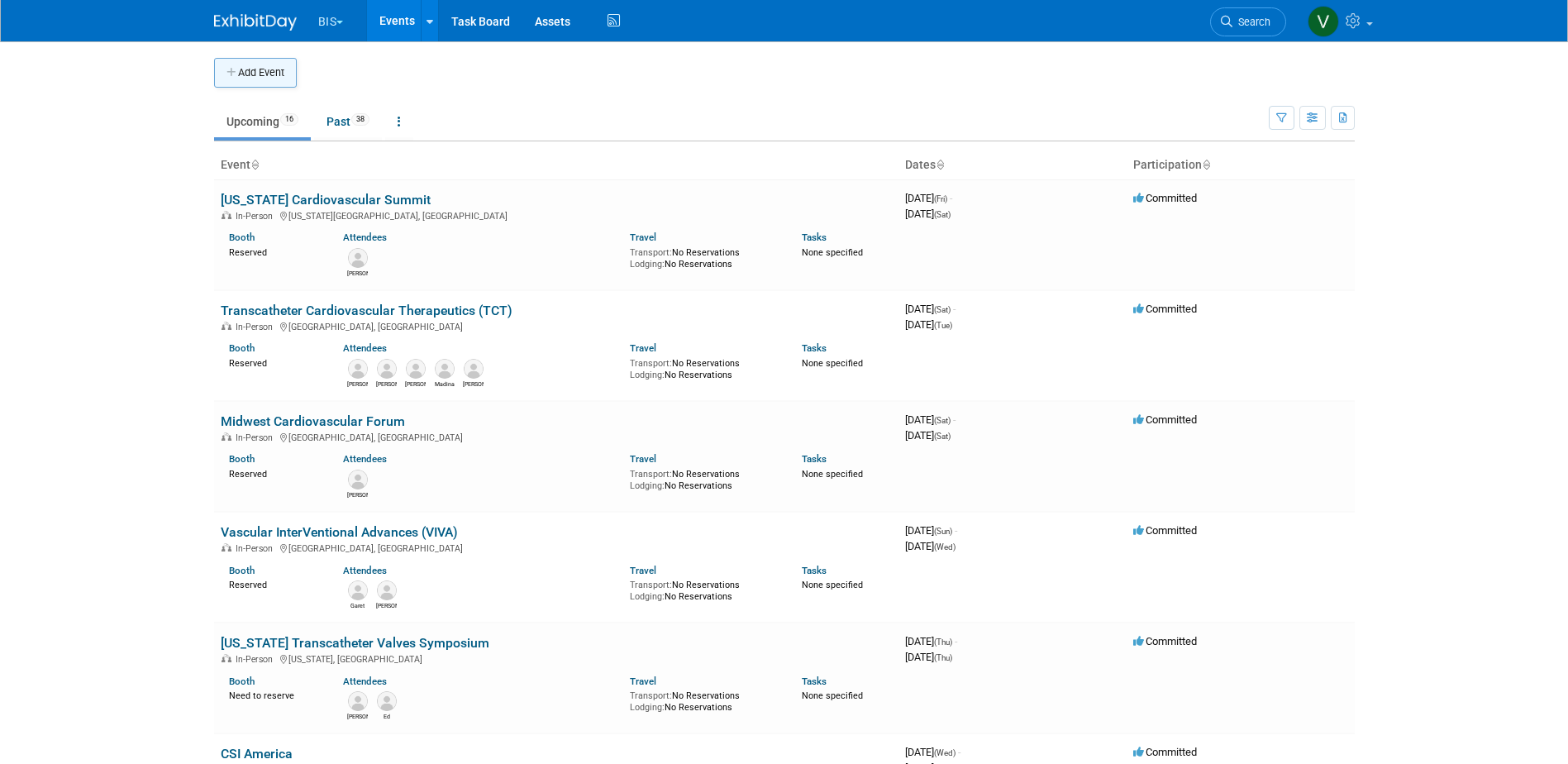
click at [272, 80] on button "Add Event" at bounding box center [254, 72] width 82 height 30
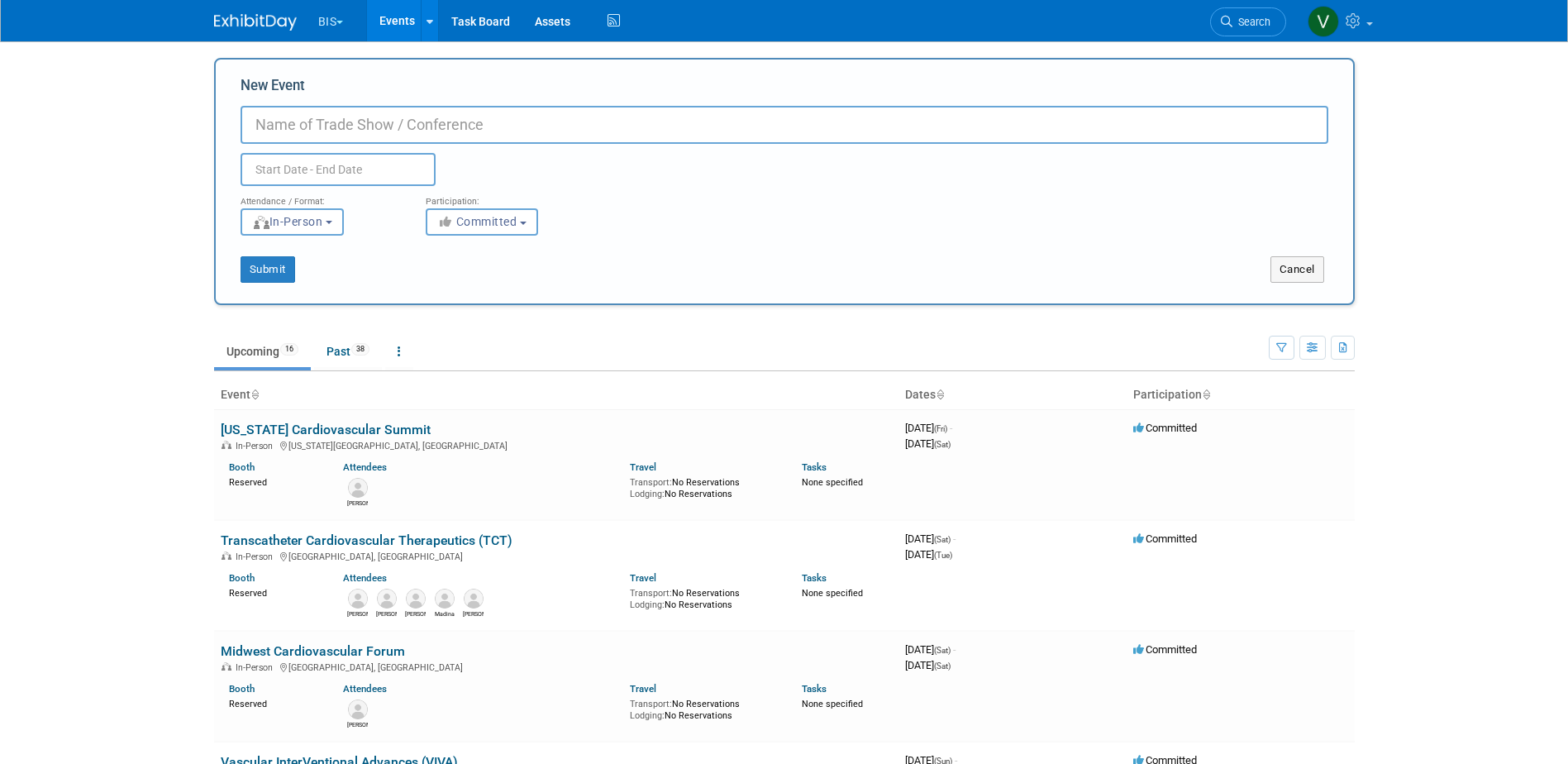
click at [336, 127] on input "New Event" at bounding box center [784, 125] width 1088 height 38
paste input "International Symposium on [MEDICAL_DATA]"
type input "International Symposium on [MEDICAL_DATA]"
click at [295, 163] on input "text" at bounding box center [338, 169] width 195 height 33
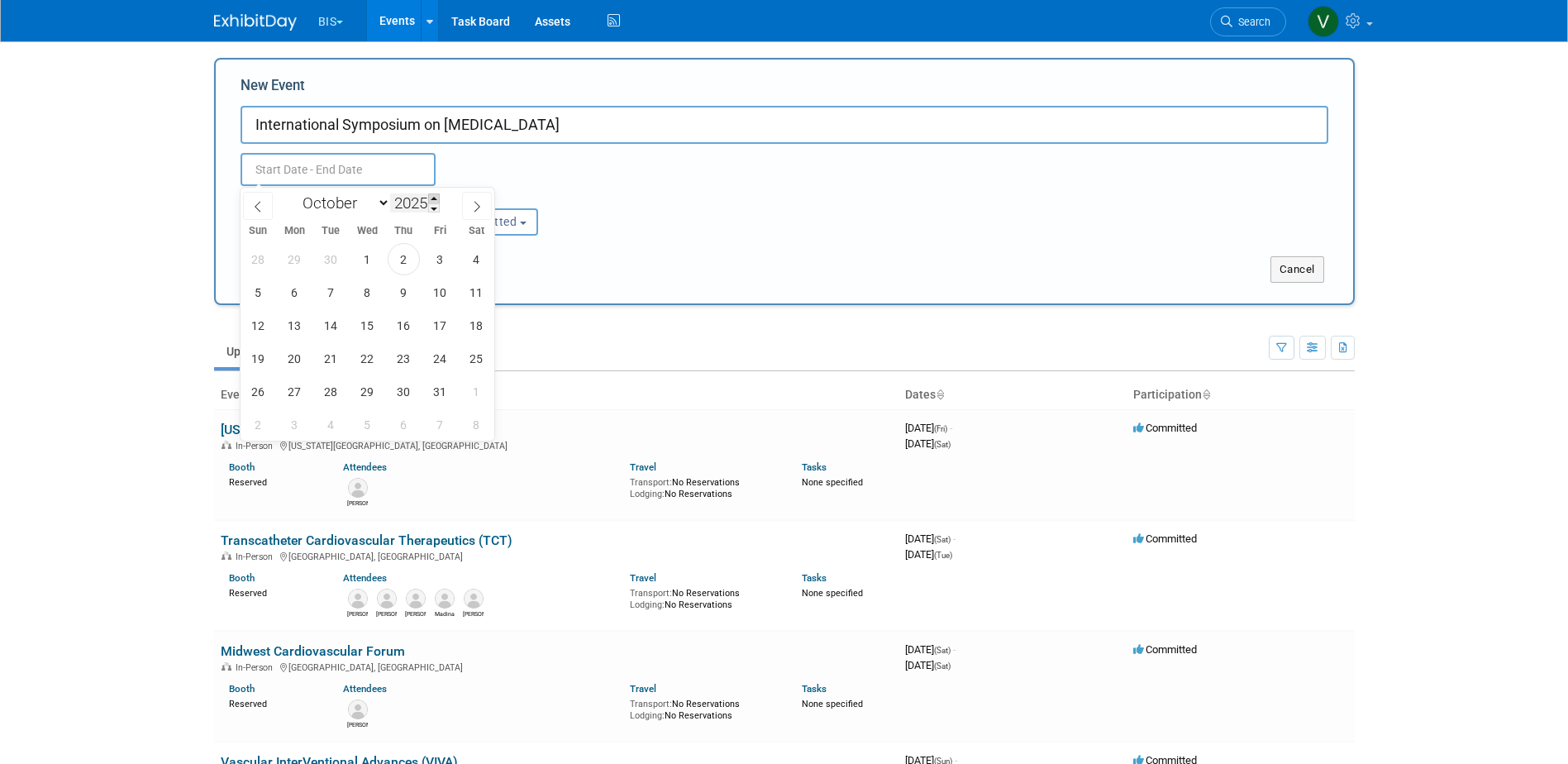
click at [432, 198] on span at bounding box center [434, 198] width 12 height 10
type input "2026"
click at [375, 202] on select "January February March April May June July August September October November De…" at bounding box center [343, 203] width 95 height 20
select select "2"
click at [295, 192] on select "January February March April May June July August September October November De…" at bounding box center [343, 203] width 95 height 20
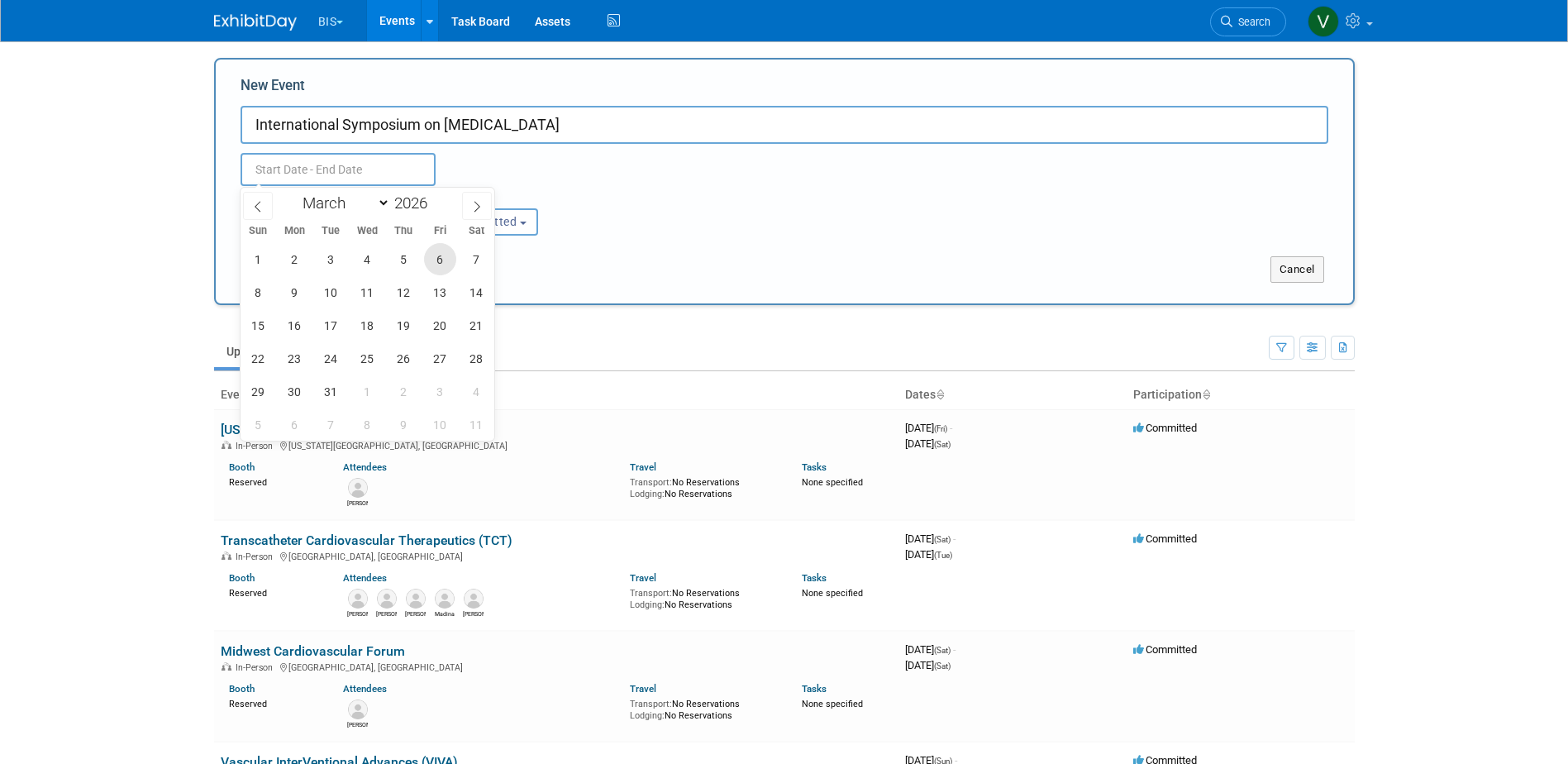
click at [435, 255] on span "6" at bounding box center [440, 259] width 32 height 32
click at [474, 261] on span "7" at bounding box center [477, 259] width 32 height 32
type input "[DATE] to [DATE]"
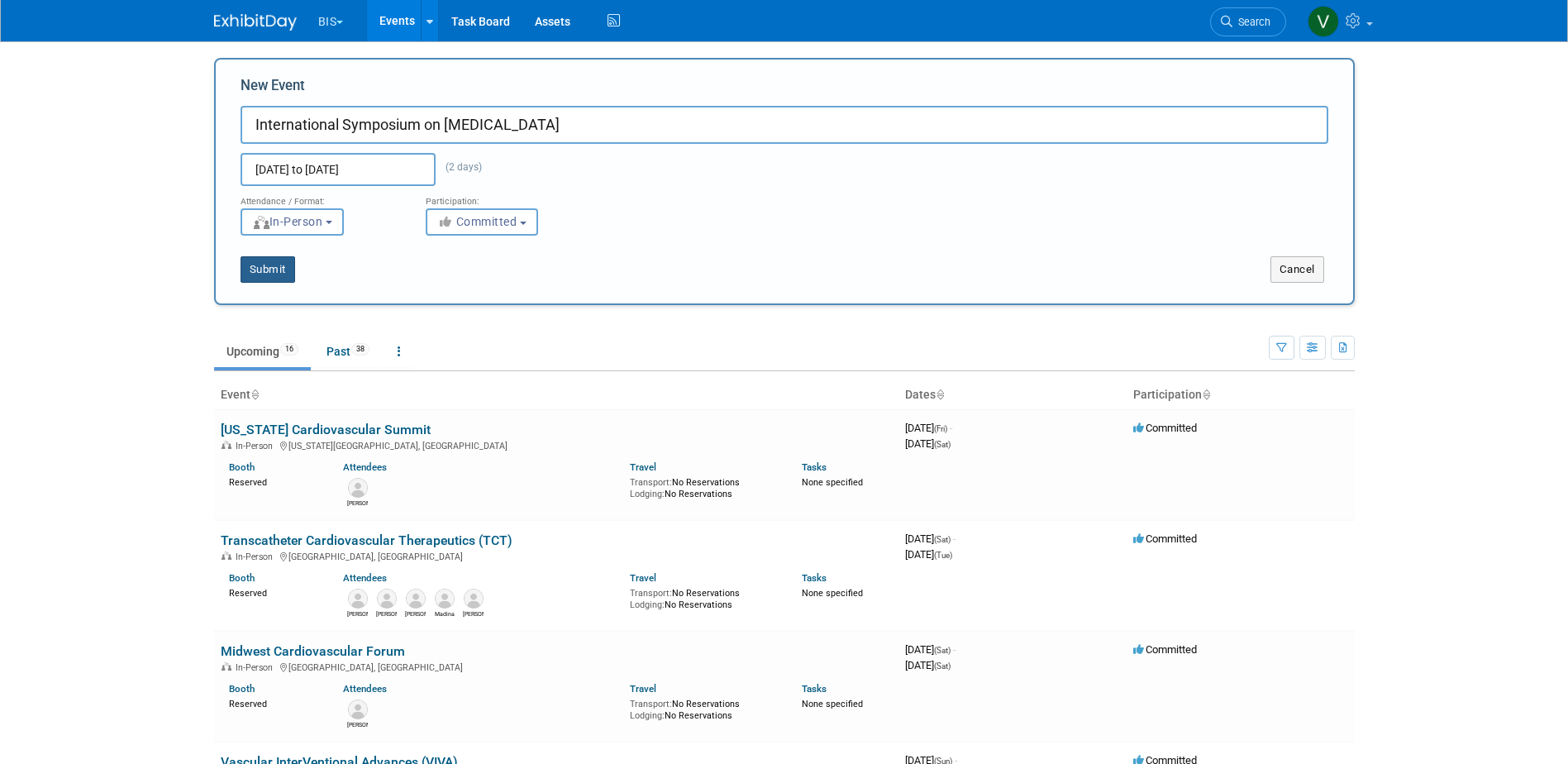
click at [281, 275] on button "Submit" at bounding box center [268, 269] width 54 height 26
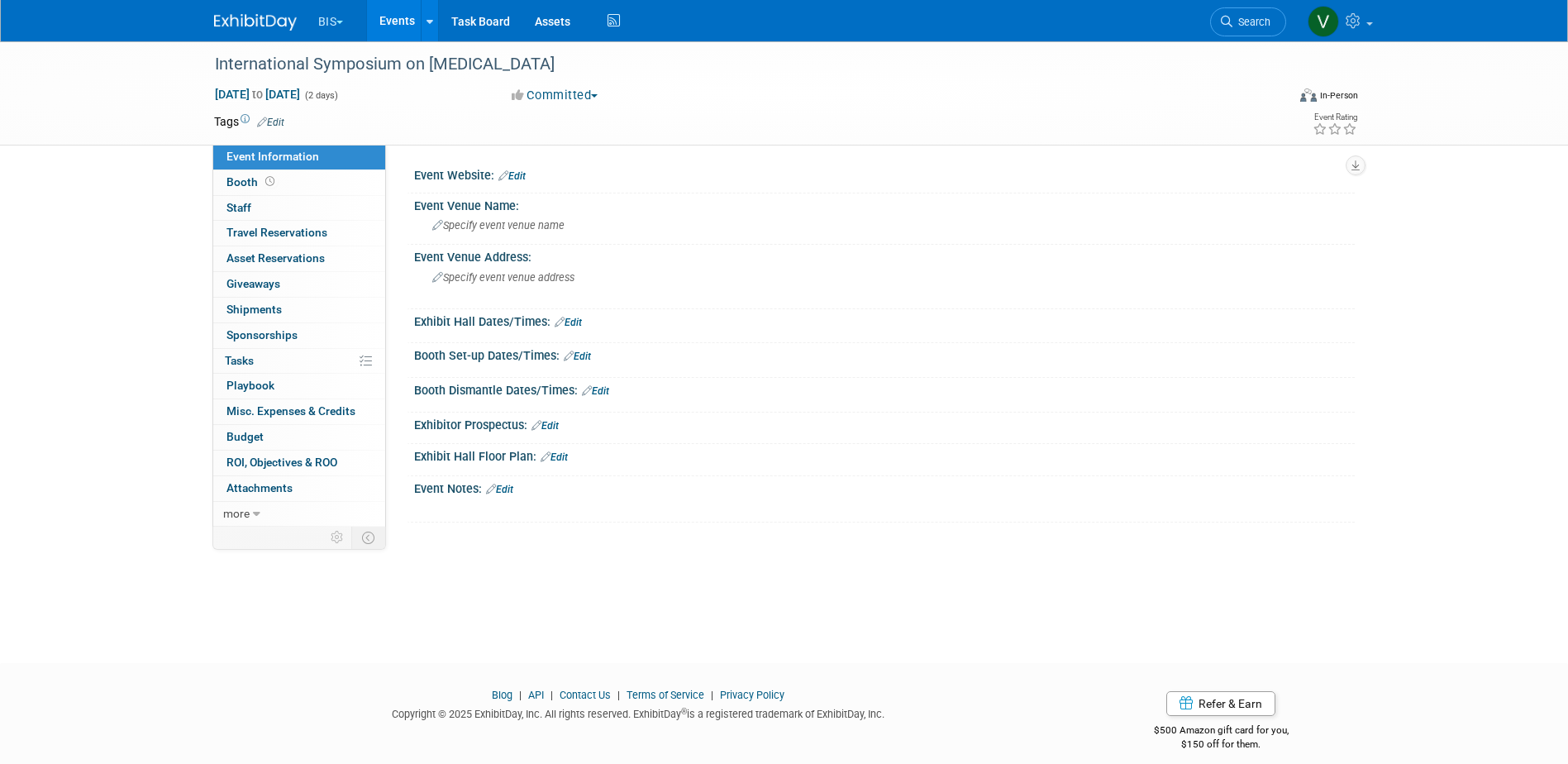
click at [512, 176] on link "Edit" at bounding box center [512, 176] width 27 height 12
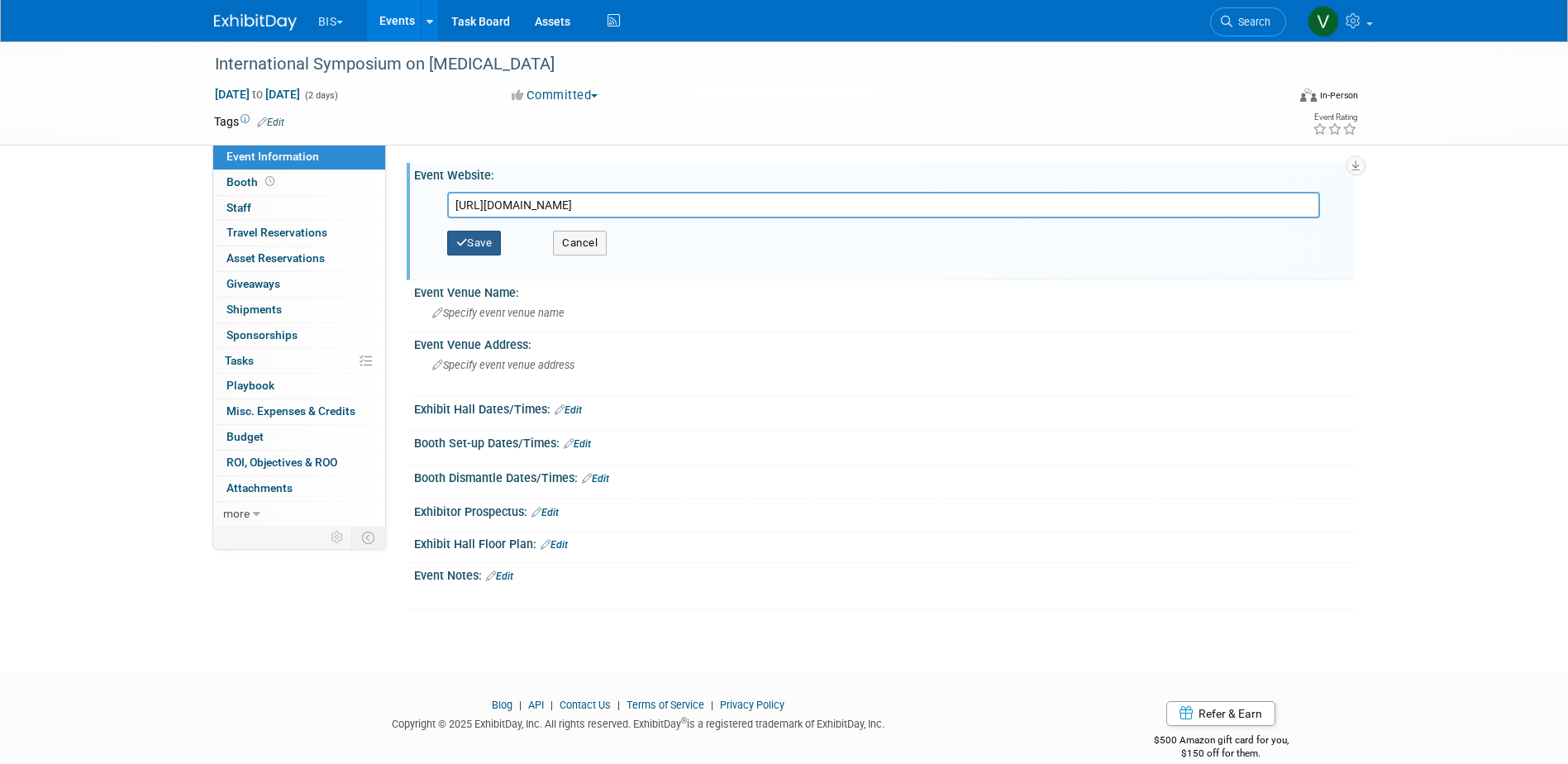
type input "[URL][DOMAIN_NAME]"
click at [493, 243] on button "Save" at bounding box center [474, 243] width 54 height 25
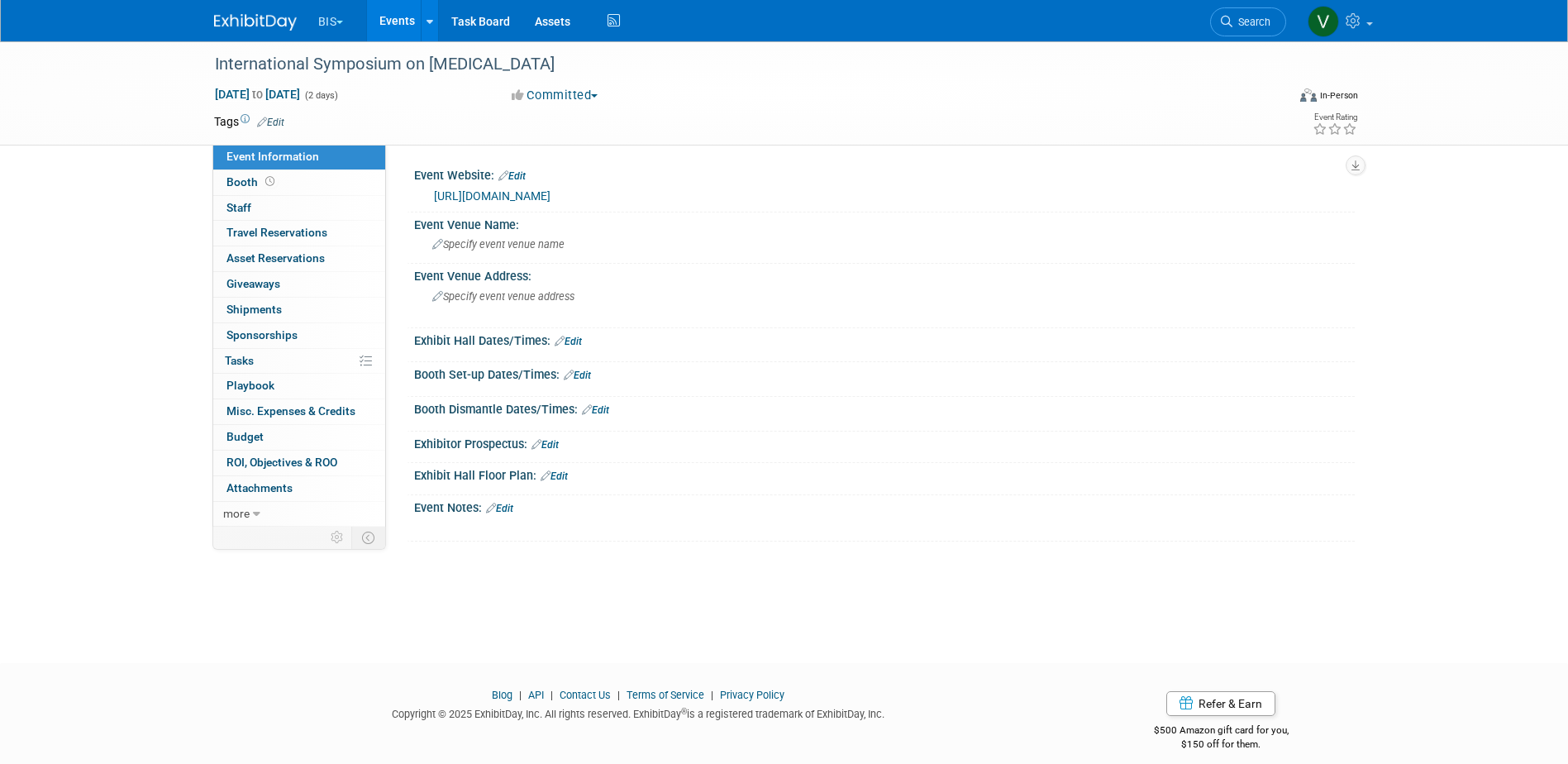
click at [412, 23] on link "Events" at bounding box center [397, 20] width 60 height 42
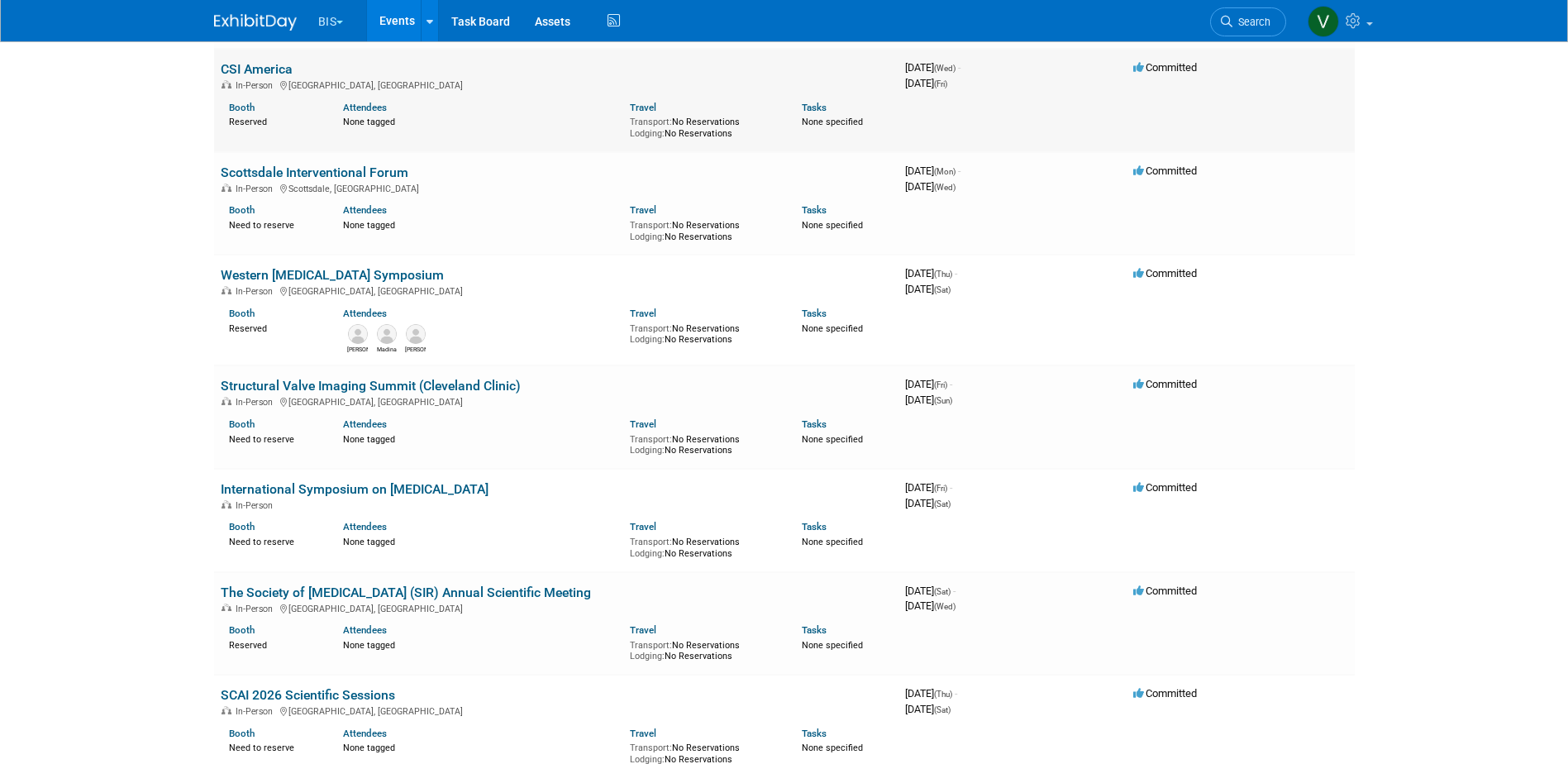
scroll to position [744, 0]
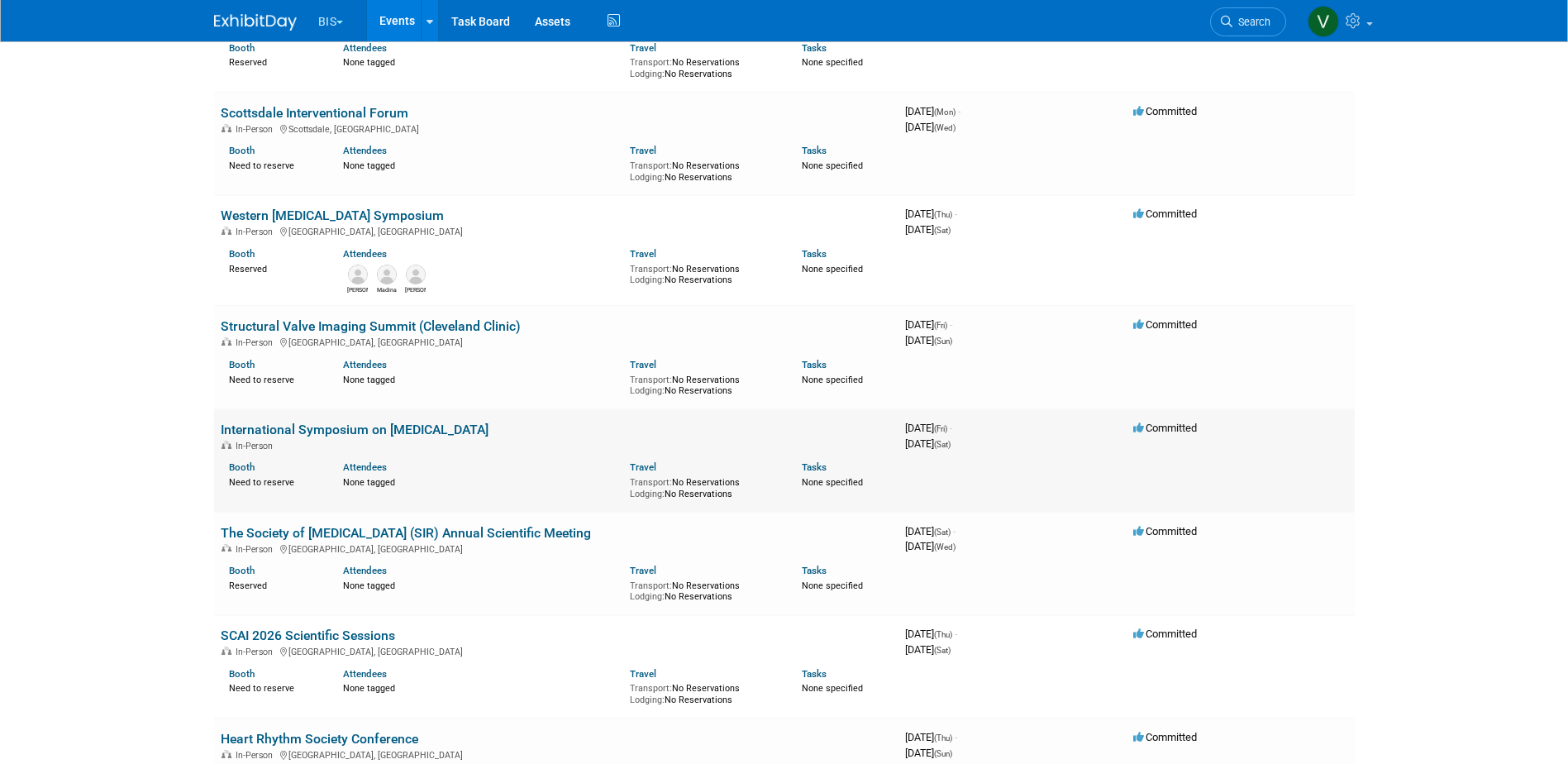
click at [427, 423] on link "International Symposium on [MEDICAL_DATA]" at bounding box center [354, 429] width 268 height 16
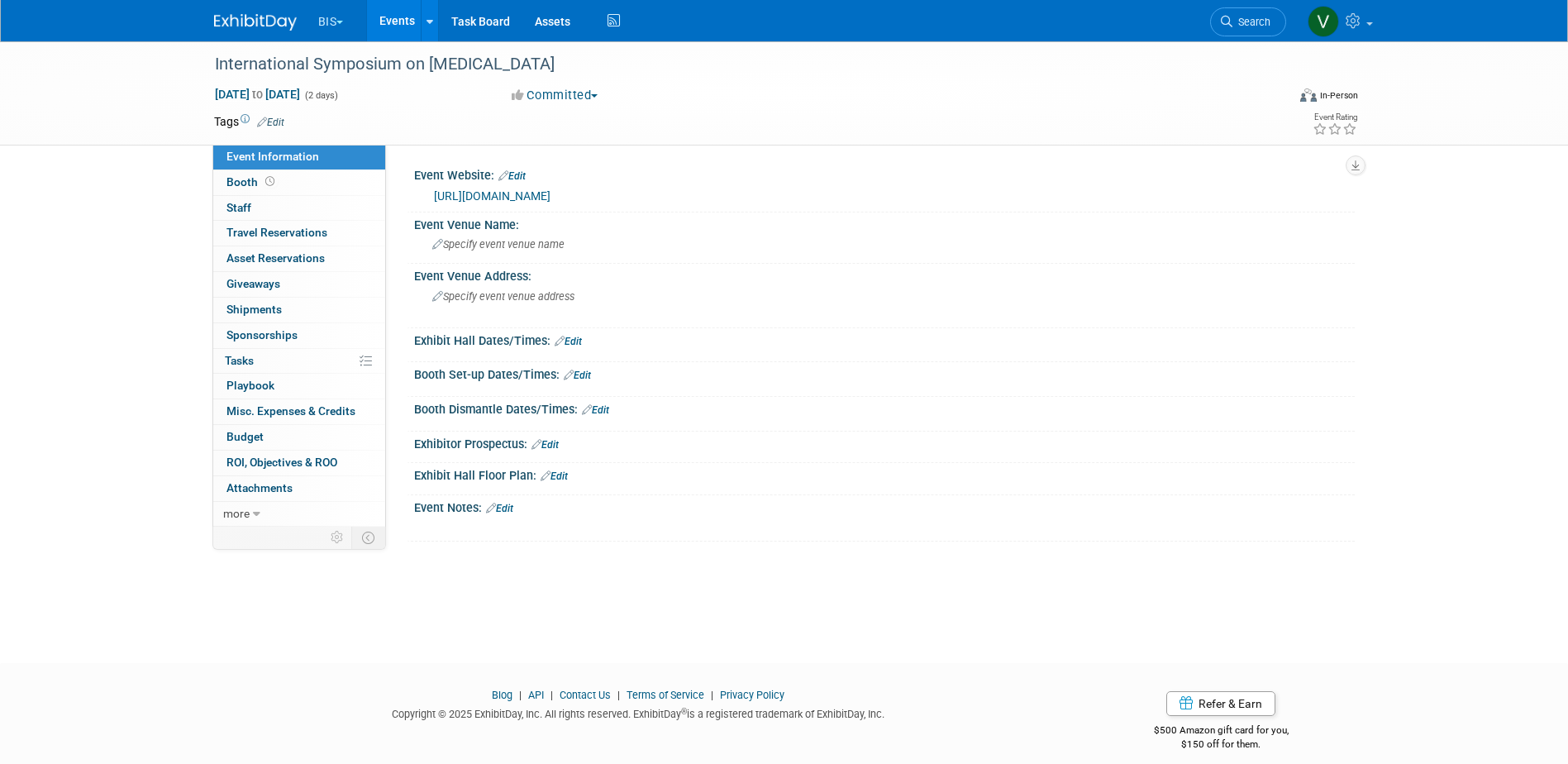
click at [1355, 90] on div "In-Person" at bounding box center [1338, 95] width 39 height 13
click at [1320, 185] on label "Hybrid" at bounding box center [1297, 190] width 74 height 23
click at [1255, 185] on input "Hybrid" at bounding box center [1250, 189] width 11 height 11
click at [511, 289] on div "Specify event venue address" at bounding box center [610, 302] width 367 height 38
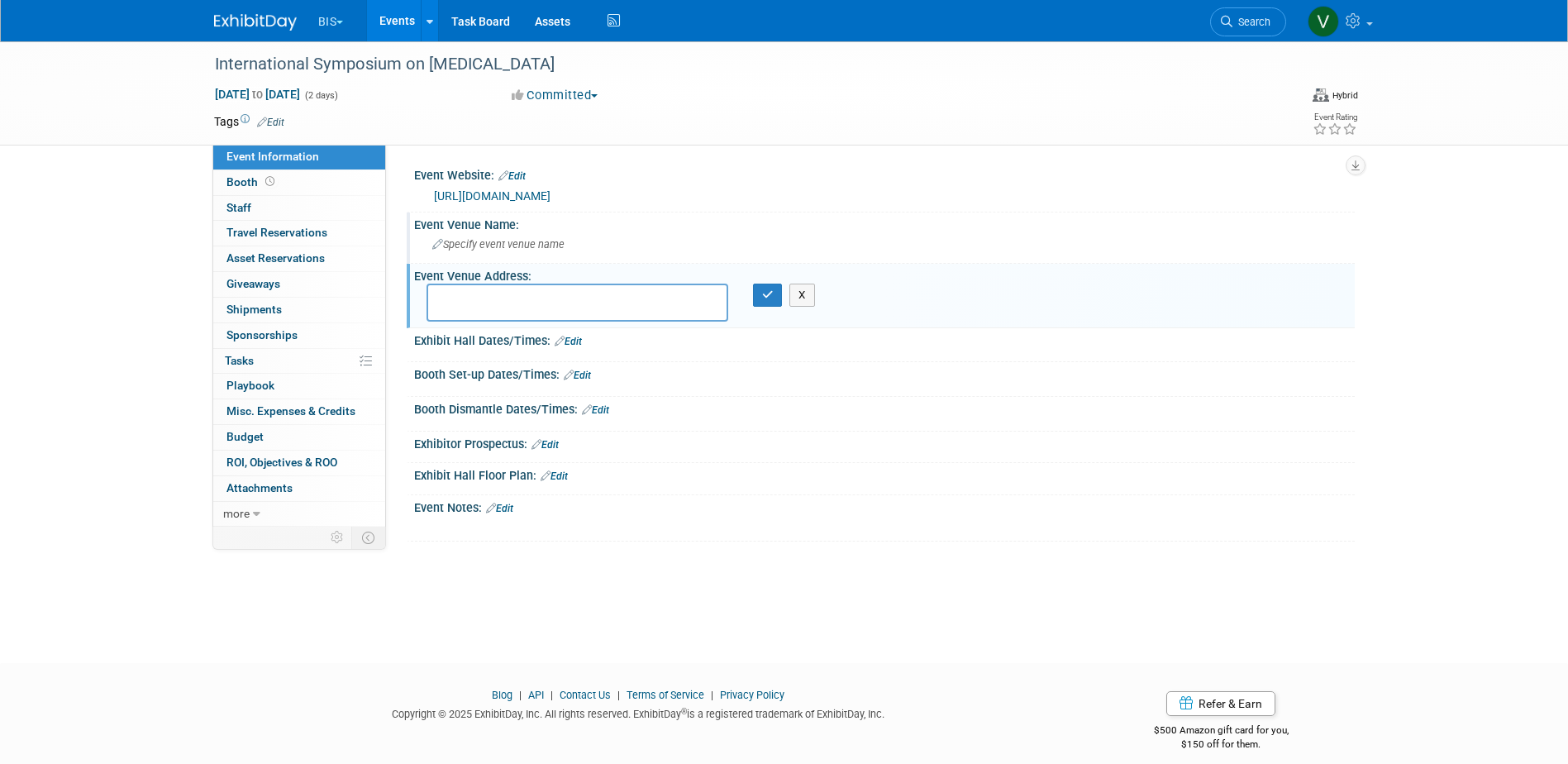
click at [525, 237] on div "Specify event venue name" at bounding box center [884, 244] width 916 height 25
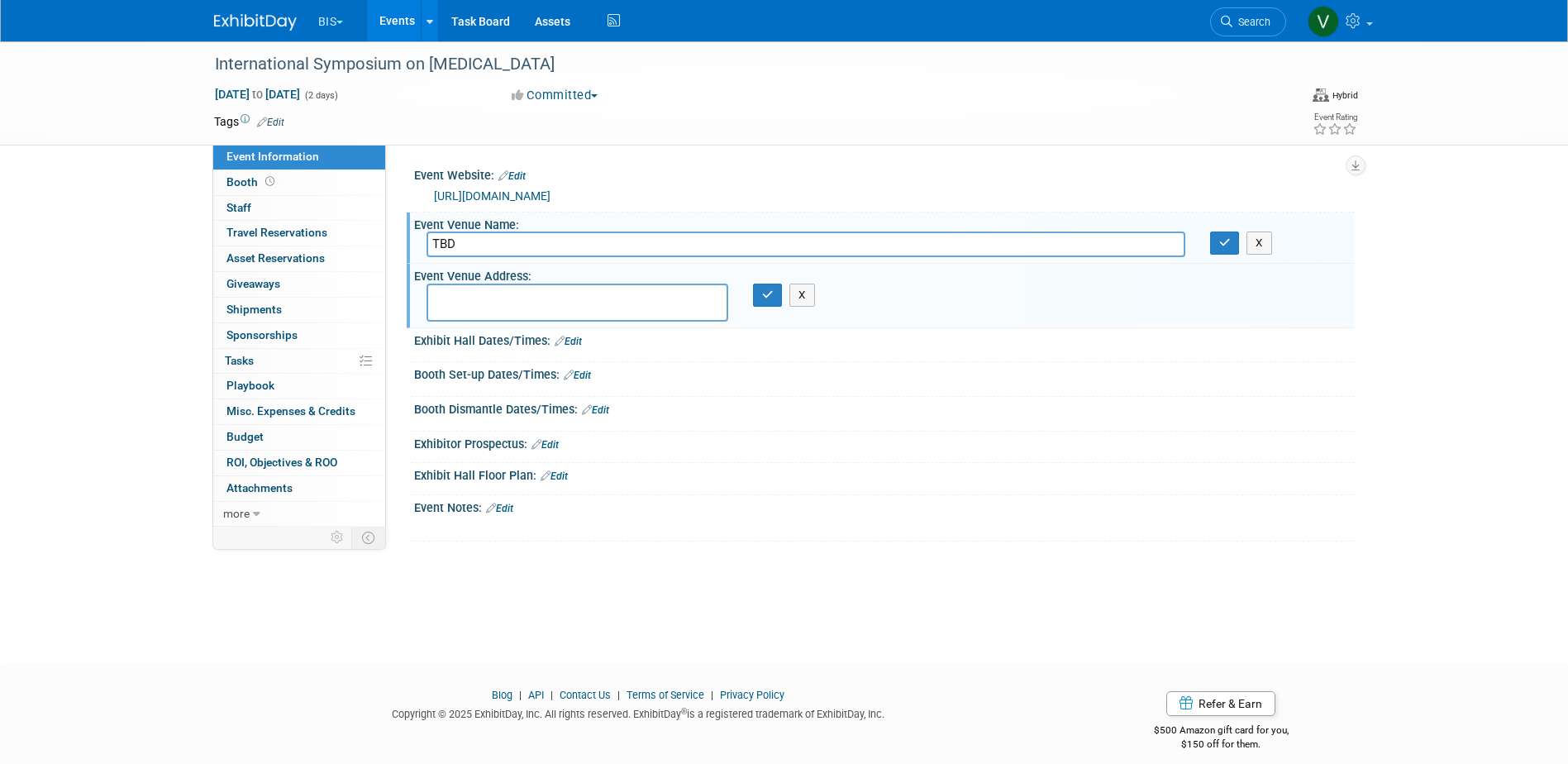
type input "TBD"
click at [505, 313] on textarea at bounding box center [578, 302] width 302 height 38
type textarea "[GEOGRAPHIC_DATA], [GEOGRAPHIC_DATA]"
click at [768, 289] on icon "button" at bounding box center [768, 294] width 12 height 11
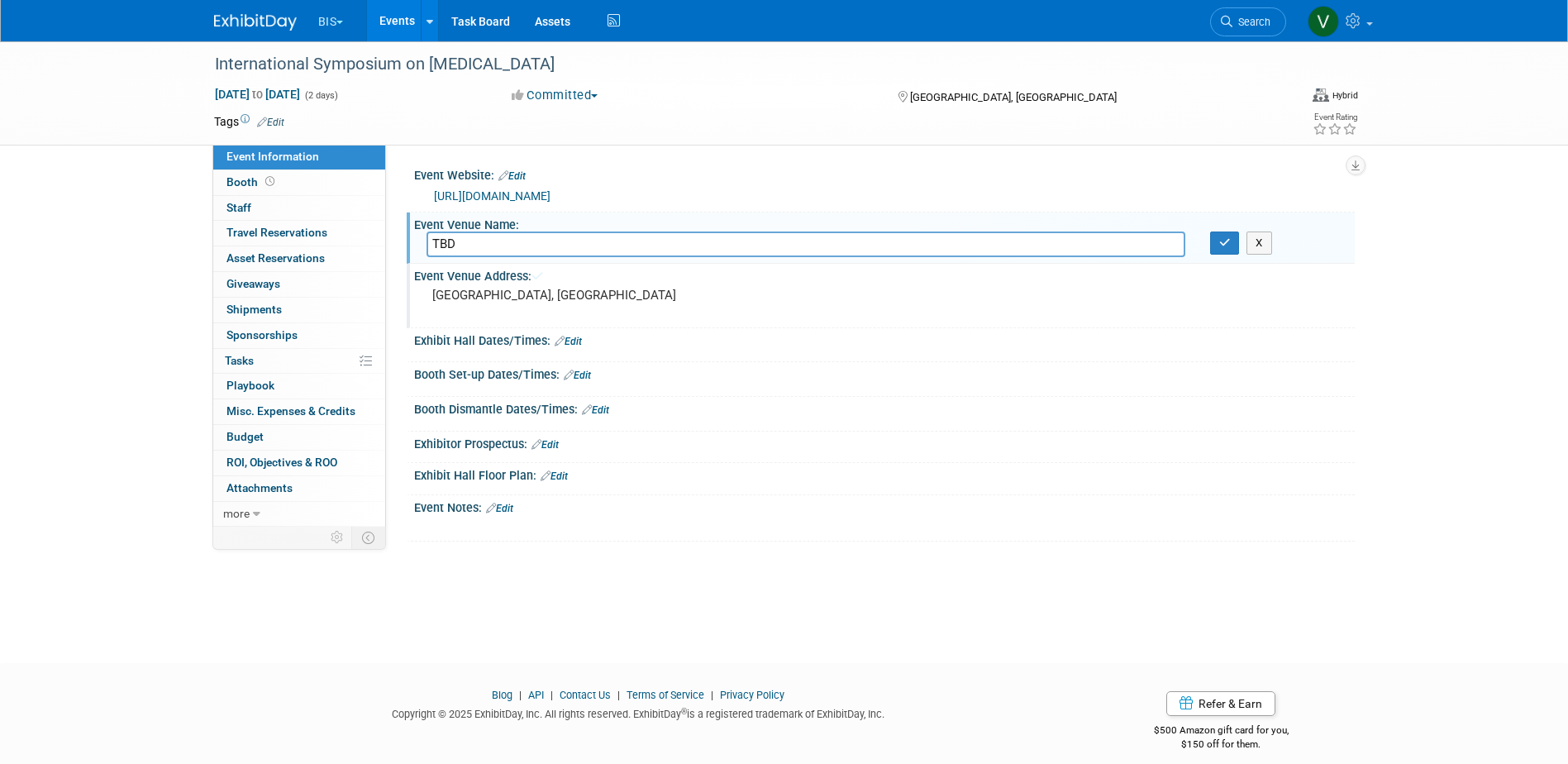
click at [408, 23] on link "Events" at bounding box center [397, 20] width 60 height 42
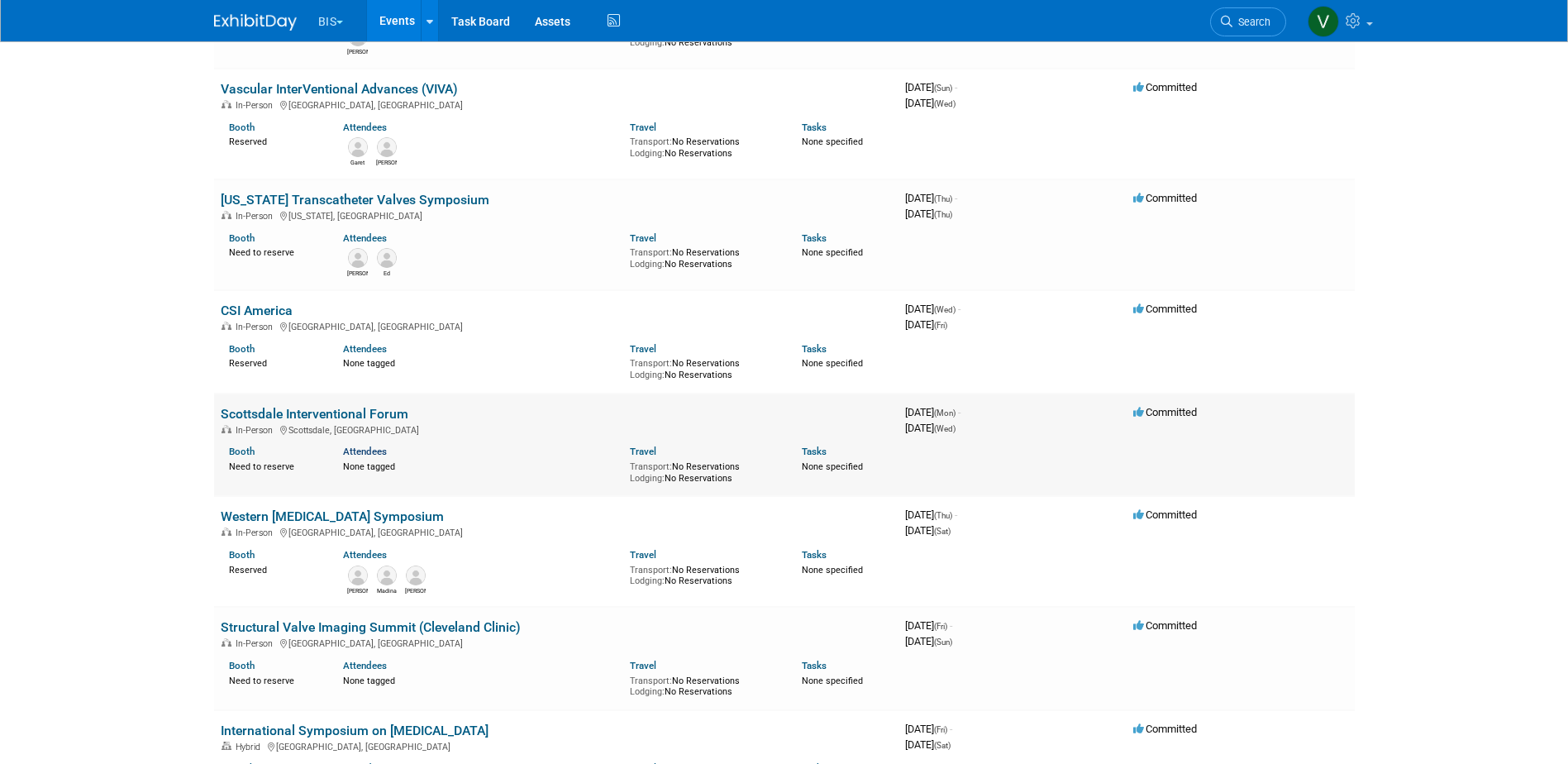
scroll to position [496, 0]
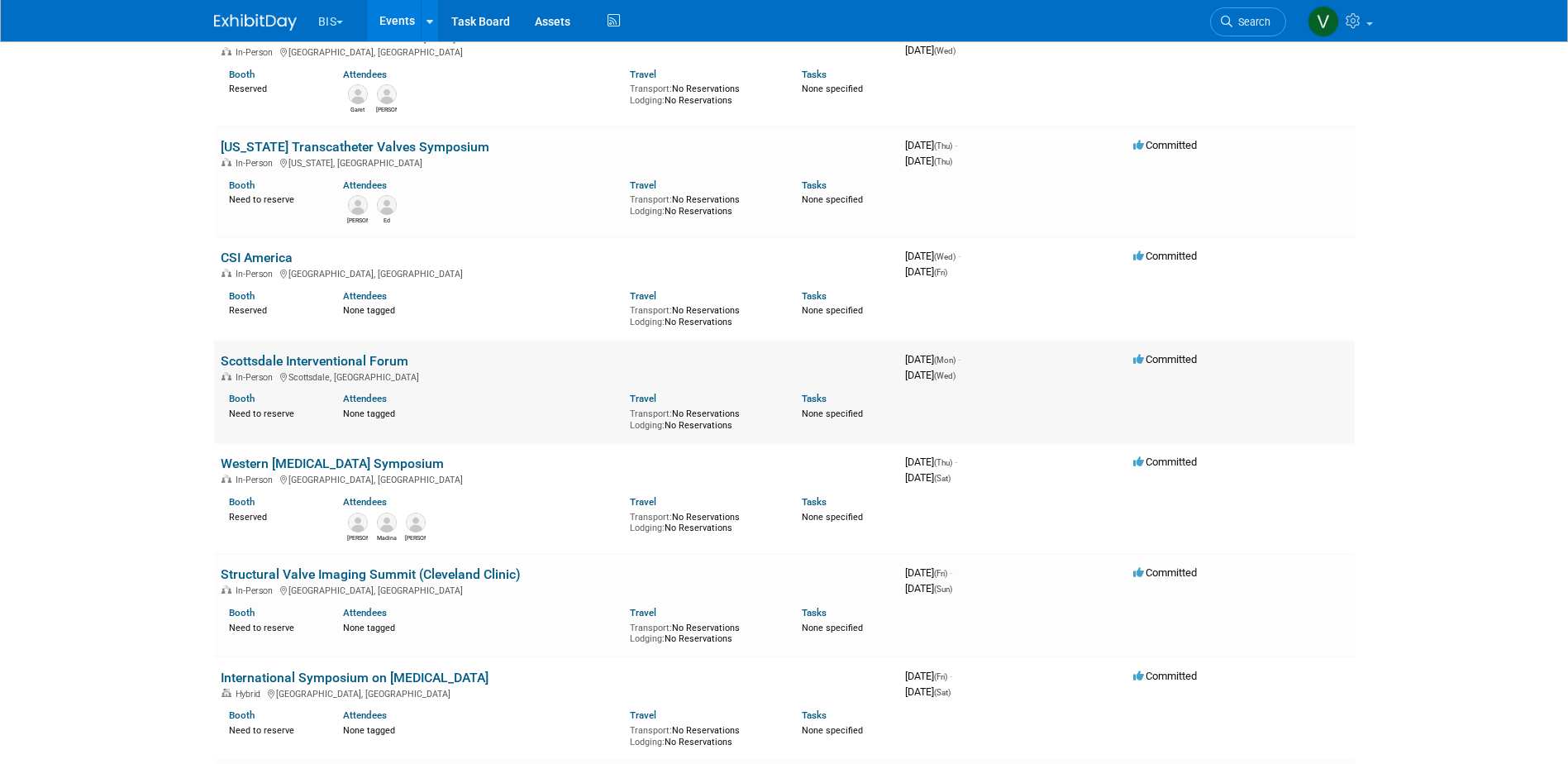
click at [364, 361] on link "Scottsdale Interventional Forum" at bounding box center [314, 360] width 187 height 16
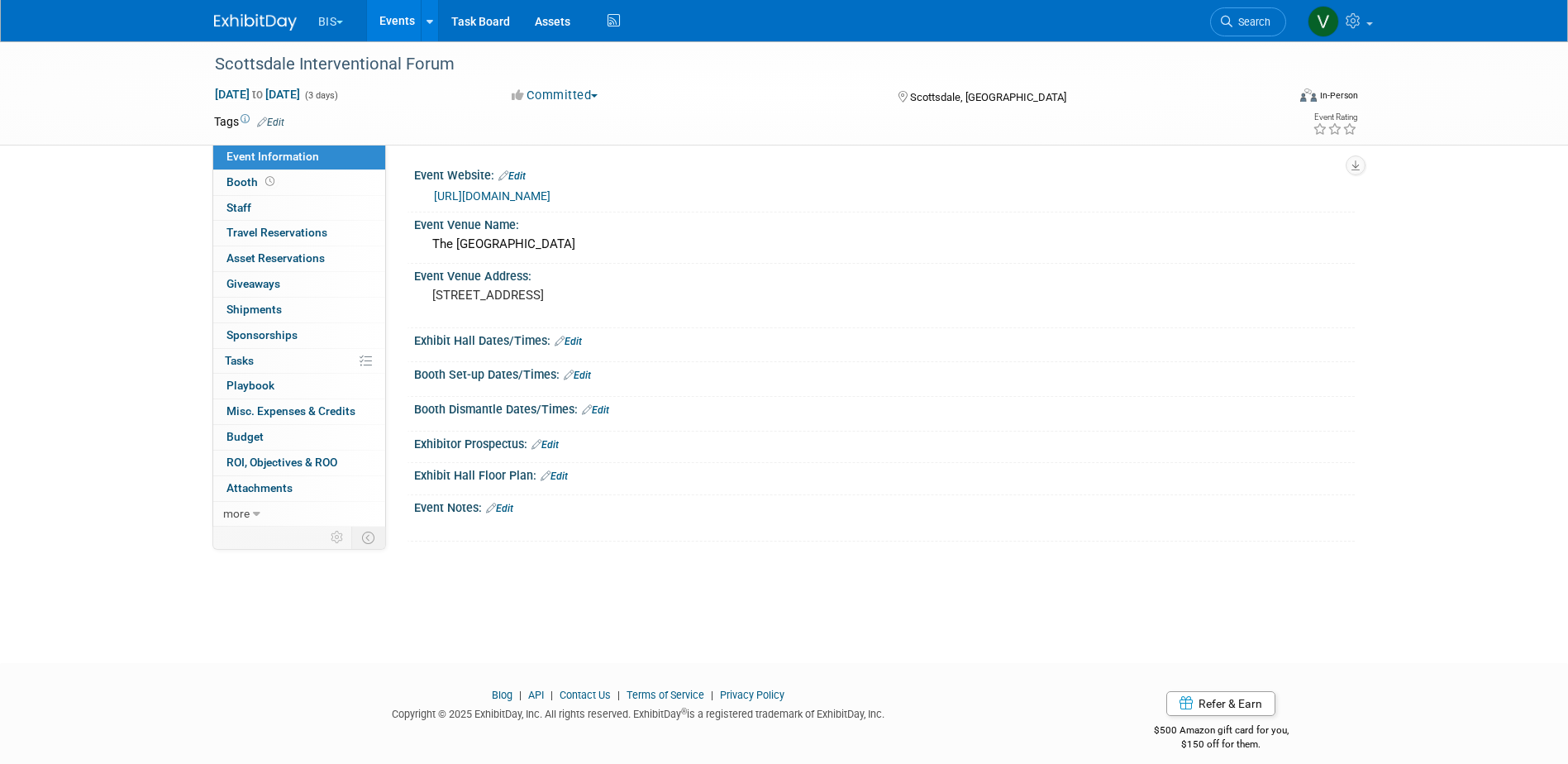
click at [407, 23] on link "Events" at bounding box center [397, 20] width 60 height 42
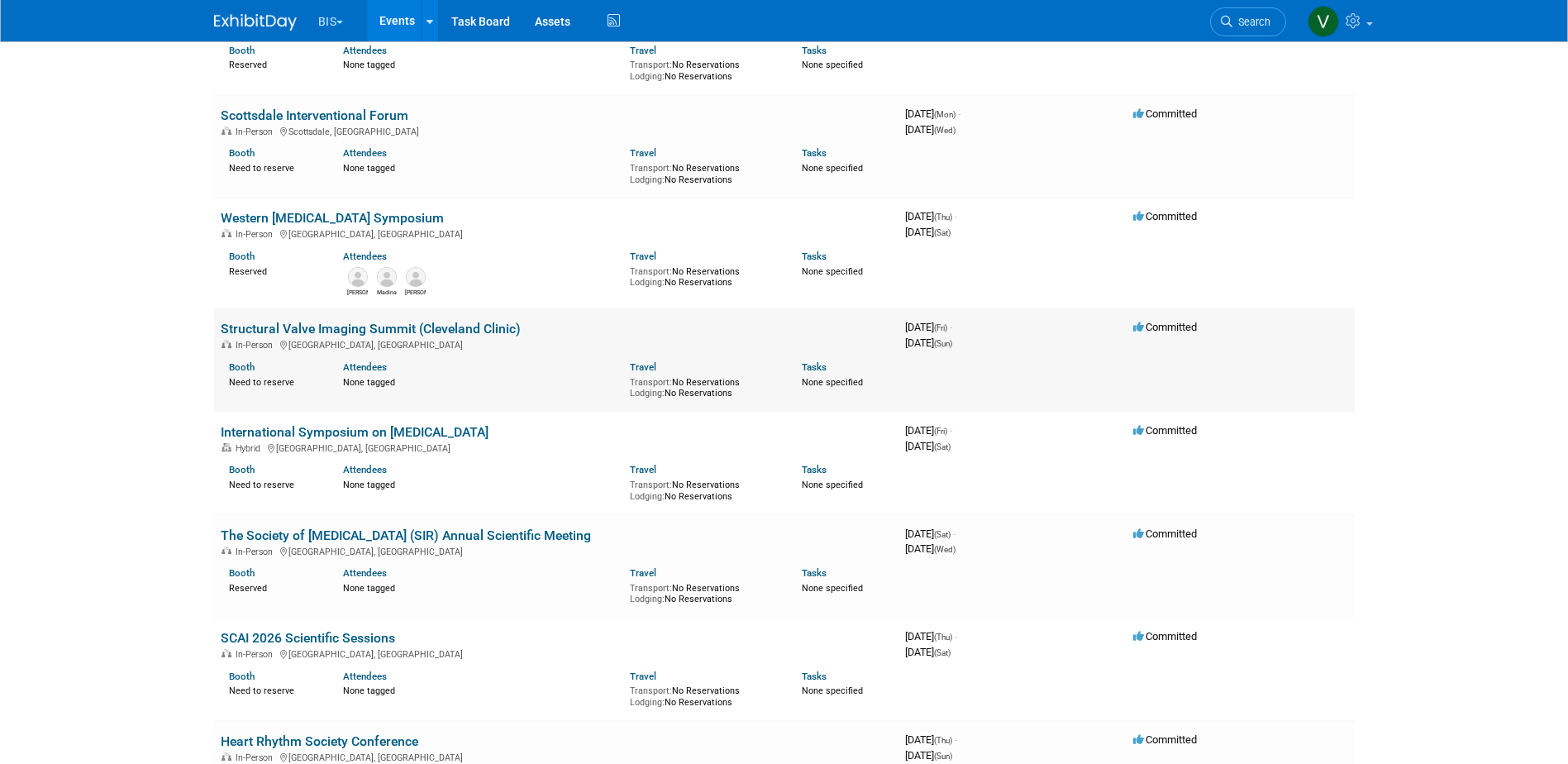
scroll to position [744, 0]
click at [494, 331] on link "Structural Valve Imaging Summit (Cleveland Clinic)" at bounding box center [371, 326] width 300 height 16
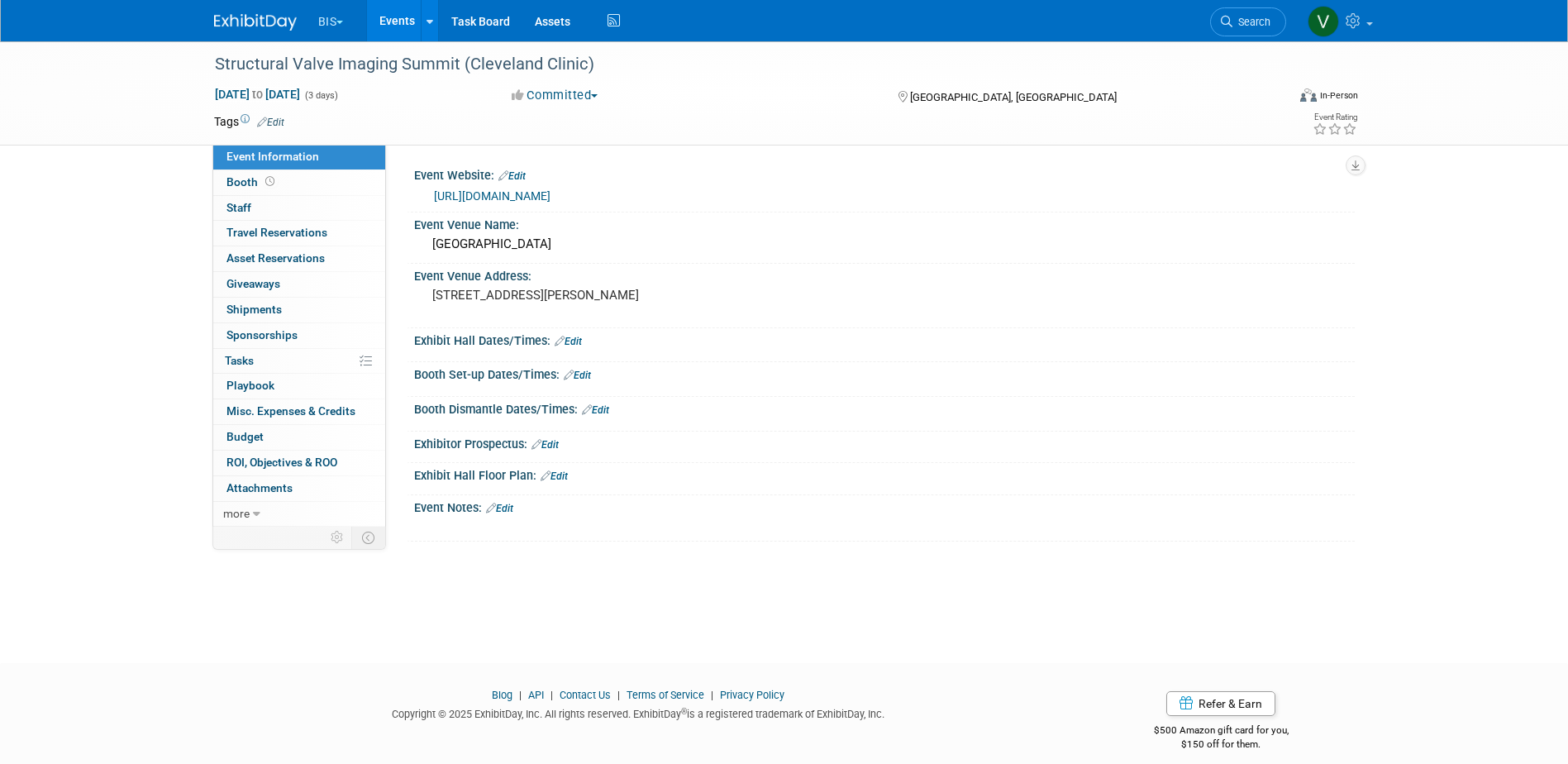
click at [604, 94] on button "Committed" at bounding box center [555, 95] width 98 height 17
click at [607, 146] on link "Considering" at bounding box center [572, 145] width 131 height 23
click at [400, 11] on link "Events" at bounding box center [397, 20] width 60 height 42
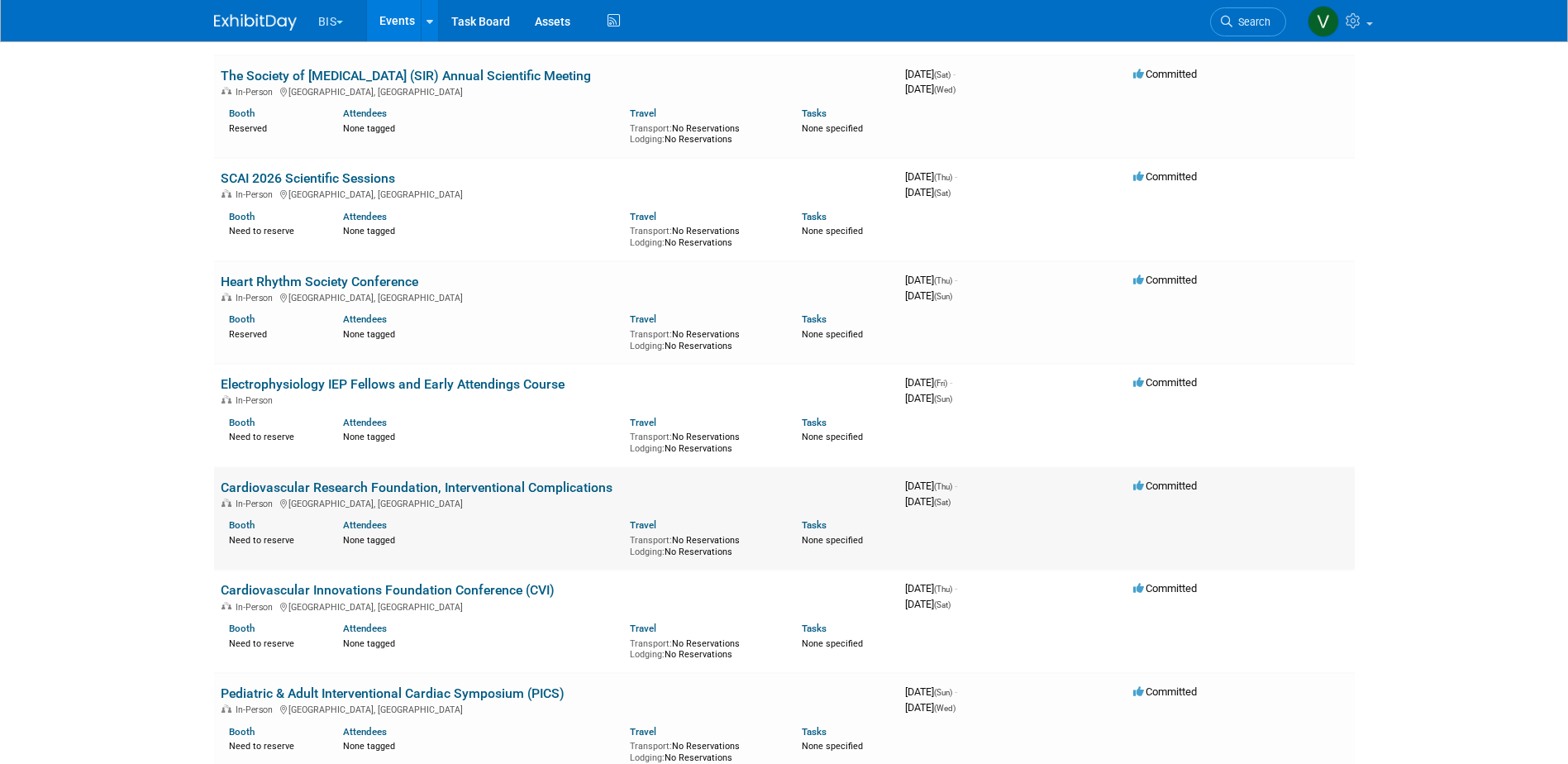
scroll to position [1240, 0]
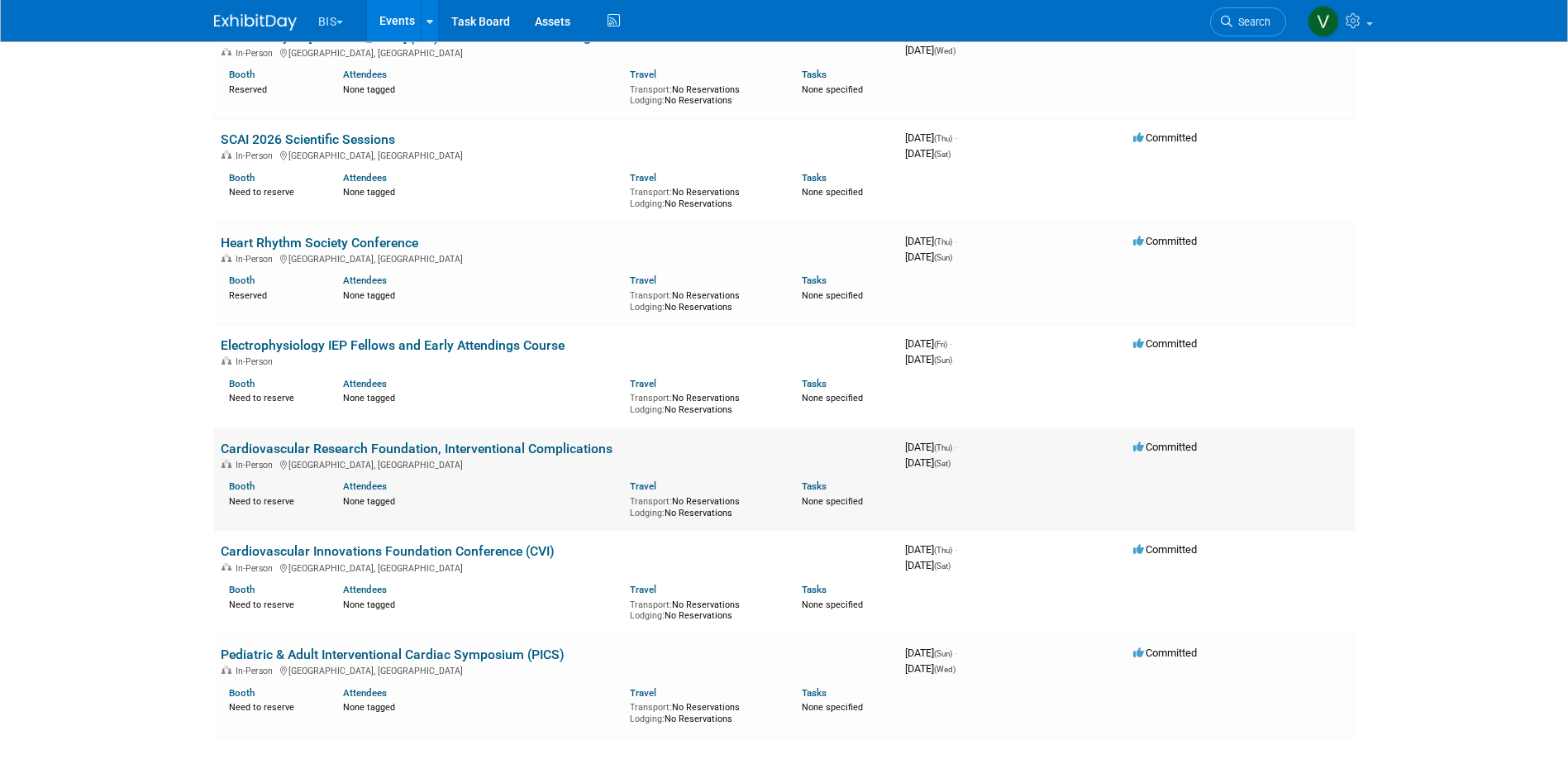
click at [564, 449] on link "Cardiovascular Research Foundation, Interventional Complications" at bounding box center [416, 448] width 392 height 16
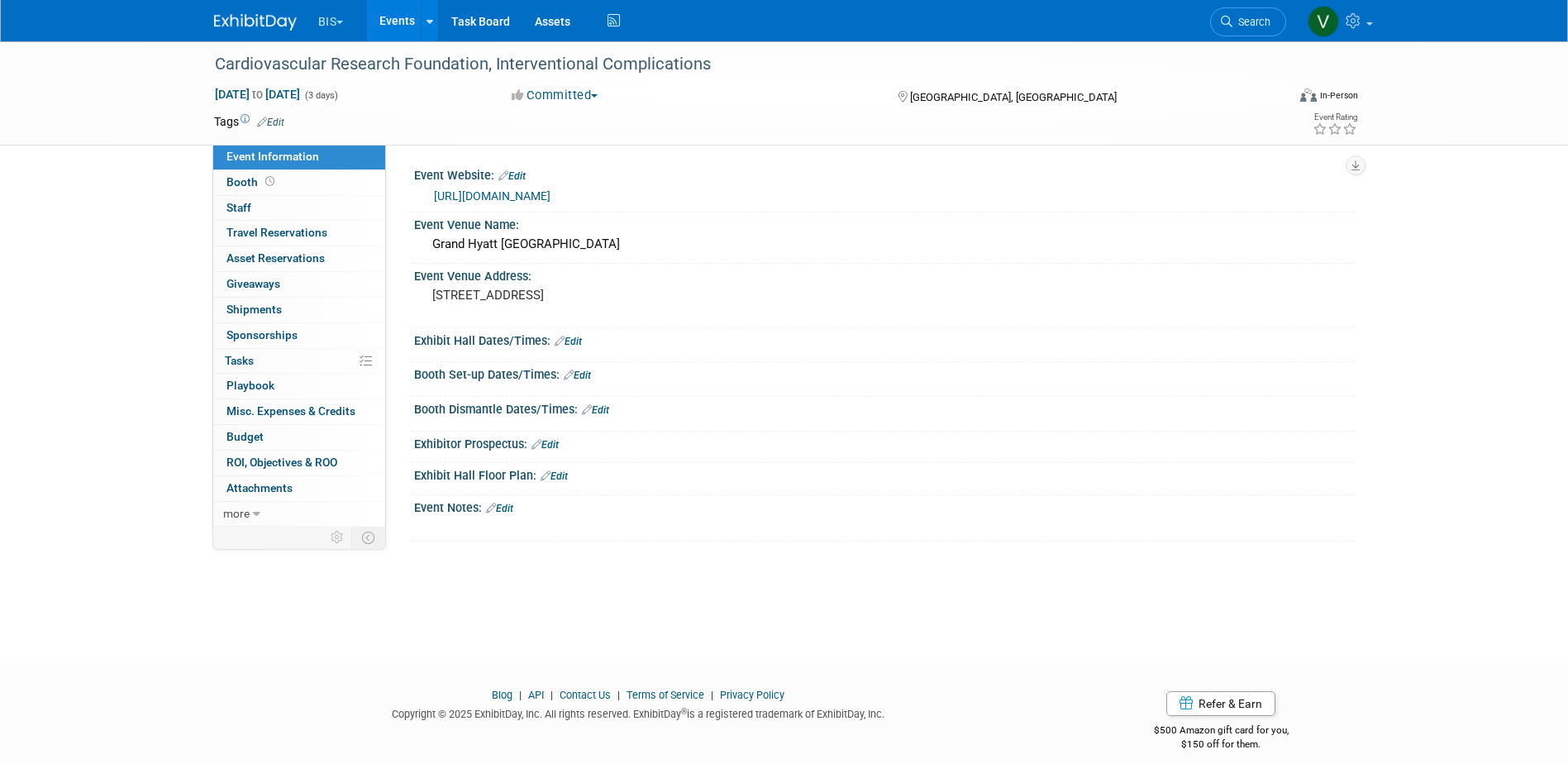
click at [587, 94] on button "Committed" at bounding box center [555, 95] width 98 height 17
click at [605, 142] on link "Considering" at bounding box center [572, 145] width 131 height 23
click at [409, 19] on link "Events" at bounding box center [397, 20] width 60 height 42
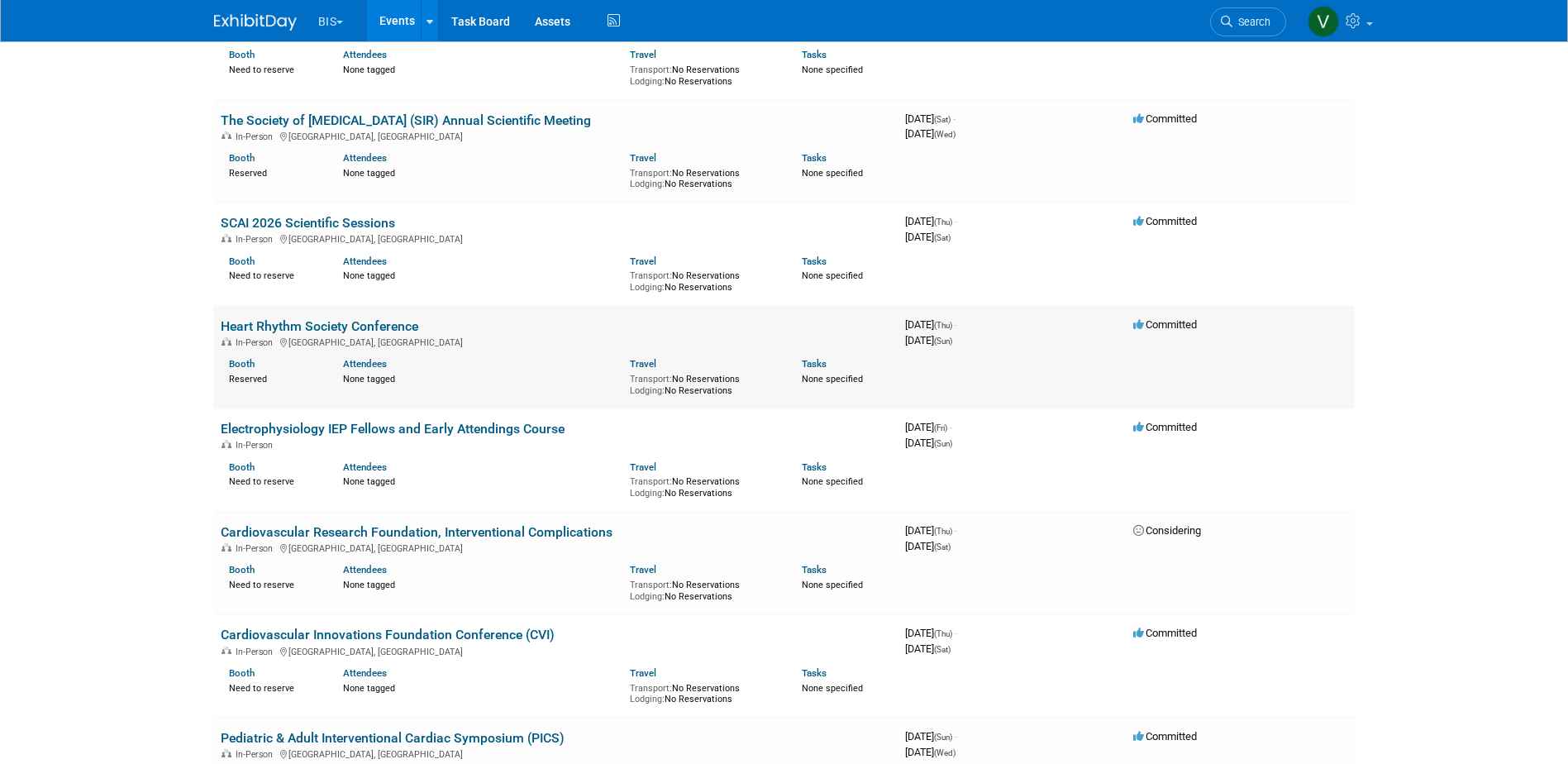
scroll to position [1157, 0]
click at [461, 639] on link "Cardiovascular Innovations Foundation Conference (CVI)" at bounding box center [388, 633] width 334 height 16
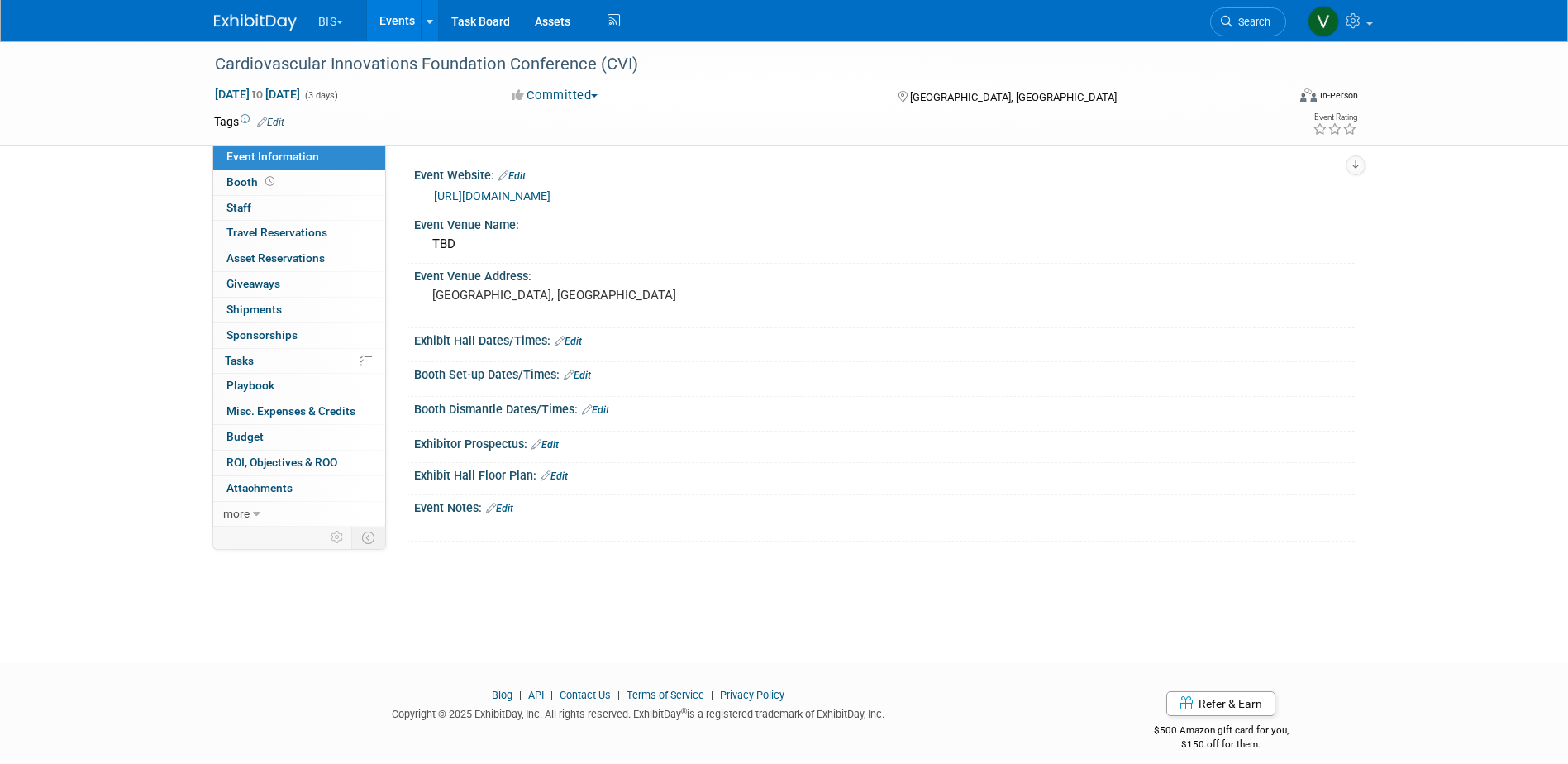
click at [593, 98] on button "Committed" at bounding box center [555, 95] width 98 height 17
click at [602, 141] on link "Considering" at bounding box center [572, 145] width 131 height 23
click at [406, 19] on link "Events" at bounding box center [397, 20] width 60 height 42
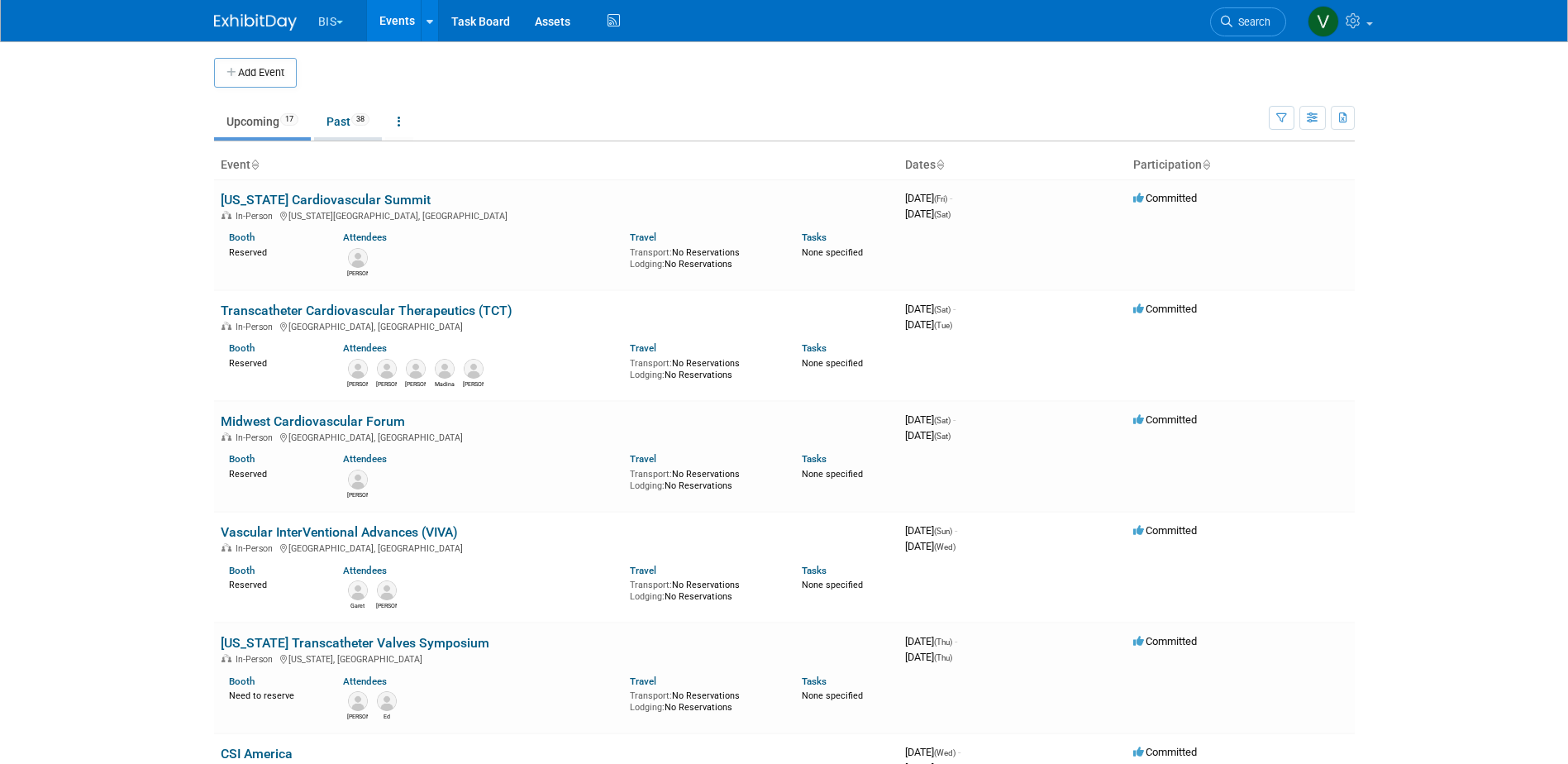
click at [347, 125] on link "Past 38" at bounding box center [348, 121] width 68 height 31
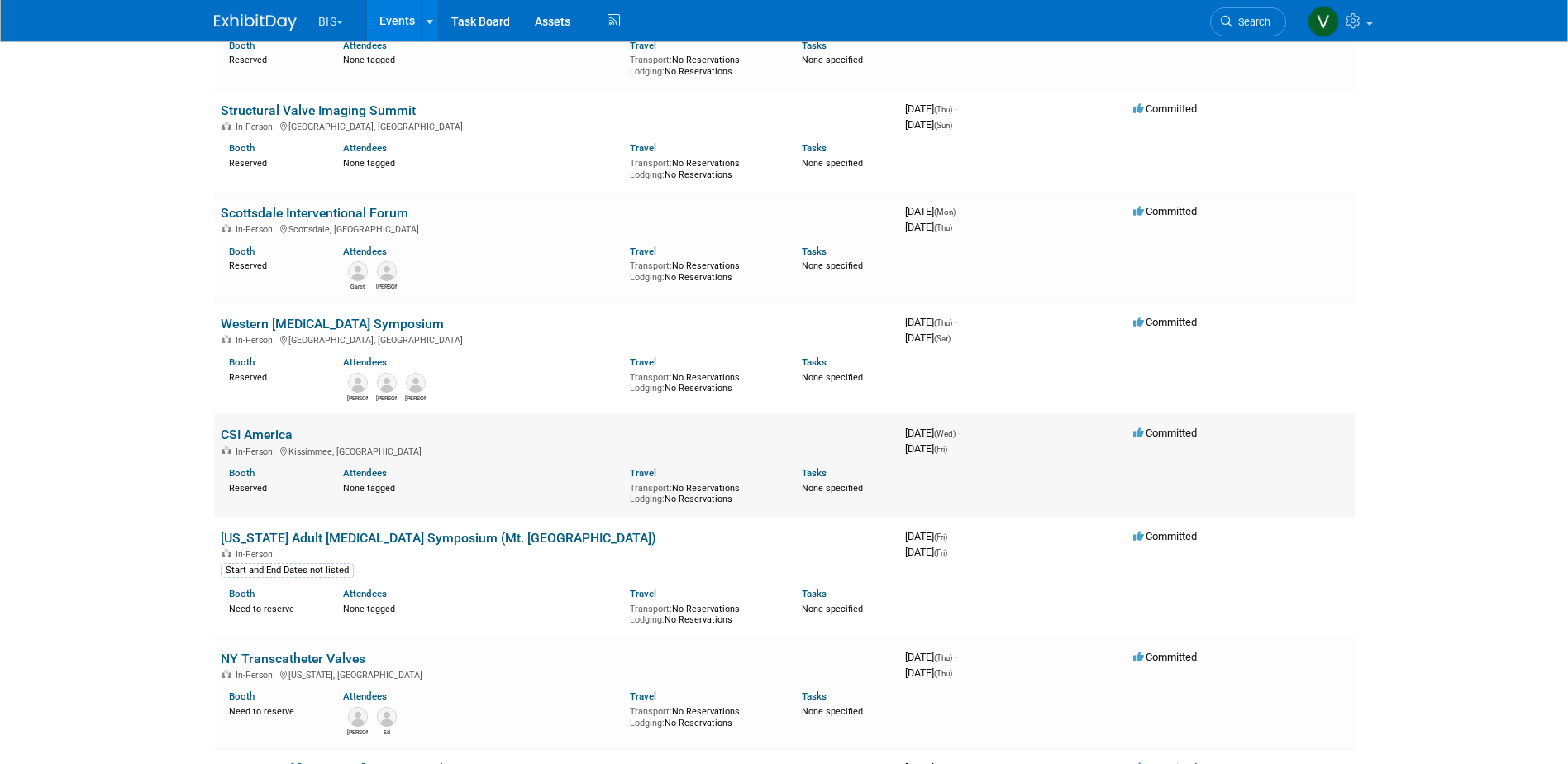
scroll to position [1983, 0]
